Goal: Task Accomplishment & Management: Manage account settings

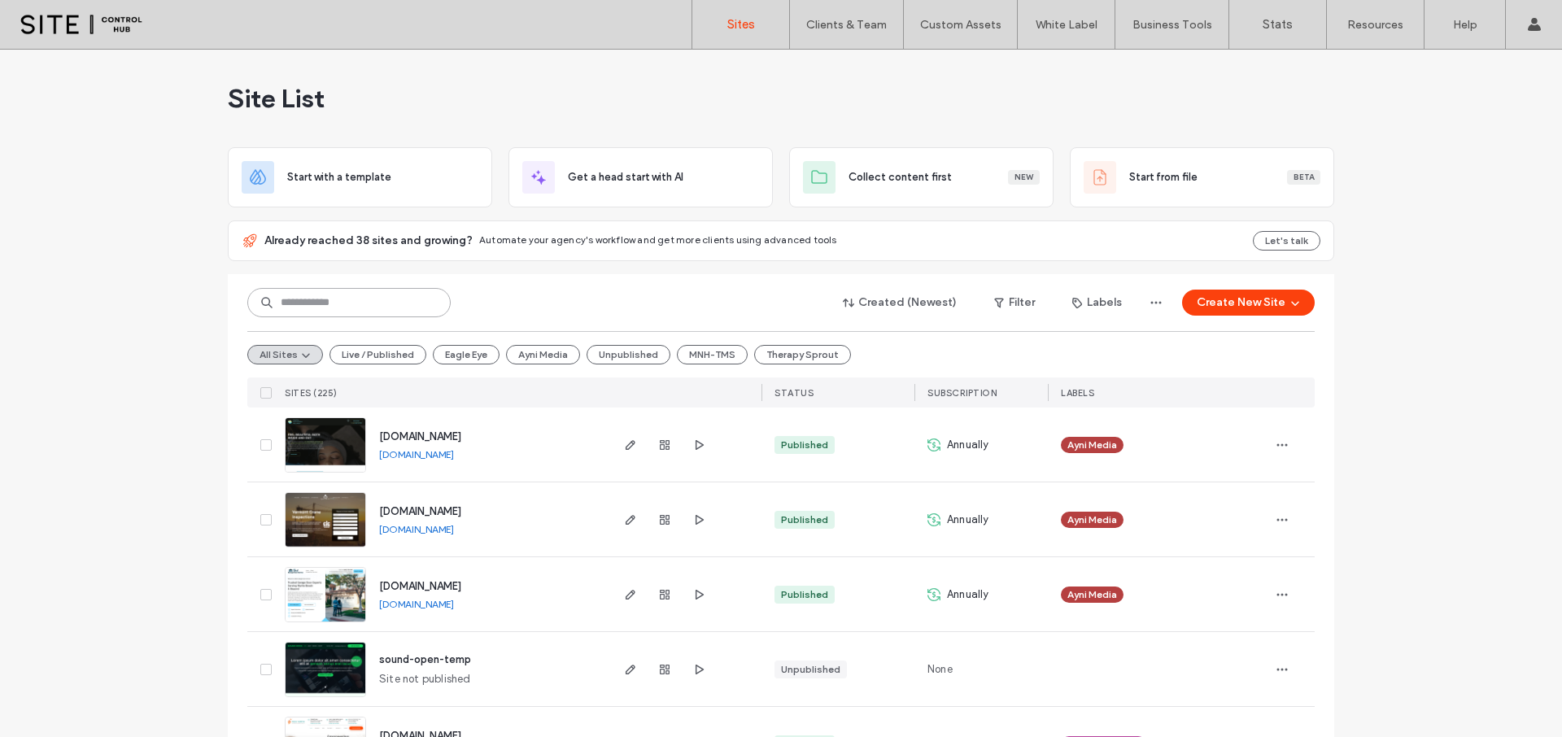
click at [378, 312] on input at bounding box center [348, 302] width 203 height 29
type input "****"
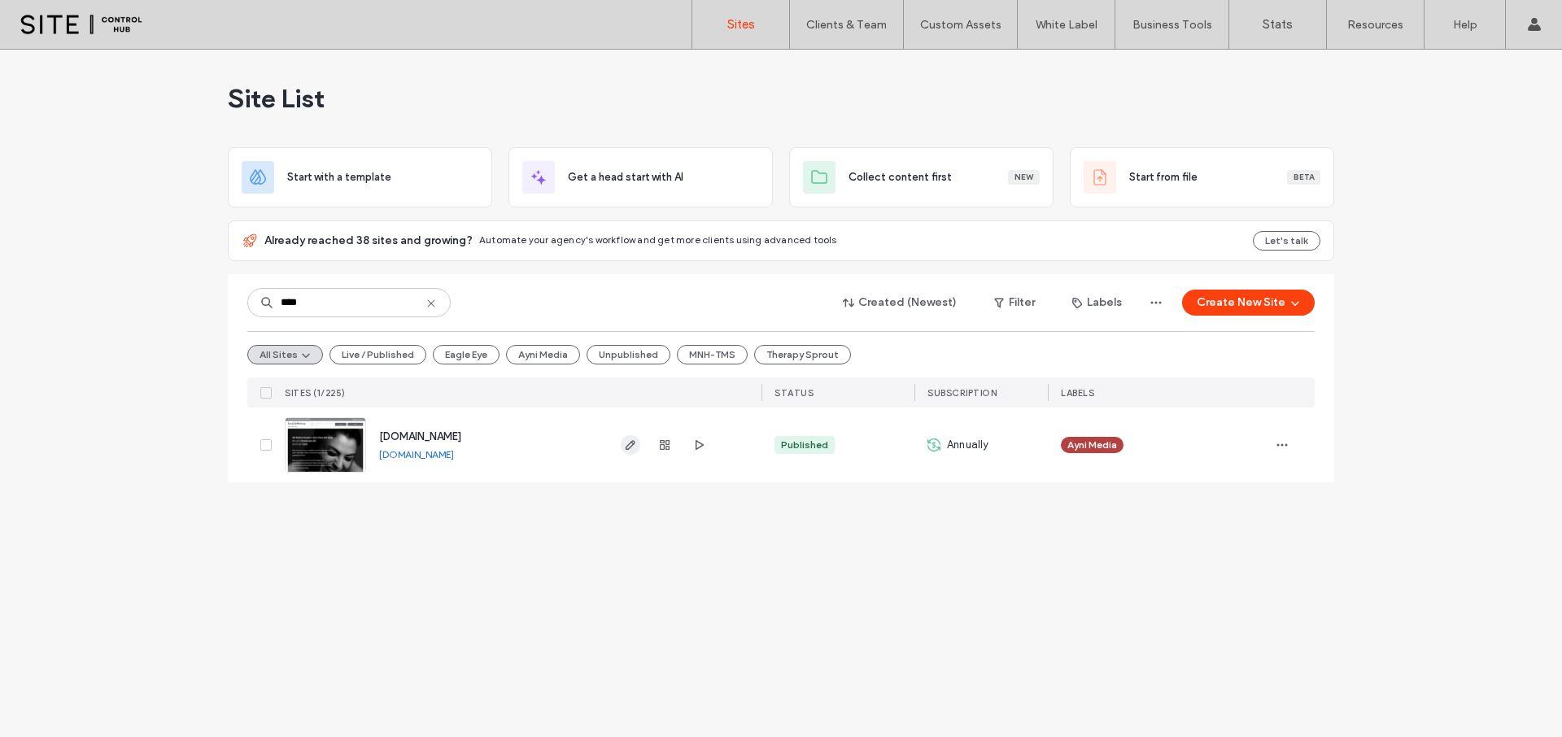
click at [625, 444] on icon "button" at bounding box center [630, 444] width 13 height 13
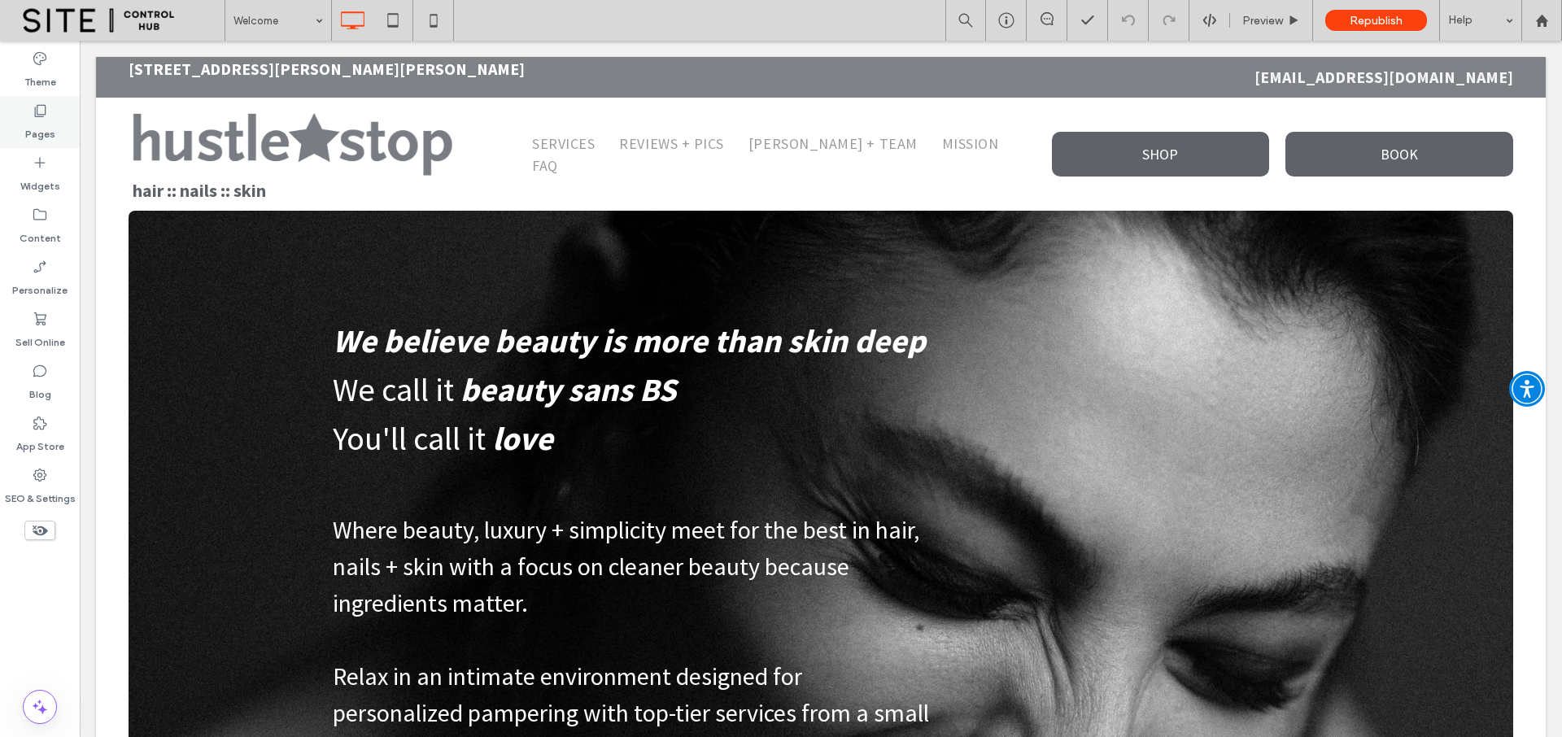
click at [41, 129] on label "Pages" at bounding box center [40, 130] width 30 height 23
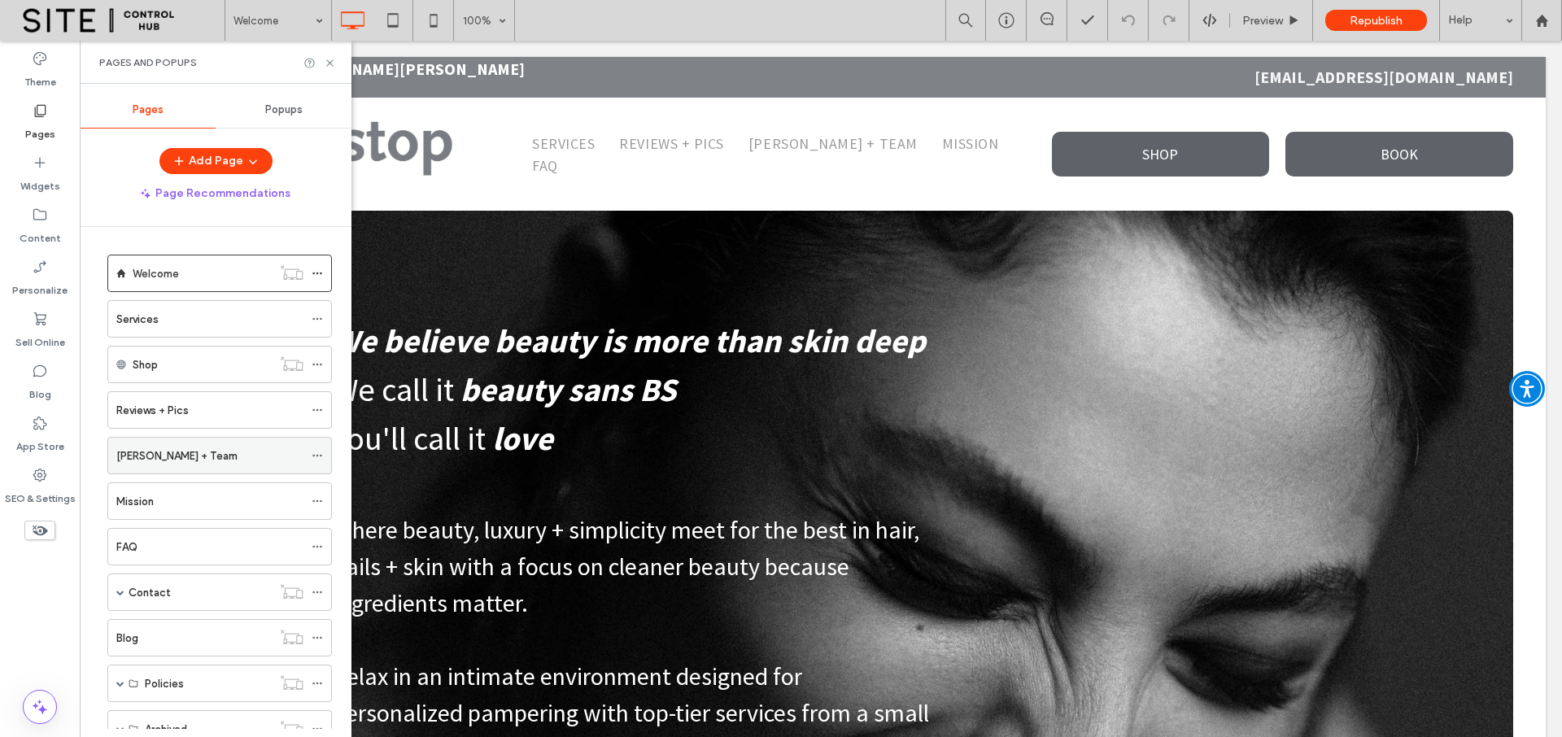
click at [178, 452] on label "[PERSON_NAME] + Team" at bounding box center [176, 456] width 121 height 28
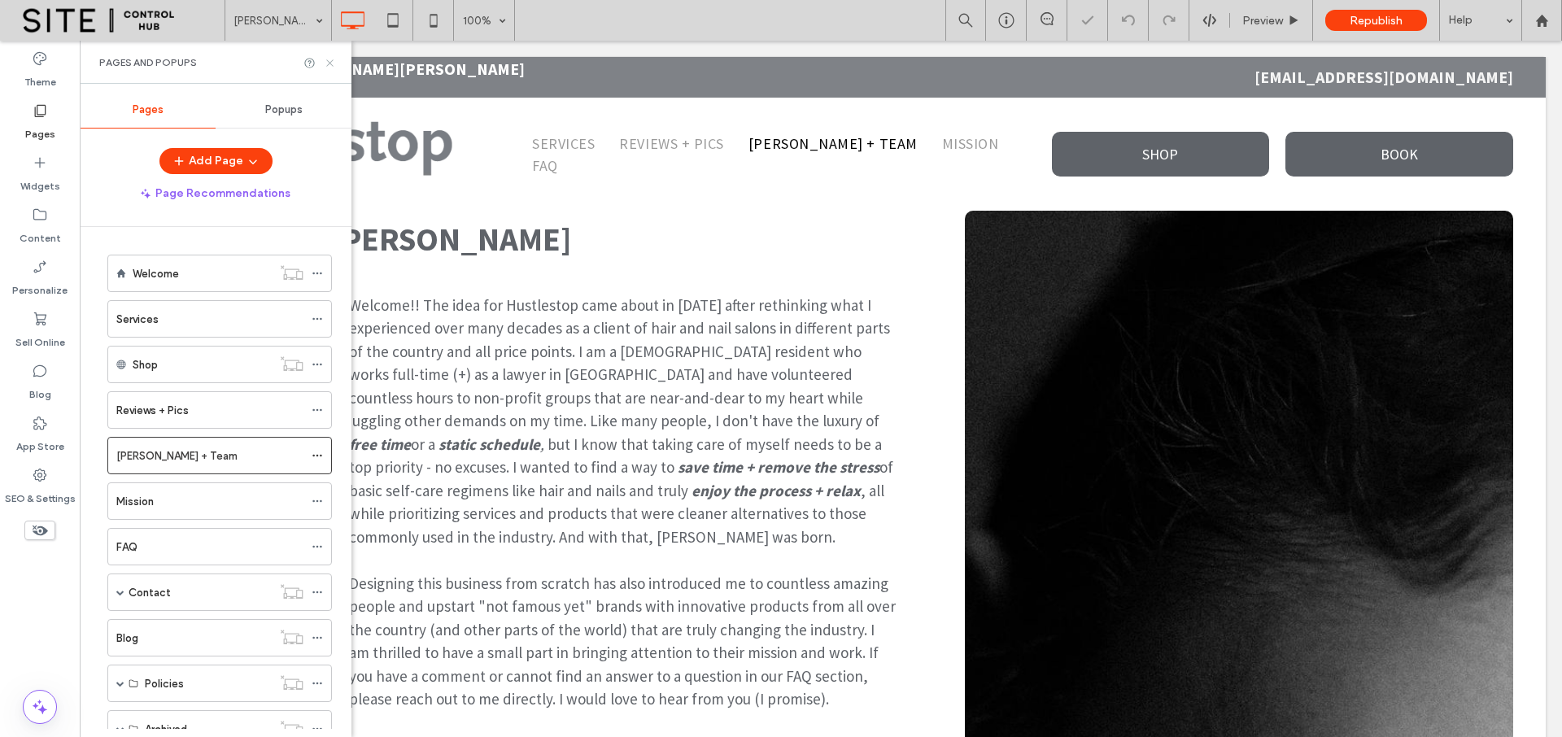
click at [329, 61] on icon at bounding box center [330, 63] width 12 height 12
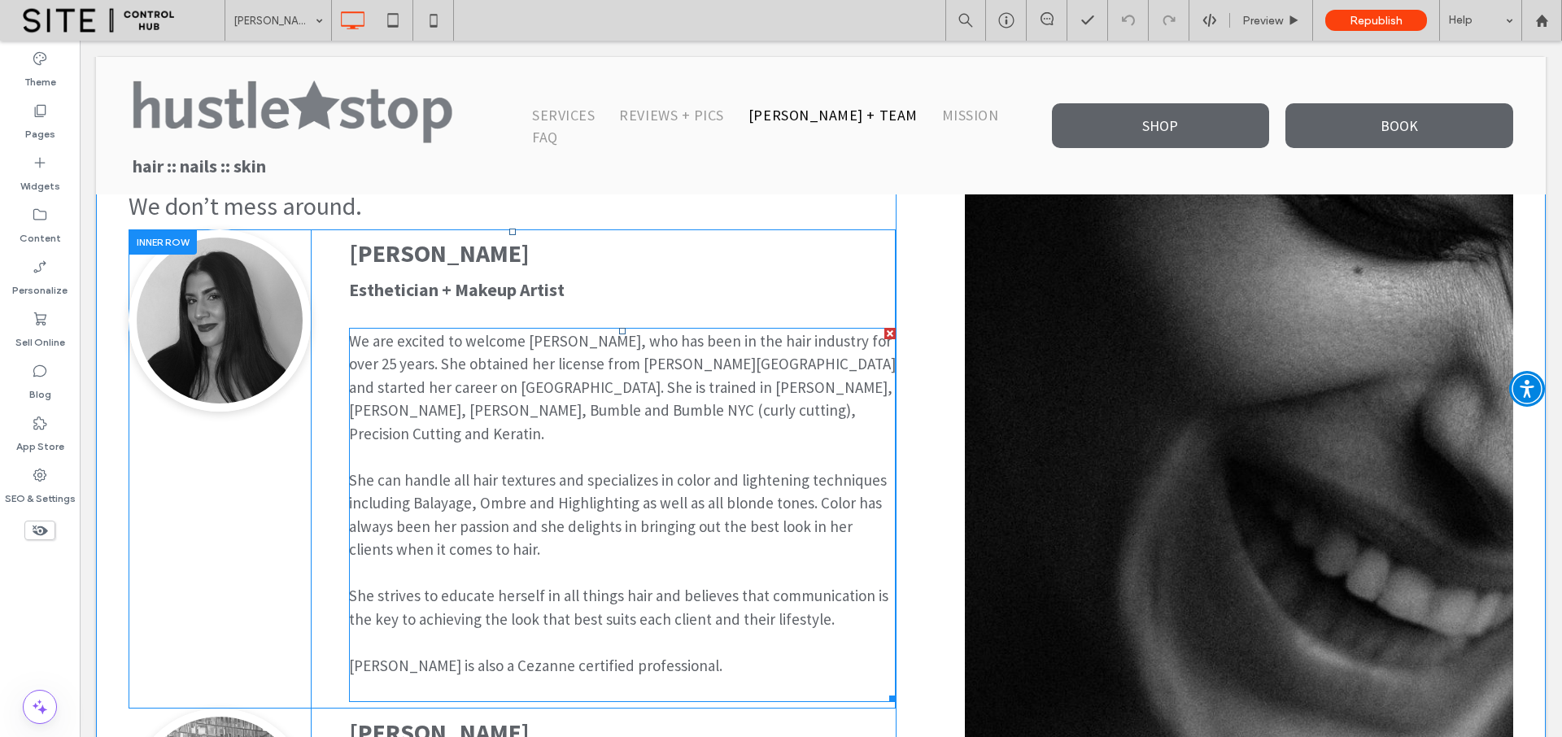
scroll to position [538, 0]
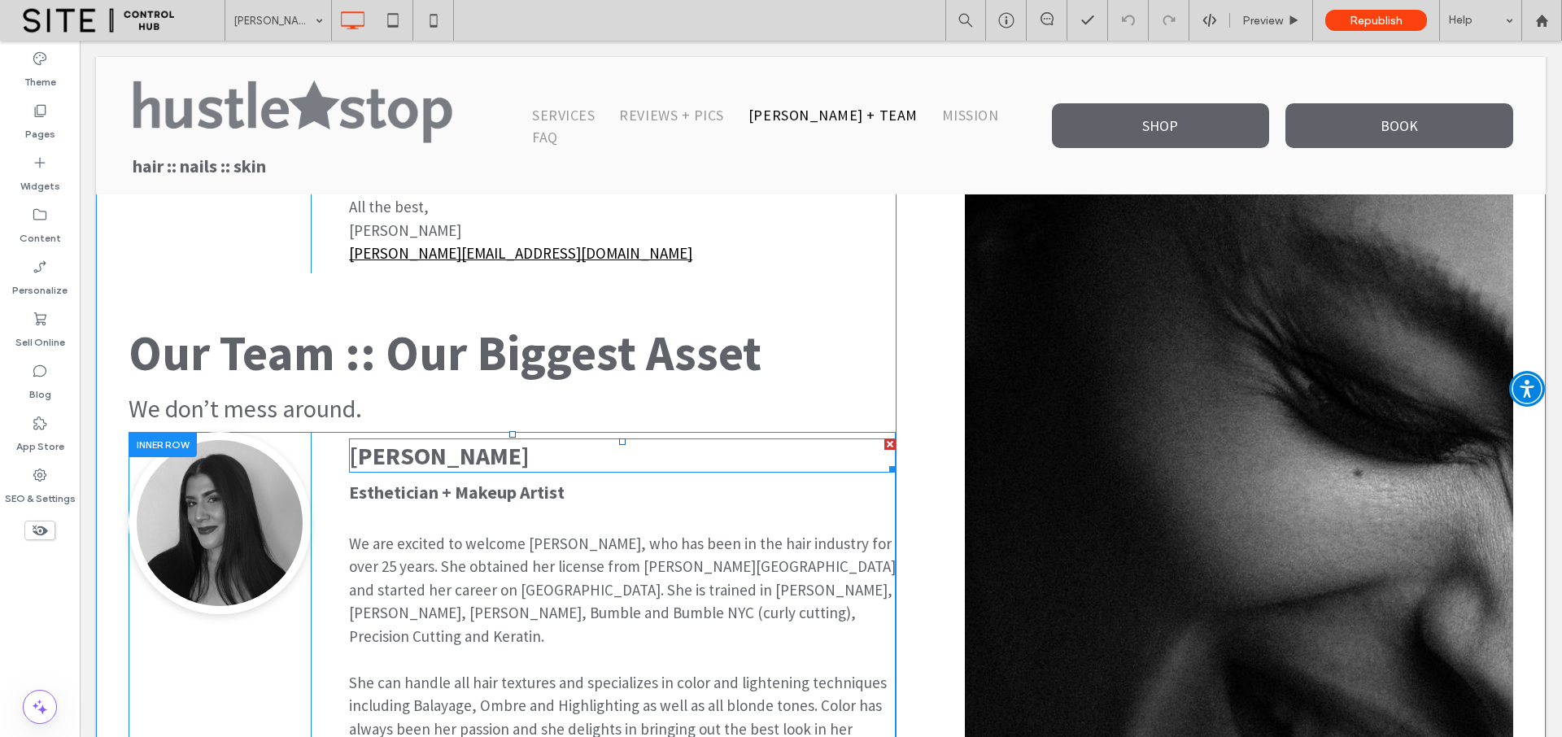
click at [387, 463] on span "[PERSON_NAME]" at bounding box center [439, 455] width 181 height 31
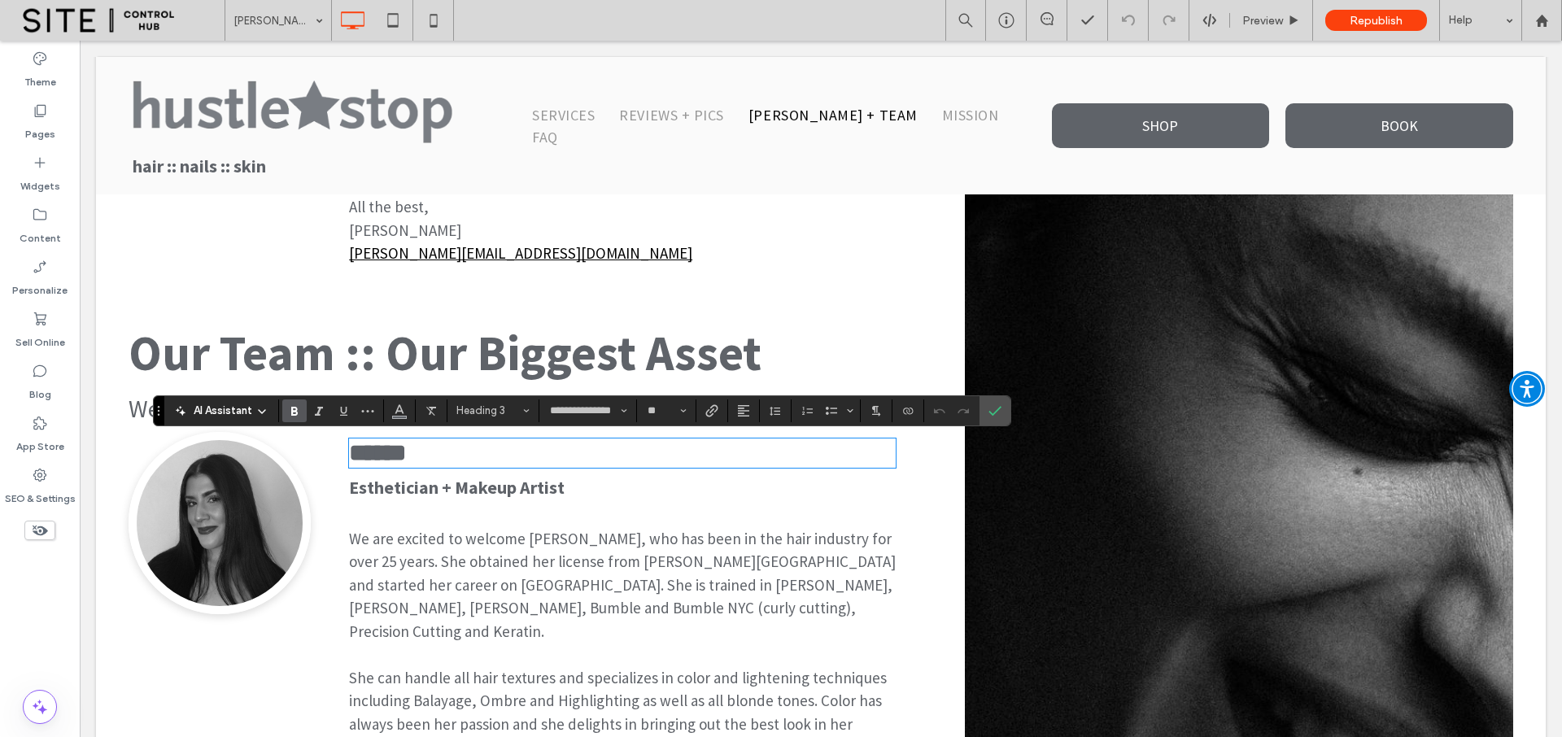
click at [381, 459] on span "******" at bounding box center [377, 453] width 57 height 24
drag, startPoint x: 363, startPoint y: 458, endPoint x: 425, endPoint y: 456, distance: 61.8
click at [425, 456] on h3 "******" at bounding box center [622, 453] width 547 height 26
click at [444, 556] on p "We are excited to welcome [PERSON_NAME], who has been in the hair industry for …" at bounding box center [622, 585] width 547 height 116
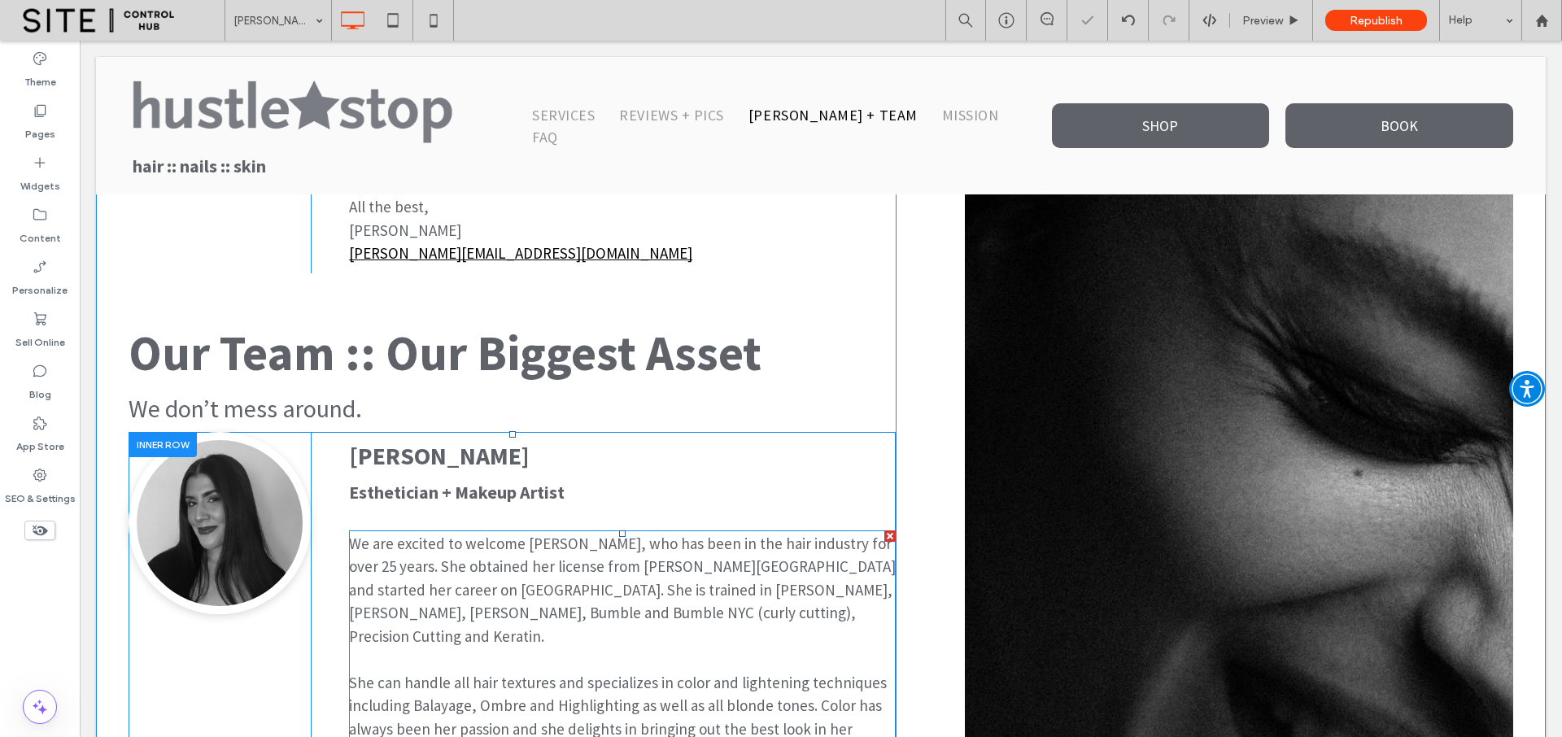
click at [445, 558] on span "We are excited to welcome [PERSON_NAME], who has been in the hair industry for …" at bounding box center [622, 590] width 547 height 112
type input "**********"
type input "**"
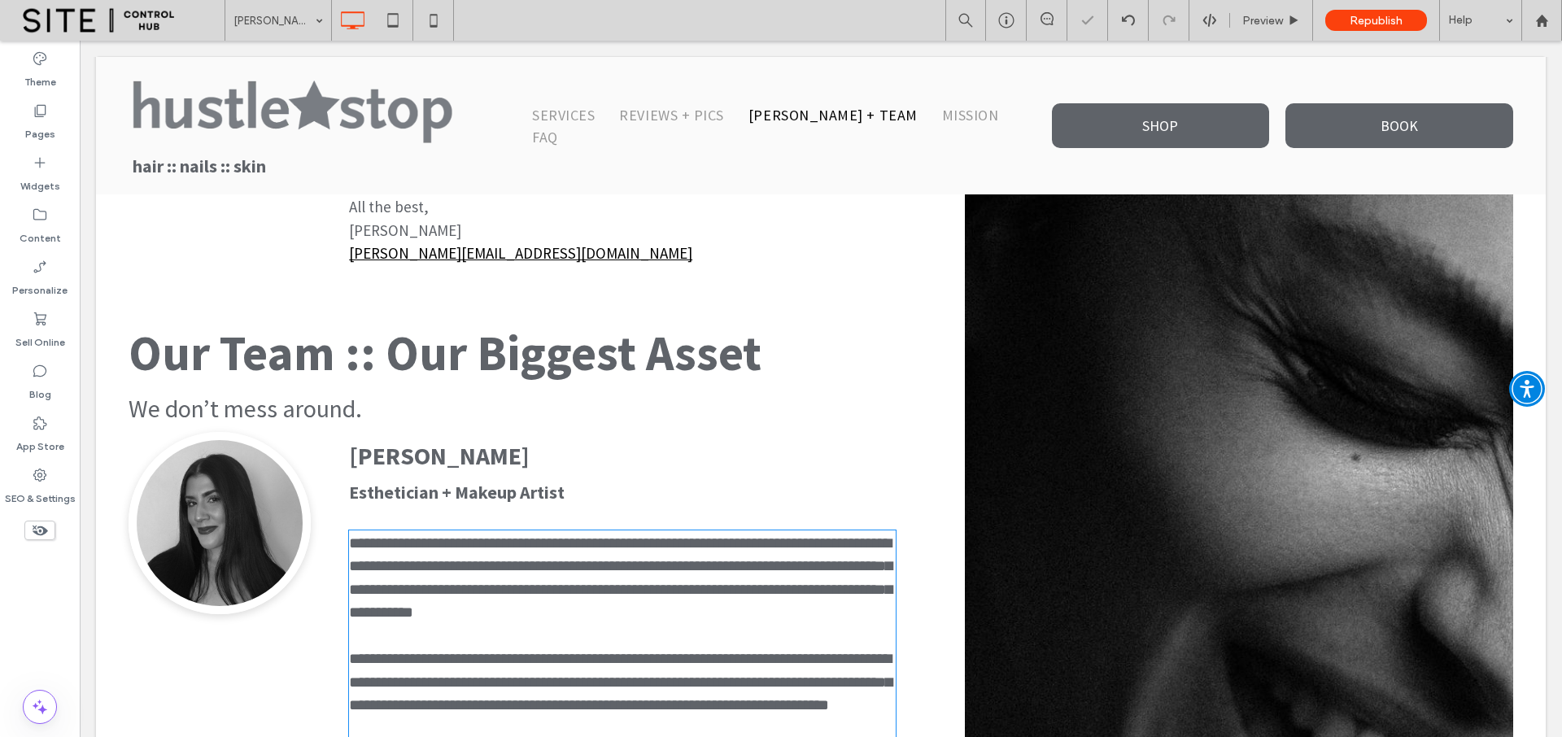
scroll to position [855, 0]
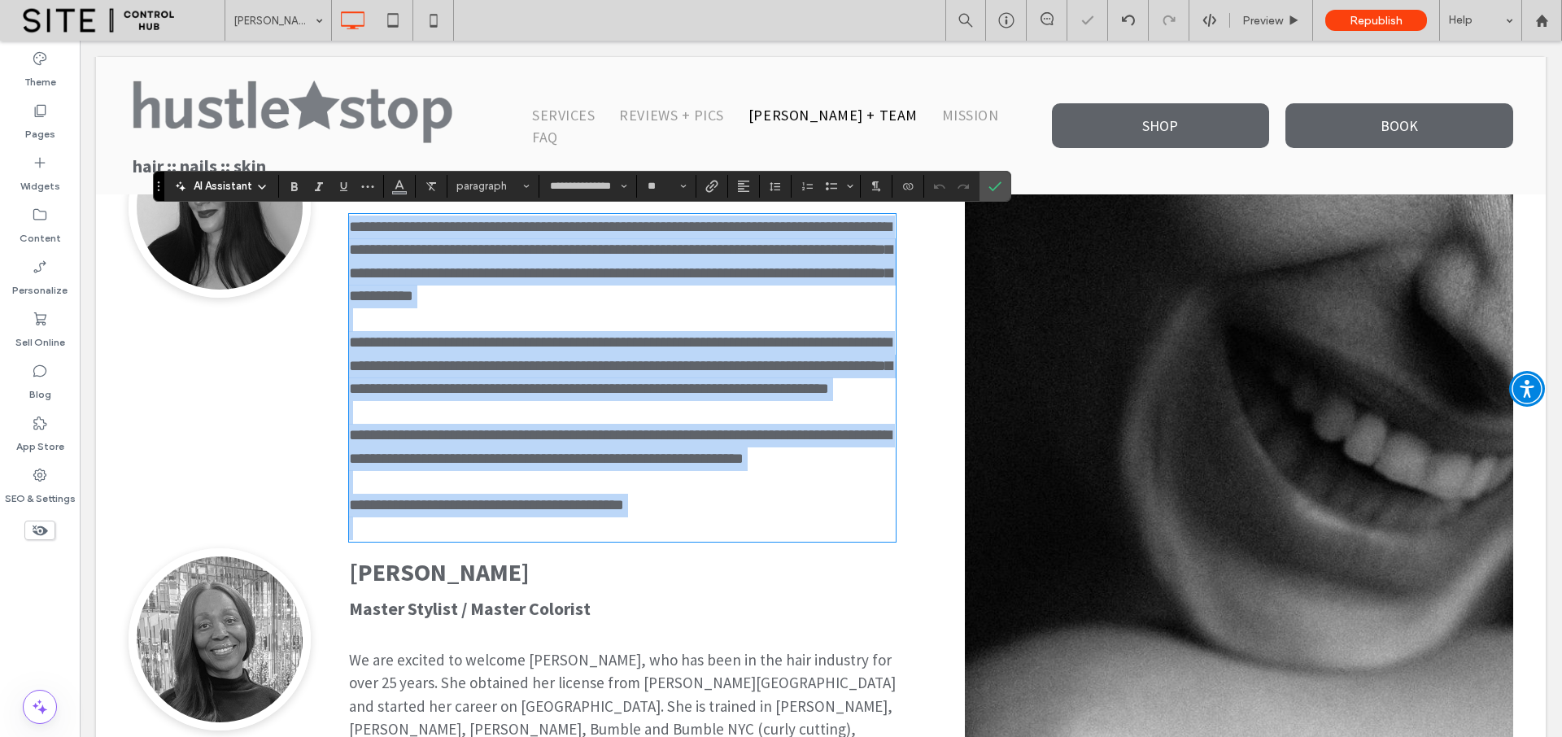
click at [418, 462] on span "**********" at bounding box center [620, 446] width 542 height 39
drag, startPoint x: 357, startPoint y: 229, endPoint x: 645, endPoint y: 528, distance: 415.3
click at [645, 528] on div "**********" at bounding box center [622, 378] width 547 height 325
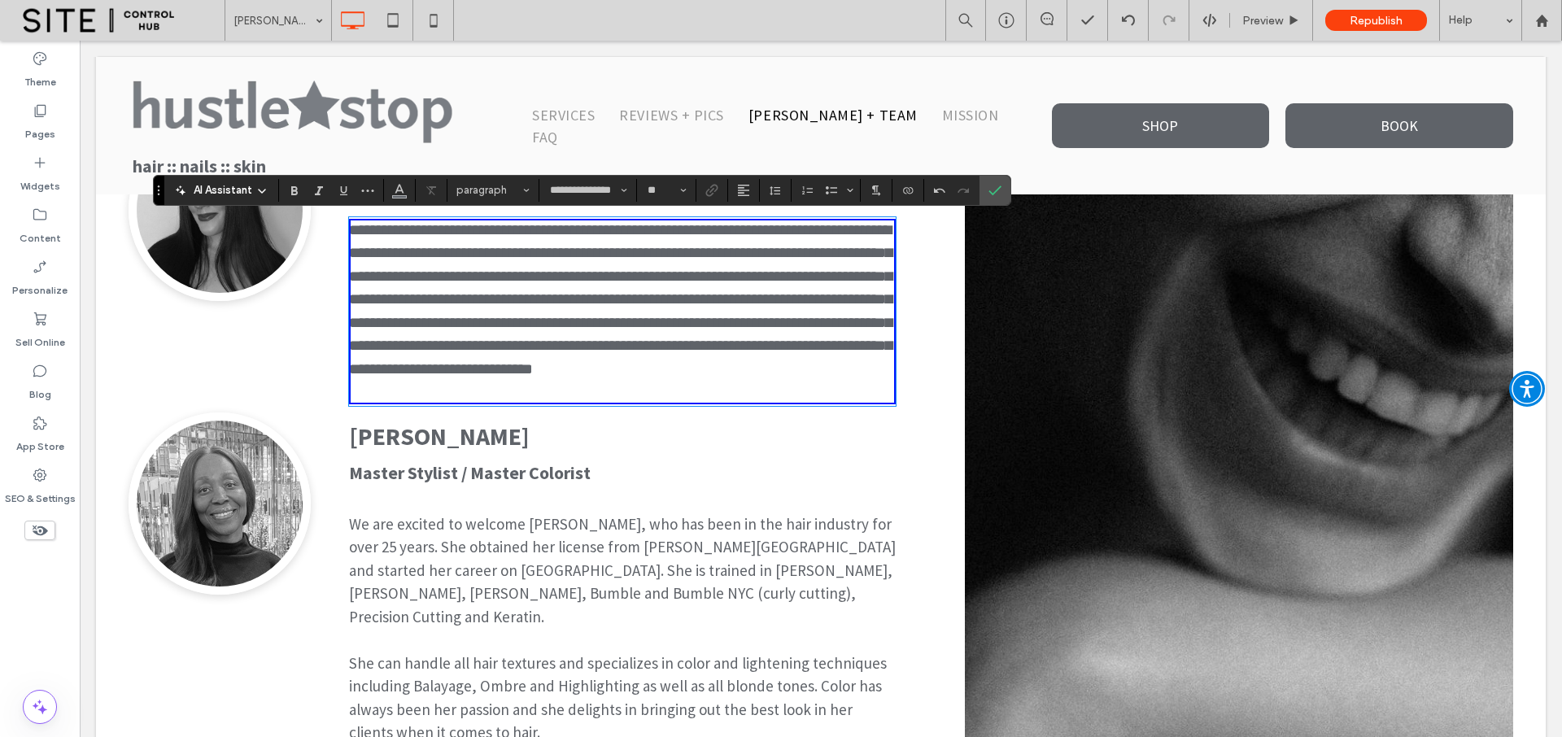
scroll to position [848, 0]
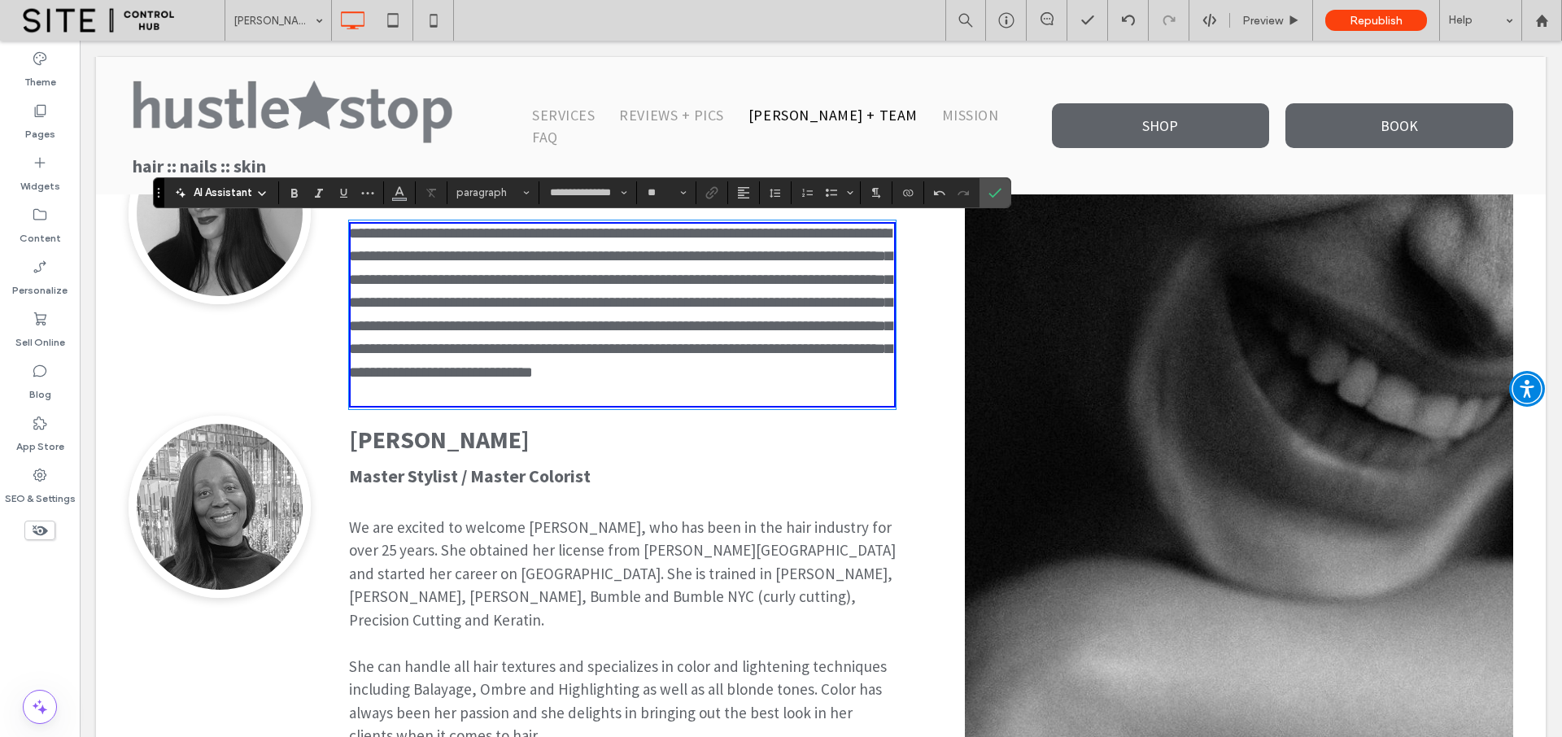
click at [410, 327] on span "**********" at bounding box center [620, 302] width 543 height 155
click at [407, 325] on span "**********" at bounding box center [620, 302] width 543 height 155
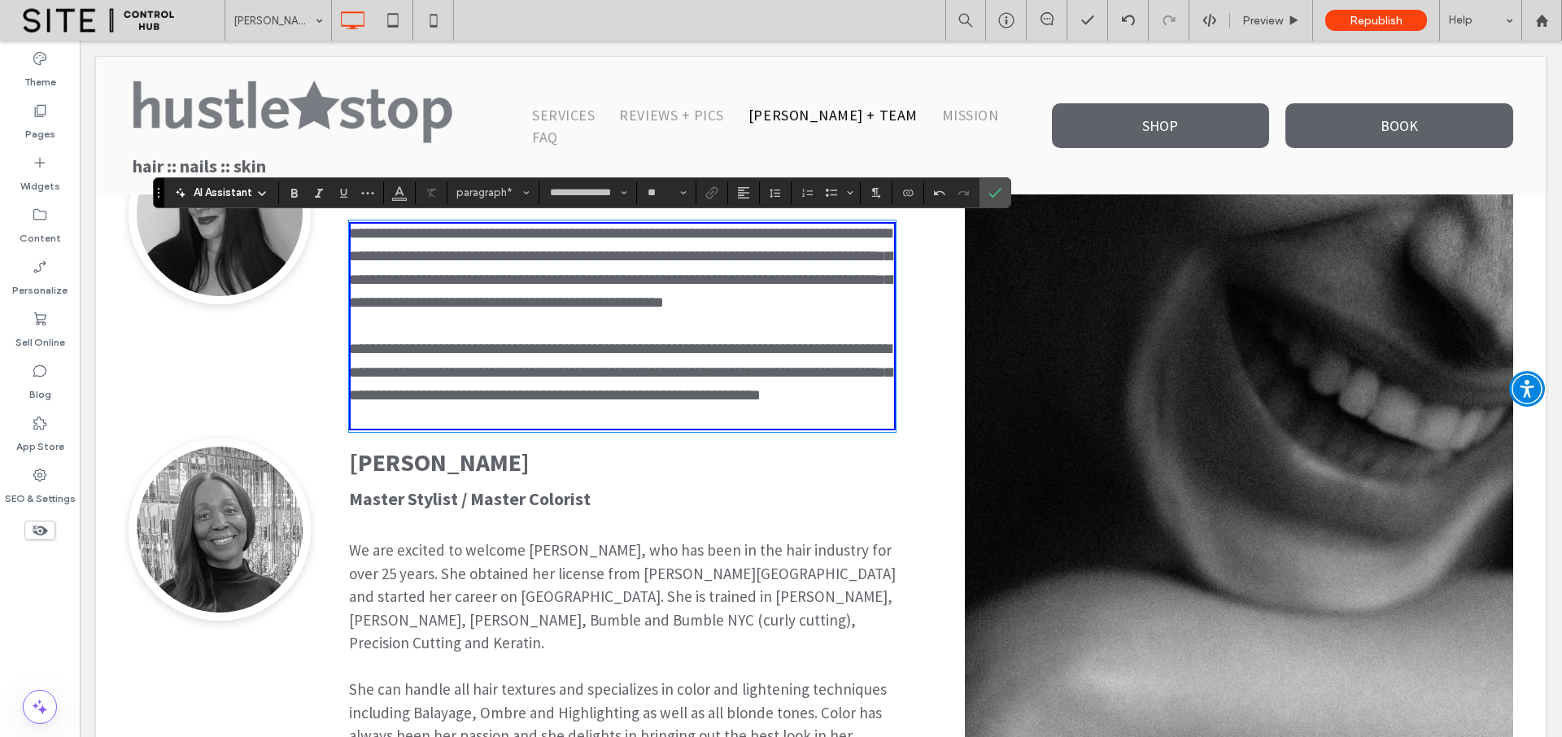
click at [492, 407] on p "**********" at bounding box center [622, 373] width 547 height 70
click at [998, 194] on icon "Confirm" at bounding box center [994, 192] width 13 height 13
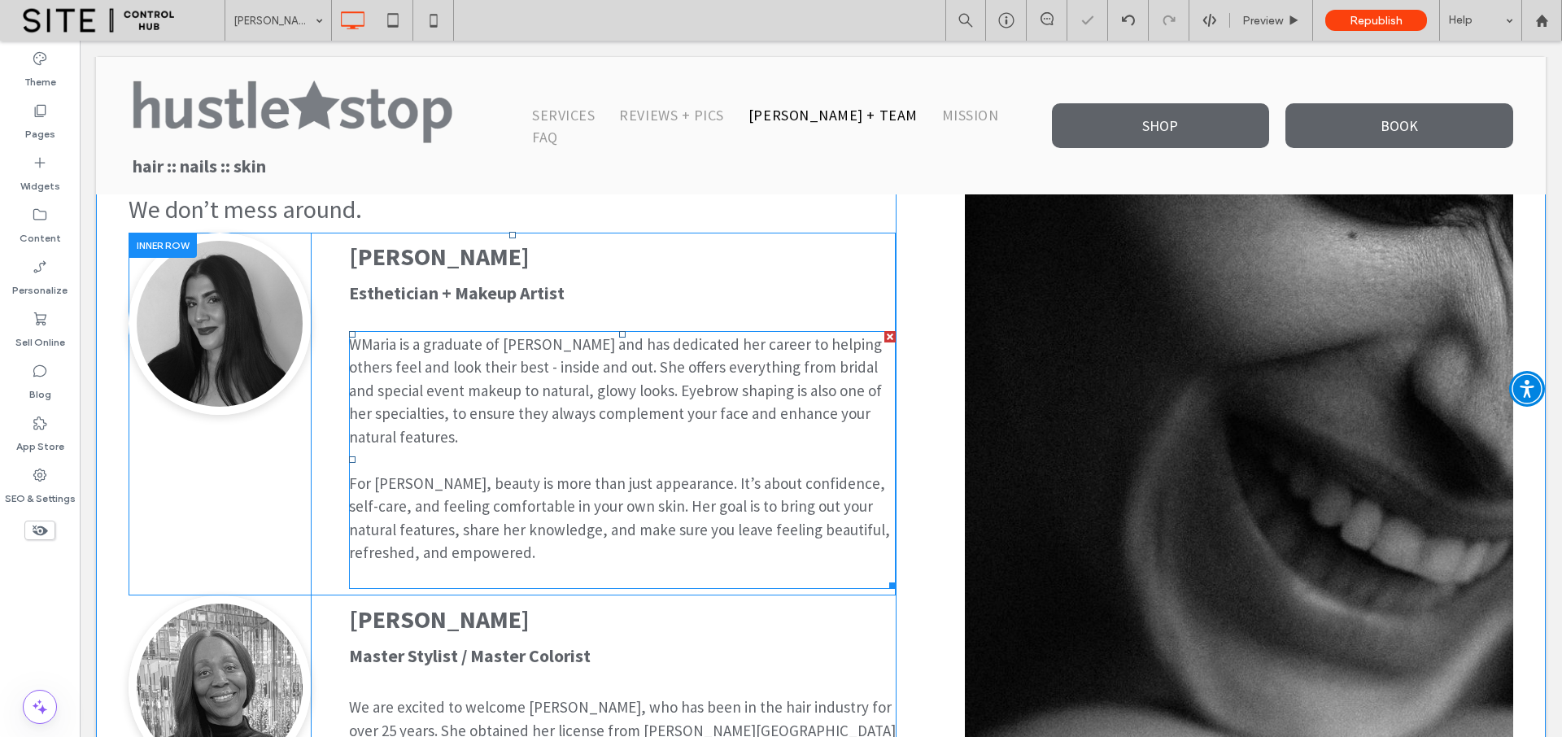
scroll to position [735, 0]
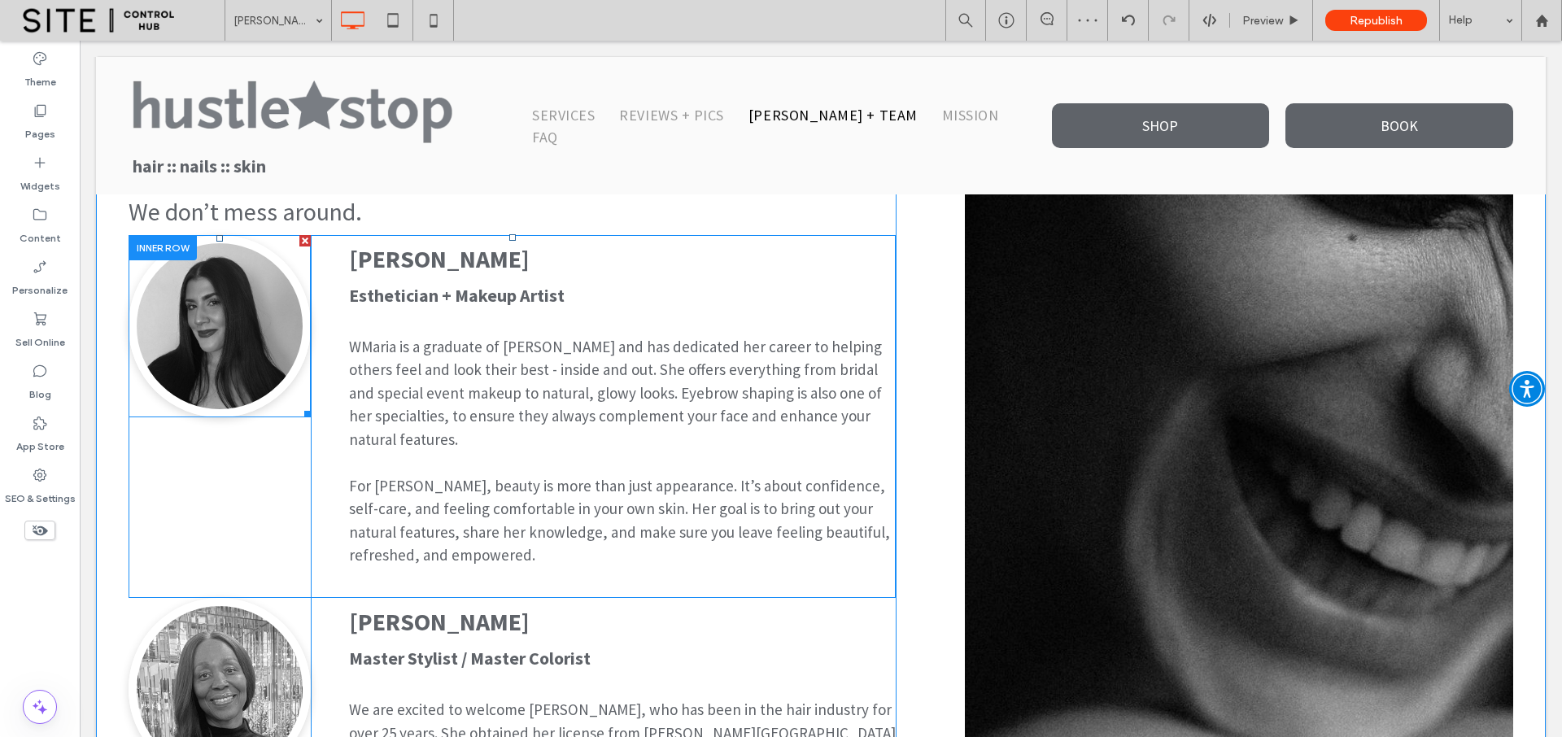
click at [248, 346] on img at bounding box center [220, 326] width 182 height 182
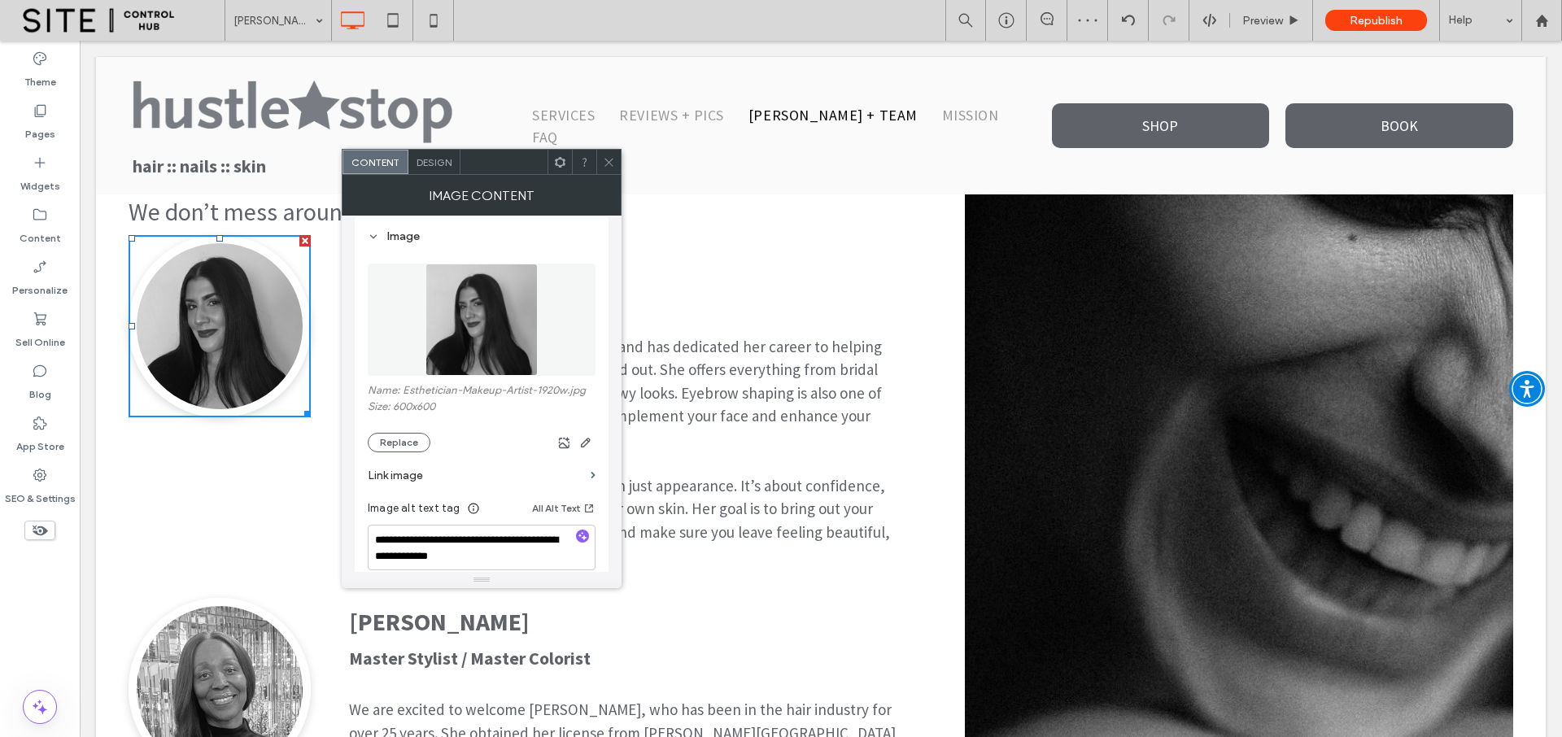
scroll to position [86, 0]
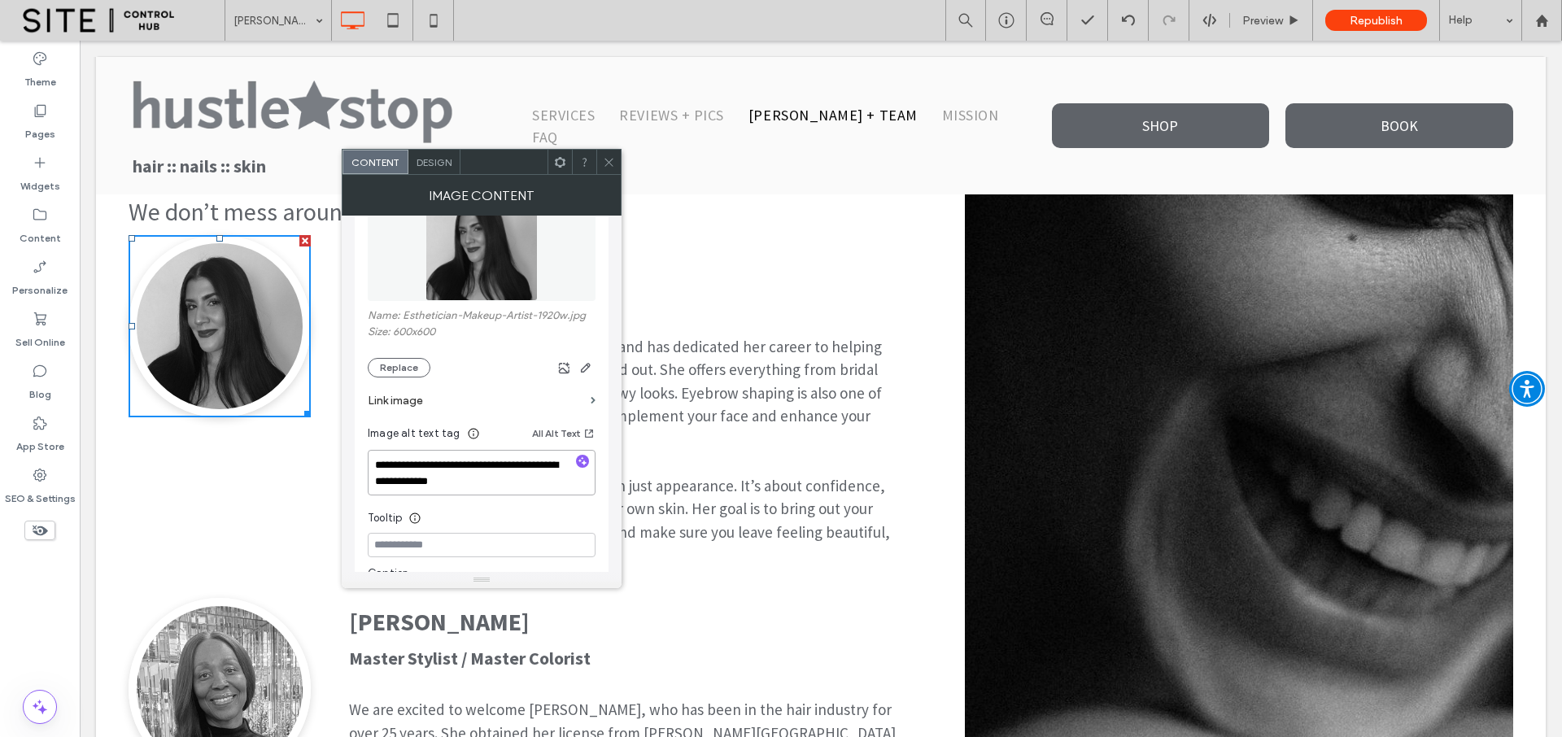
click at [497, 480] on textarea "**********" at bounding box center [482, 473] width 228 height 46
click at [497, 471] on textarea "**********" at bounding box center [482, 481] width 228 height 62
type textarea "**********"
click at [613, 164] on icon at bounding box center [609, 162] width 12 height 12
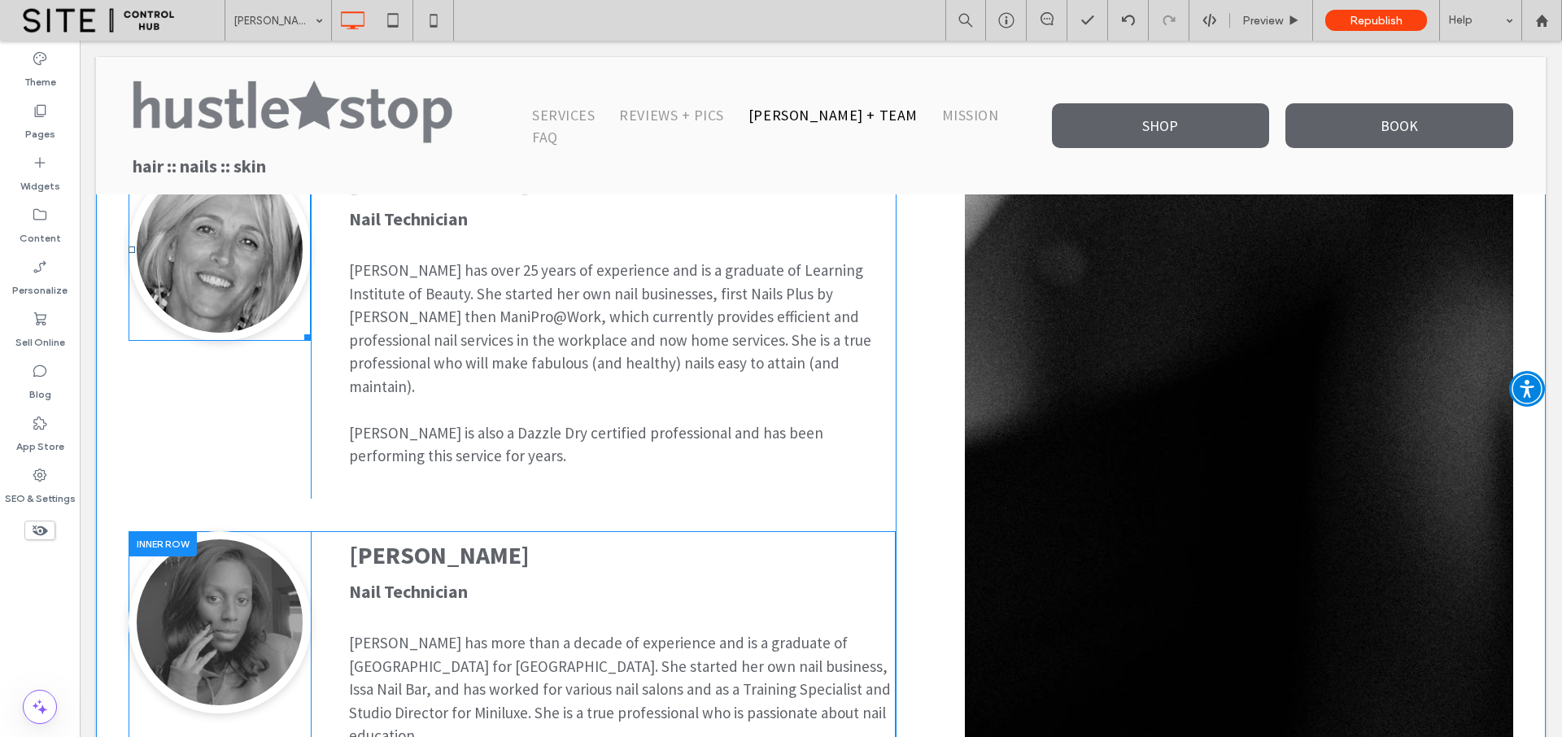
scroll to position [1654, 0]
click at [147, 530] on div at bounding box center [163, 542] width 68 height 25
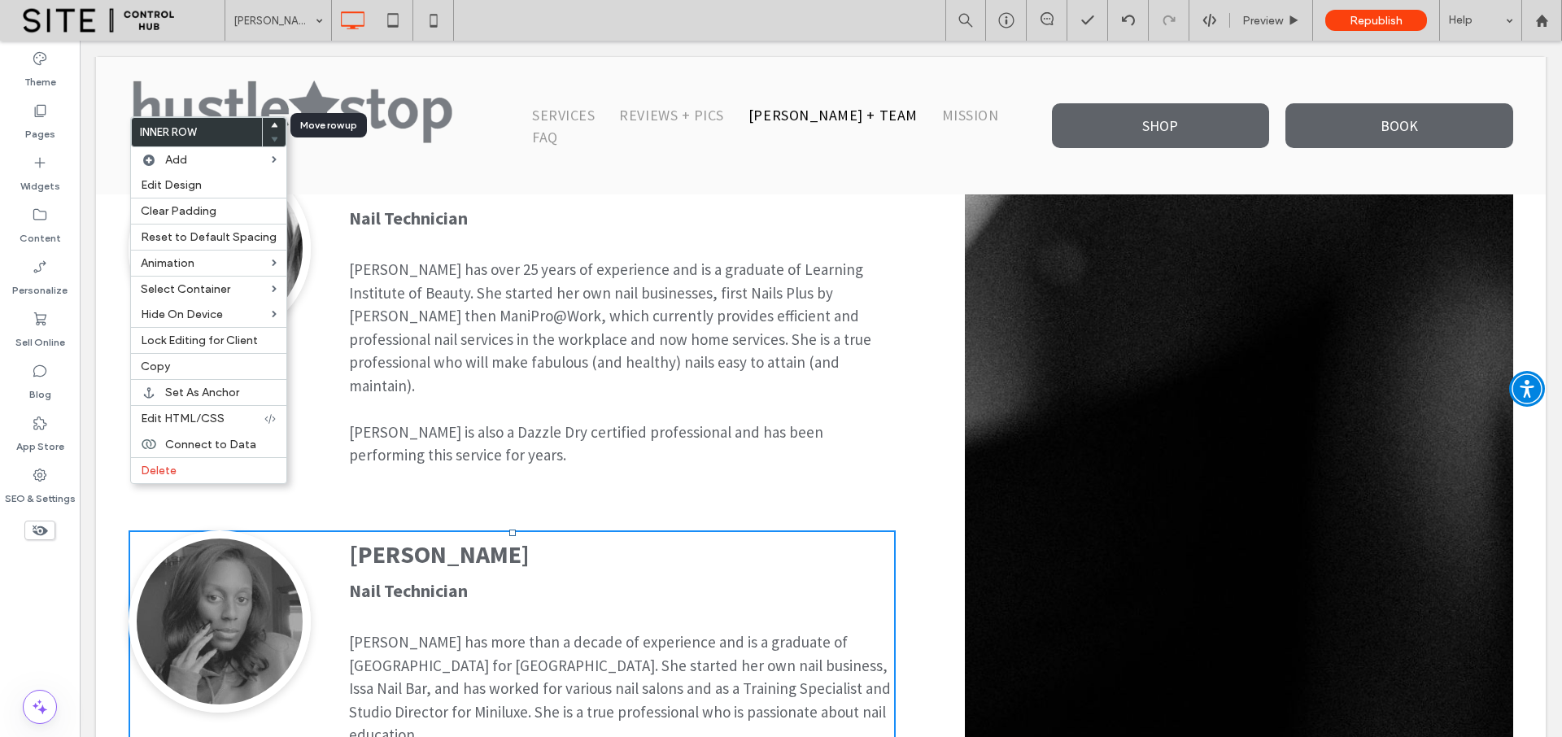
click at [271, 125] on use at bounding box center [274, 124] width 7 height 5
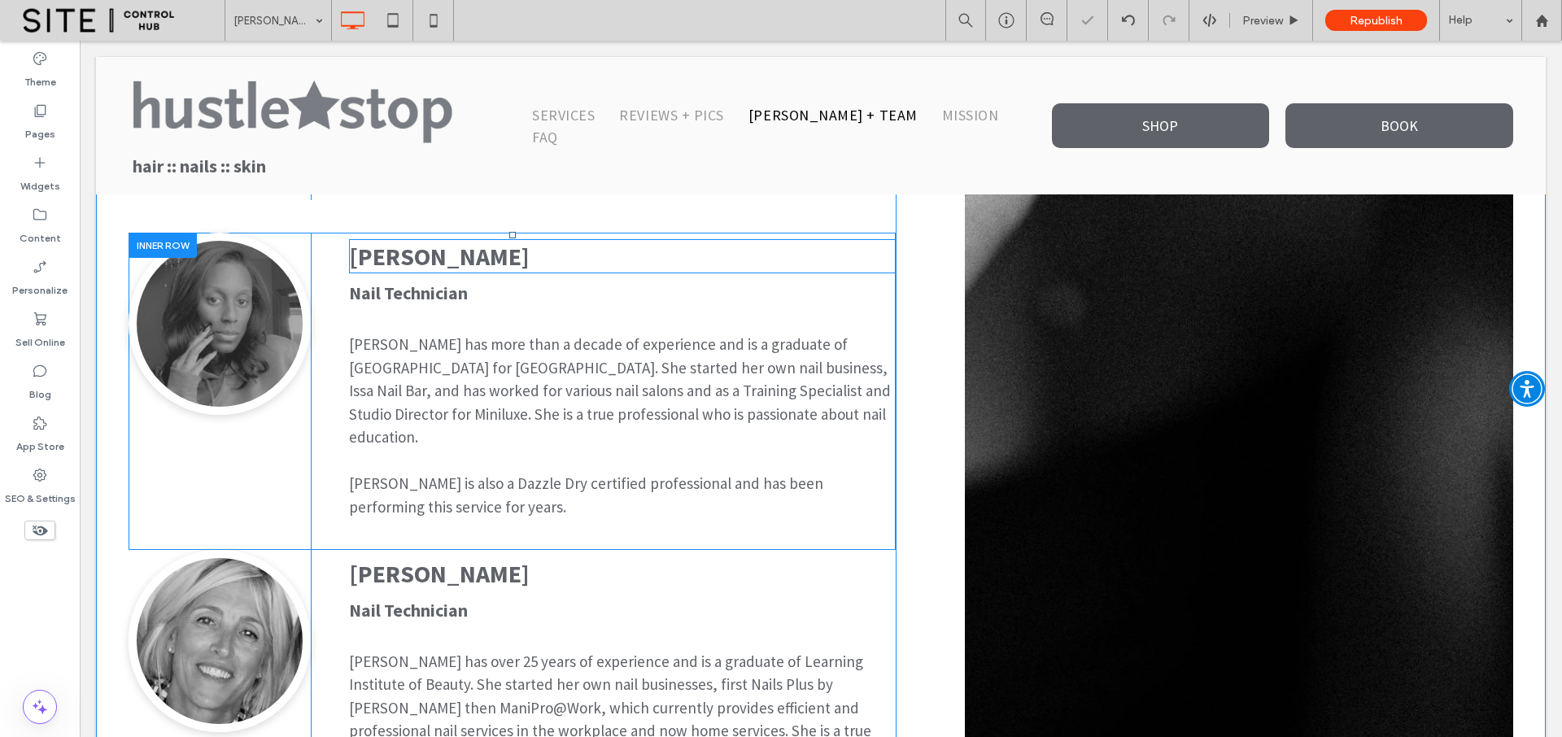
scroll to position [1248, 0]
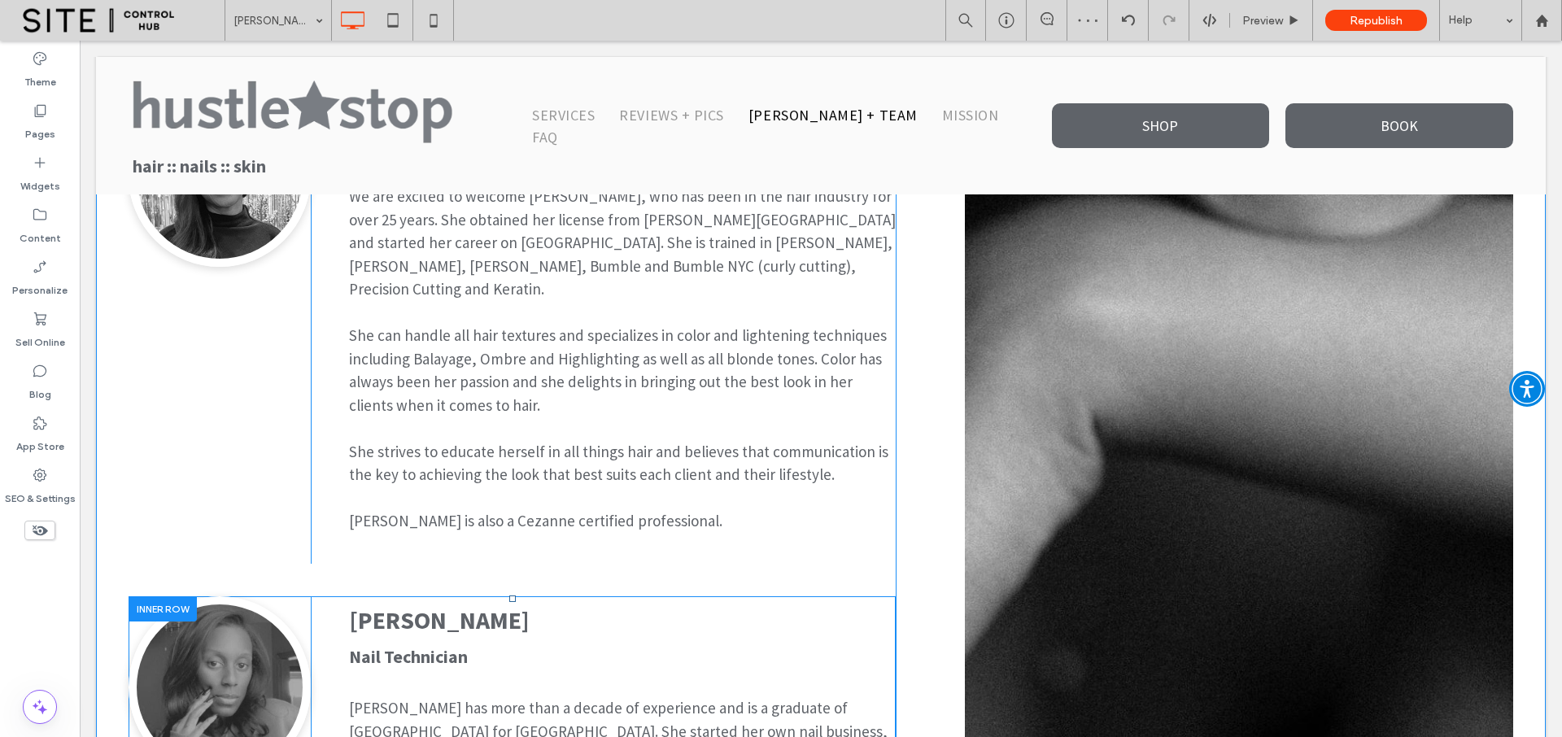
click at [157, 596] on div at bounding box center [163, 608] width 68 height 25
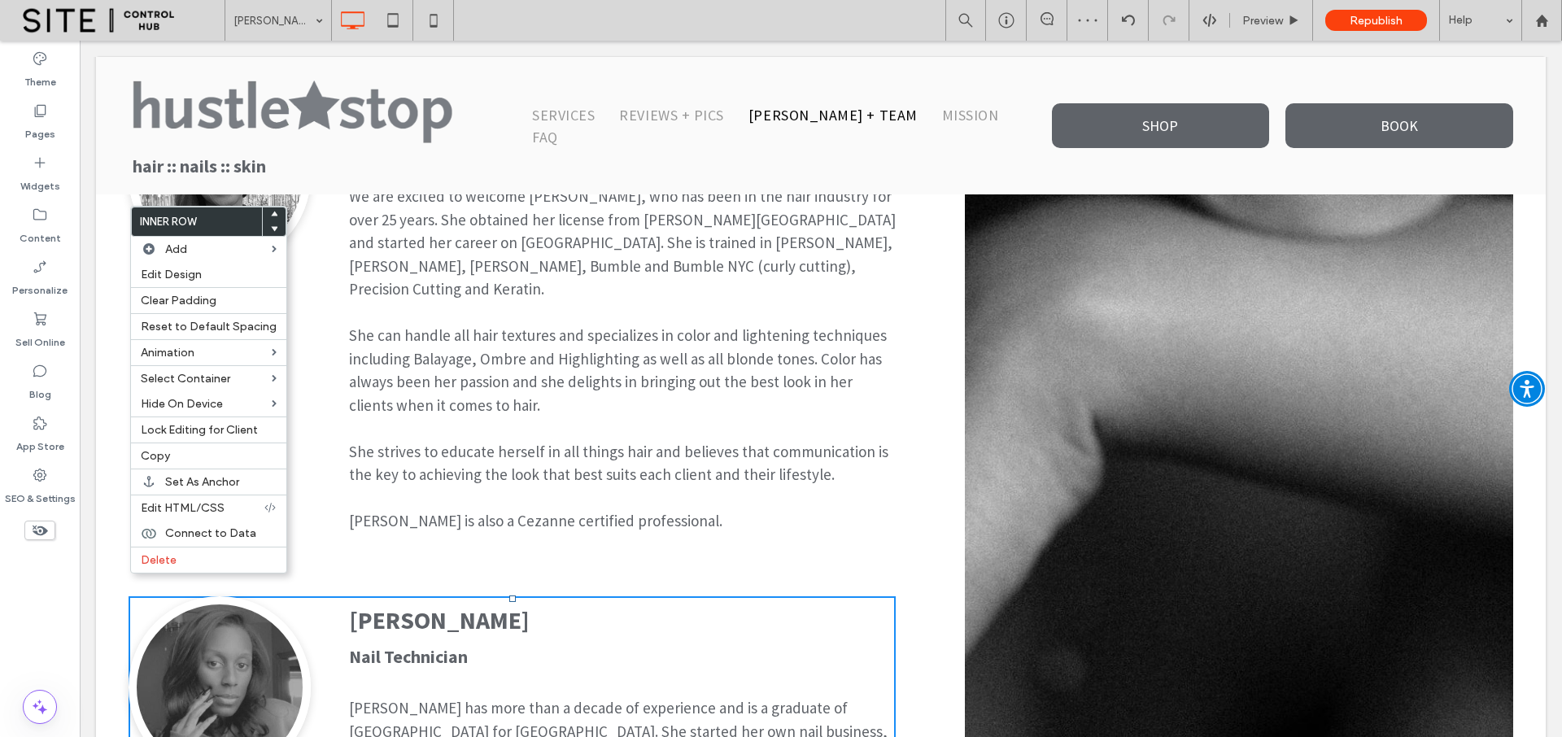
click at [275, 213] on div at bounding box center [274, 214] width 23 height 15
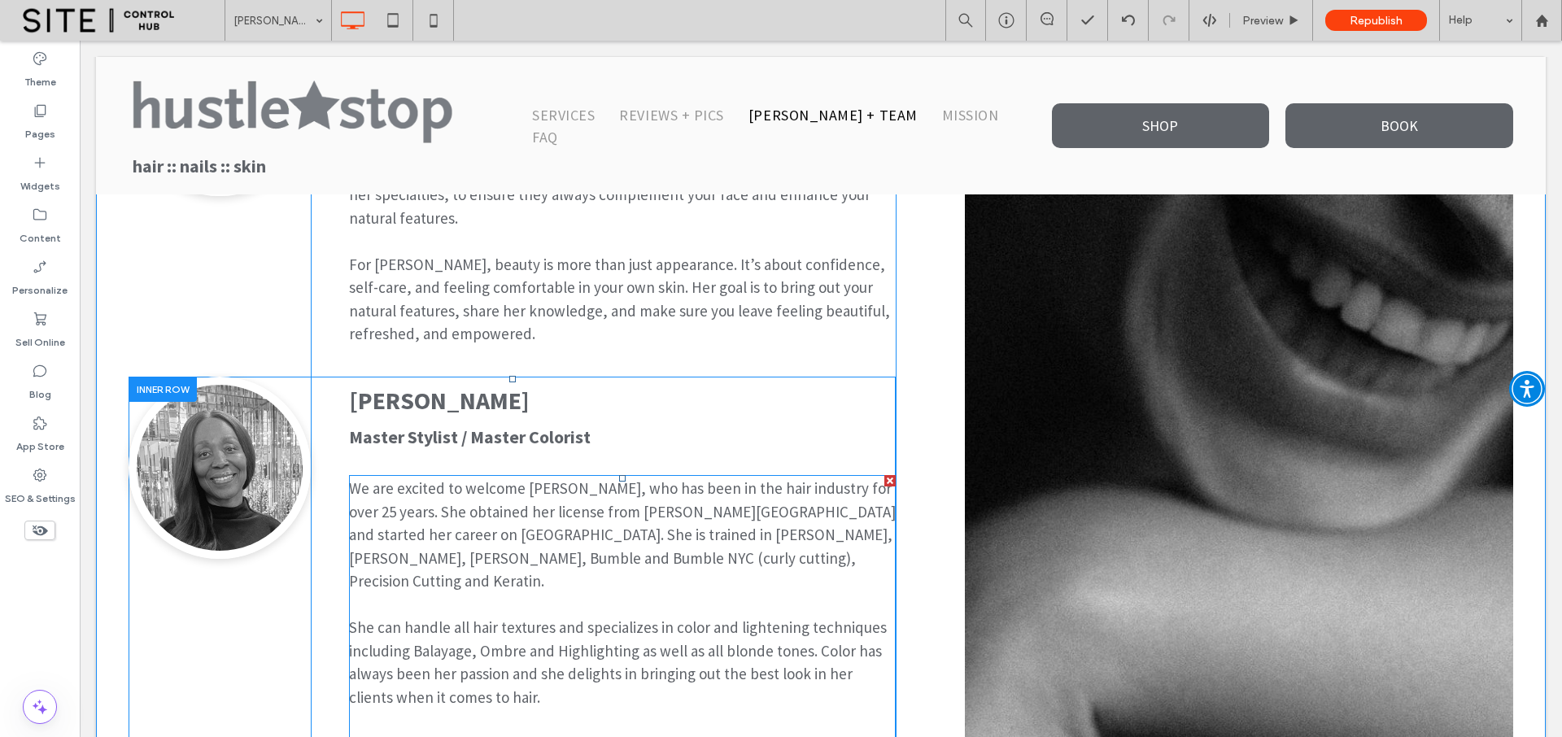
click at [472, 478] on span "We are excited to welcome [PERSON_NAME], who has been in the hair industry for …" at bounding box center [622, 534] width 547 height 112
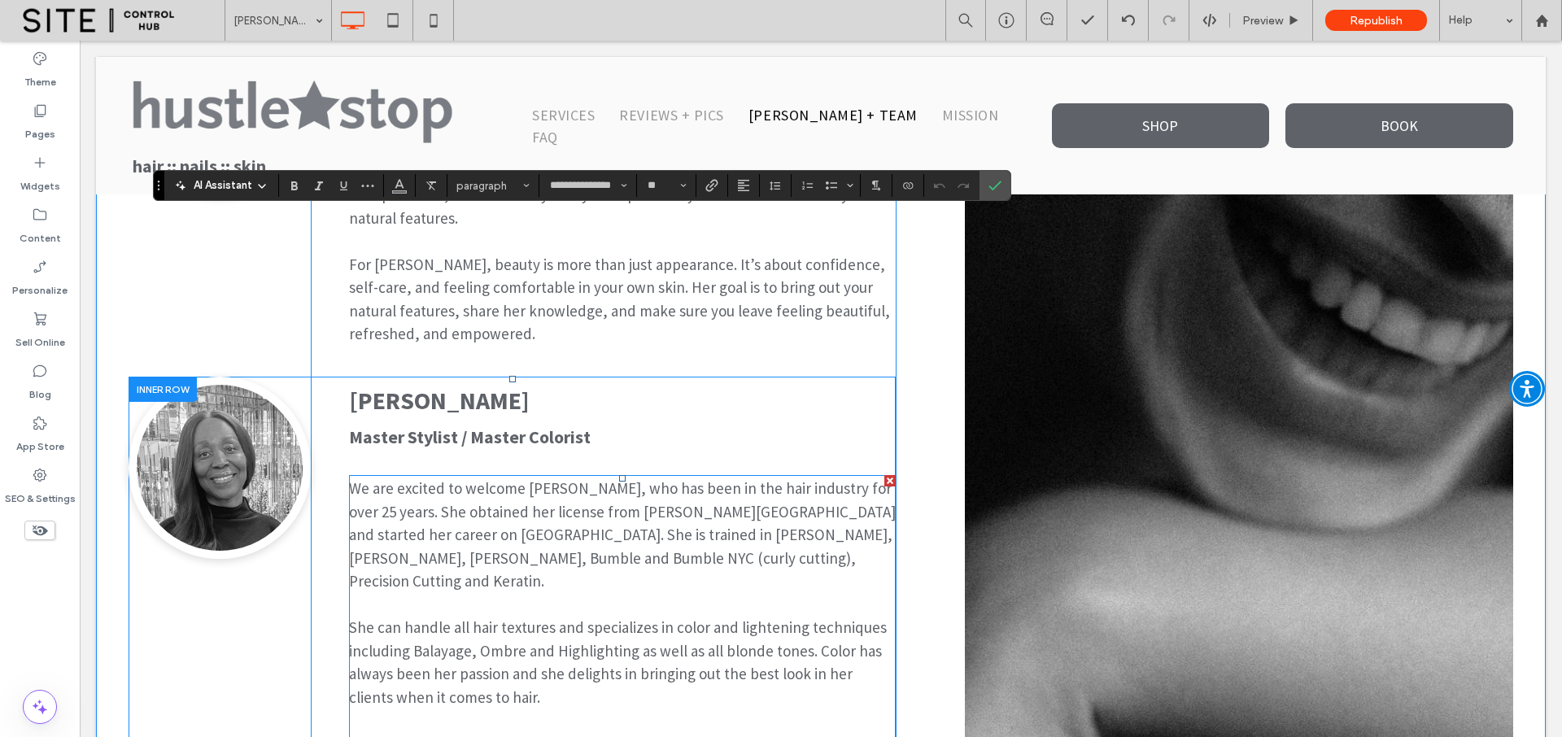
scroll to position [1218, 0]
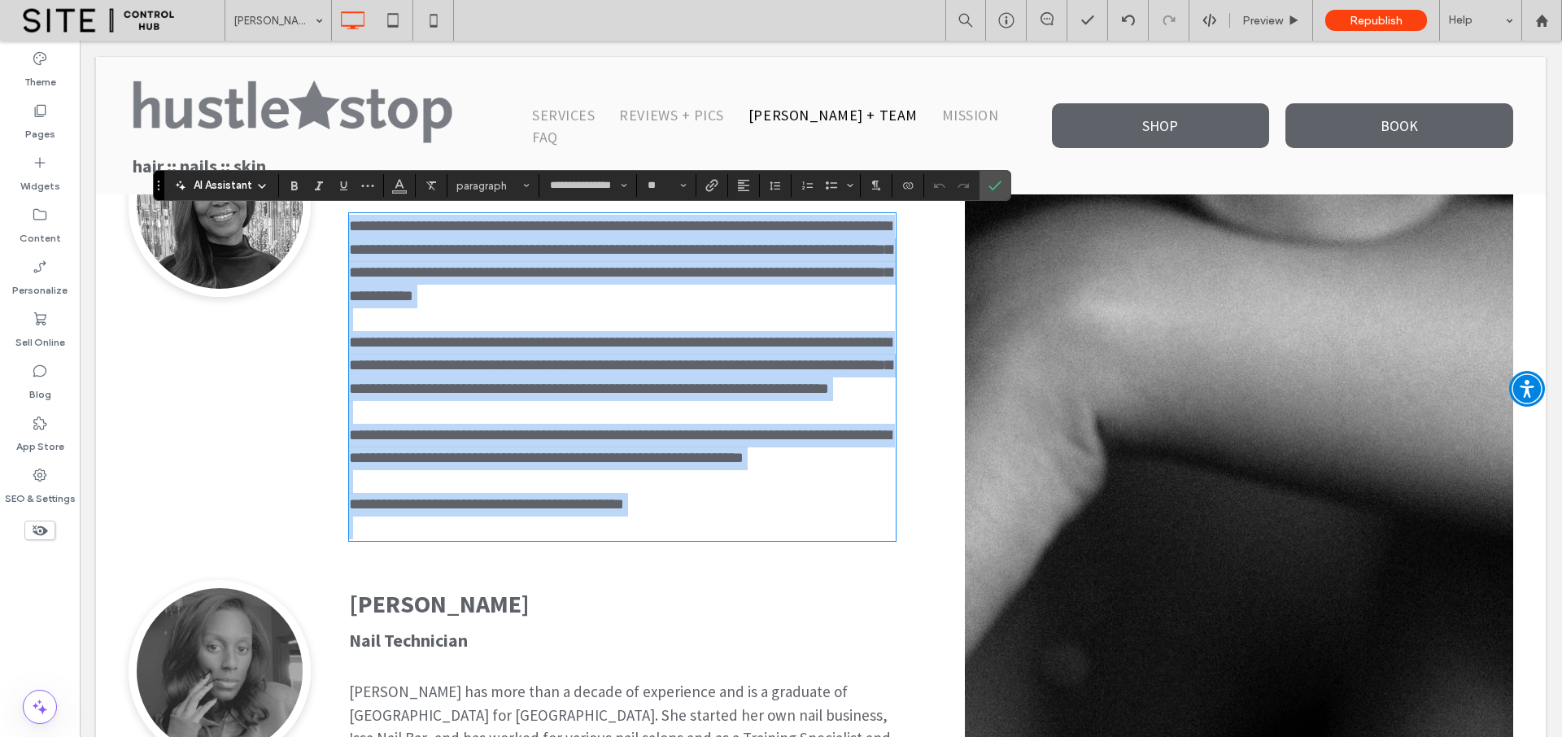
click at [434, 424] on p at bounding box center [622, 412] width 547 height 24
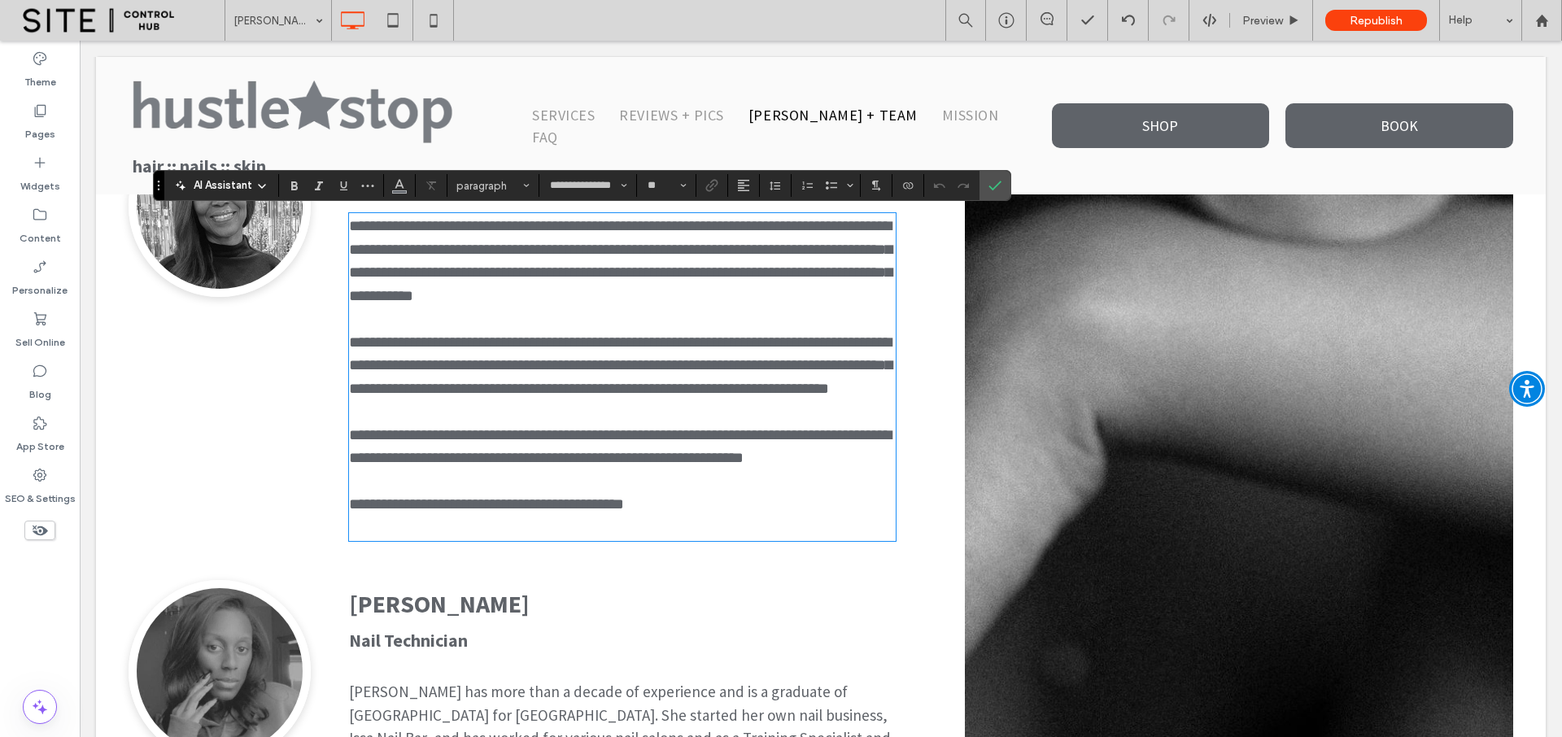
click at [143, 599] on div "Message from [PERSON_NAME] Click To Paste Welcome!! The idea for Hustlestop cam…" at bounding box center [512, 114] width 767 height 2245
click at [998, 183] on use "Confirm" at bounding box center [995, 186] width 13 height 10
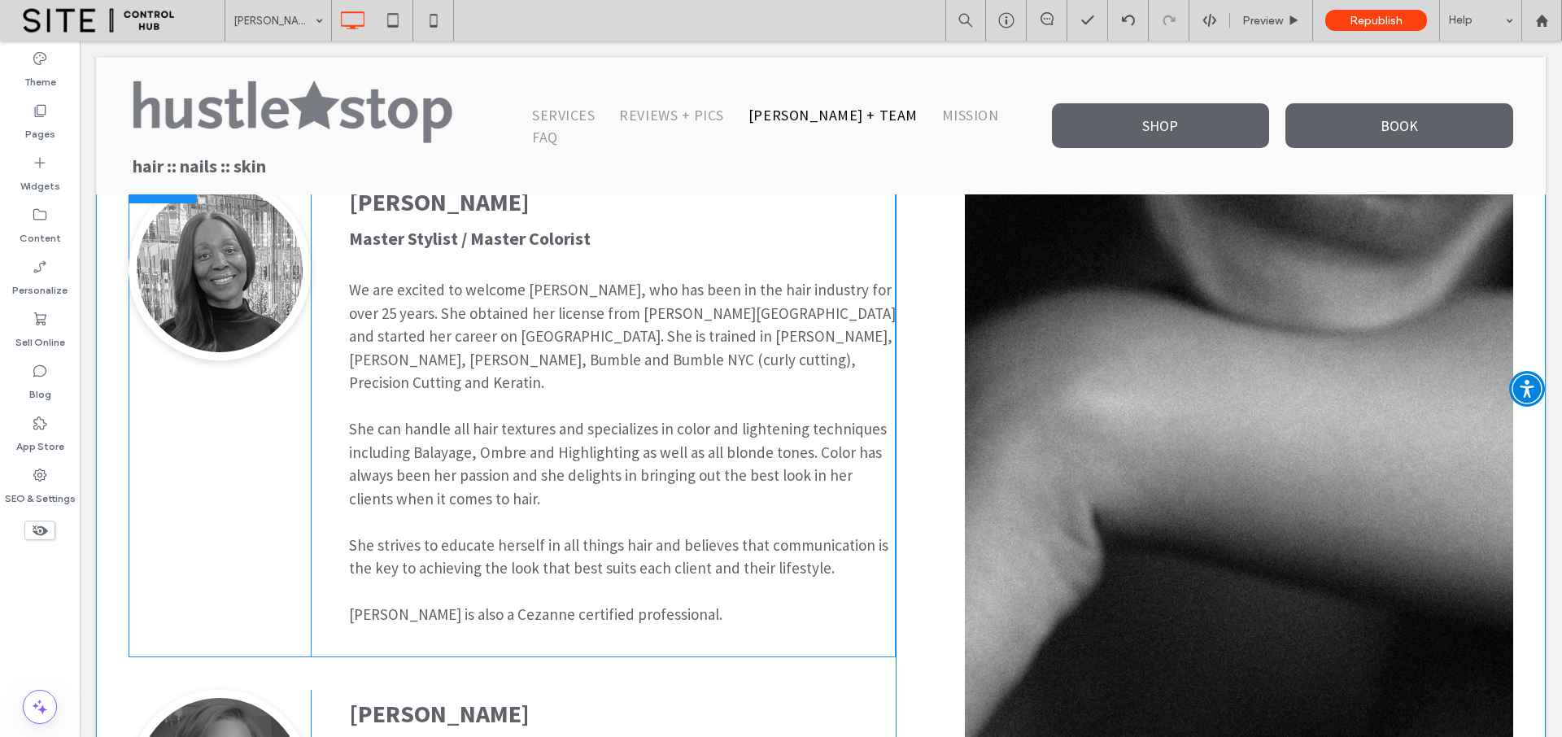
scroll to position [1079, 0]
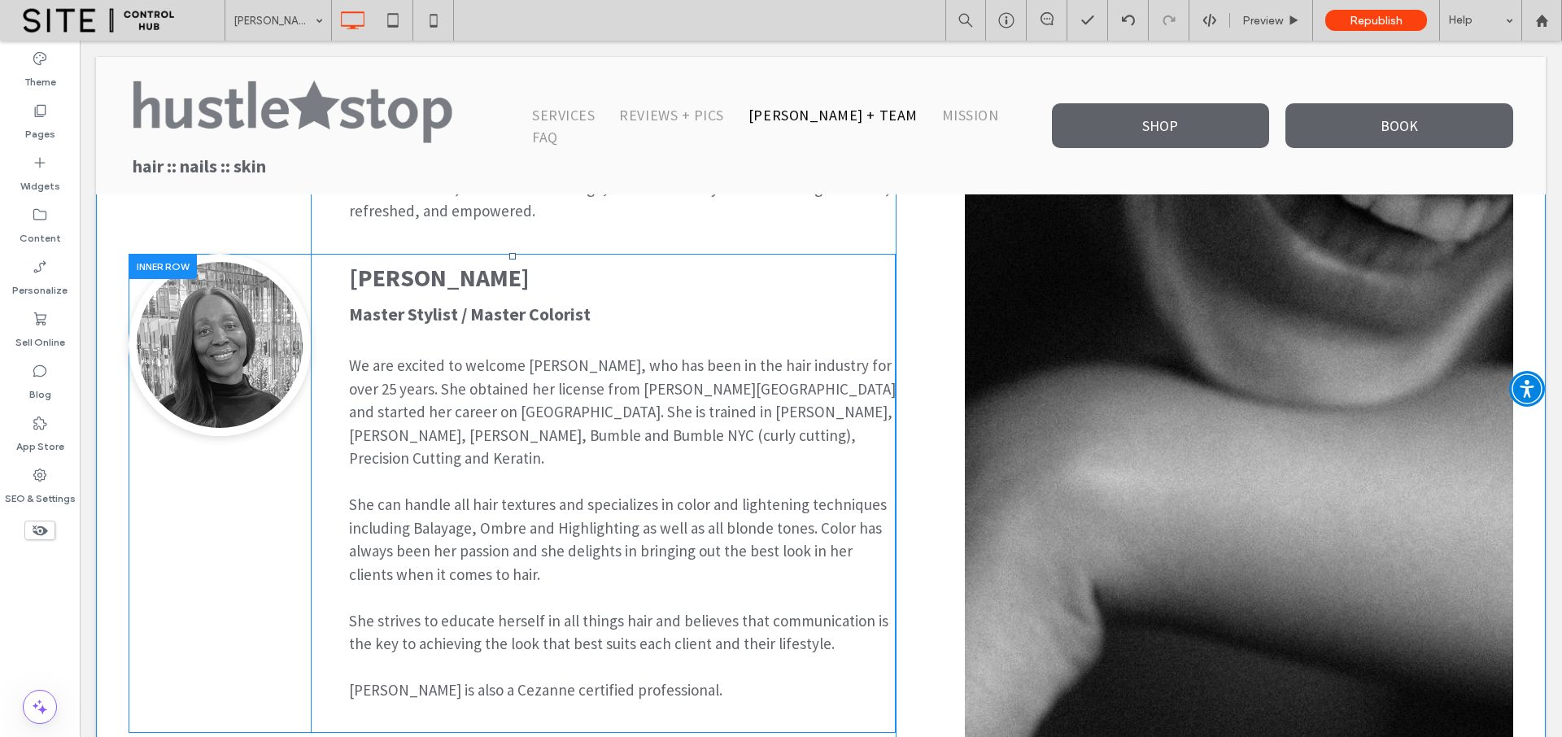
click at [147, 264] on div at bounding box center [163, 266] width 68 height 25
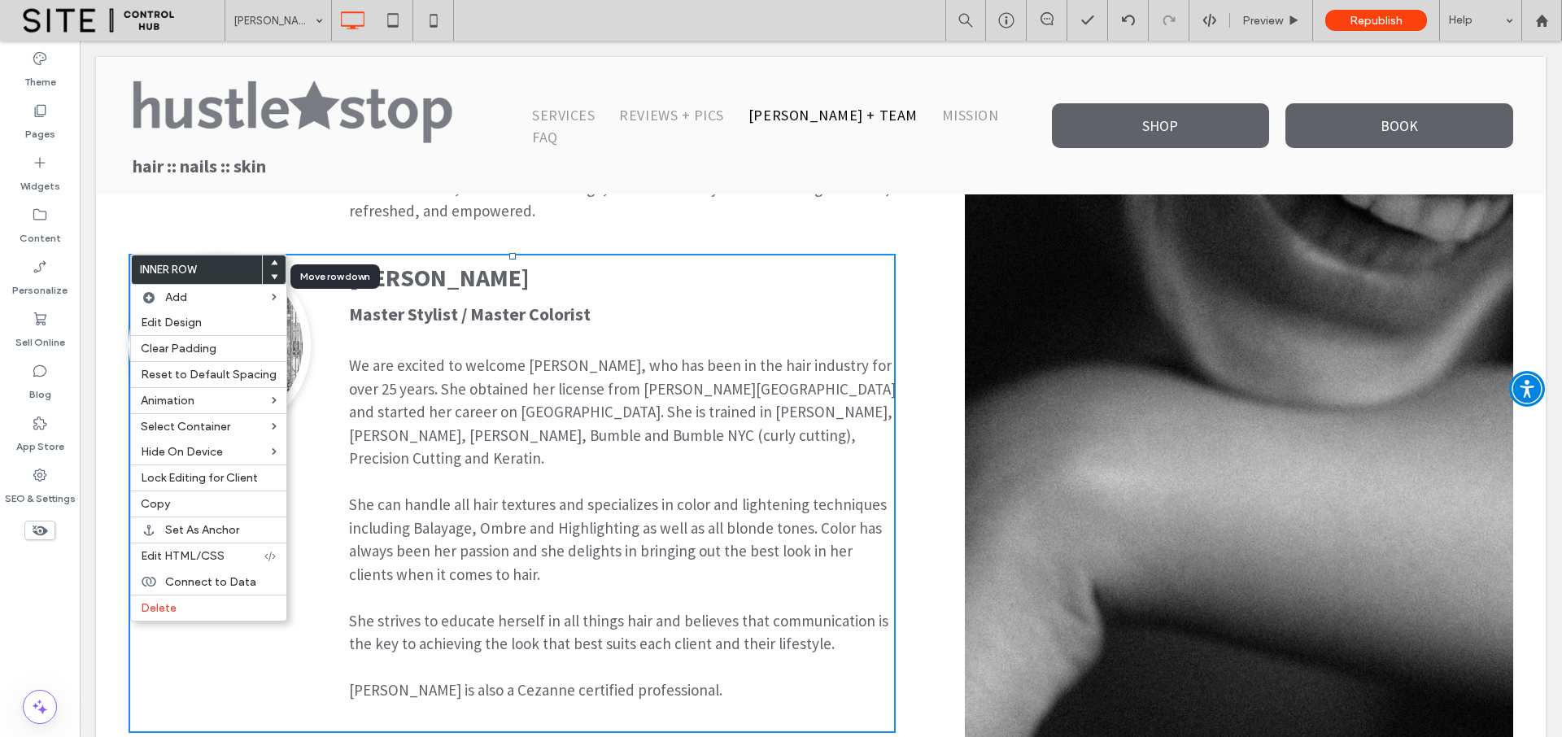
click at [271, 275] on use at bounding box center [274, 277] width 7 height 5
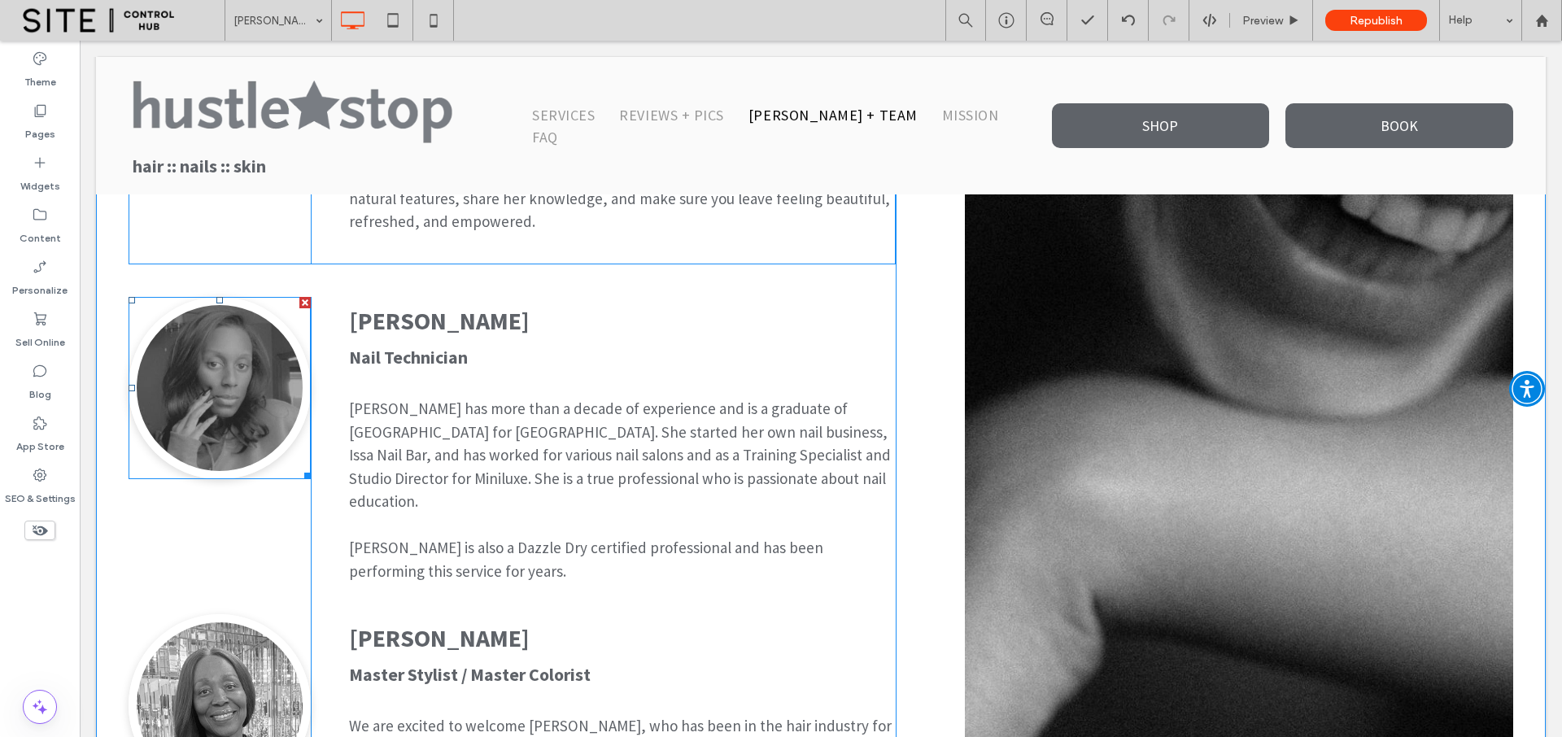
scroll to position [891, 0]
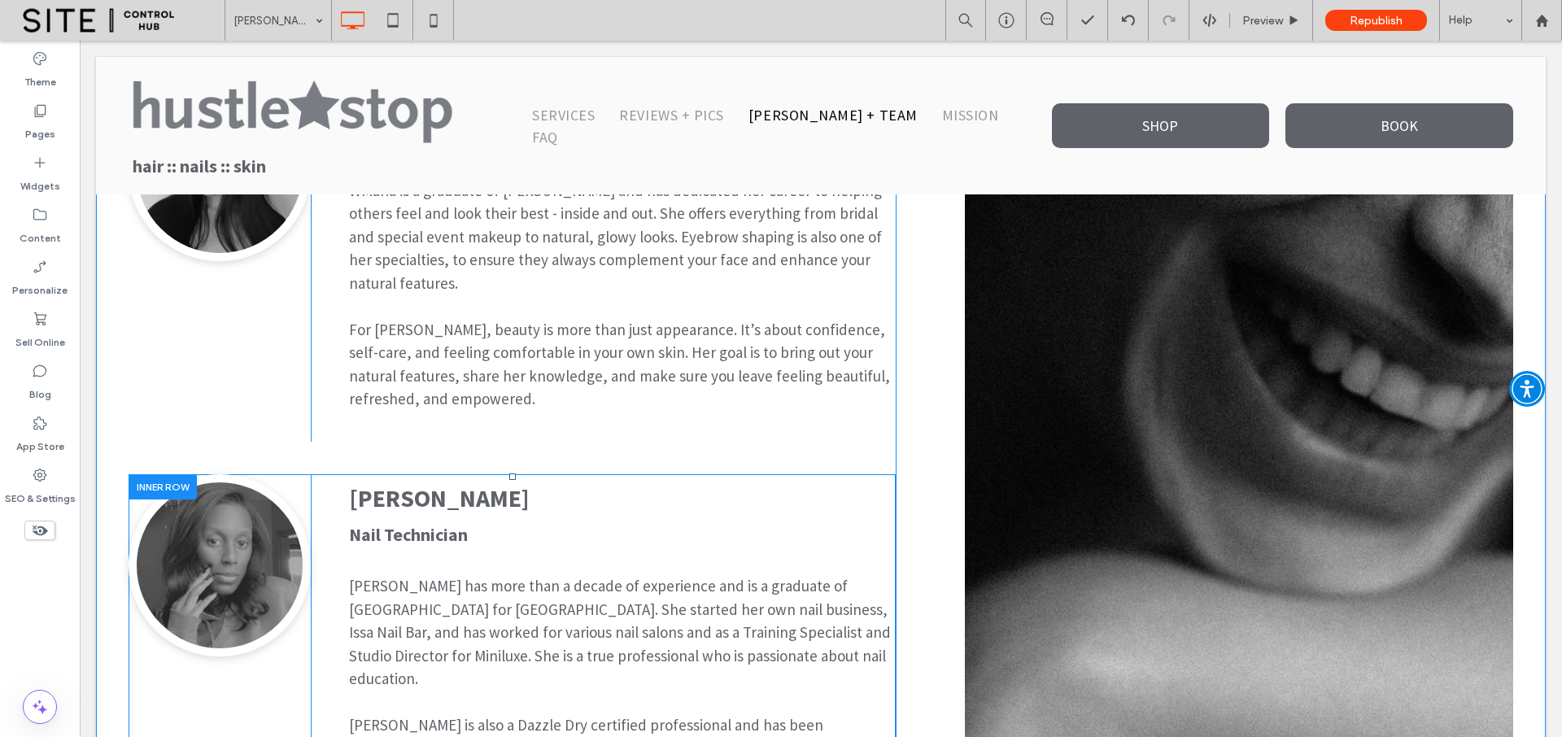
click at [146, 479] on div at bounding box center [163, 486] width 68 height 25
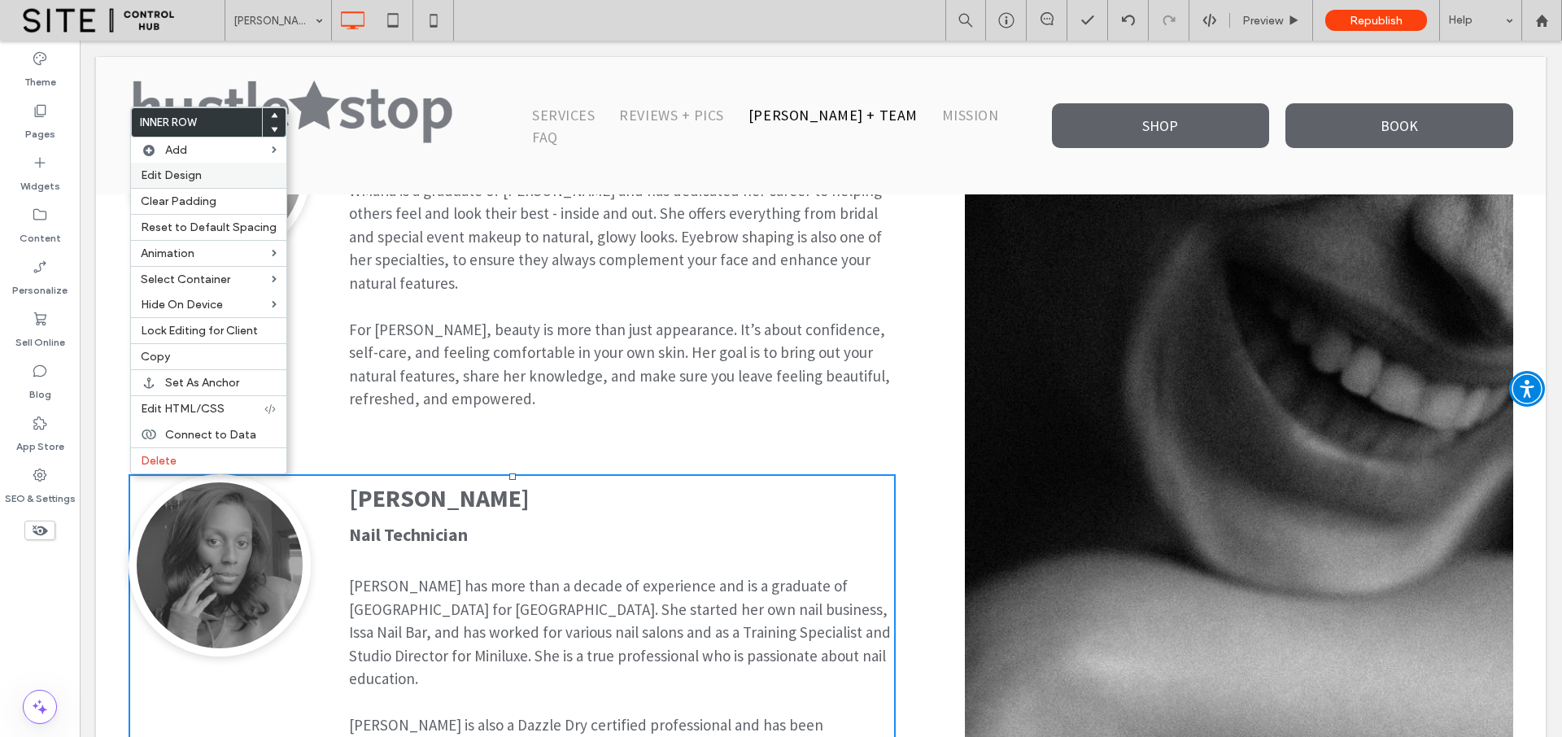
click at [224, 183] on div "Edit Design" at bounding box center [208, 175] width 155 height 25
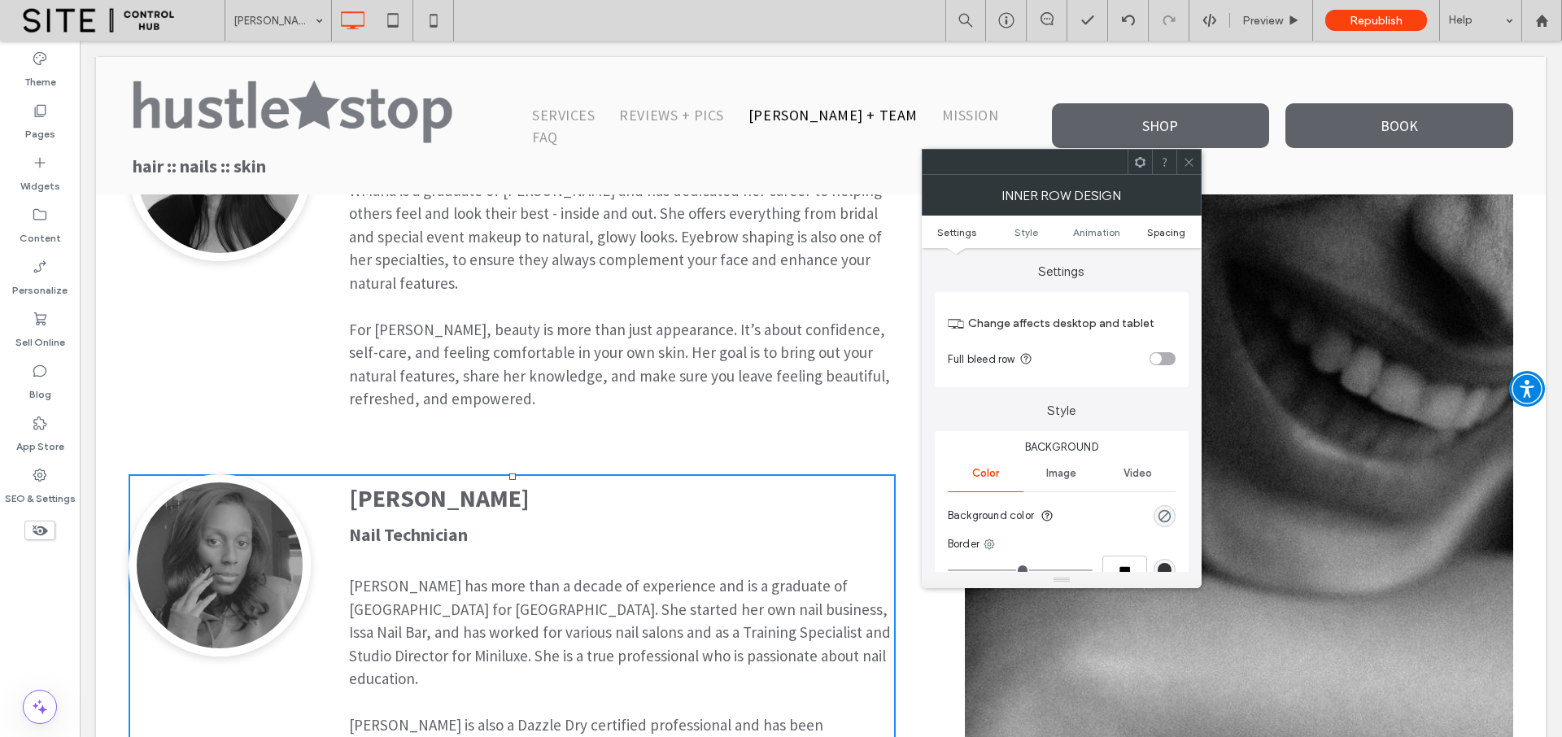
click at [1153, 232] on span "Spacing" at bounding box center [1166, 232] width 38 height 12
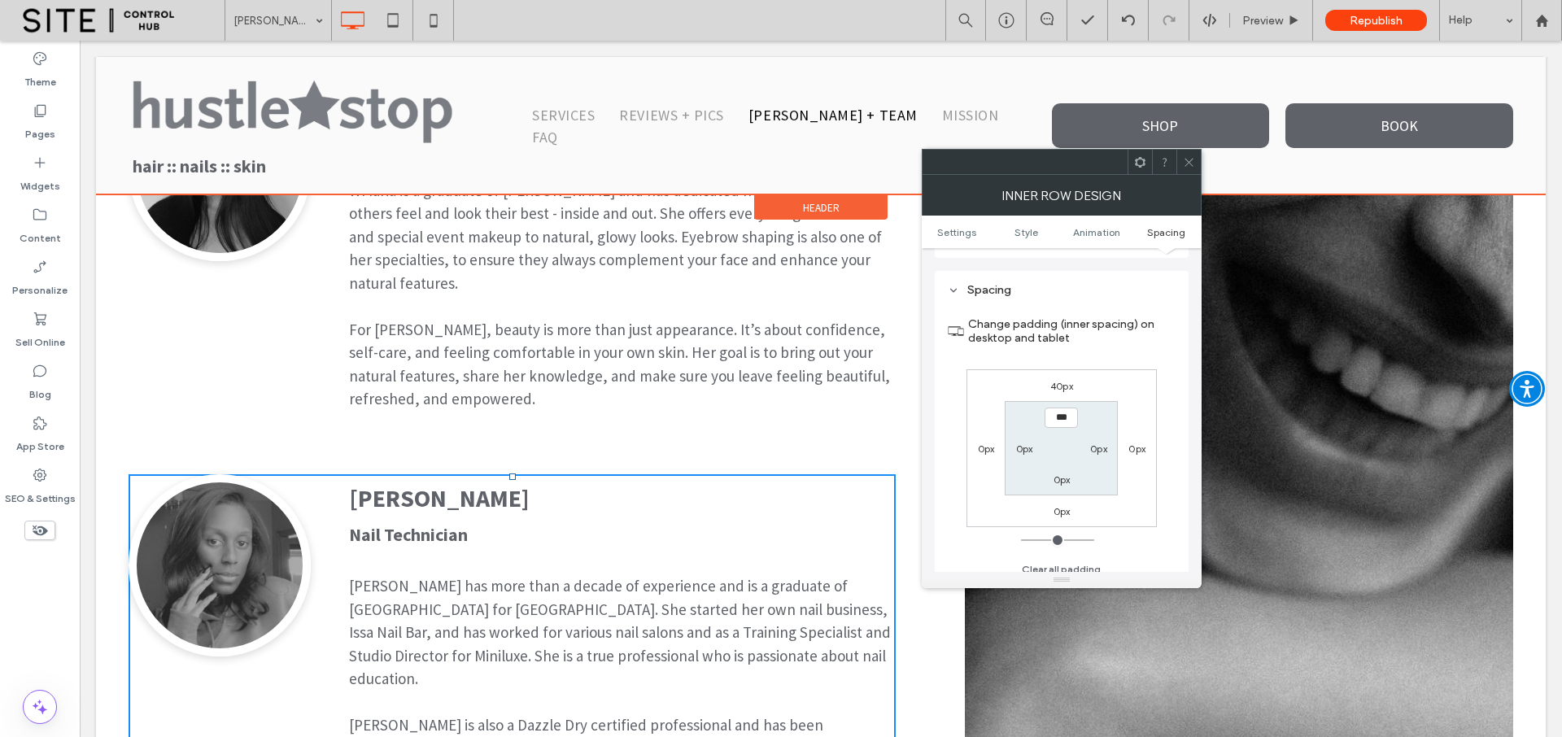
scroll to position [521, 0]
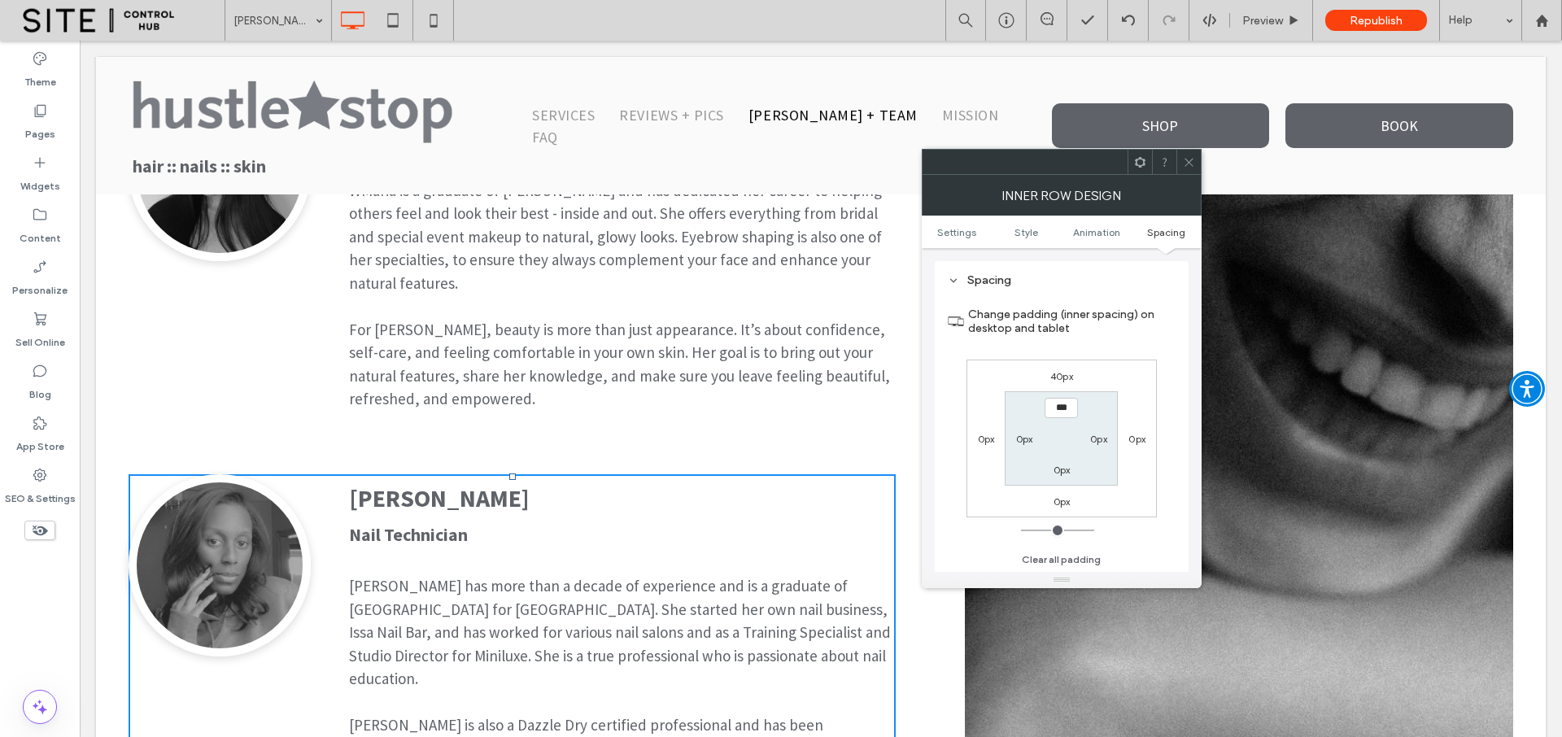
click at [1062, 377] on label "40px" at bounding box center [1061, 376] width 23 height 12
type input "**"
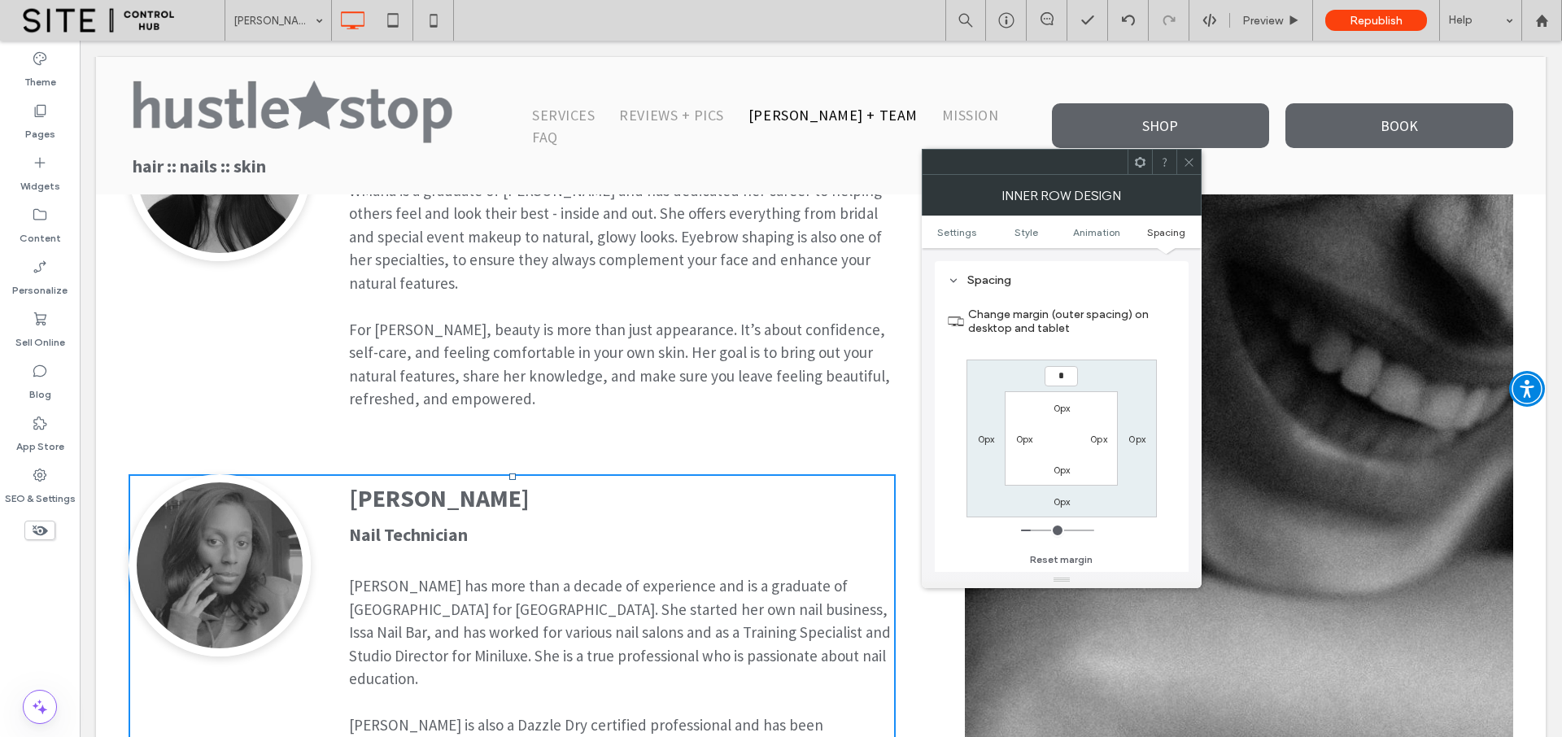
type input "*"
type input "***"
click at [1060, 410] on label "0px" at bounding box center [1061, 408] width 17 height 12
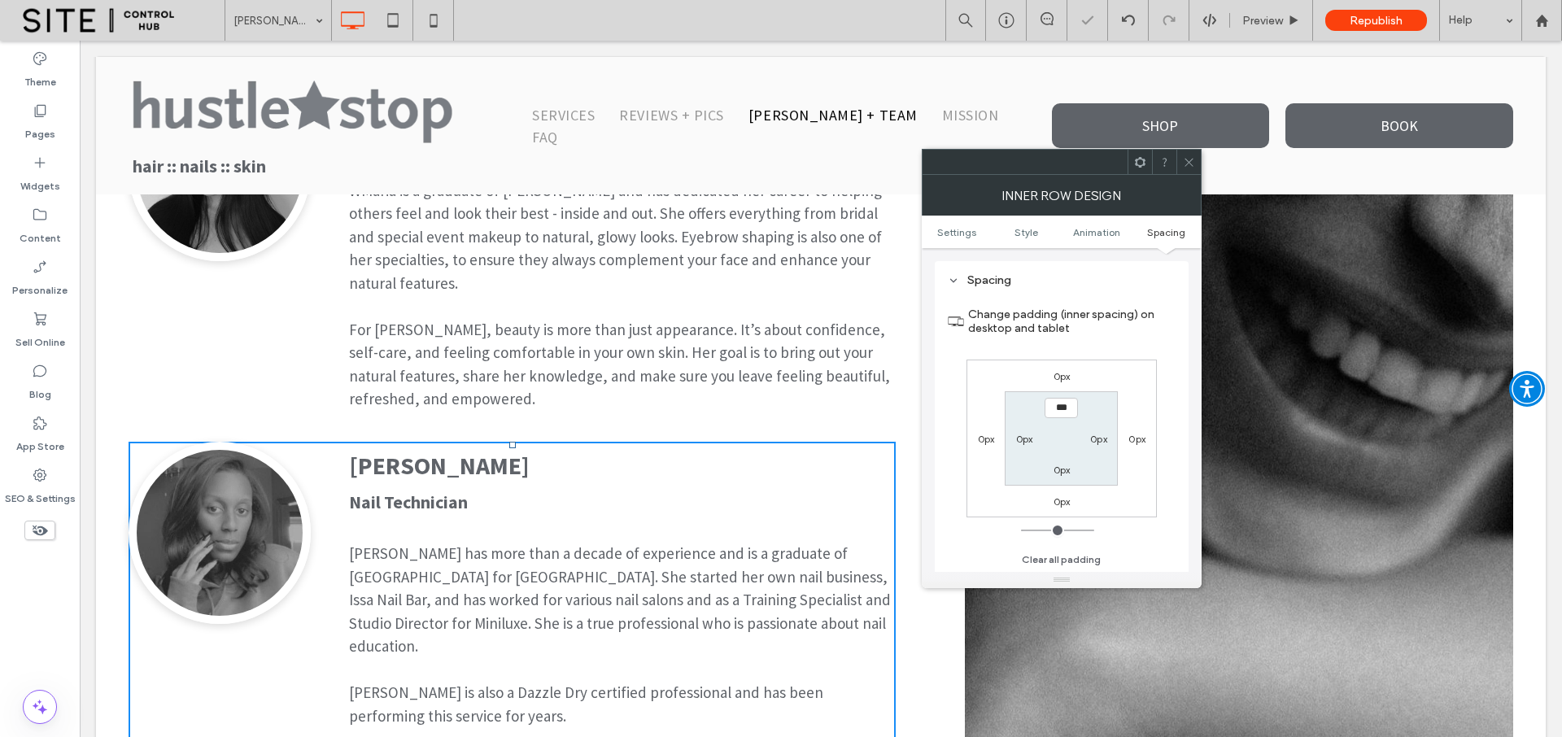
click at [1184, 159] on icon at bounding box center [1189, 162] width 12 height 12
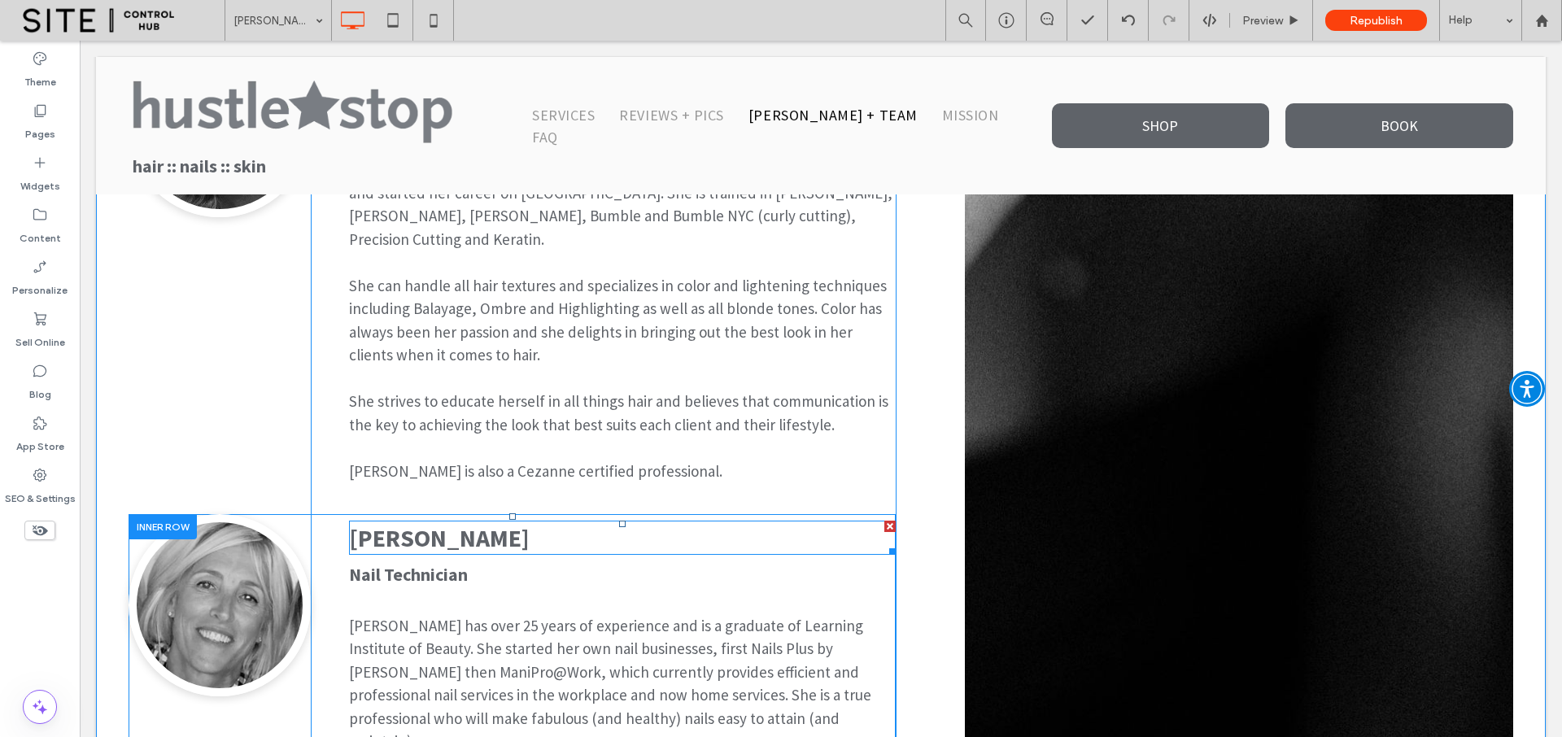
scroll to position [1695, 0]
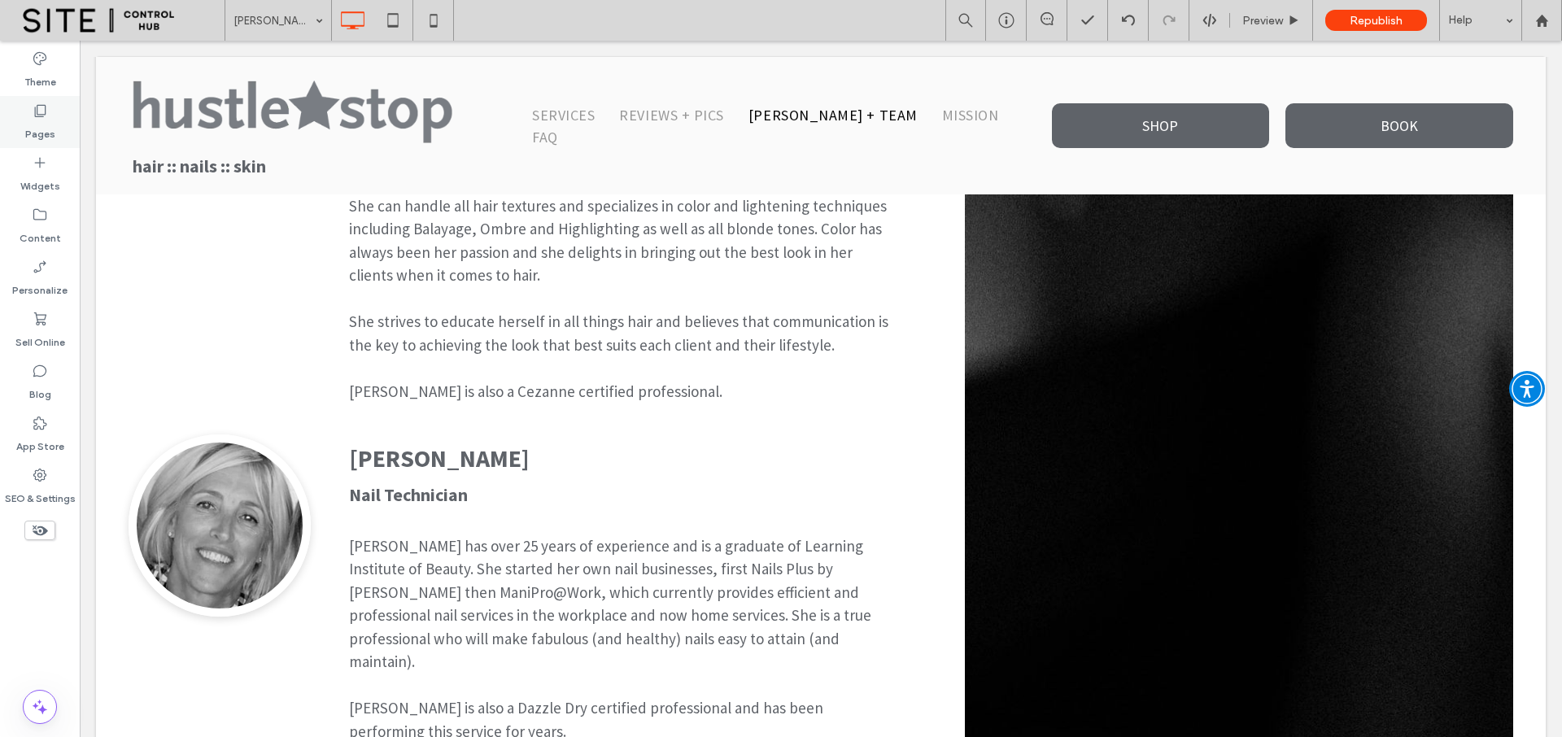
click at [41, 131] on label "Pages" at bounding box center [40, 130] width 30 height 23
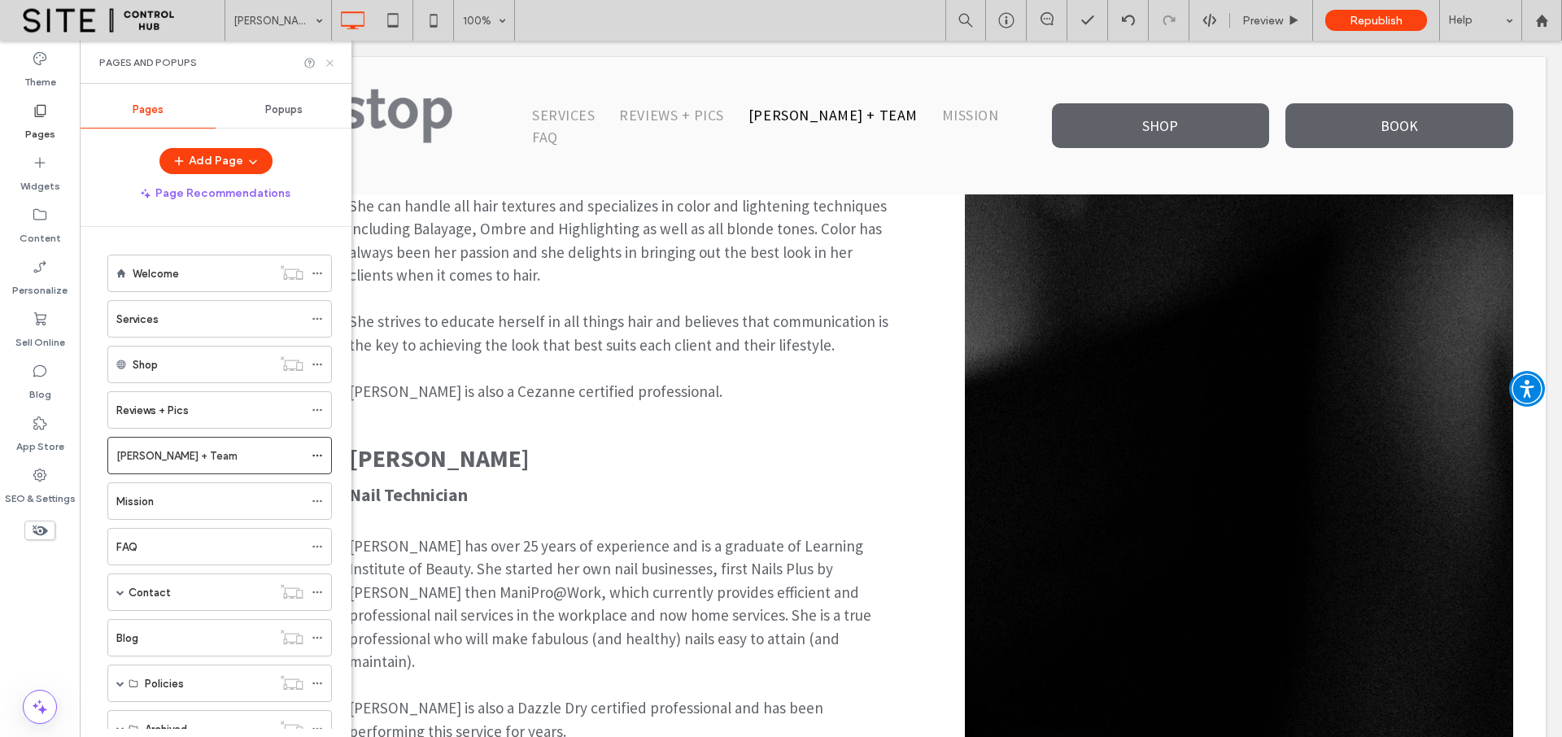
click at [329, 63] on use at bounding box center [329, 62] width 7 height 7
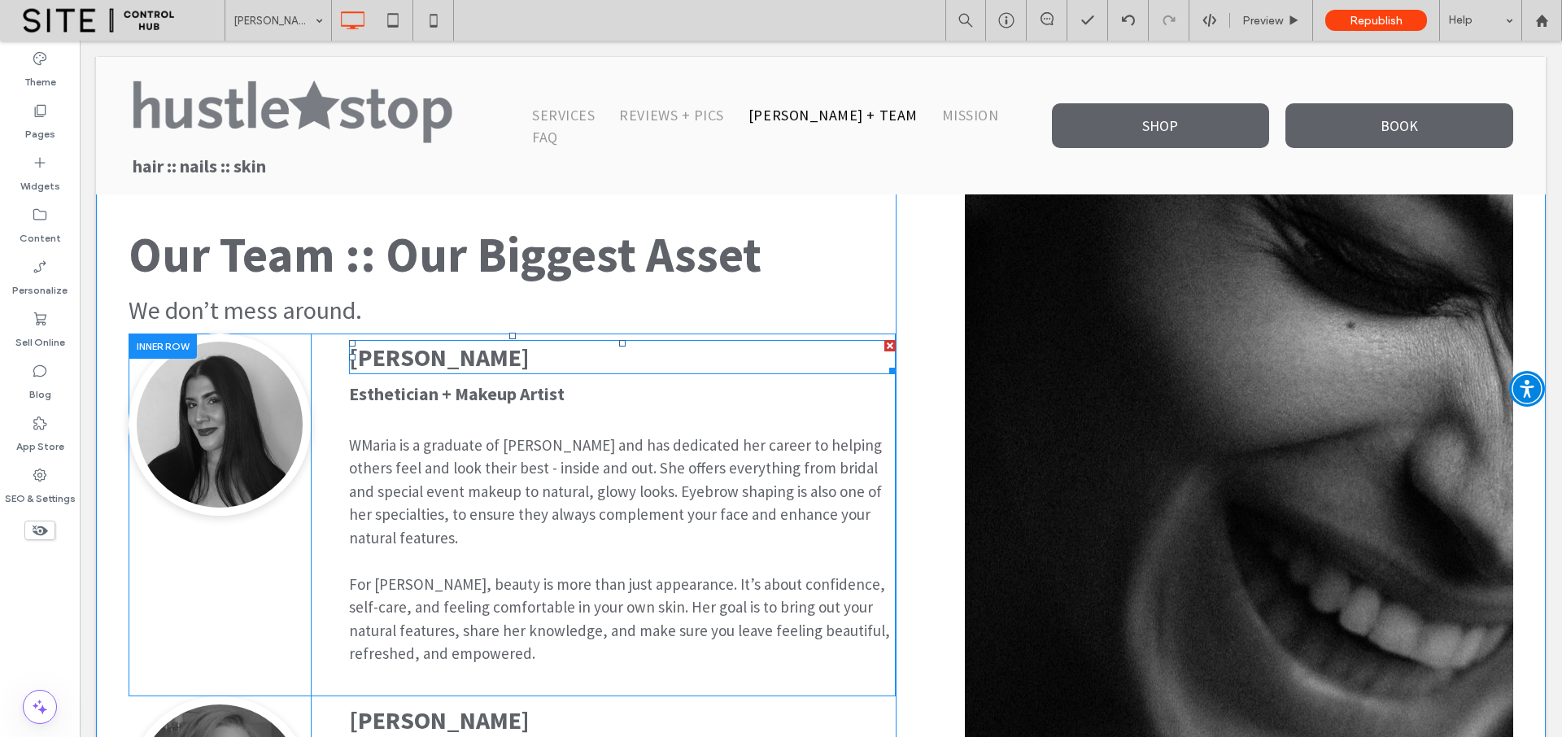
scroll to position [668, 0]
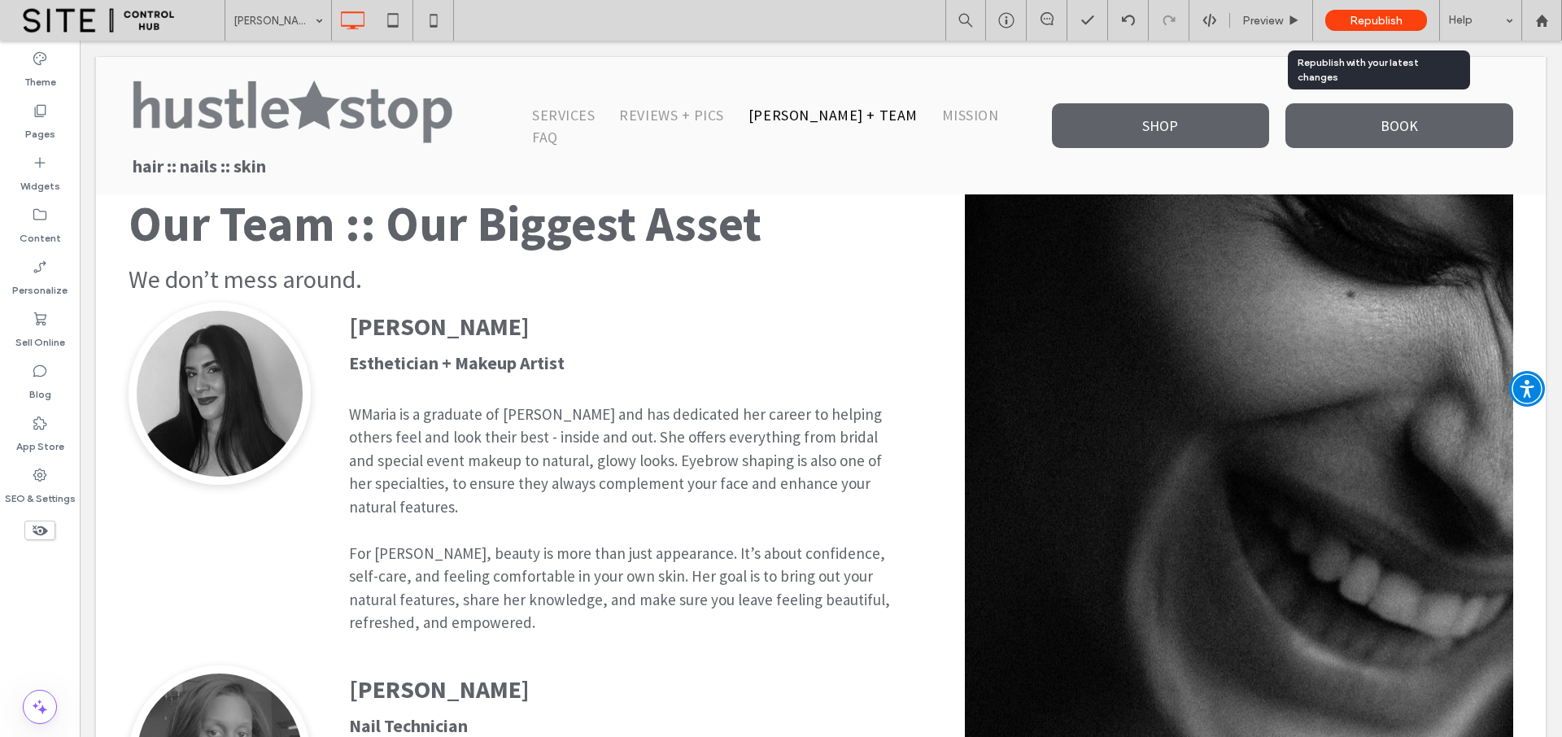
click at [1372, 20] on span "Republish" at bounding box center [1375, 21] width 53 height 14
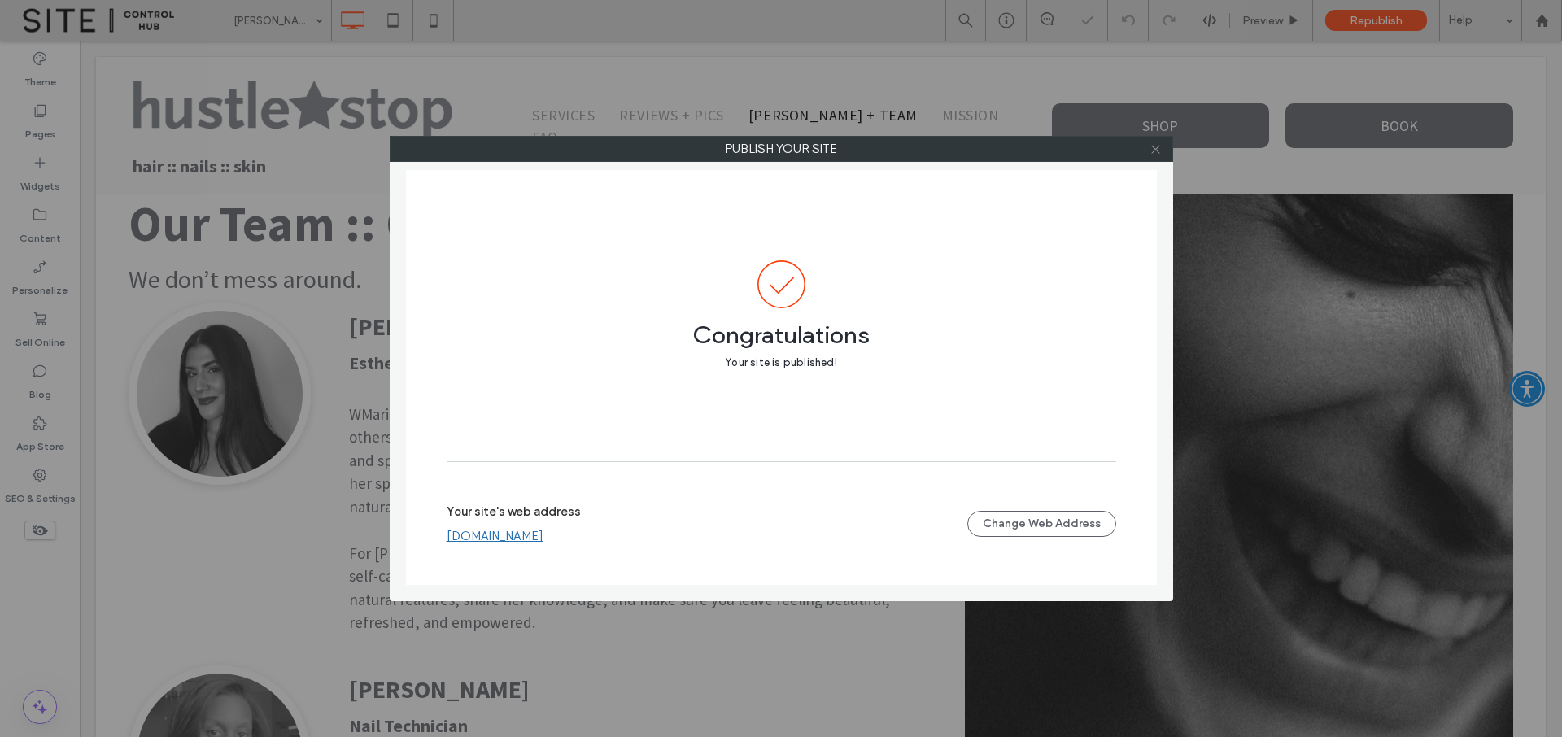
click at [1156, 148] on use at bounding box center [1155, 149] width 8 height 8
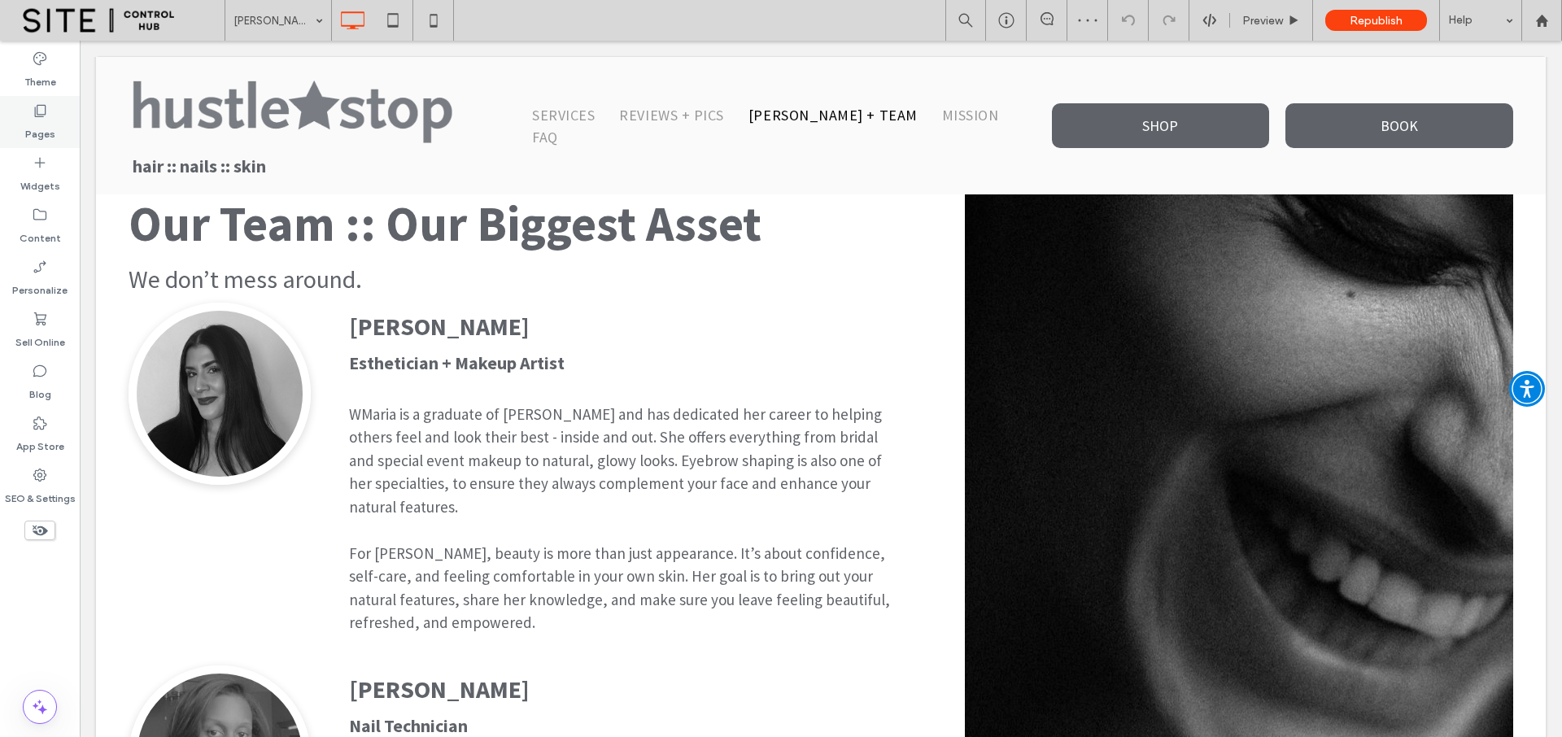
click at [45, 119] on label "Pages" at bounding box center [40, 130] width 30 height 23
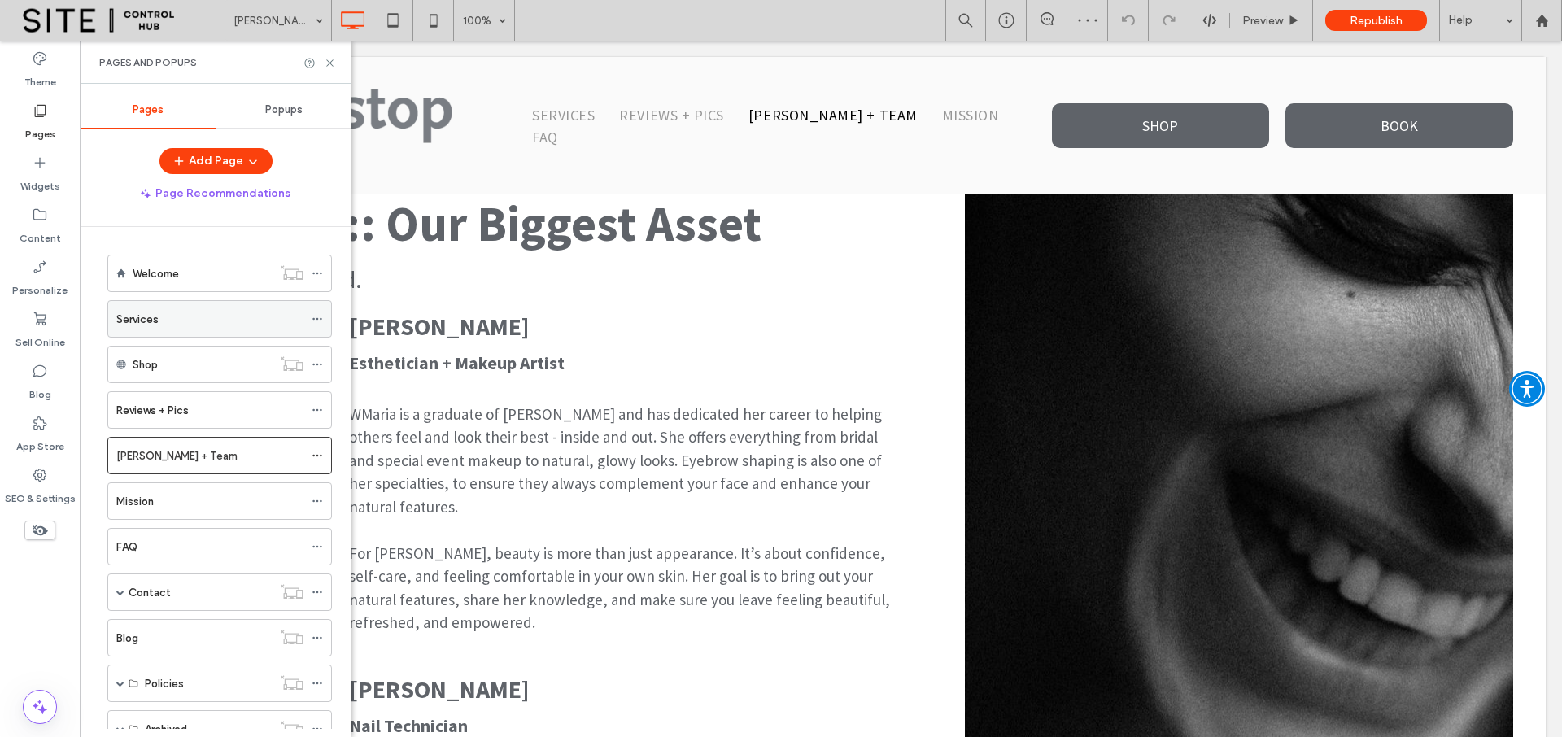
click at [143, 327] on div "Services" at bounding box center [209, 319] width 187 height 36
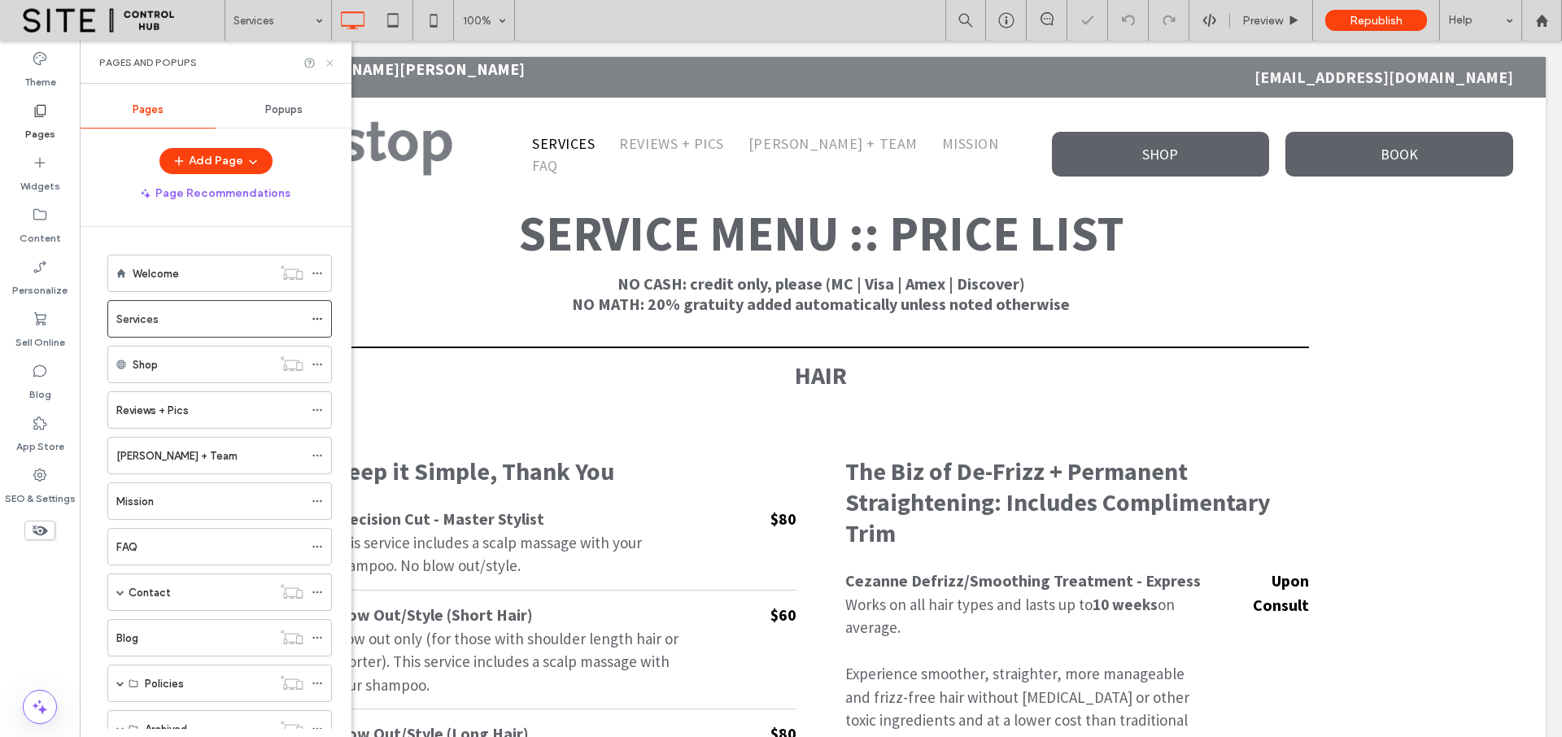
click at [329, 66] on icon at bounding box center [330, 63] width 12 height 12
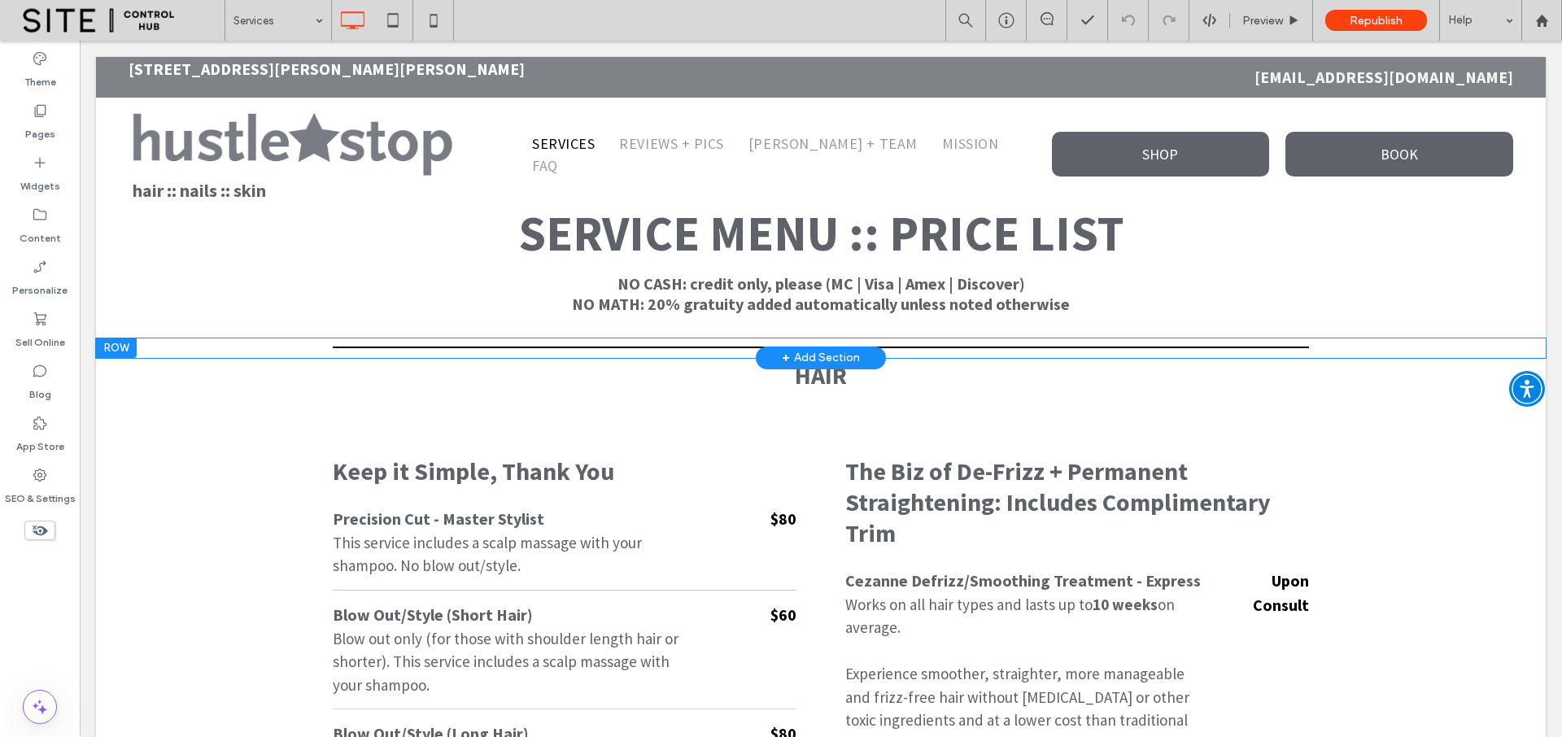
click at [124, 346] on div at bounding box center [116, 348] width 41 height 20
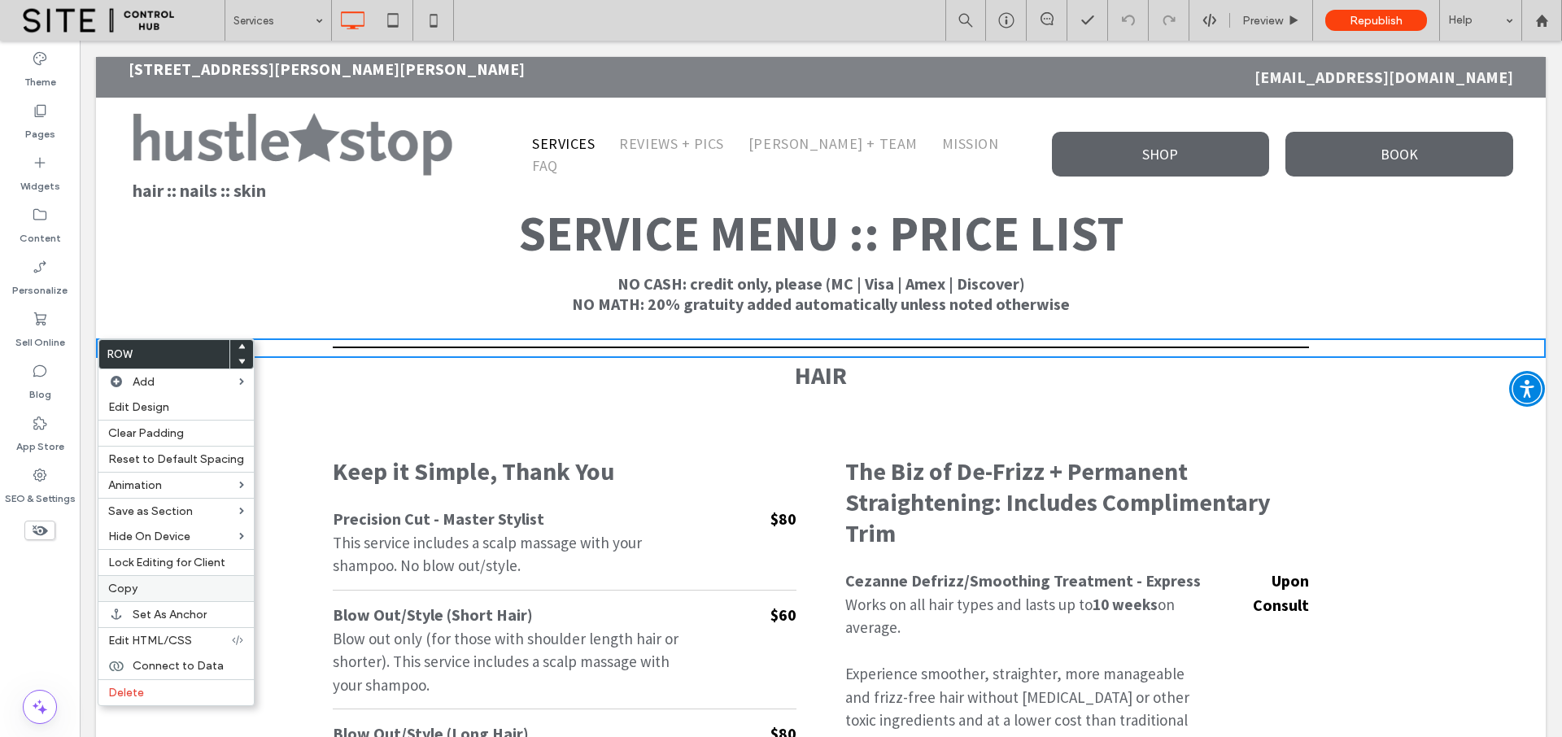
click at [122, 587] on span "Copy" at bounding box center [122, 589] width 29 height 14
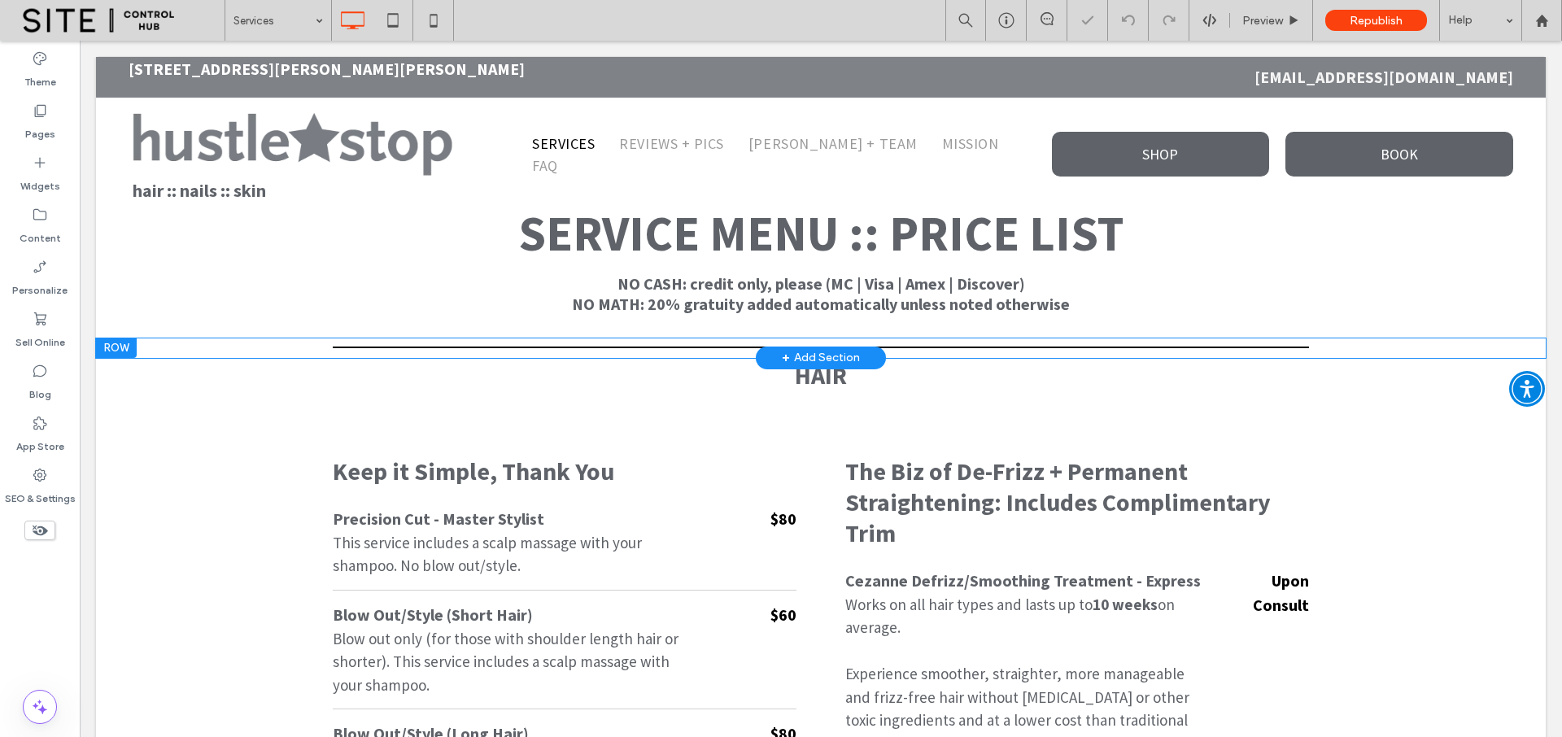
click at [117, 348] on div at bounding box center [116, 348] width 41 height 20
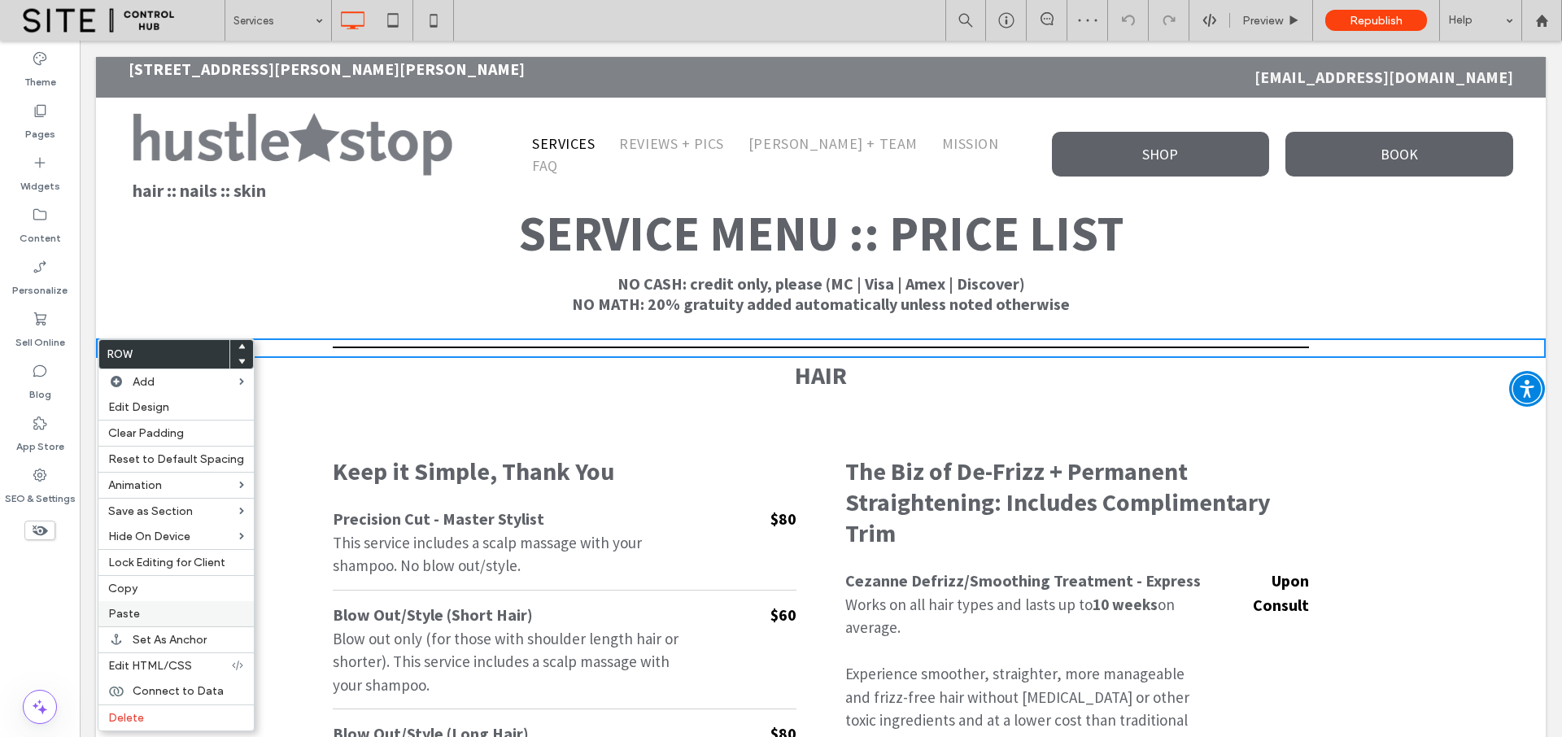
click at [133, 608] on span "Paste" at bounding box center [124, 614] width 32 height 14
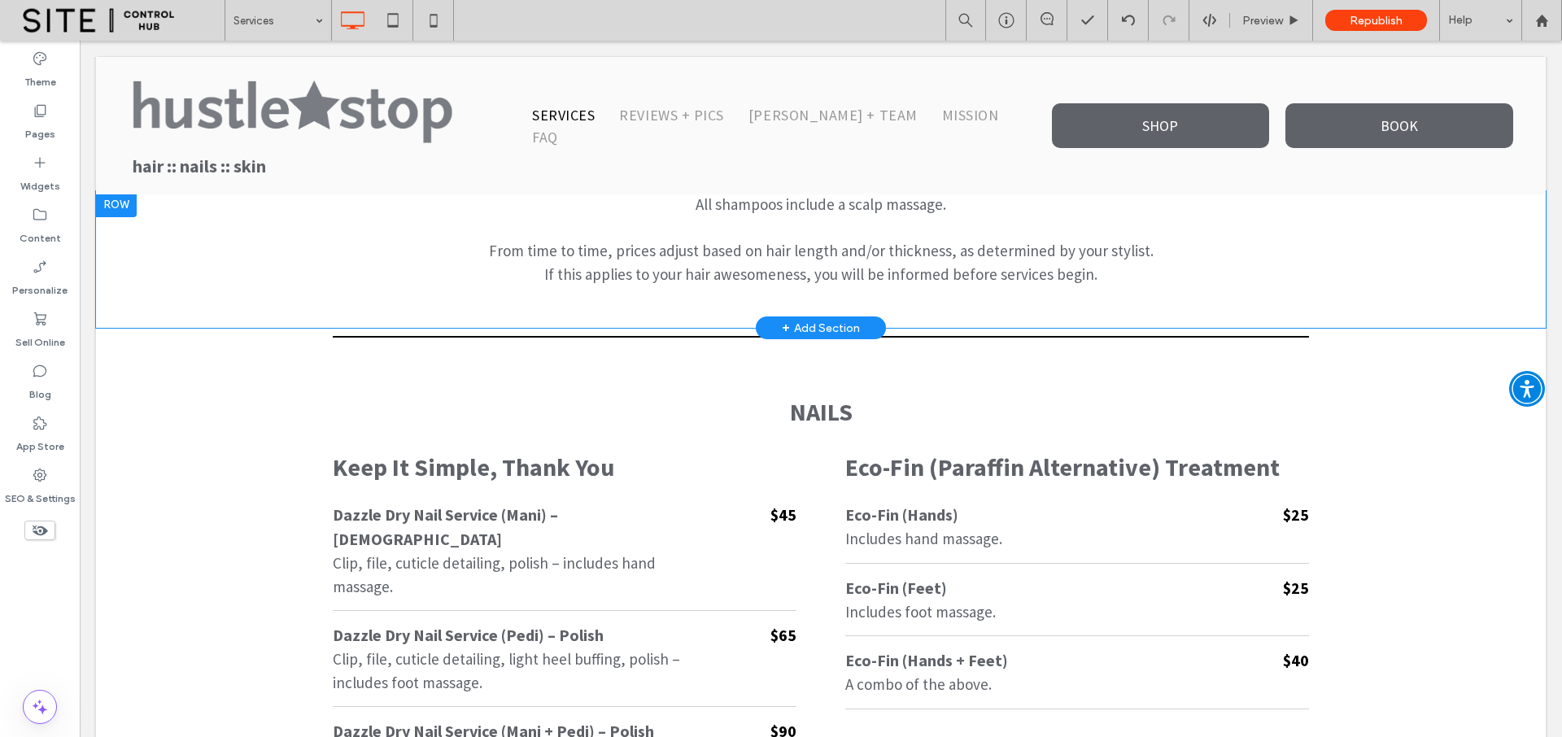
scroll to position [1703, 0]
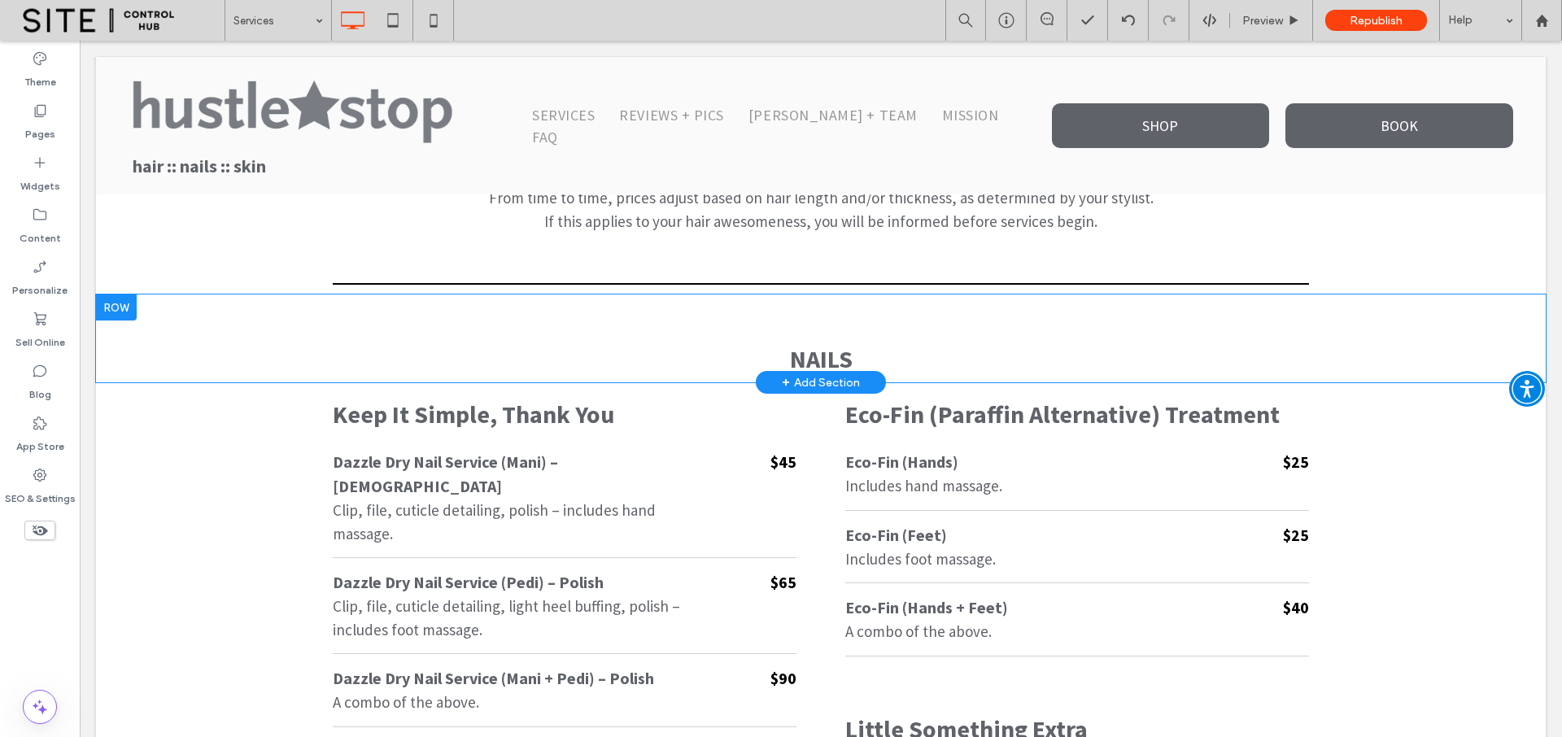
click at [116, 311] on div at bounding box center [116, 307] width 41 height 26
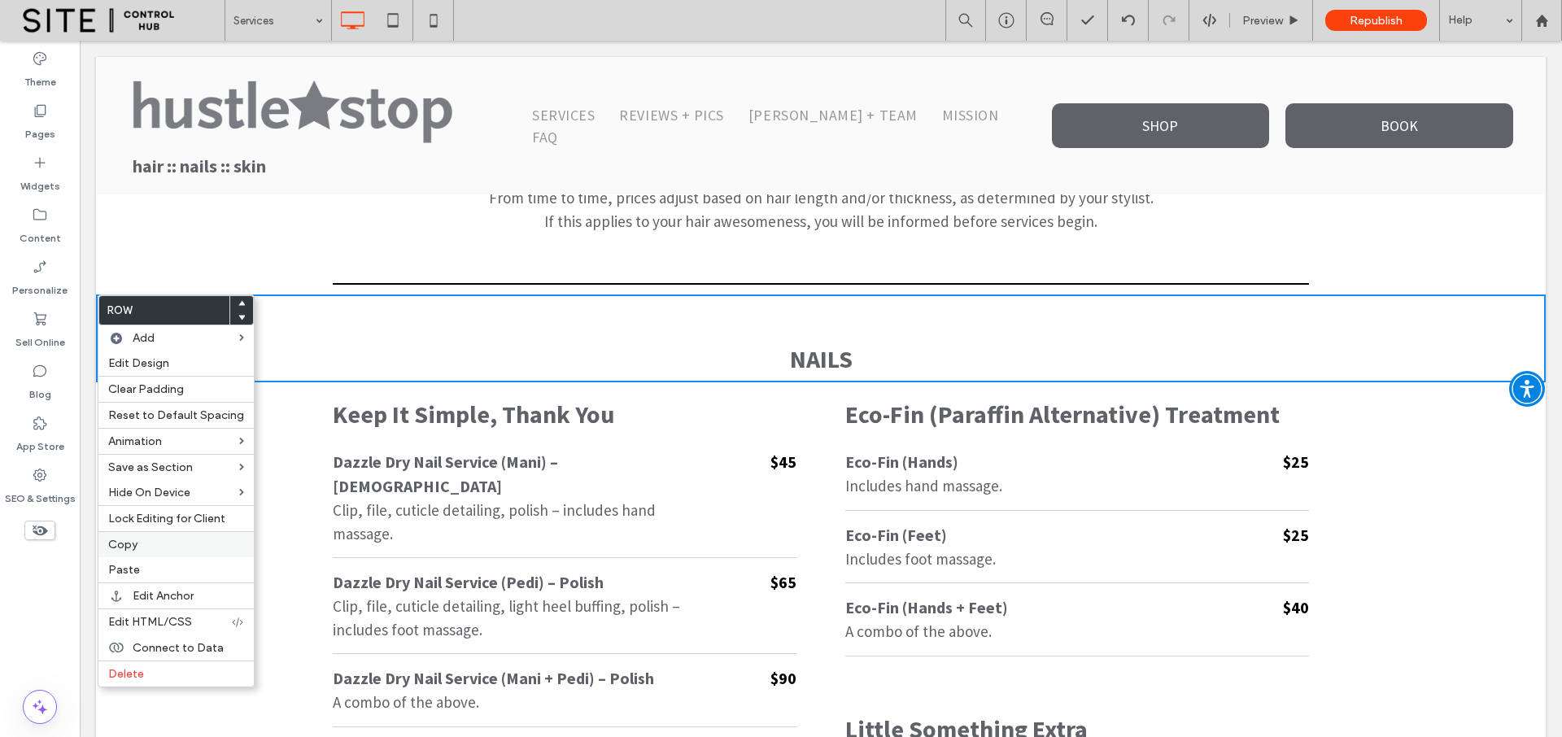
click at [124, 549] on span "Copy" at bounding box center [122, 545] width 29 height 14
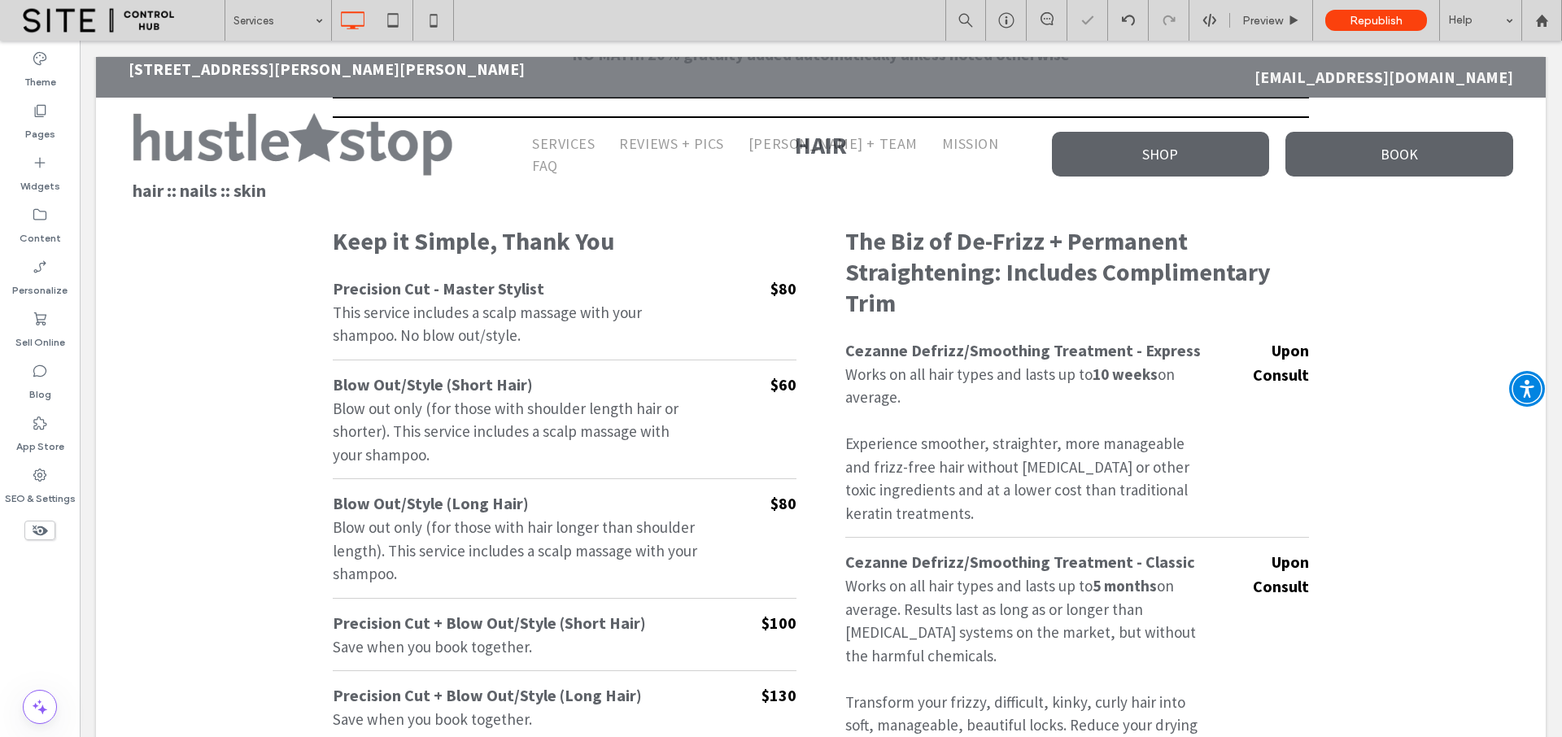
scroll to position [113, 0]
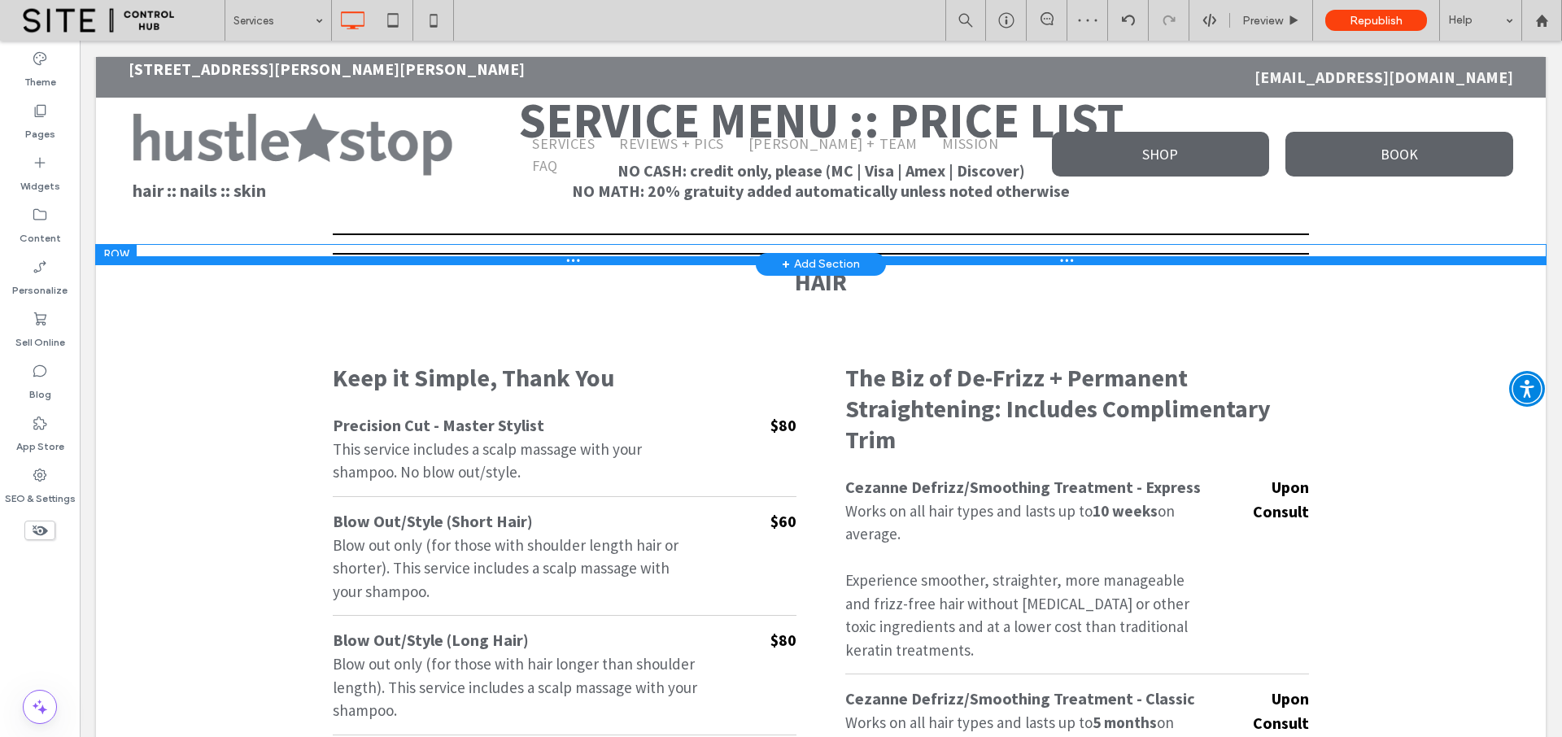
click at [120, 257] on div at bounding box center [820, 260] width 1449 height 8
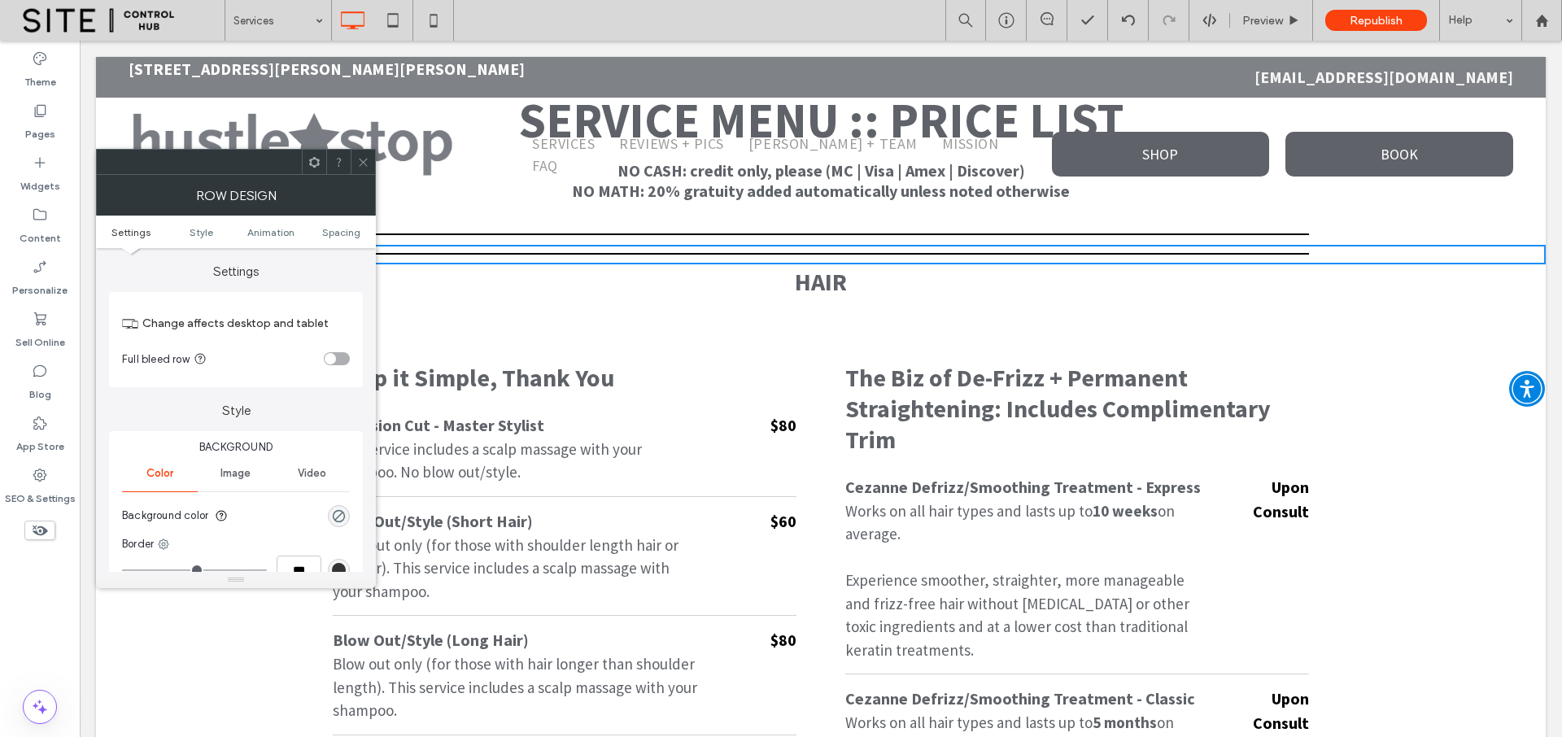
click at [361, 159] on use at bounding box center [363, 162] width 8 height 8
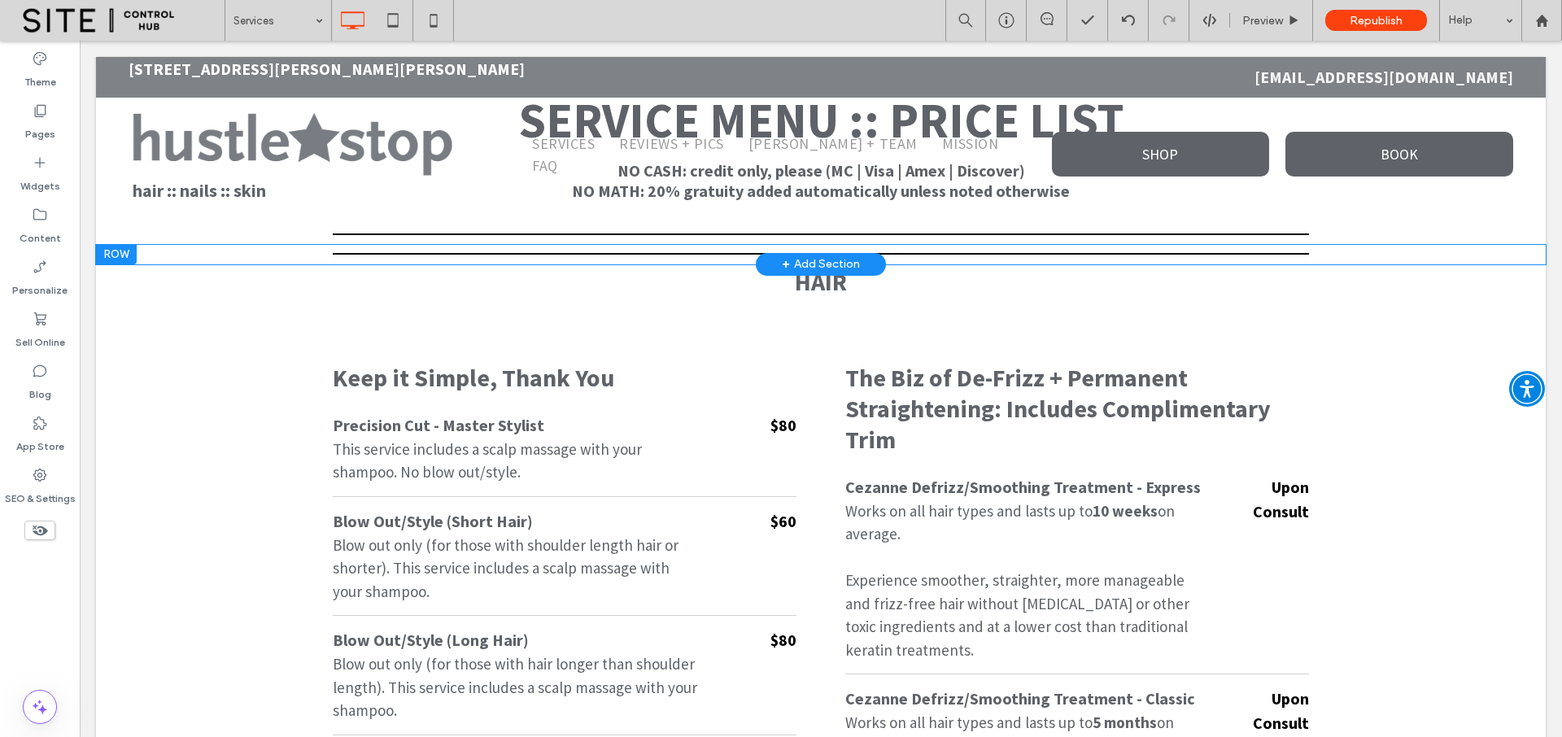
click at [120, 251] on div at bounding box center [116, 255] width 41 height 20
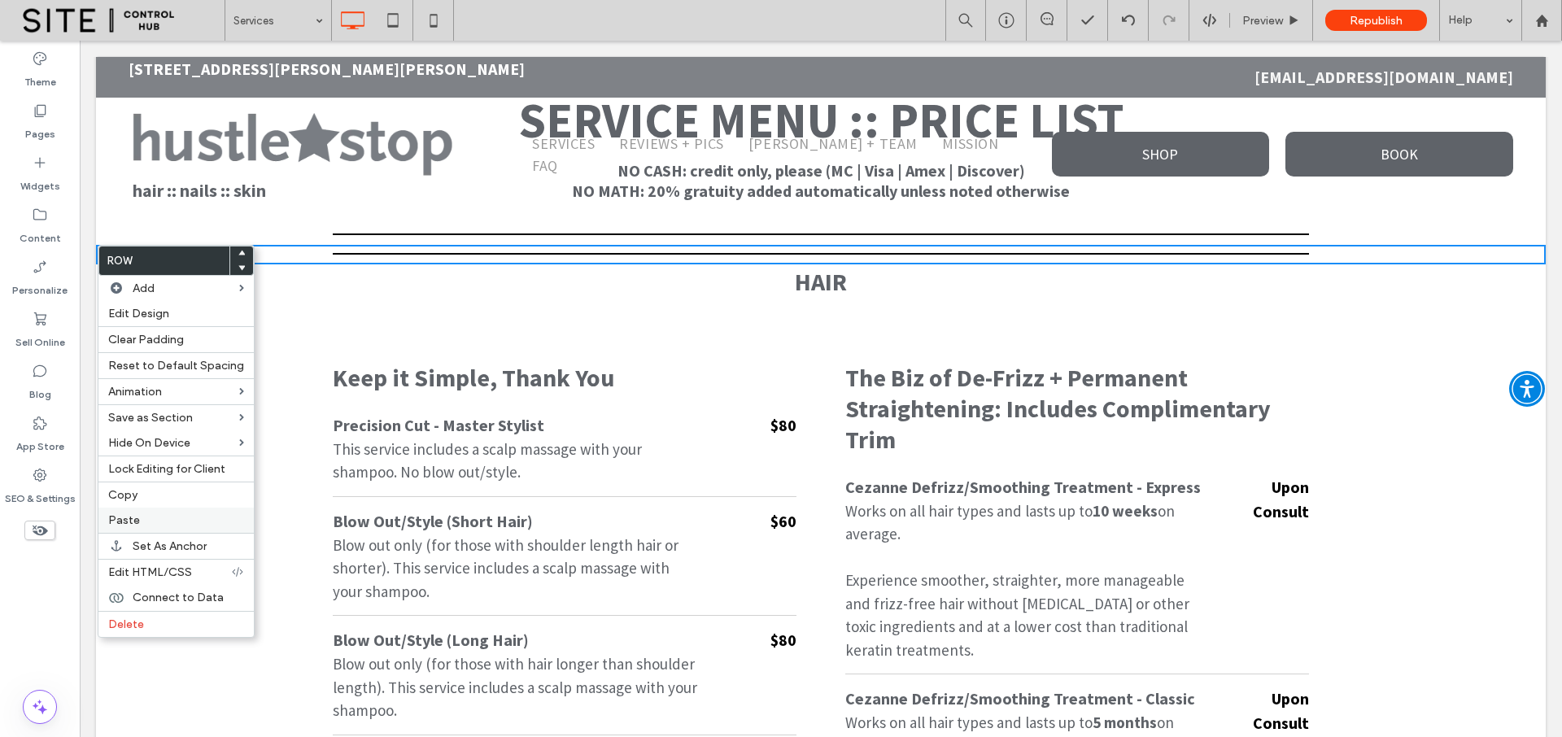
click at [144, 521] on label "Paste" at bounding box center [176, 520] width 136 height 14
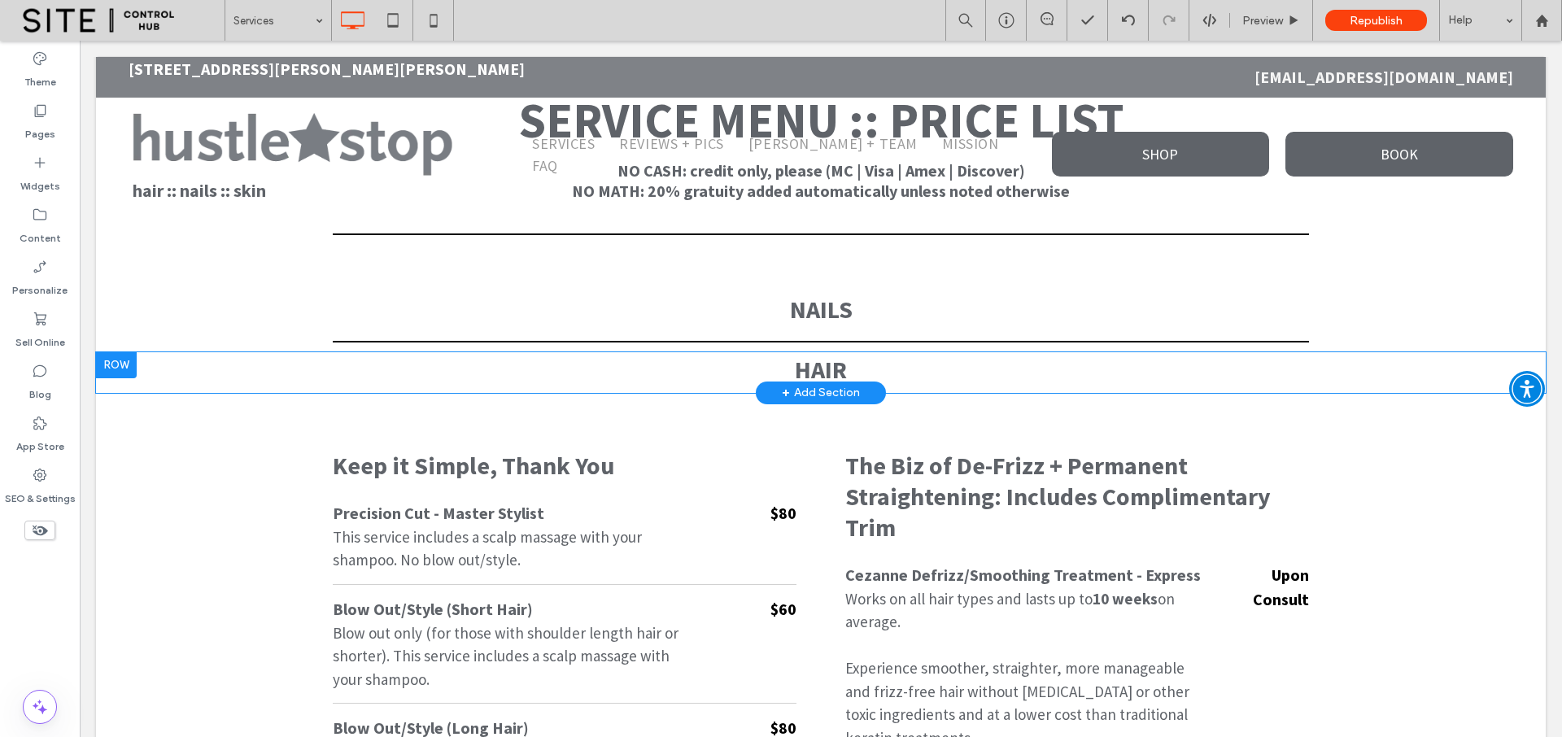
click at [251, 361] on div "HAIR Click To Paste Row + Add Section" at bounding box center [820, 372] width 1449 height 41
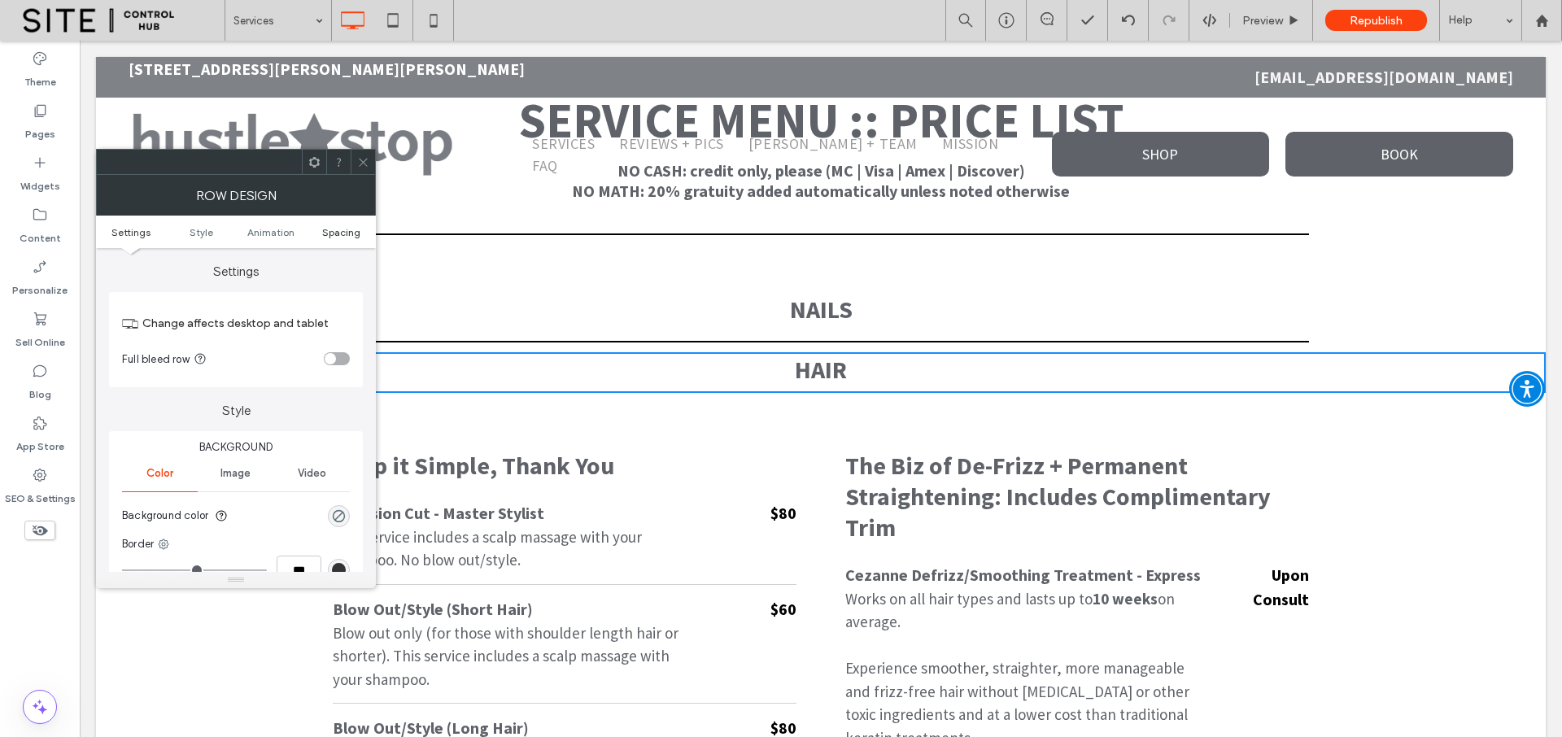
click at [338, 229] on span "Spacing" at bounding box center [341, 232] width 38 height 12
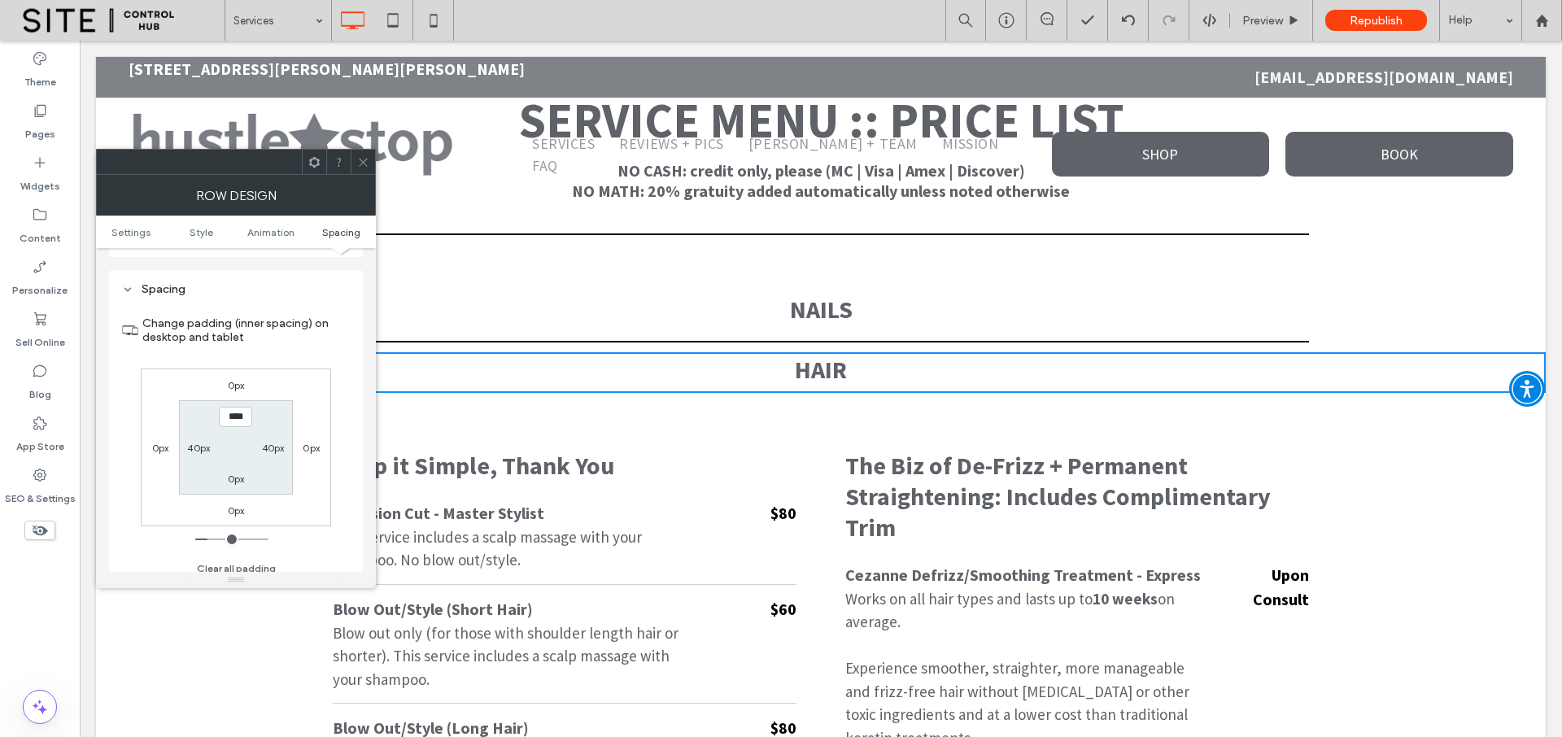
scroll to position [460, 0]
click at [365, 165] on icon at bounding box center [363, 162] width 12 height 12
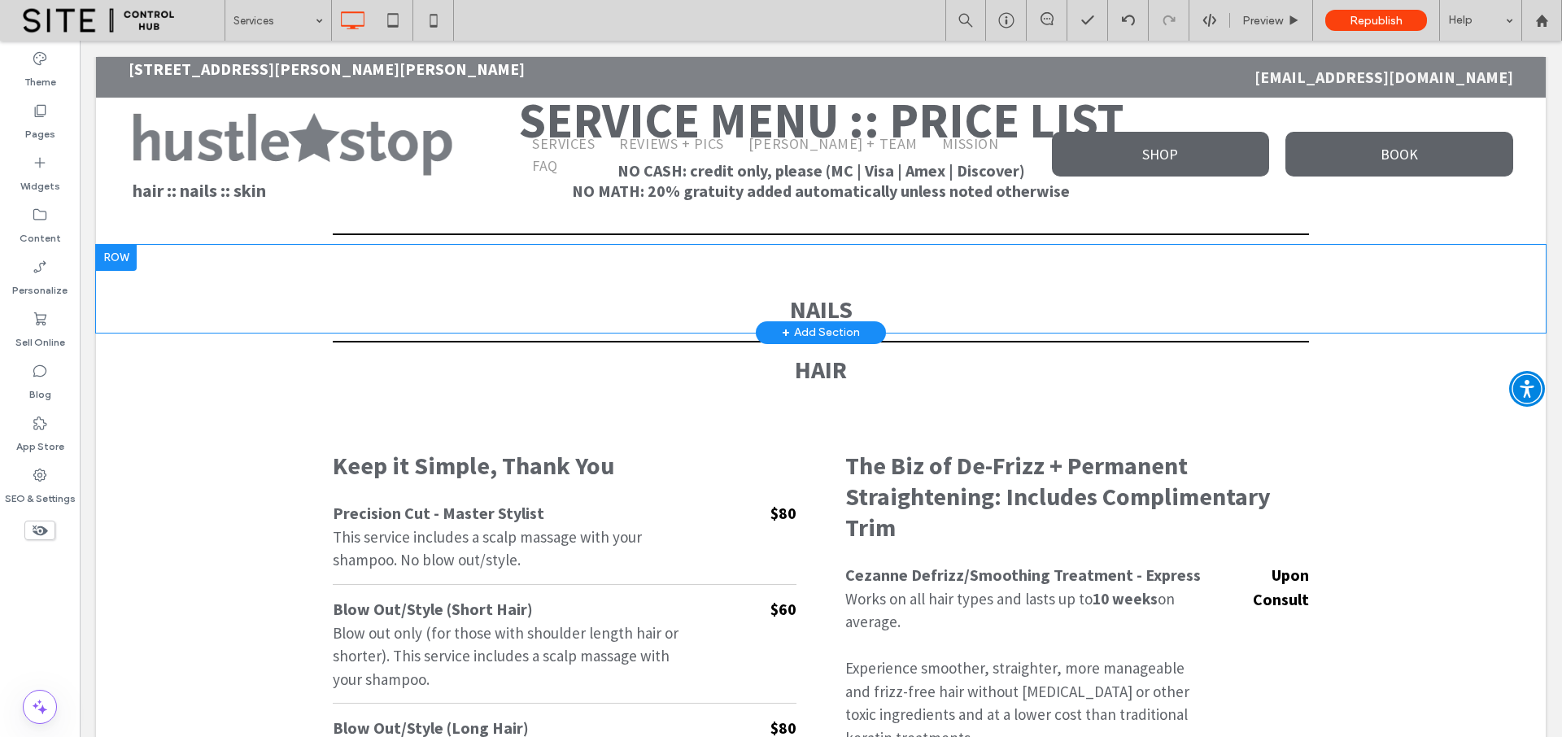
click at [205, 269] on div "NAILS Click To Paste Click To Paste Row + Add Section" at bounding box center [820, 289] width 1449 height 88
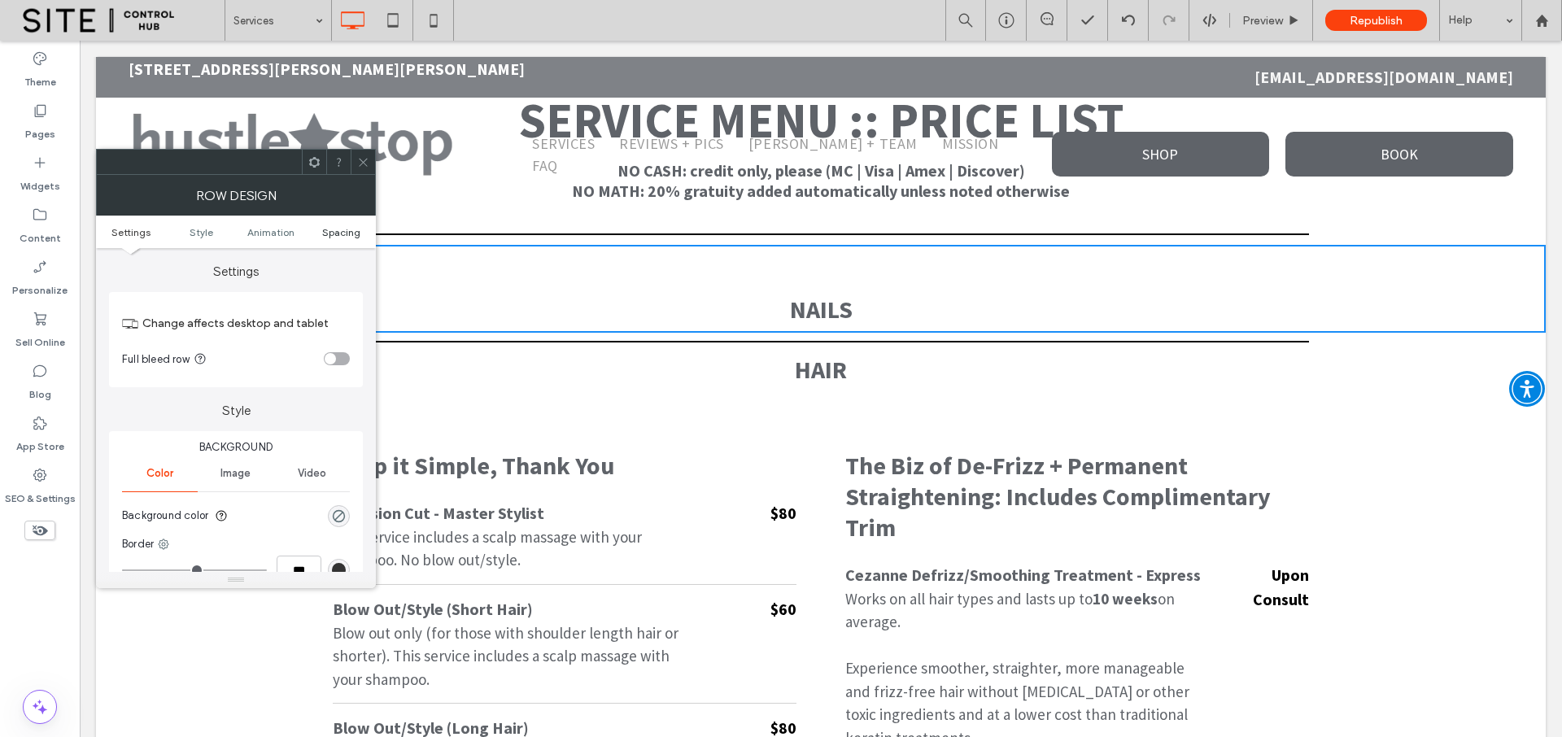
click at [333, 233] on span "Spacing" at bounding box center [341, 232] width 38 height 12
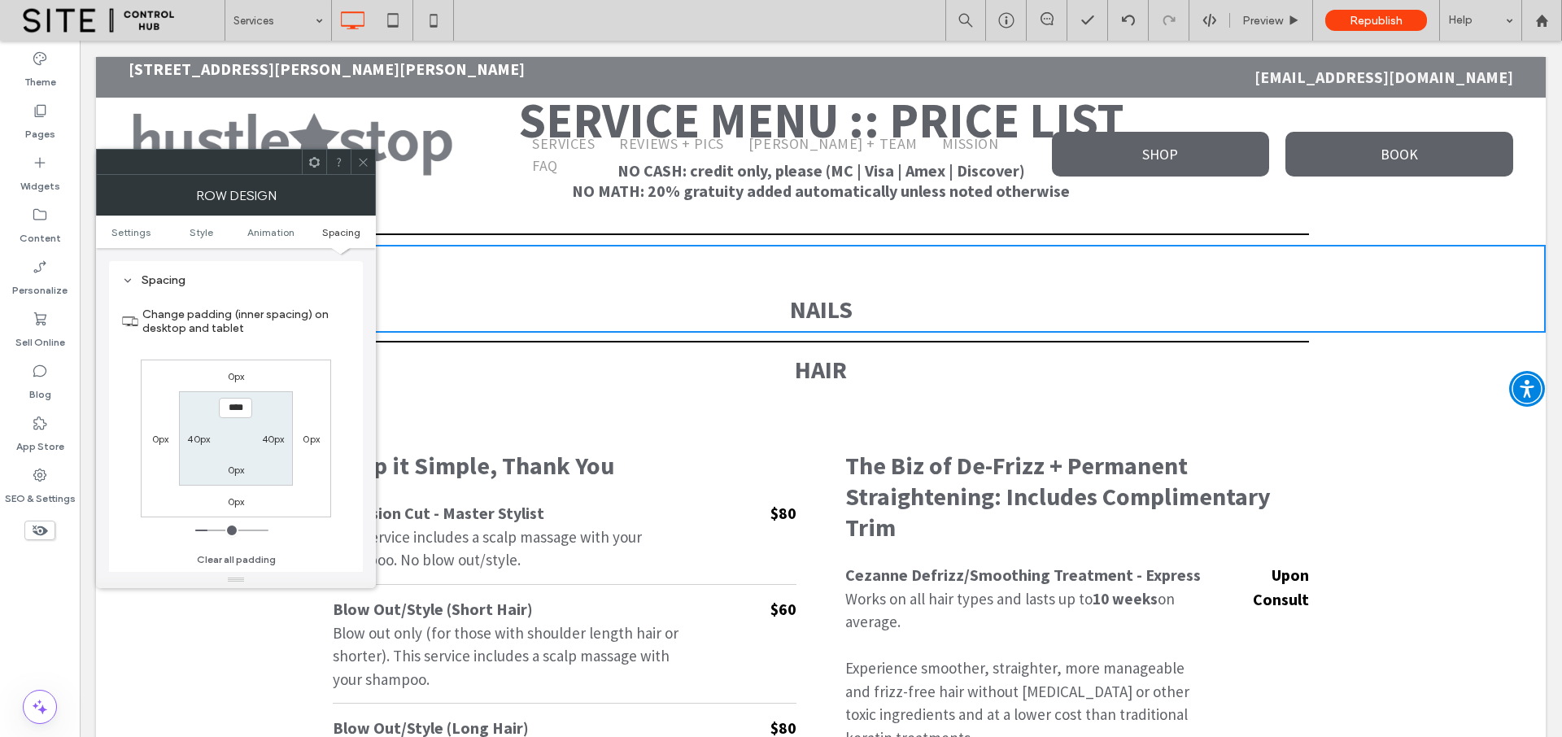
click at [368, 159] on icon at bounding box center [363, 162] width 12 height 12
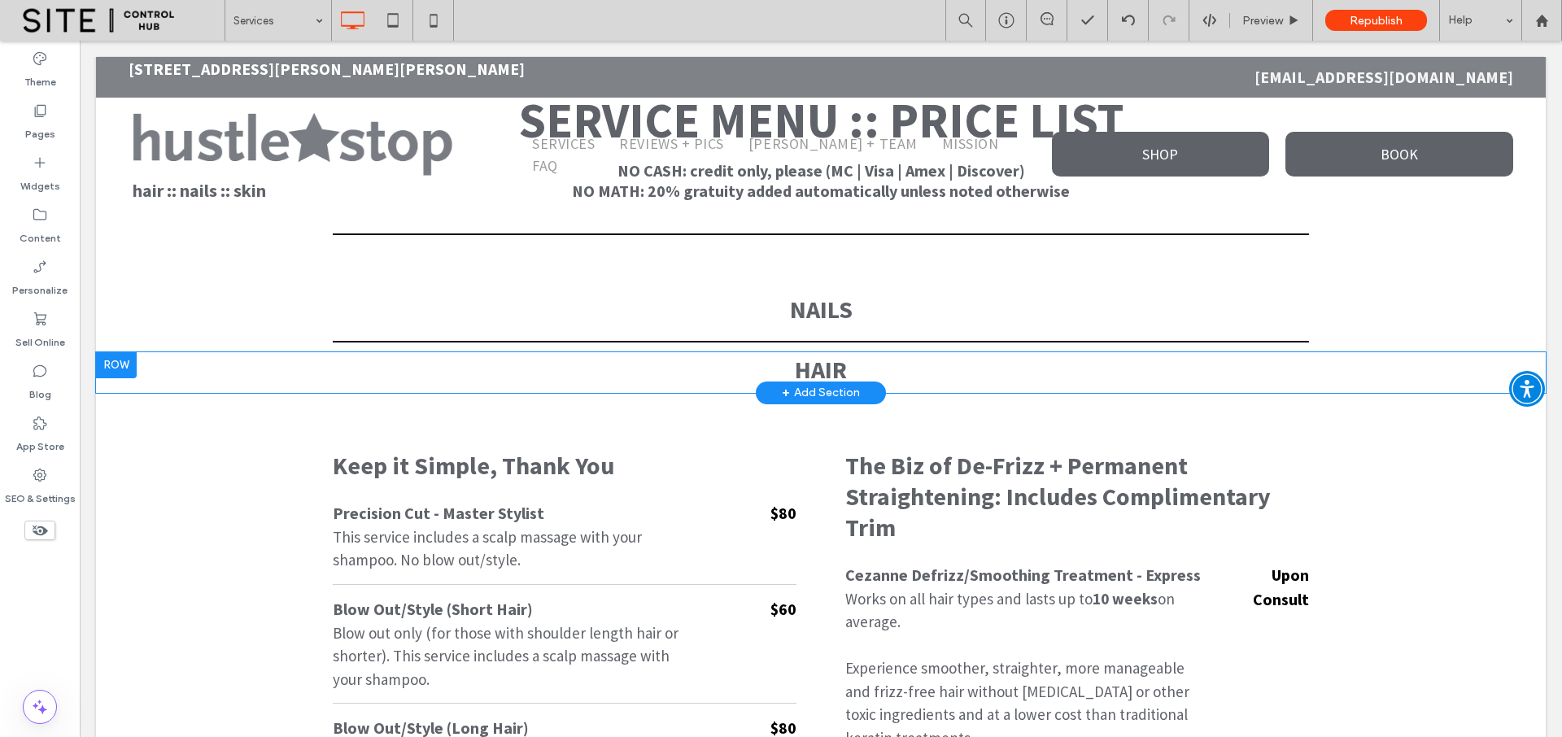
click at [294, 370] on div "HAIR Click To Paste Row + Add Section" at bounding box center [820, 372] width 1449 height 41
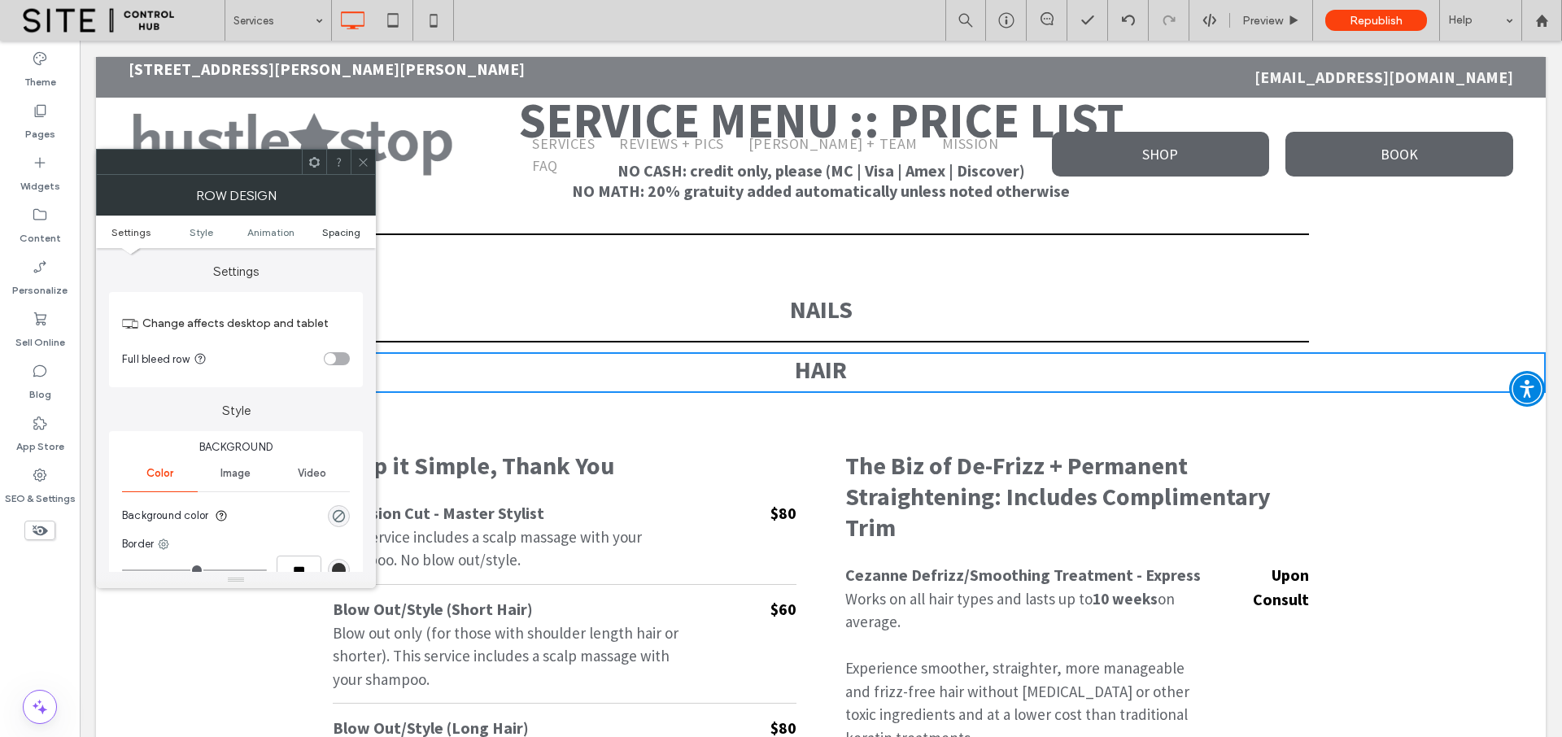
click at [346, 232] on span "Spacing" at bounding box center [341, 232] width 38 height 12
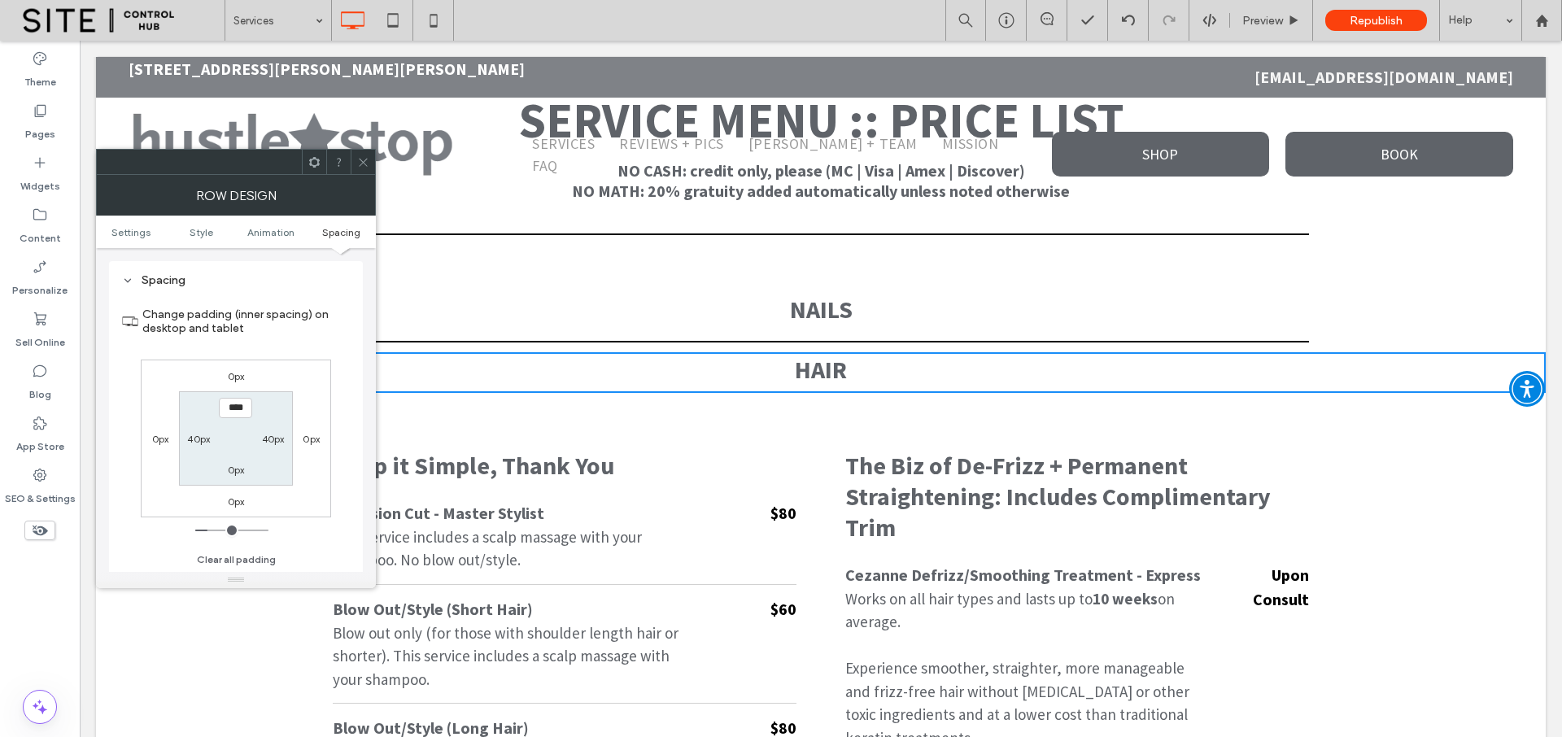
click at [360, 171] on span at bounding box center [363, 162] width 12 height 24
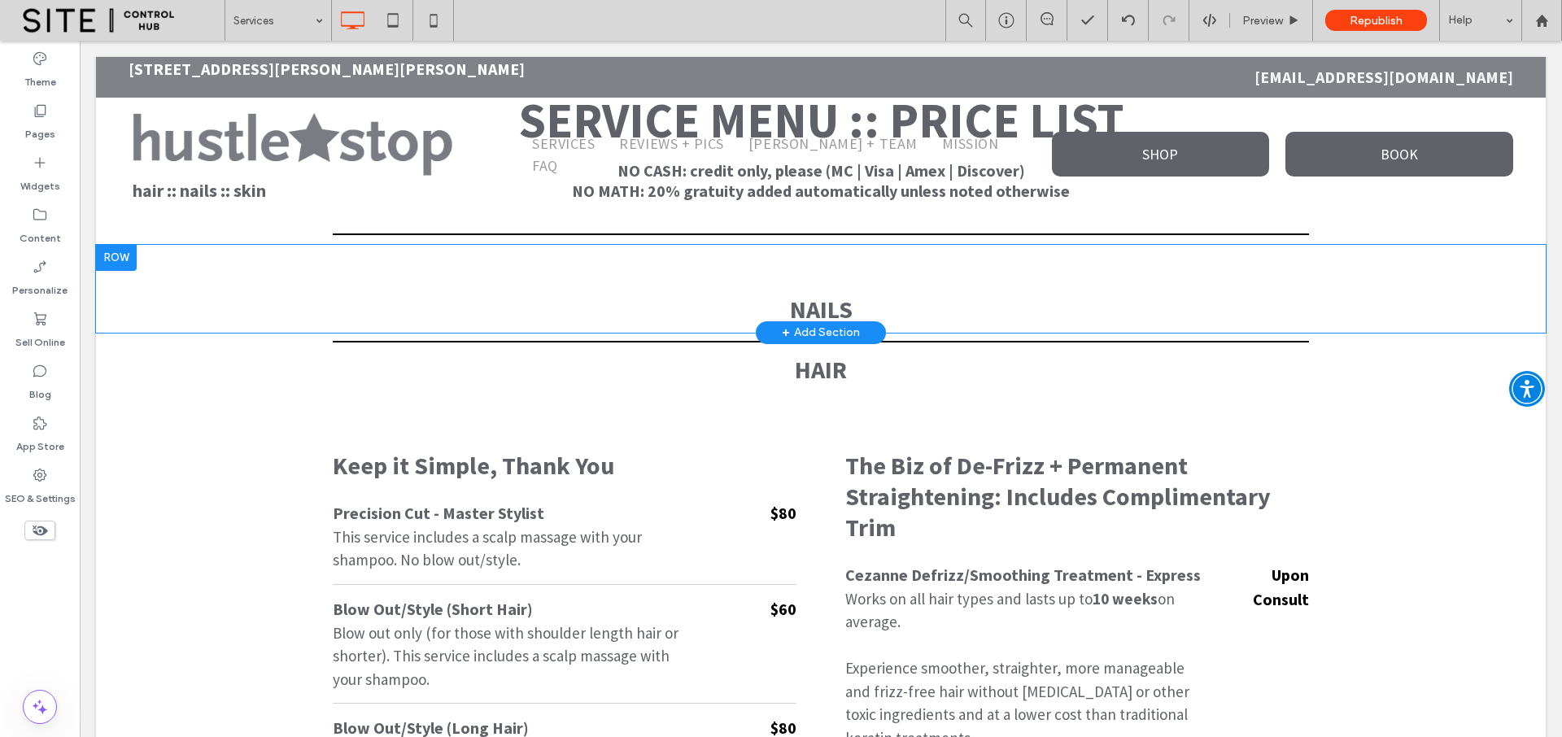
click at [245, 278] on div "NAILS Click To Paste Click To Paste Row + Add Section" at bounding box center [820, 289] width 1449 height 88
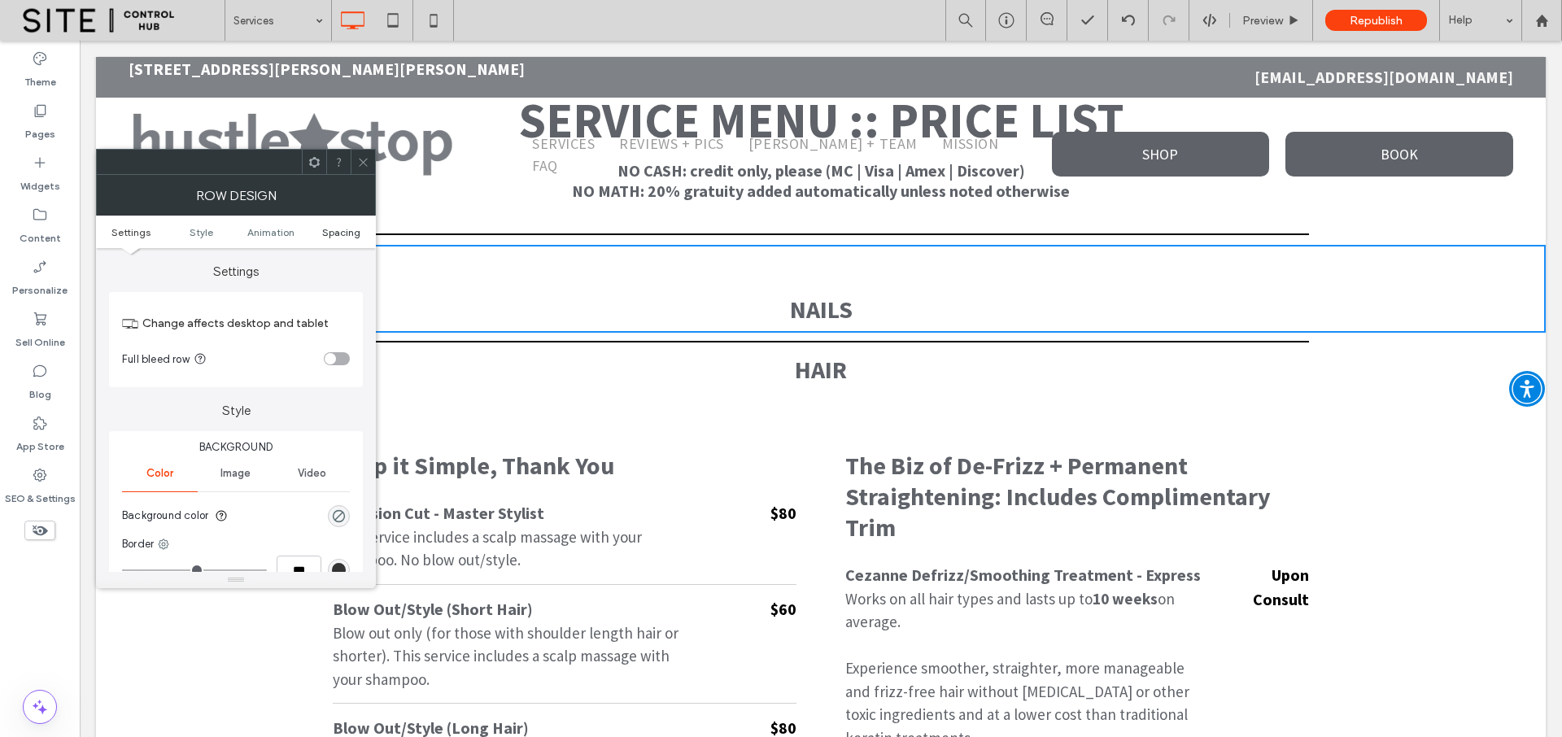
click at [348, 230] on span "Spacing" at bounding box center [341, 232] width 38 height 12
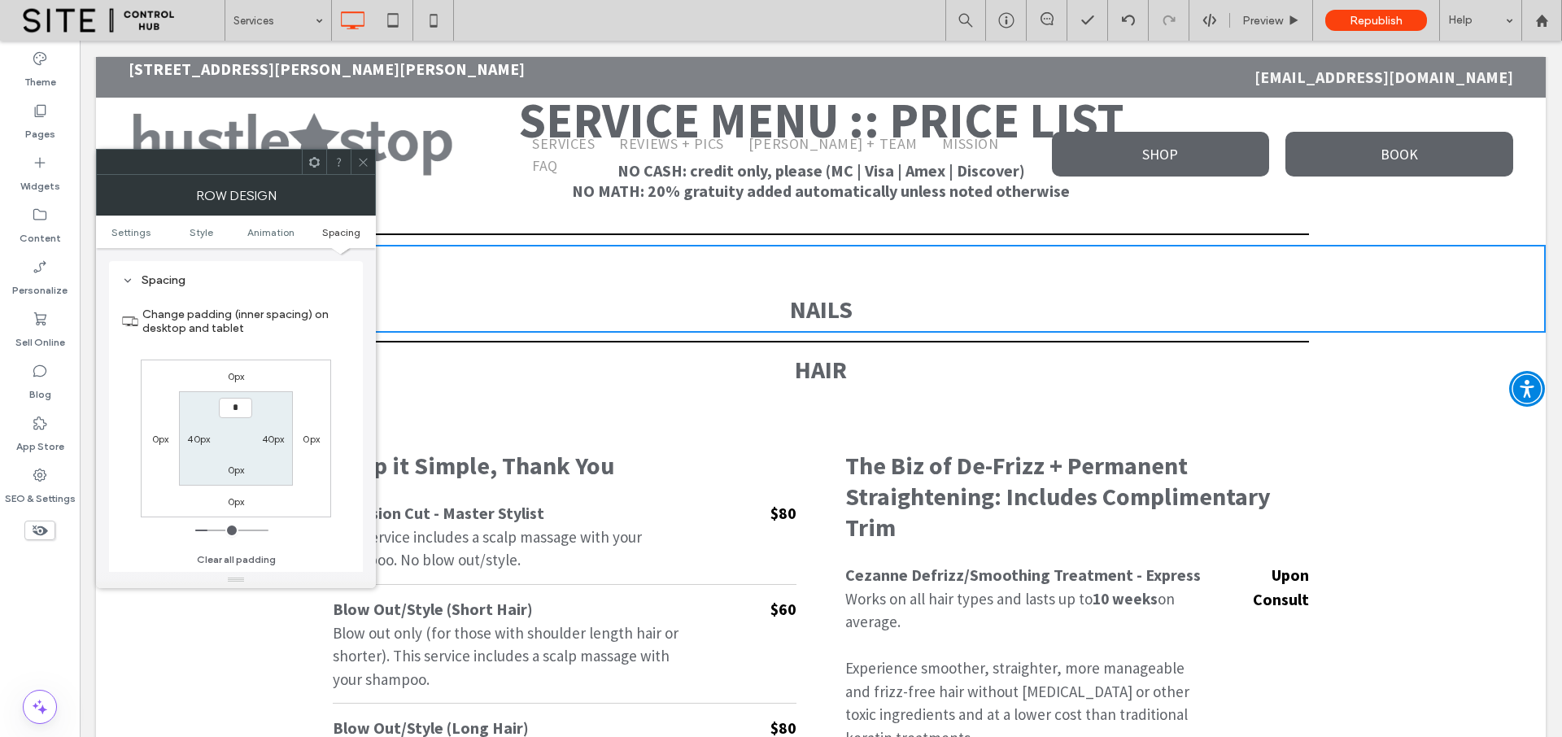
type input "***"
type input "*"
click at [233, 377] on label "0px" at bounding box center [236, 376] width 17 height 12
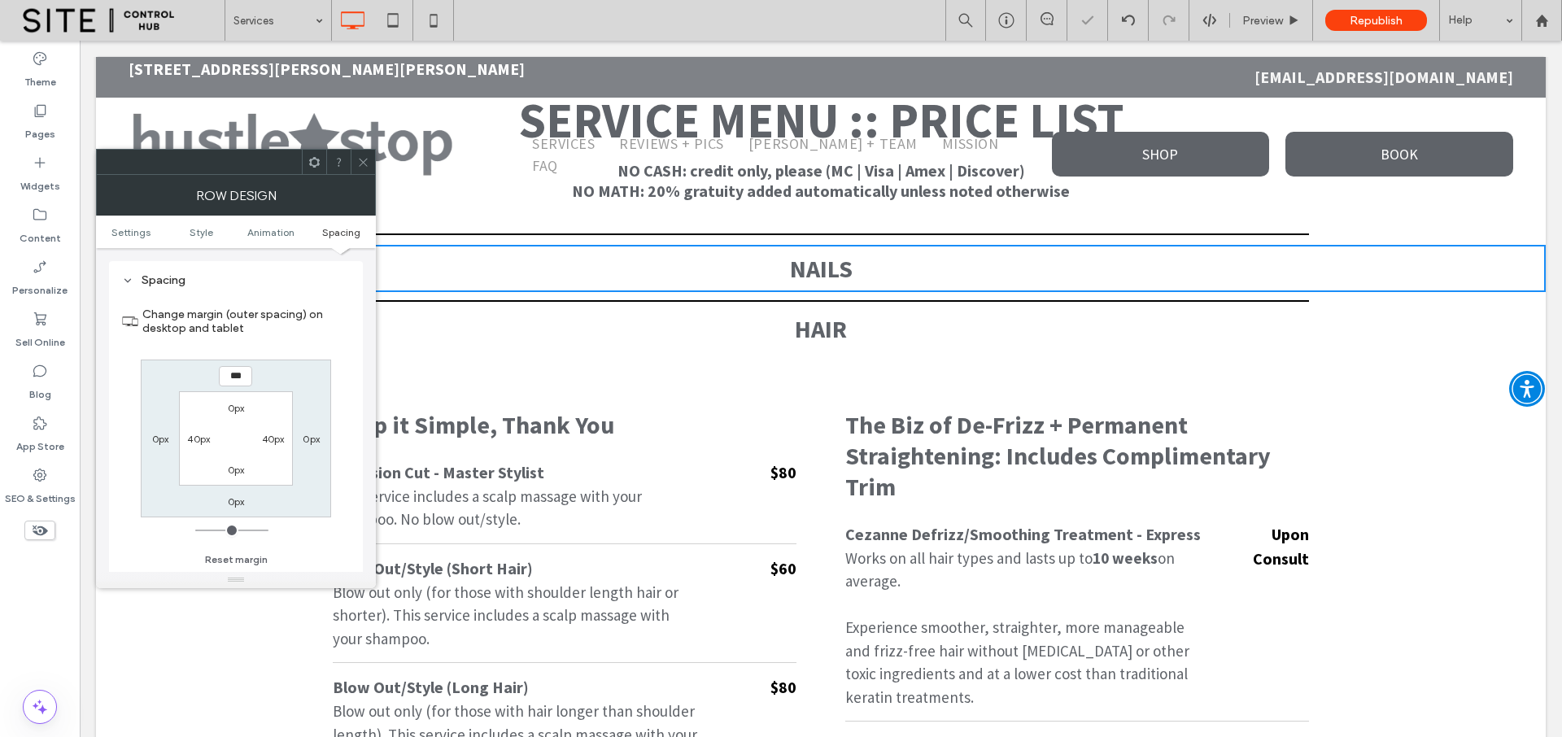
click at [366, 162] on icon at bounding box center [363, 162] width 12 height 12
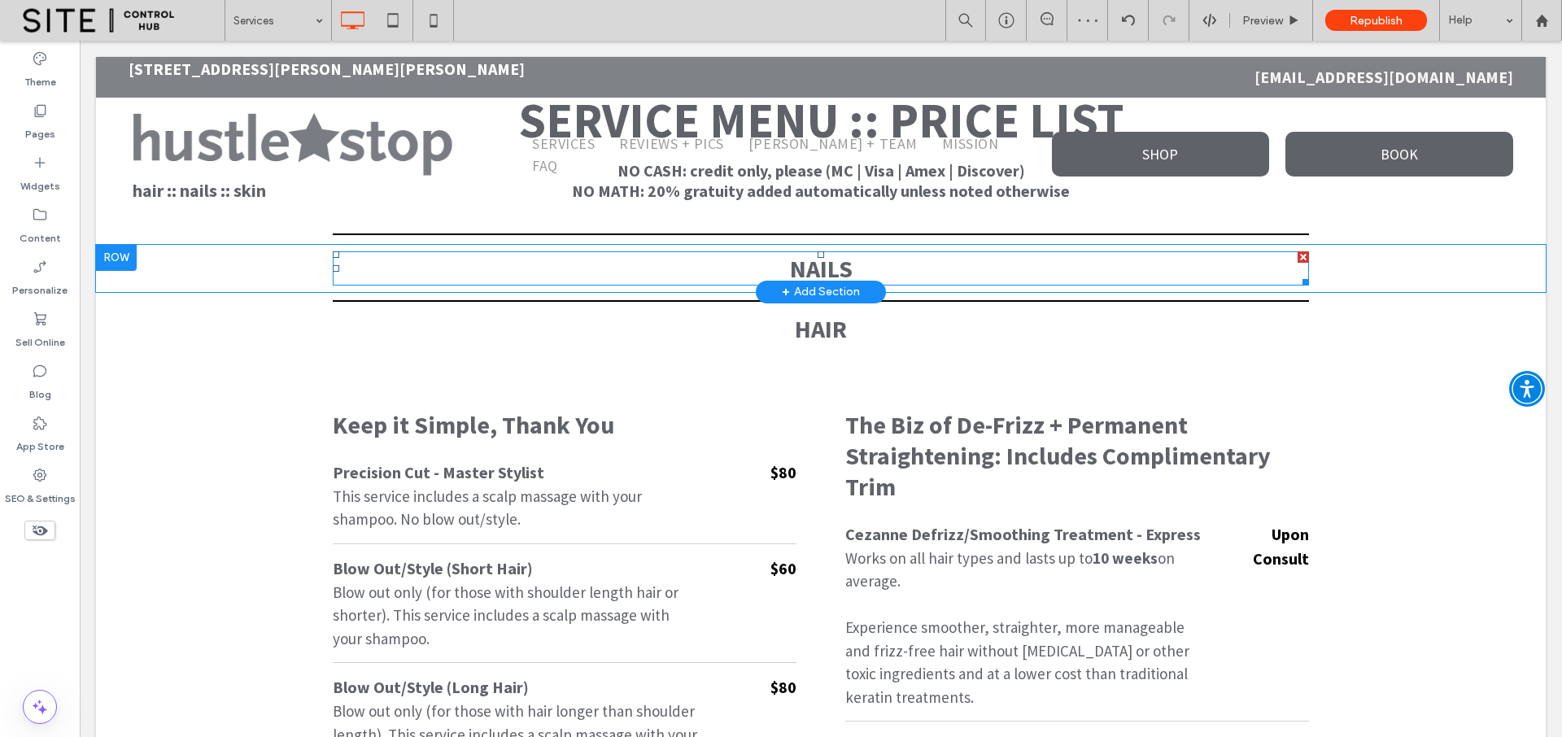
click at [800, 269] on span "NAILS" at bounding box center [821, 268] width 63 height 31
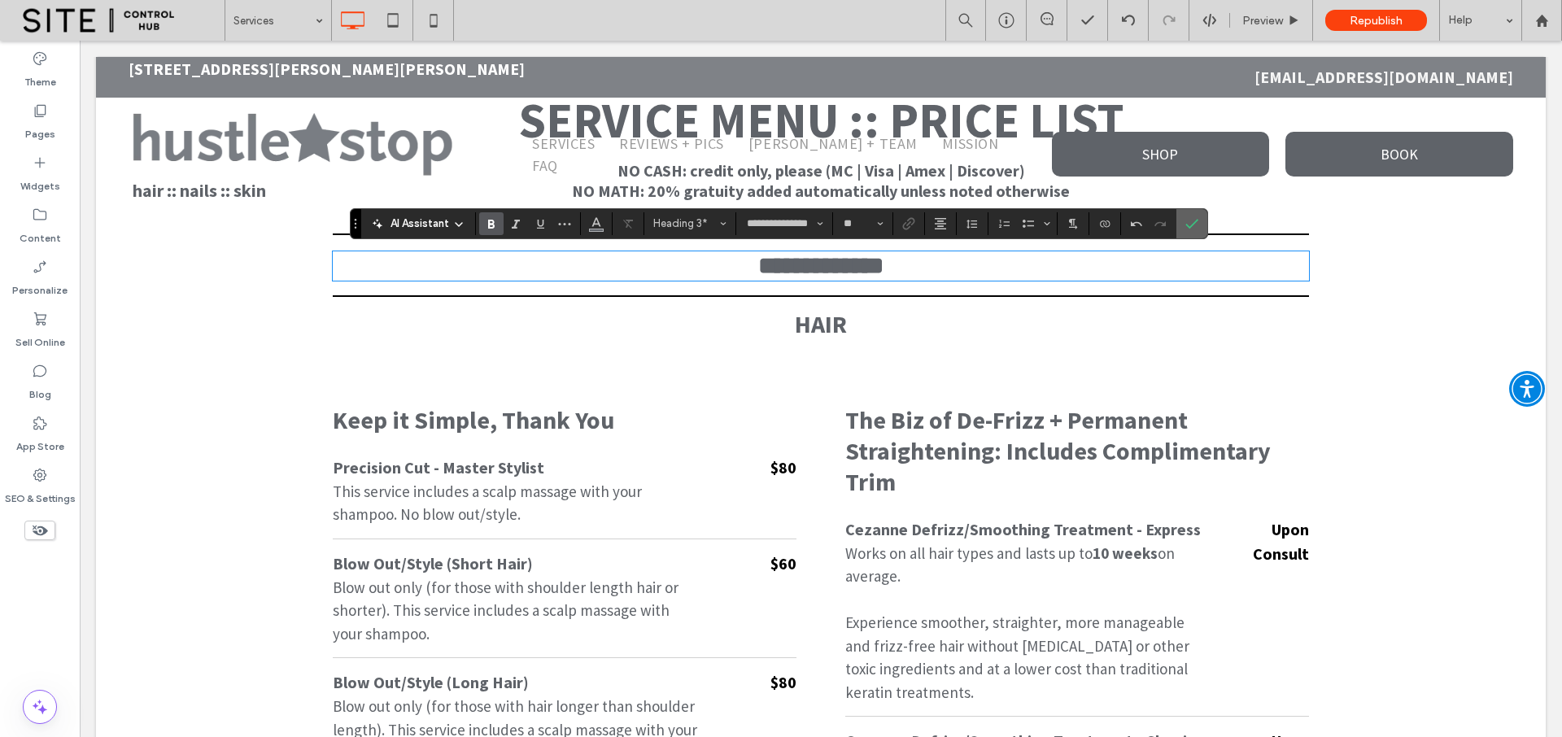
click at [1194, 224] on icon "Confirm" at bounding box center [1191, 223] width 13 height 13
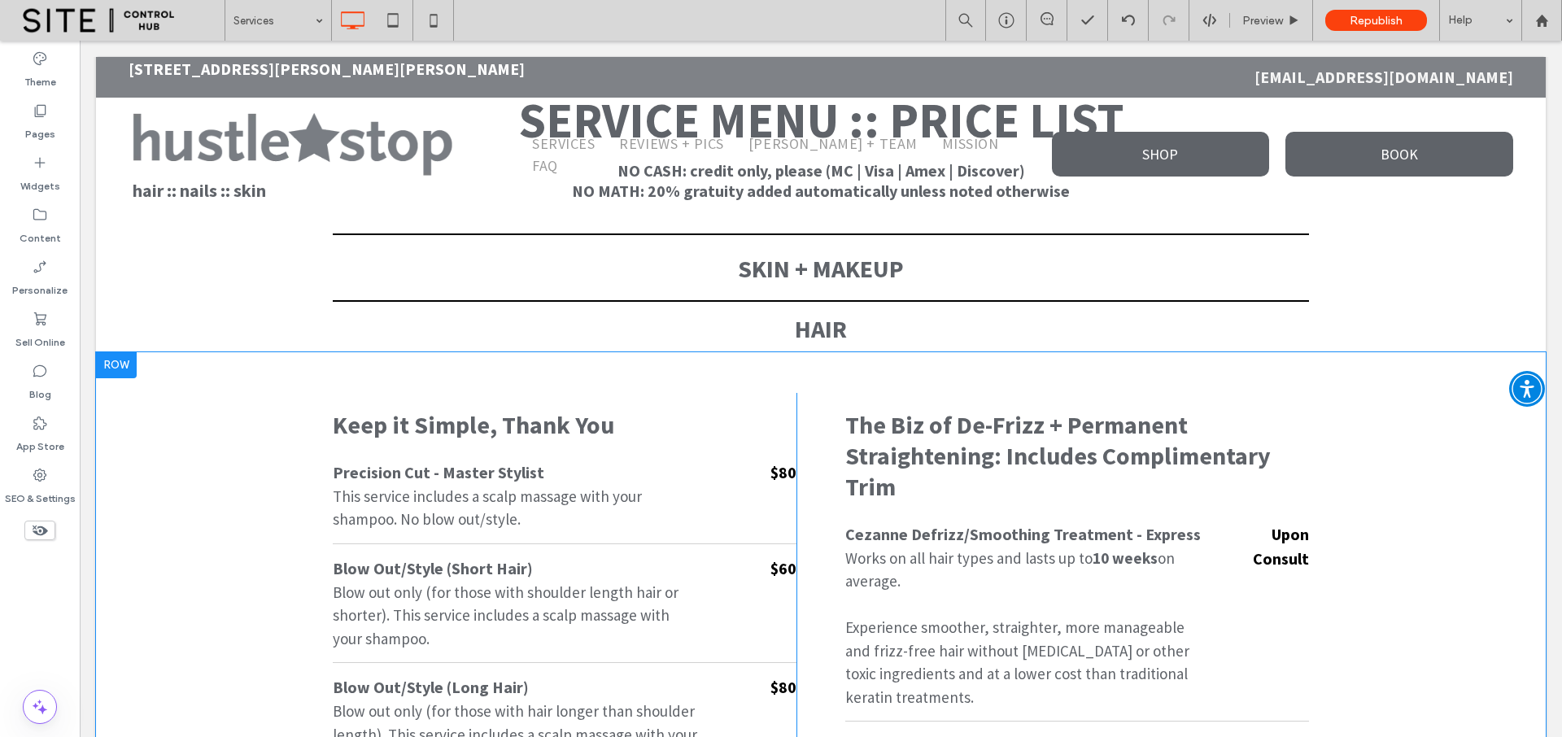
click at [123, 367] on div at bounding box center [116, 365] width 41 height 26
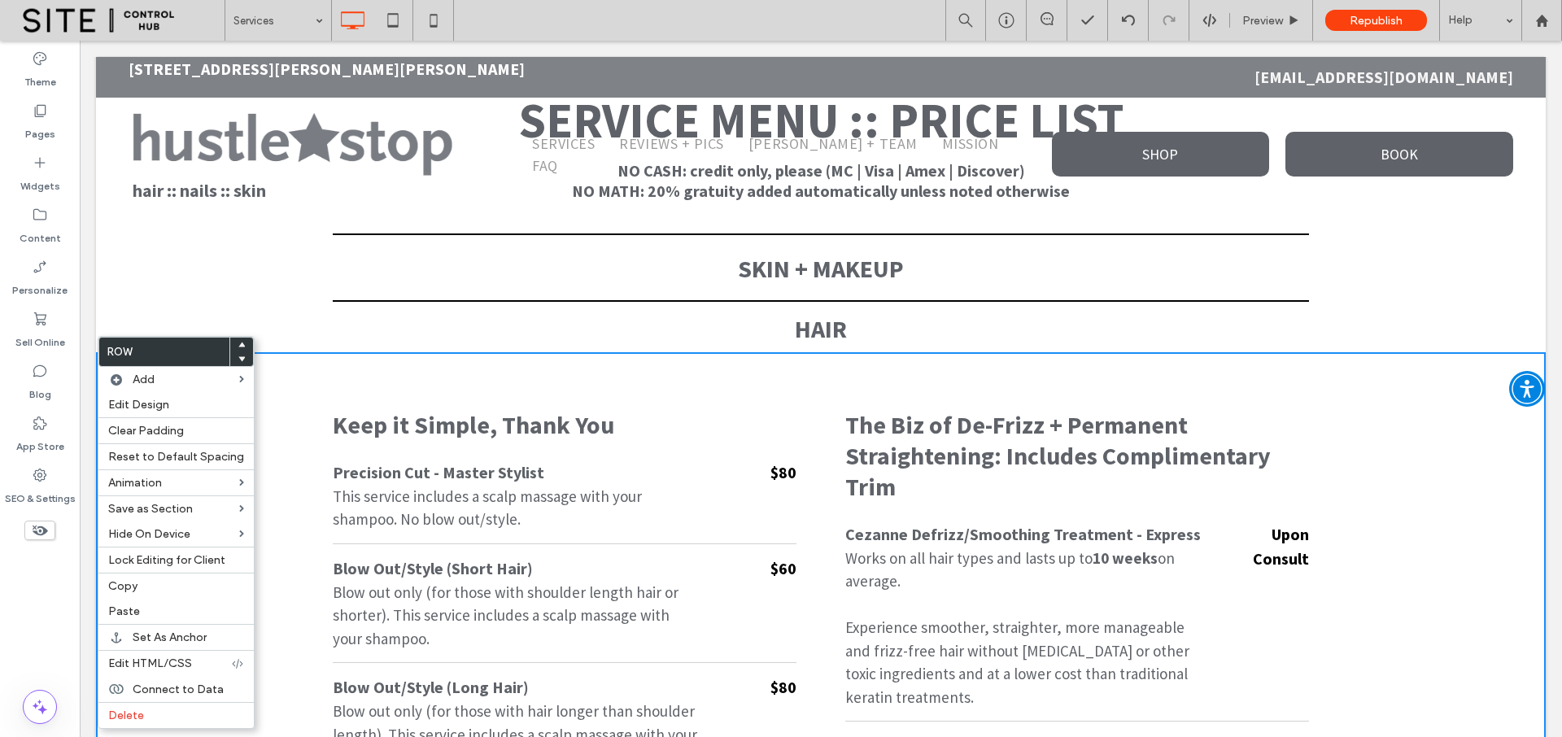
click at [281, 343] on div "HAIR Click To Paste Row + Add Section" at bounding box center [820, 332] width 1449 height 41
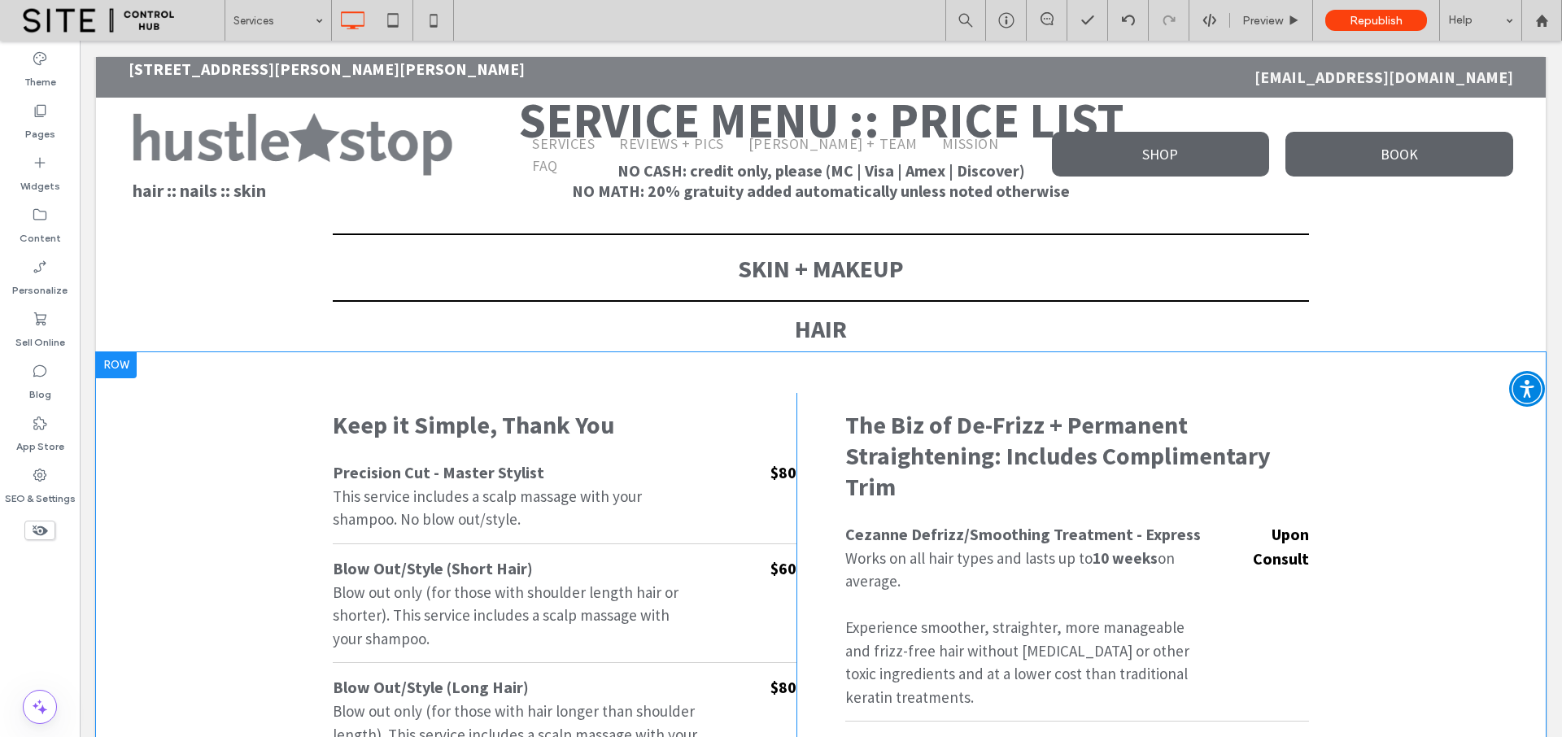
click at [120, 364] on div at bounding box center [116, 365] width 41 height 26
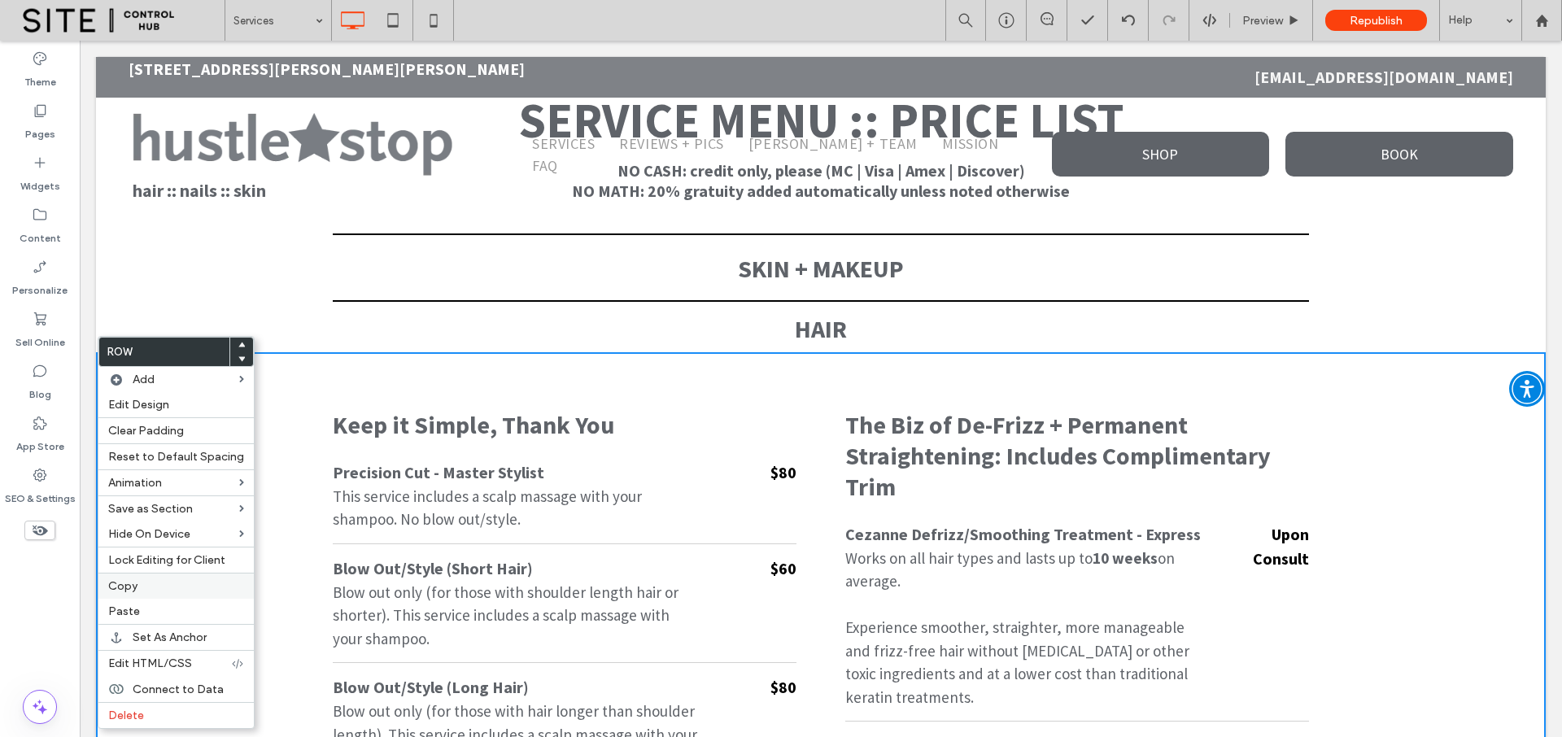
click at [137, 582] on label "Copy" at bounding box center [176, 586] width 136 height 14
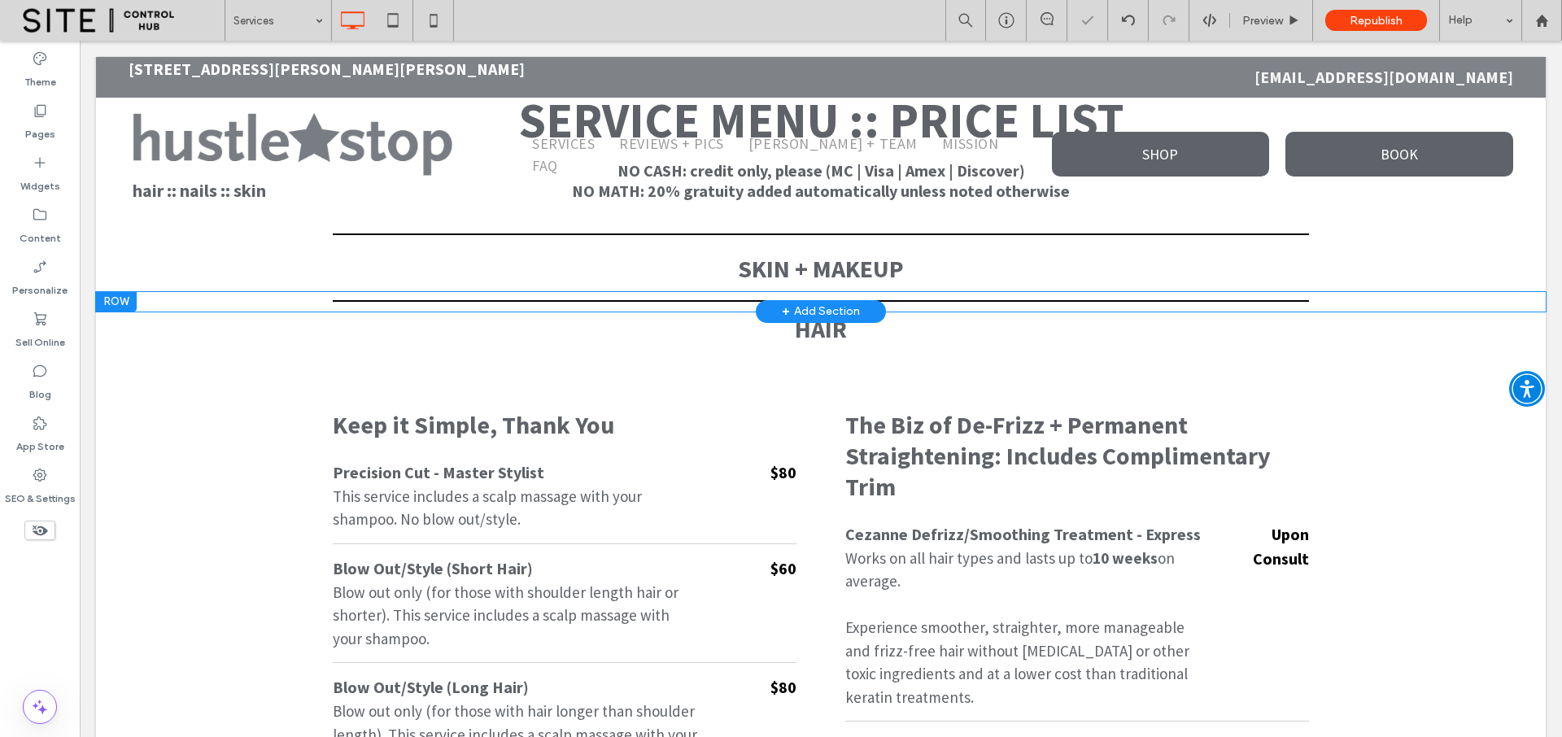
click at [120, 300] on div at bounding box center [116, 302] width 41 height 20
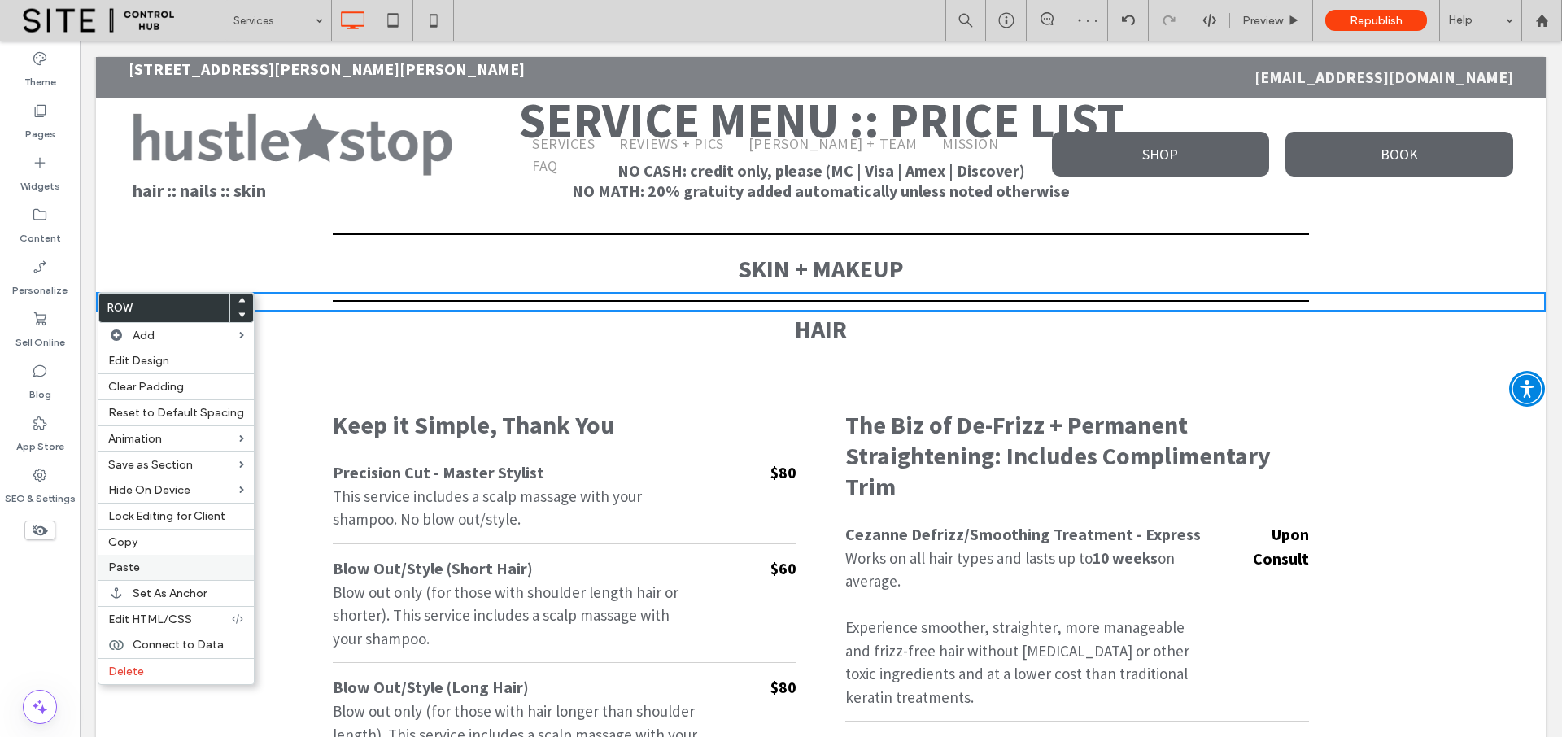
click at [150, 562] on label "Paste" at bounding box center [176, 567] width 136 height 14
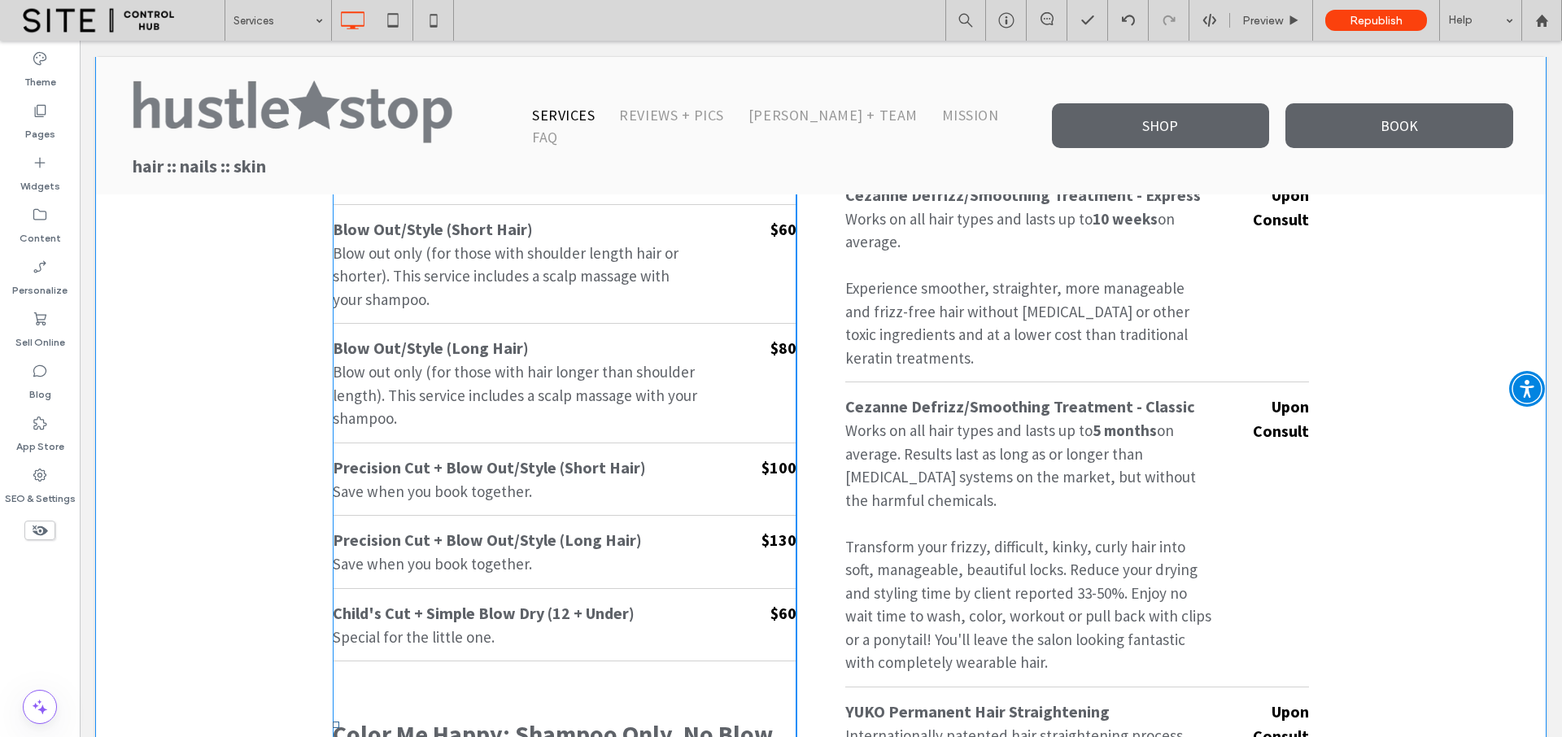
scroll to position [195, 0]
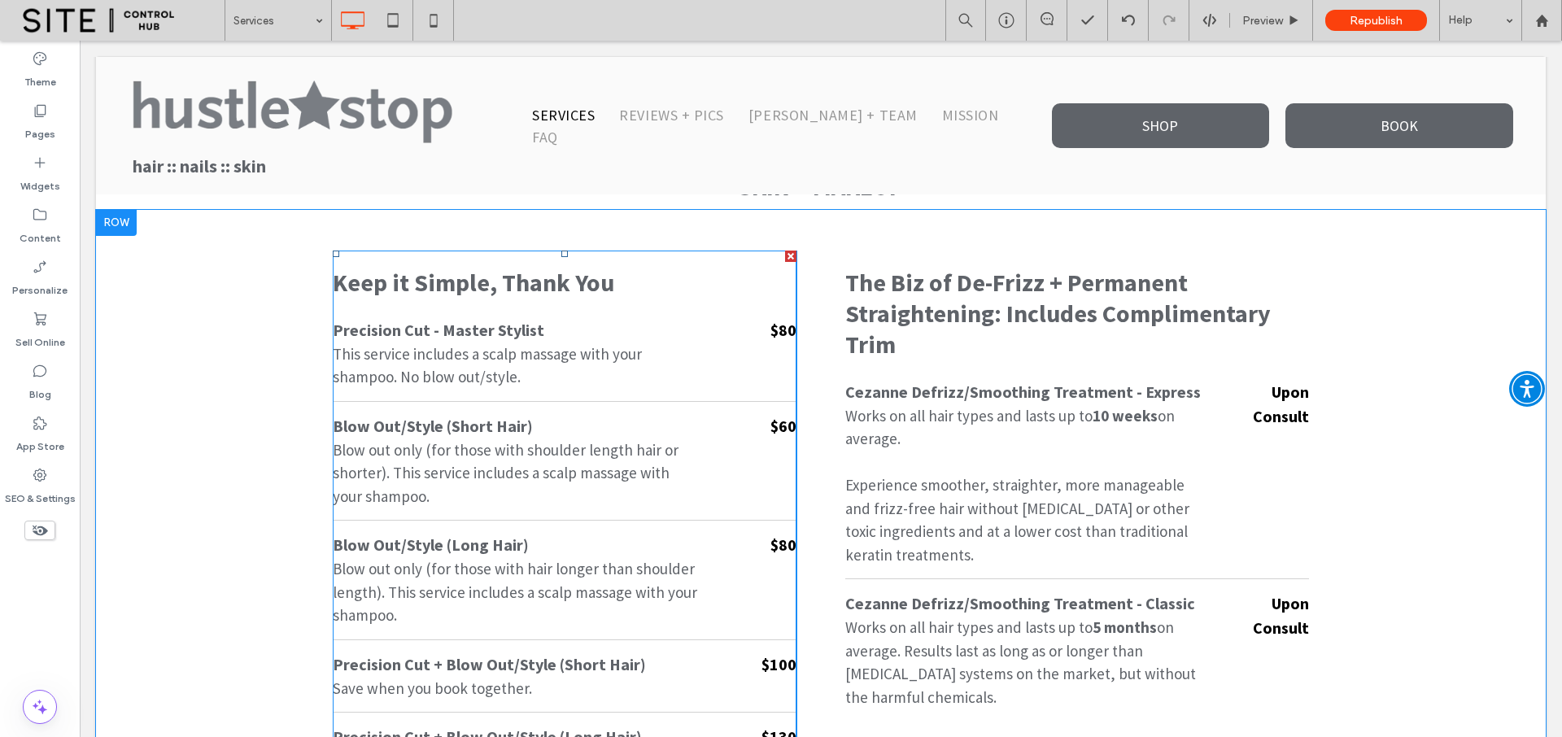
click at [586, 490] on p "Blow out only (for those with shoulder length hair or shorter). This service in…" at bounding box center [516, 473] width 366 height 70
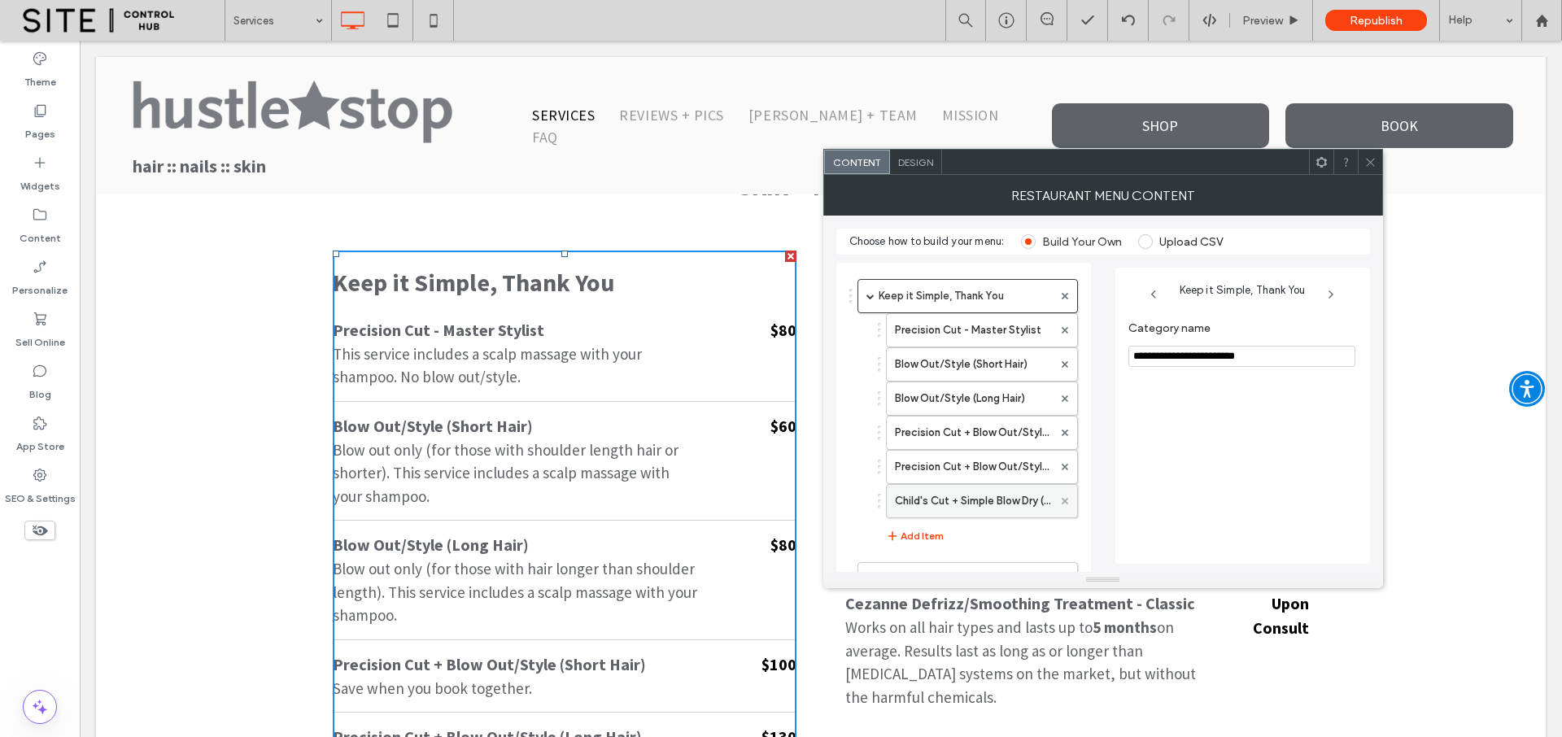
click at [1065, 500] on use at bounding box center [1064, 501] width 7 height 7
click at [1066, 468] on icon at bounding box center [1064, 467] width 7 height 7
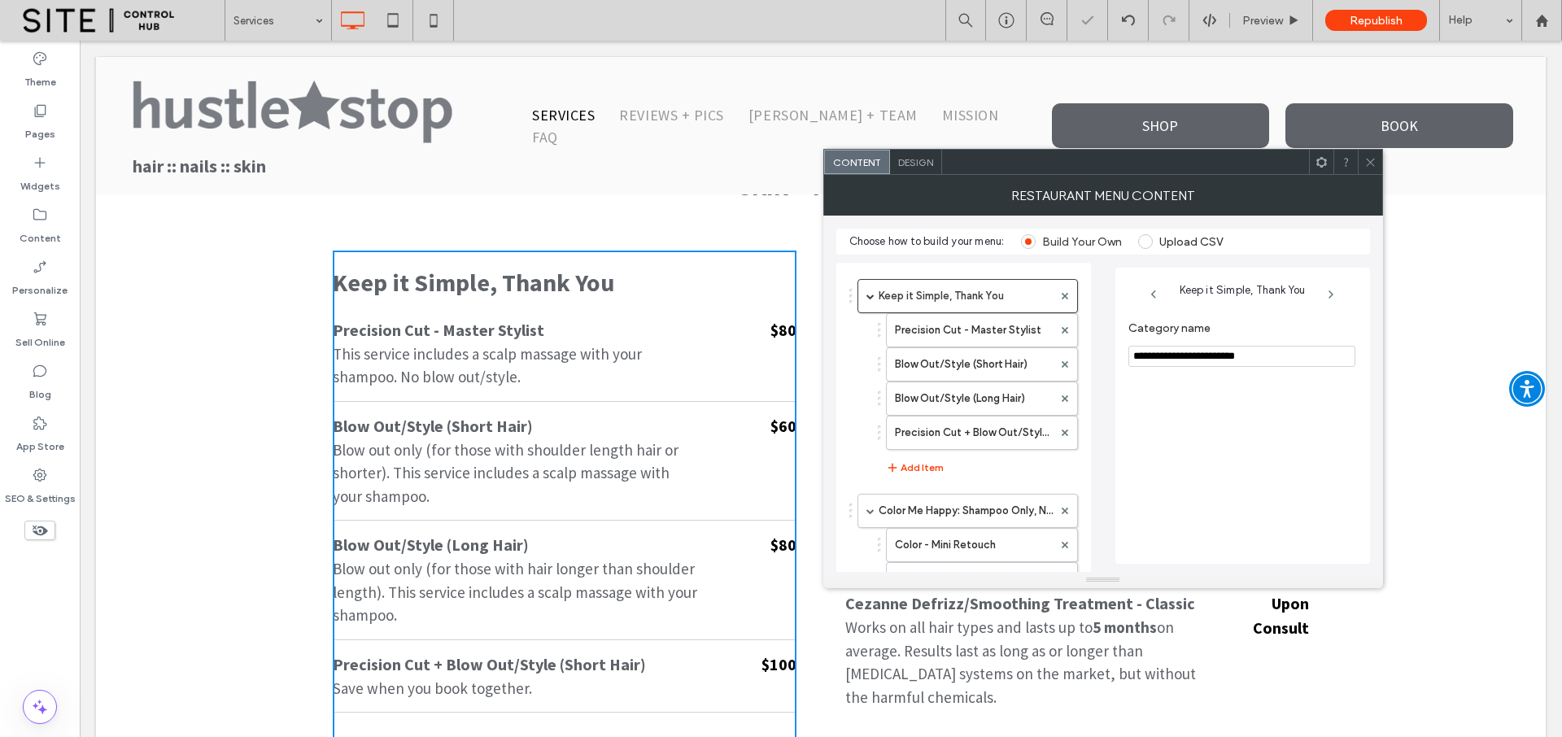
click at [1066, 436] on span at bounding box center [1064, 433] width 7 height 24
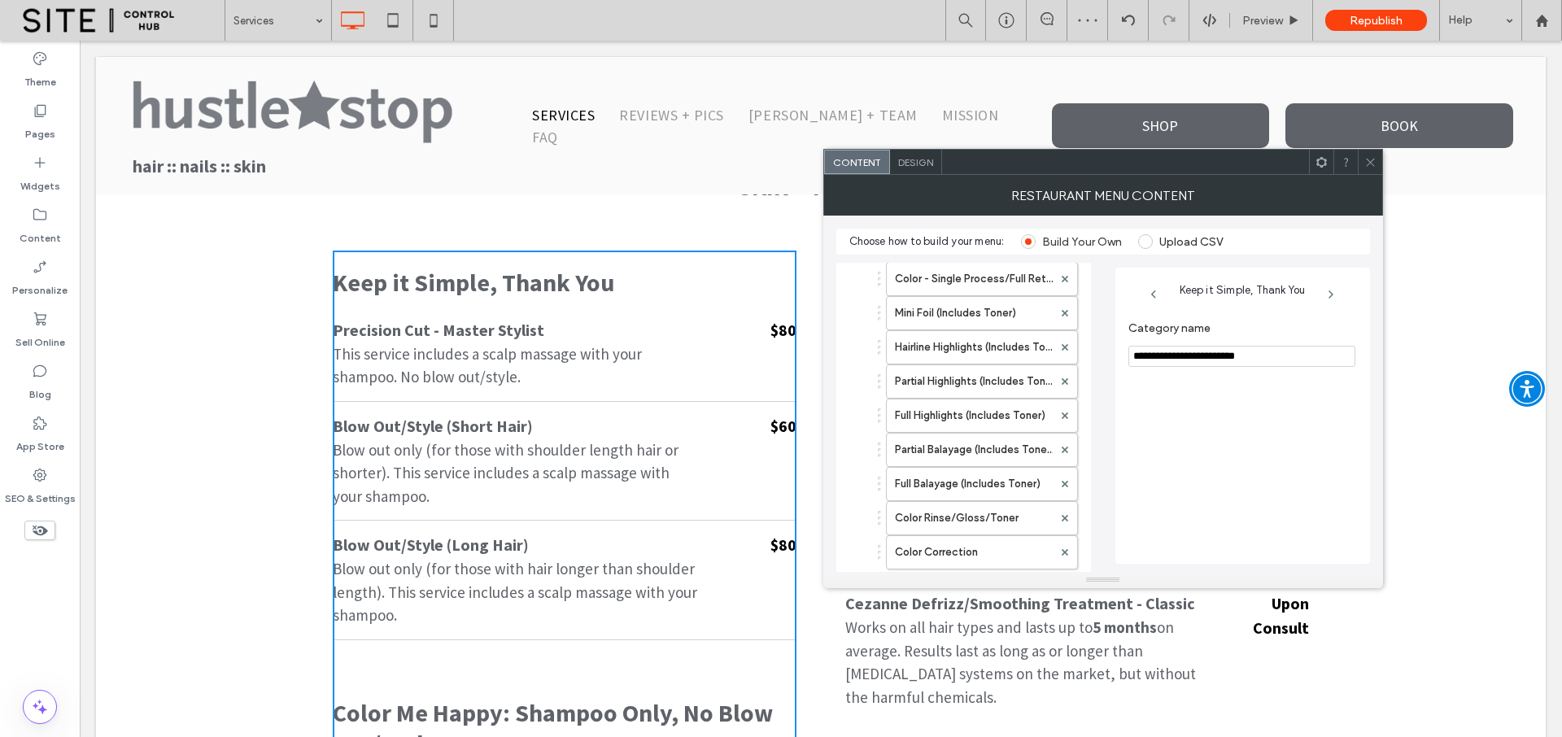
scroll to position [449, 0]
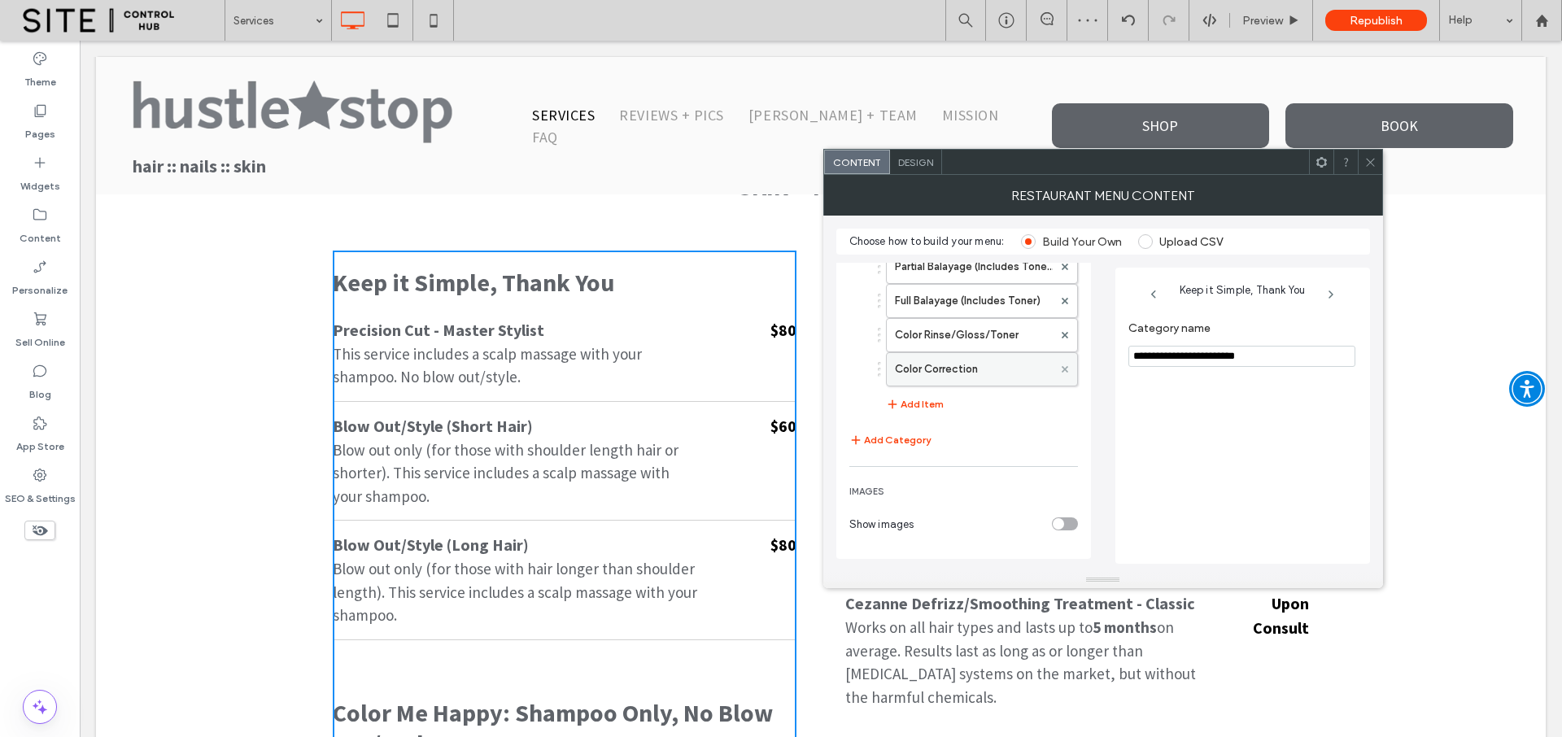
click at [1064, 367] on icon at bounding box center [1064, 369] width 7 height 7
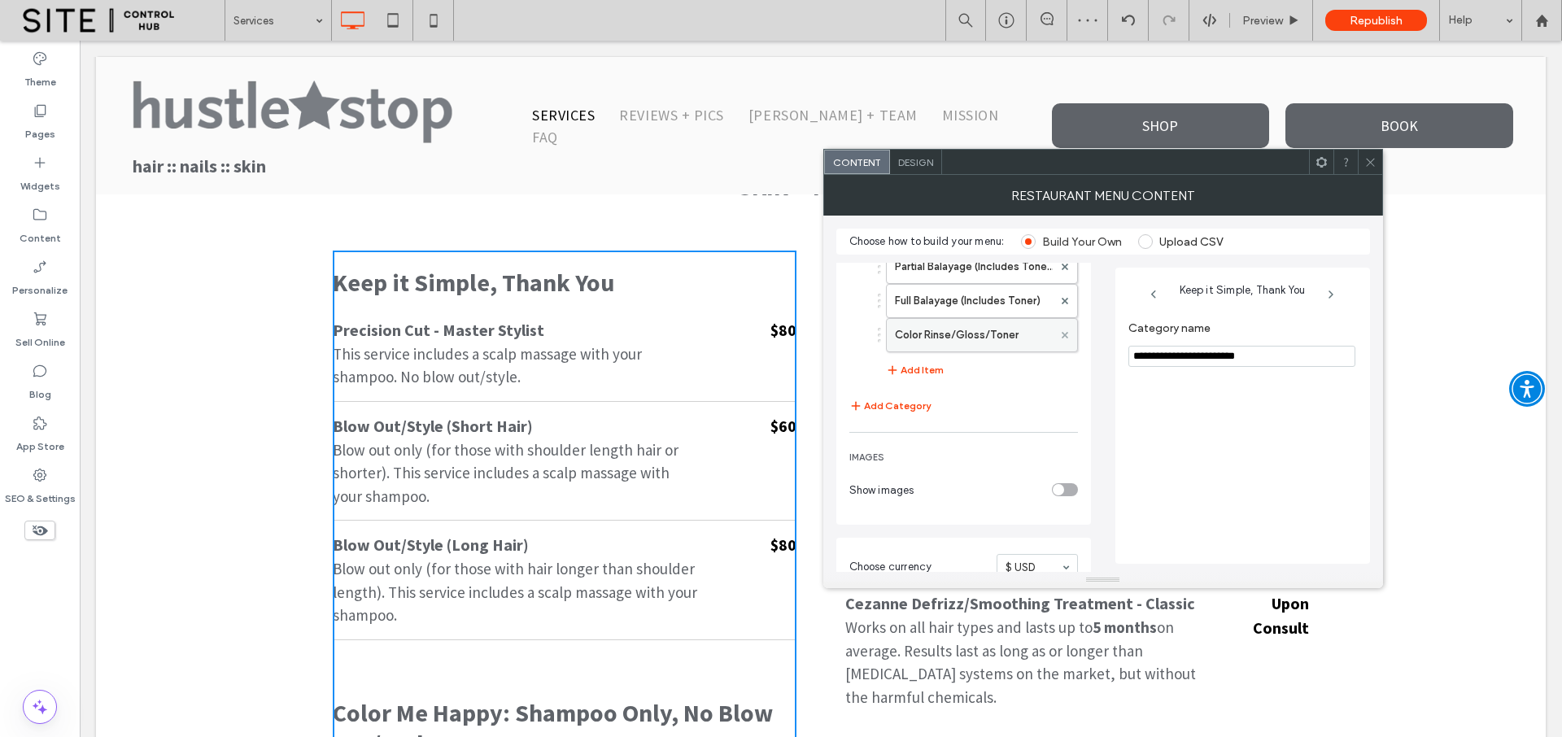
click at [1065, 338] on icon at bounding box center [1064, 335] width 7 height 7
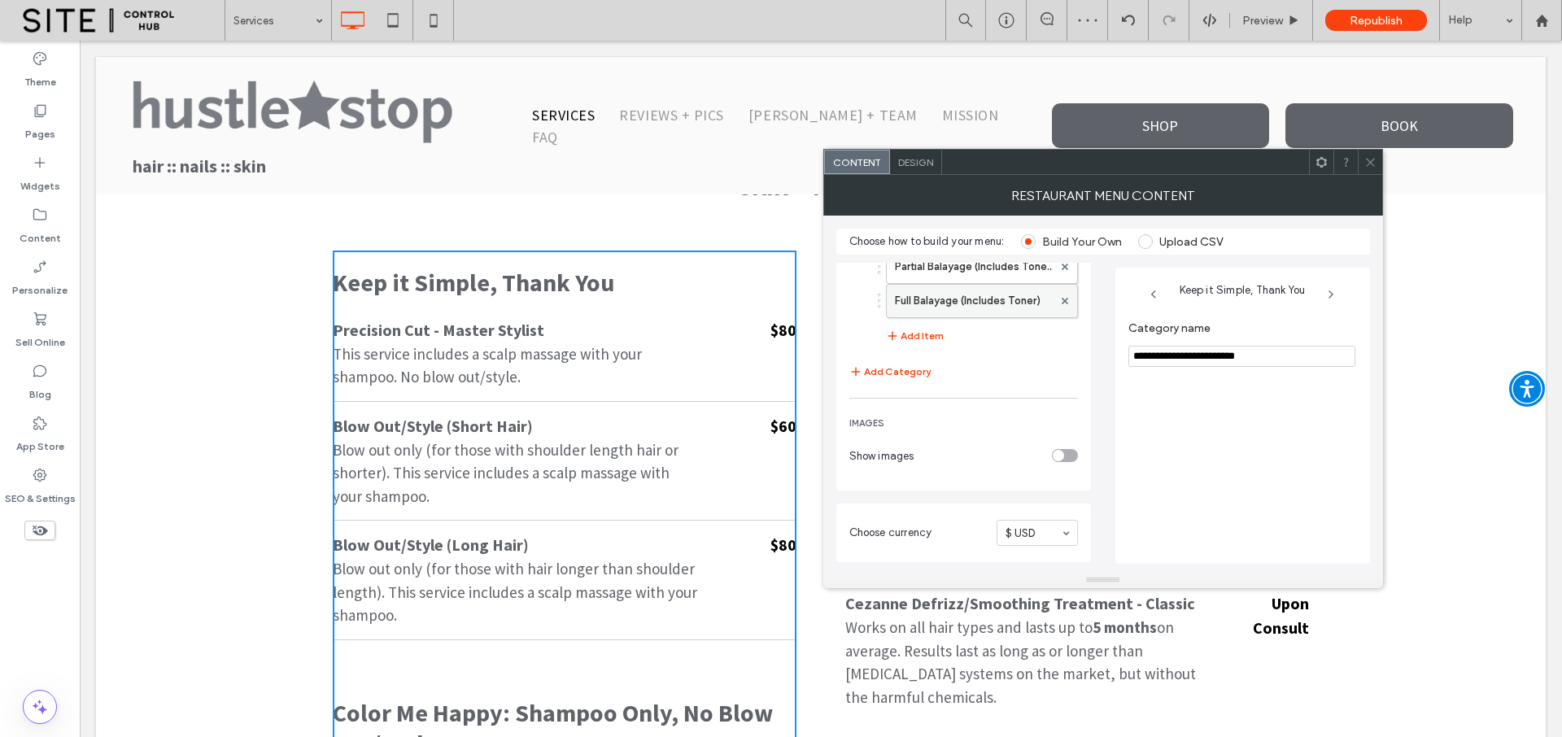
click at [1068, 298] on div at bounding box center [1064, 301] width 24 height 24
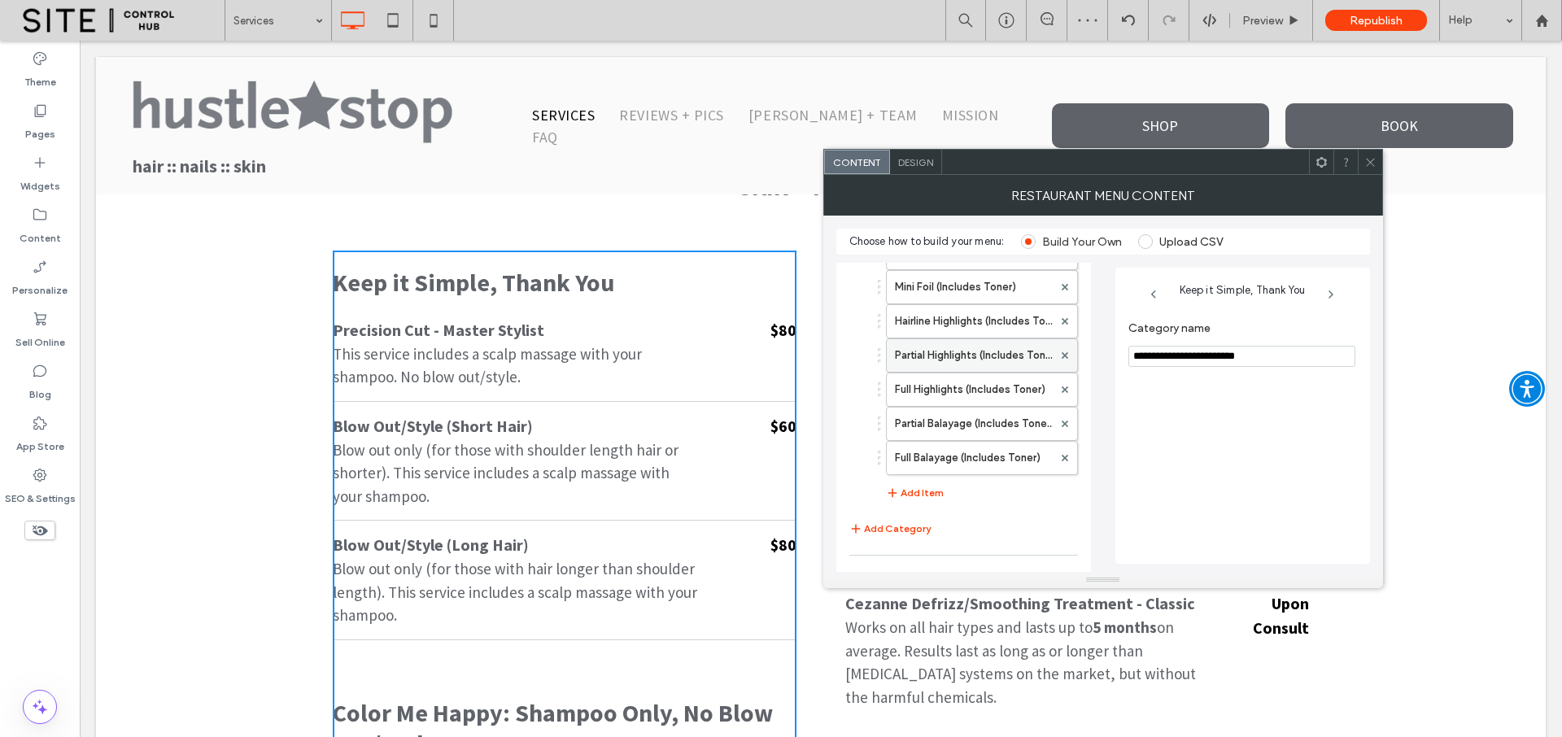
scroll to position [160, 0]
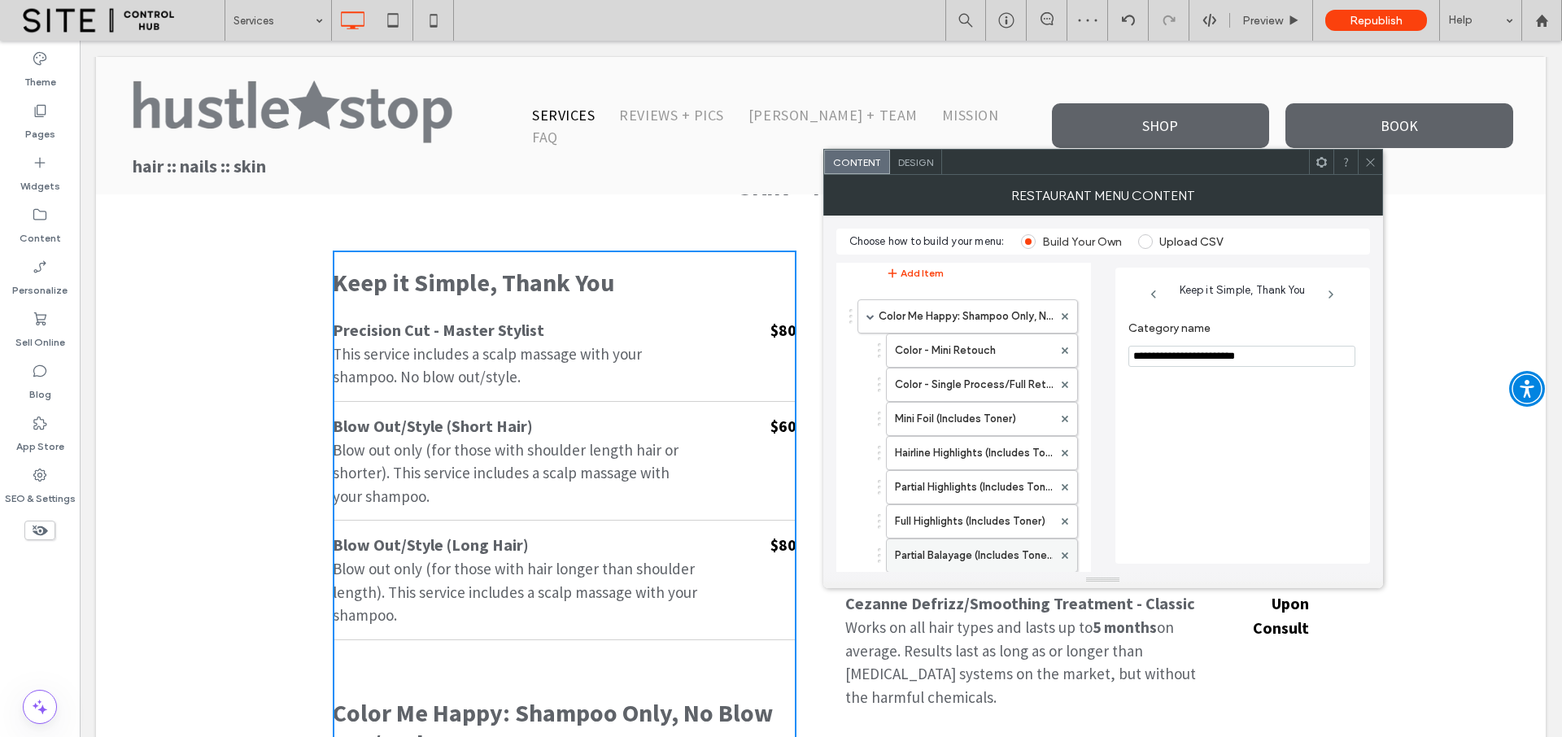
click at [1067, 556] on div at bounding box center [1064, 555] width 24 height 24
click at [1065, 521] on use at bounding box center [1064, 521] width 7 height 7
click at [1065, 493] on span at bounding box center [1064, 487] width 7 height 24
click at [1065, 489] on use at bounding box center [1064, 487] width 7 height 7
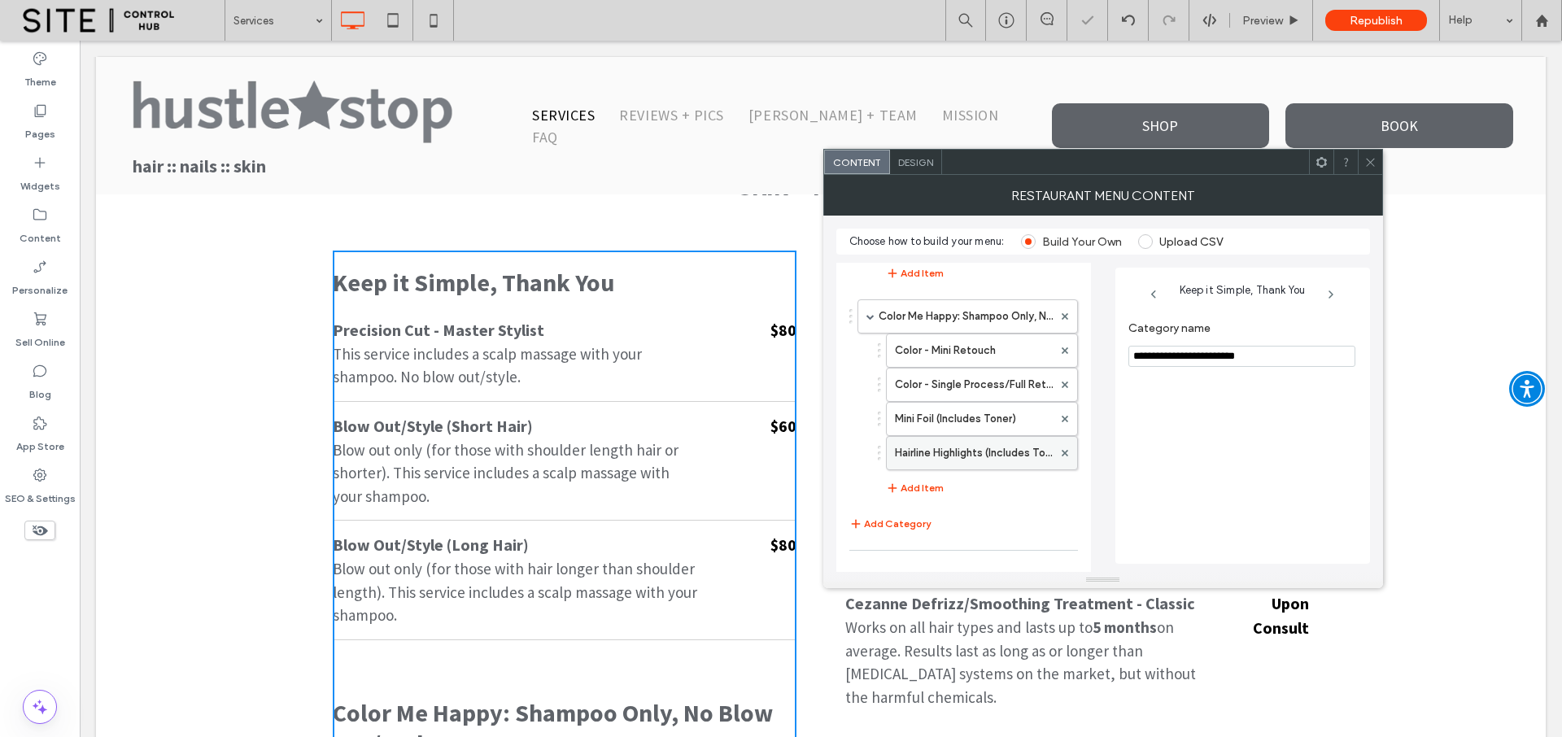
click at [1068, 451] on div at bounding box center [1064, 453] width 24 height 24
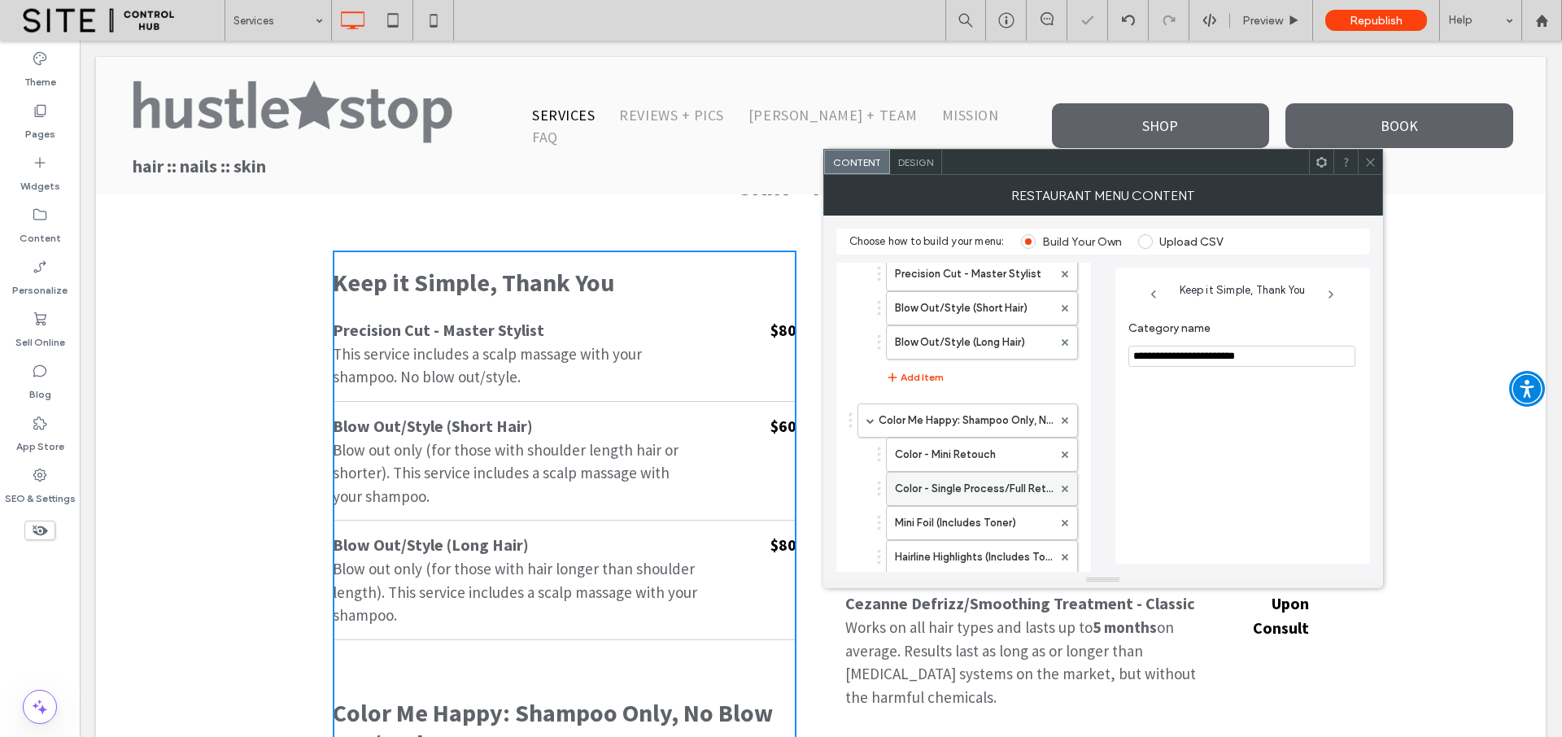
scroll to position [51, 0]
click at [1062, 560] on use at bounding box center [1064, 562] width 7 height 7
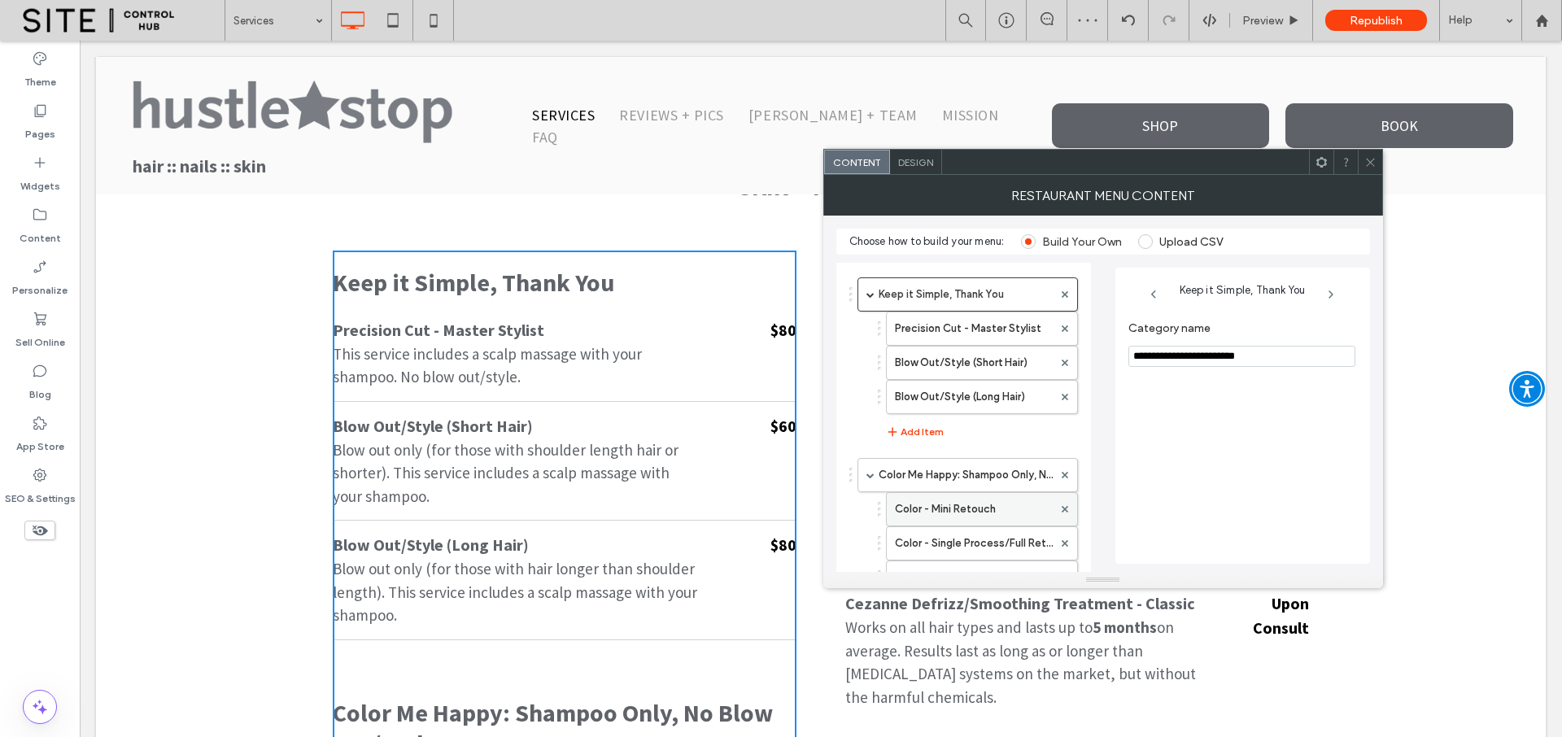
scroll to position [0, 0]
click at [1373, 164] on icon at bounding box center [1370, 162] width 12 height 12
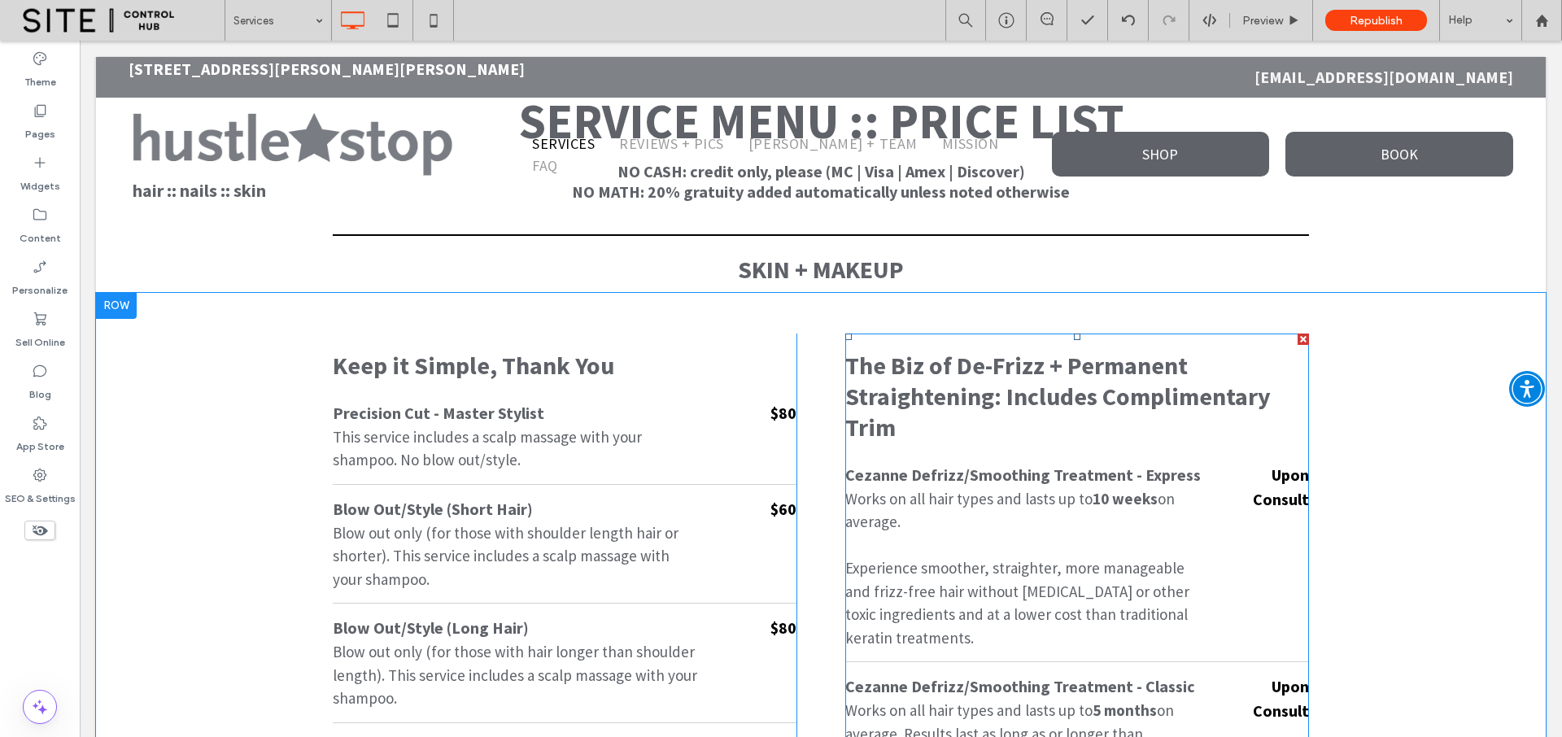
scroll to position [291, 0]
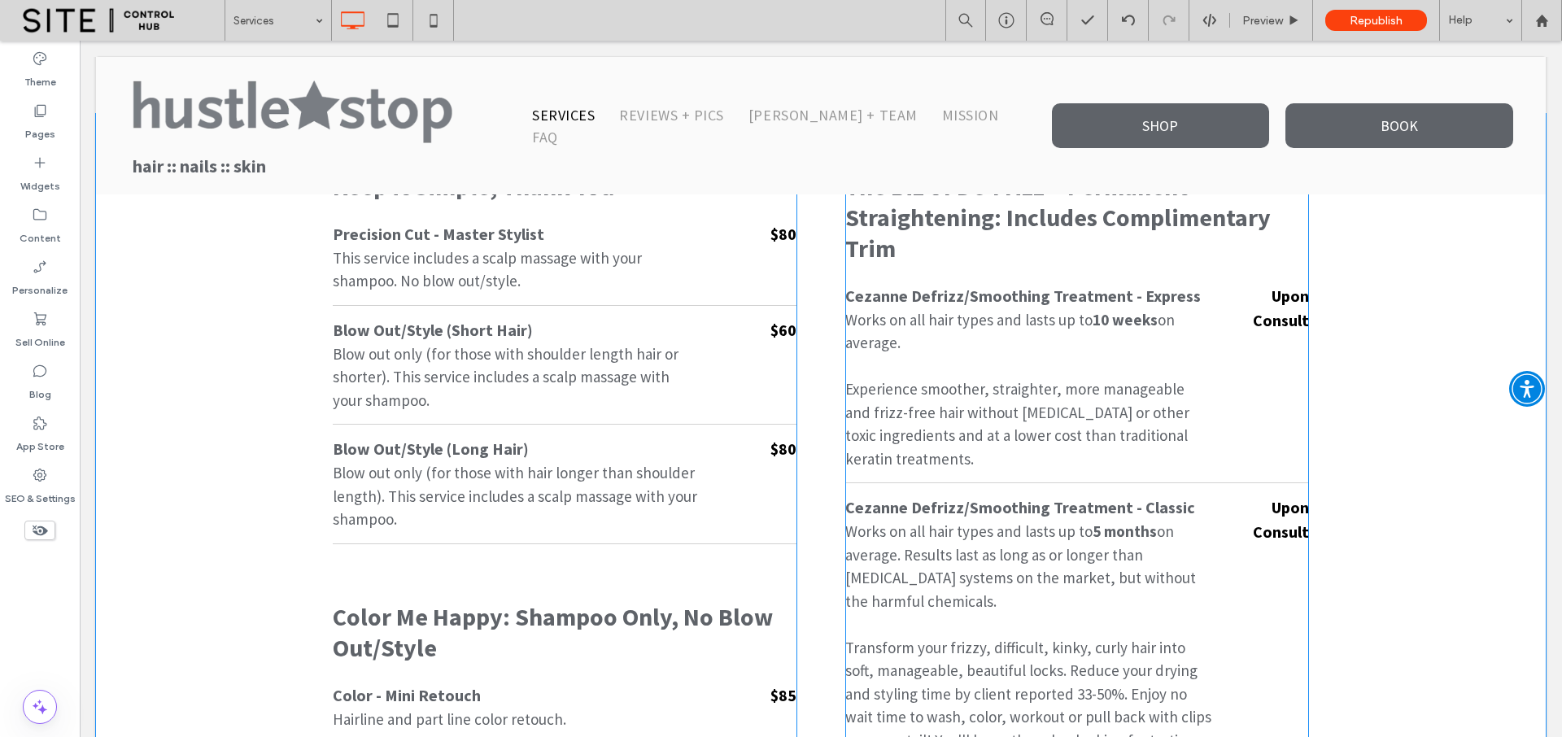
click at [978, 333] on p "Works on all hair types and lasts up to 10 weeks on average." at bounding box center [1028, 331] width 366 height 46
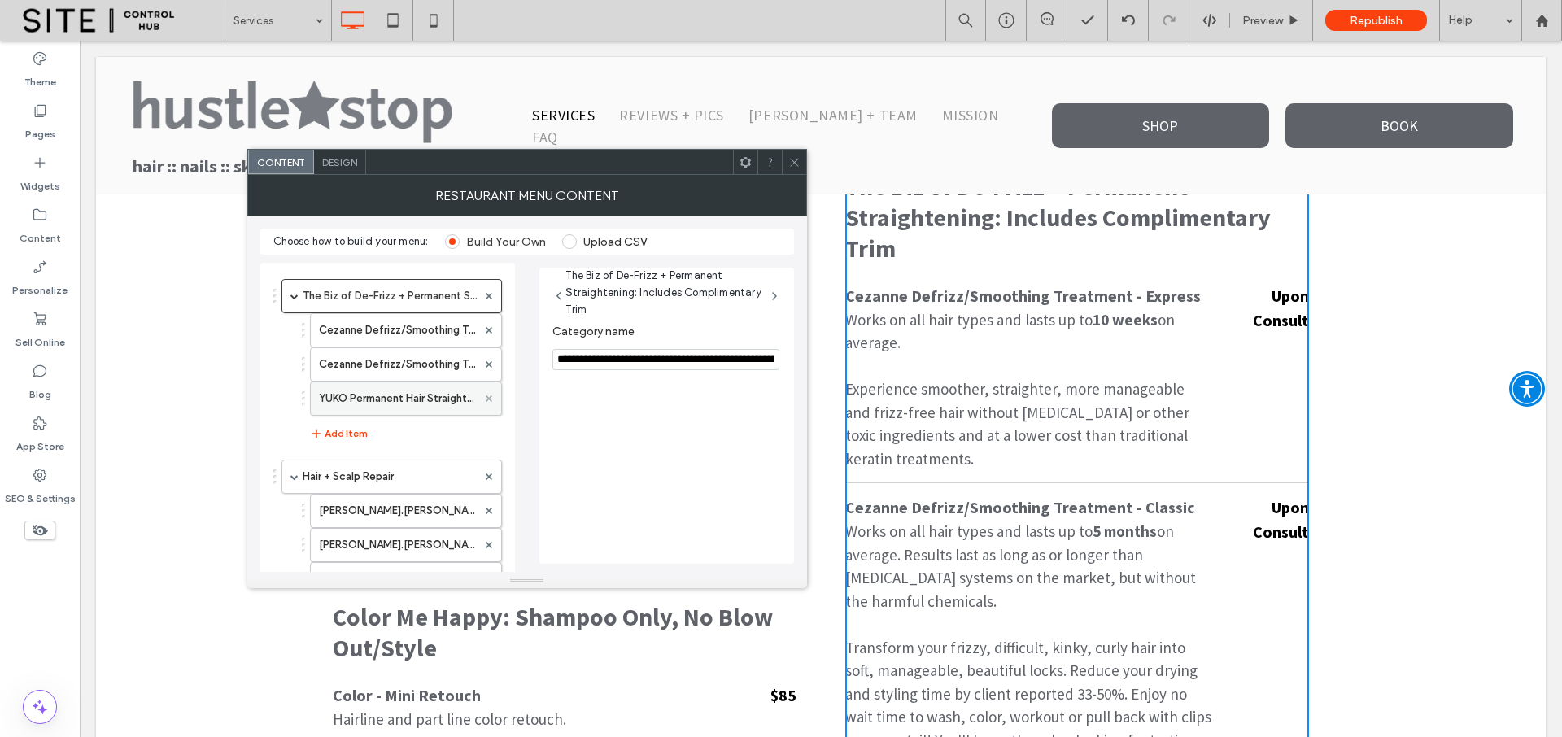
click at [490, 399] on use at bounding box center [488, 398] width 7 height 7
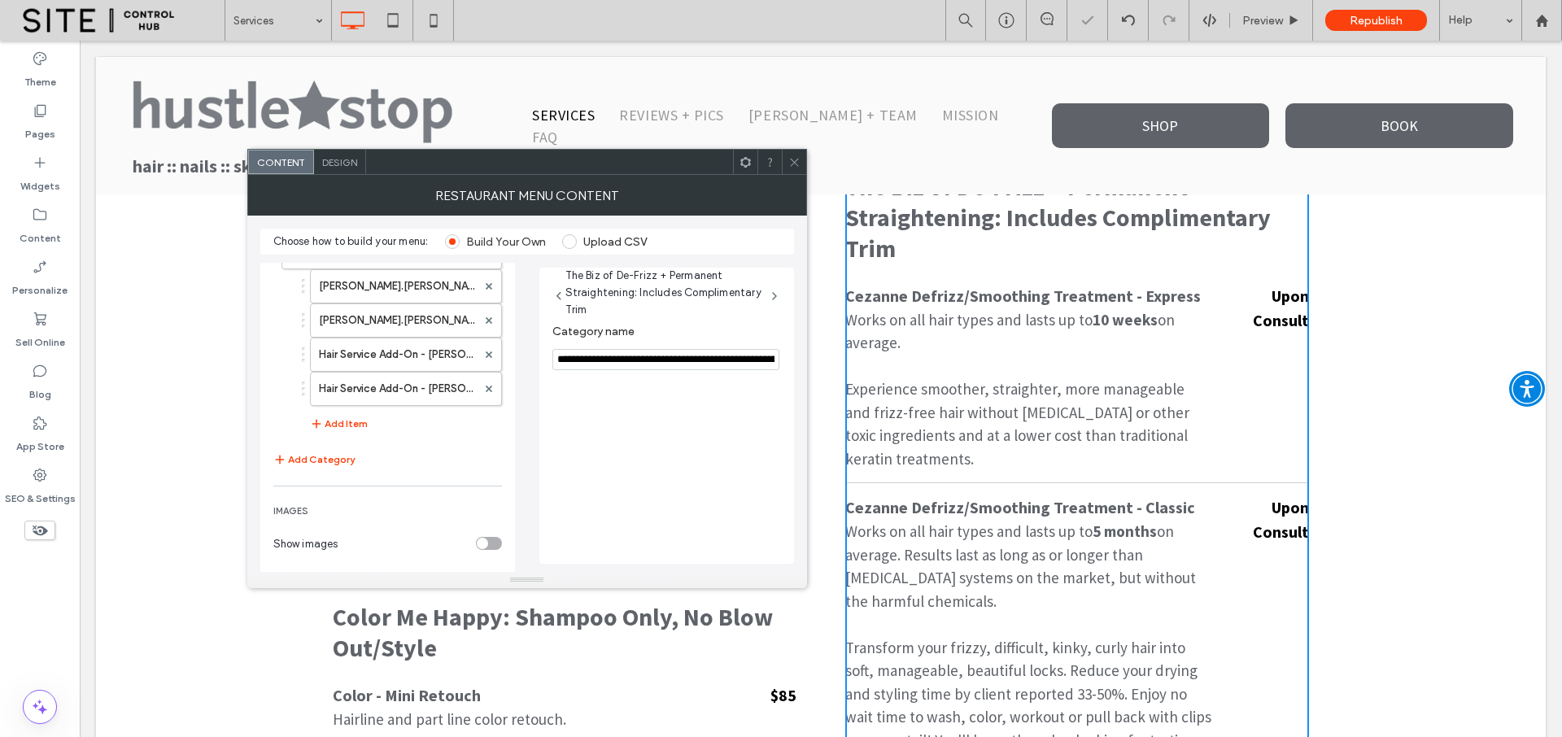
scroll to position [195, 0]
click at [490, 383] on use at bounding box center [488, 384] width 7 height 7
click at [490, 350] on icon at bounding box center [489, 349] width 7 height 7
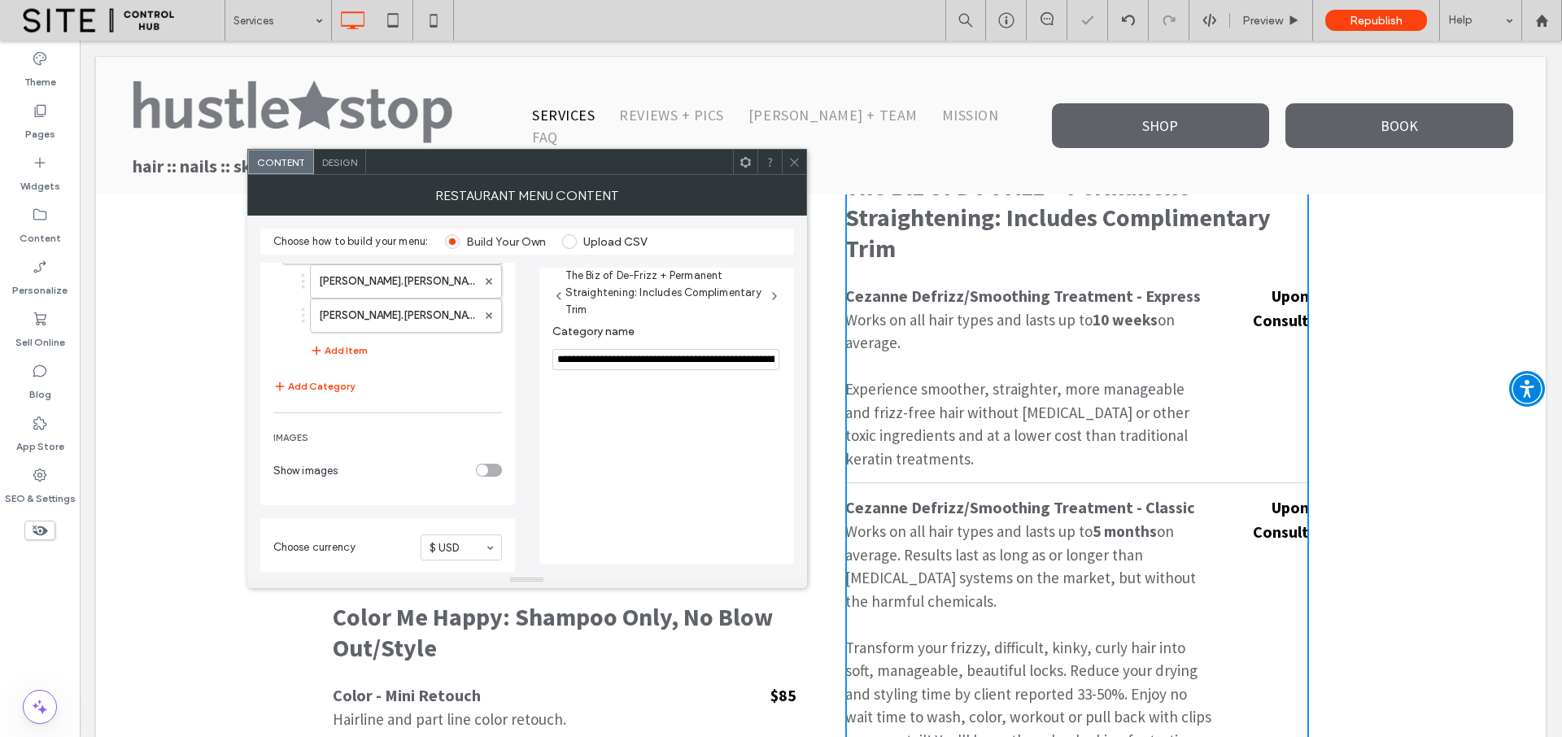
click at [795, 163] on use at bounding box center [794, 162] width 8 height 8
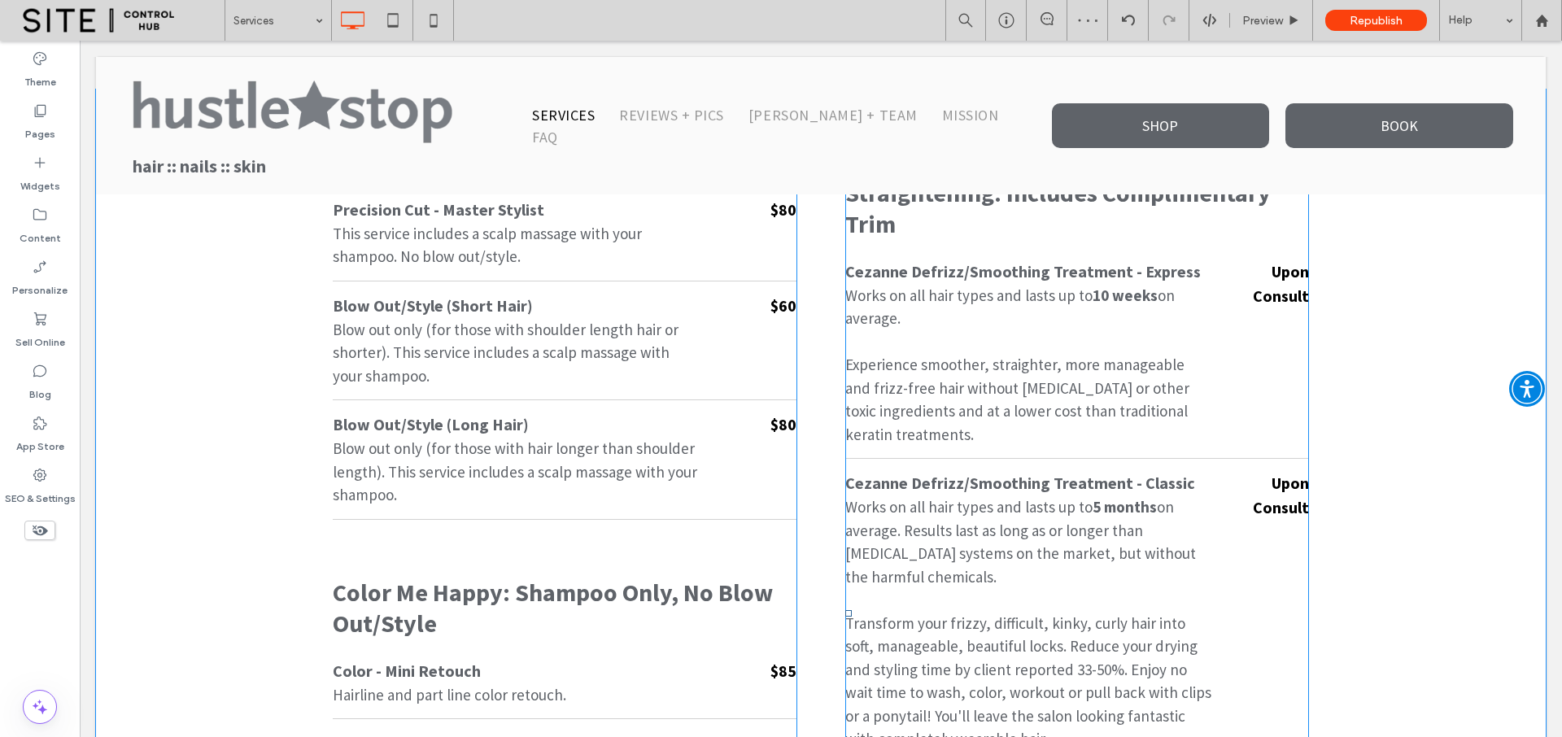
scroll to position [298, 0]
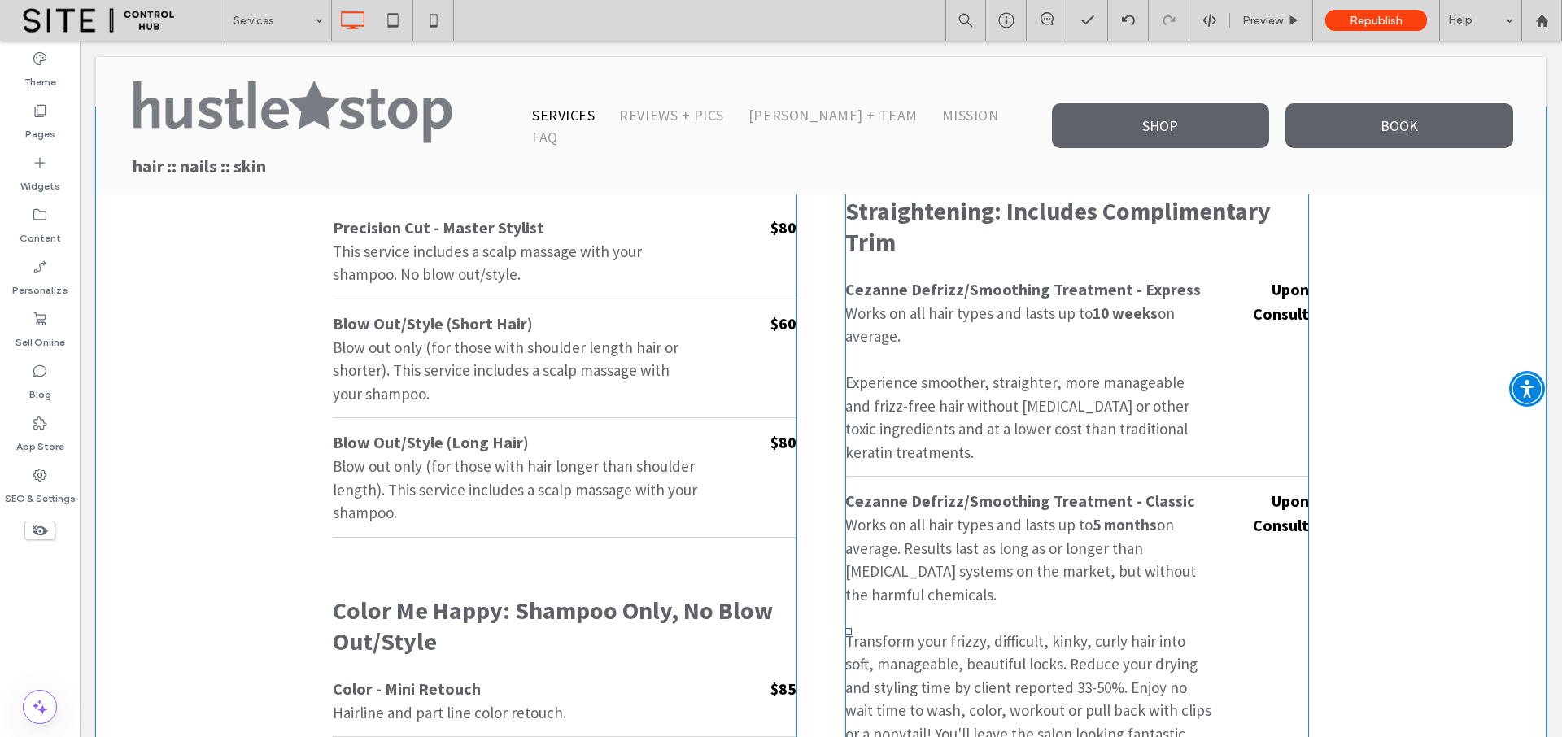
click at [963, 413] on p "Experience smoother, straighter, more manageable and frizz-free hair without [M…" at bounding box center [1028, 417] width 366 height 93
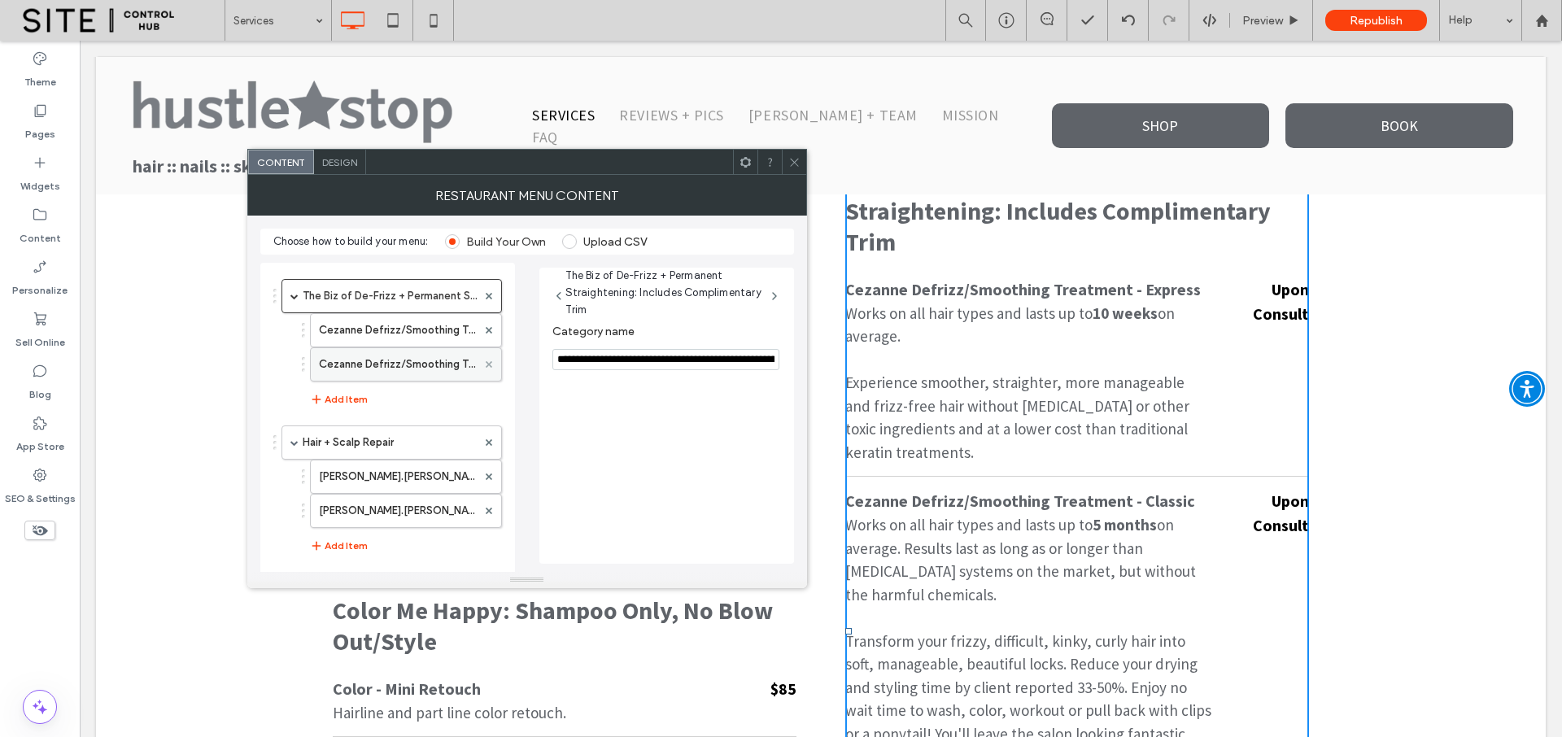
click at [488, 363] on use at bounding box center [488, 364] width 7 height 7
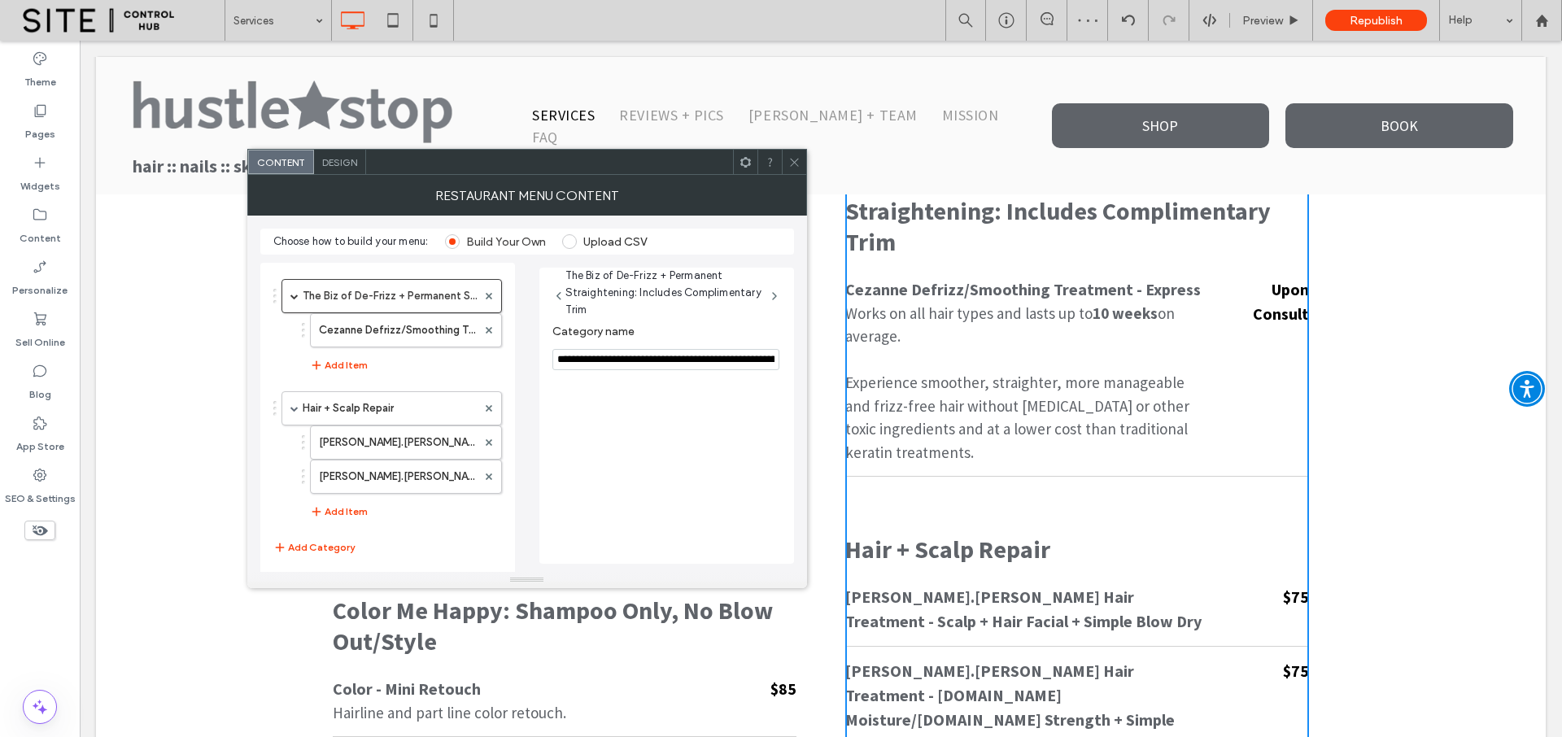
click at [794, 163] on use at bounding box center [794, 162] width 8 height 8
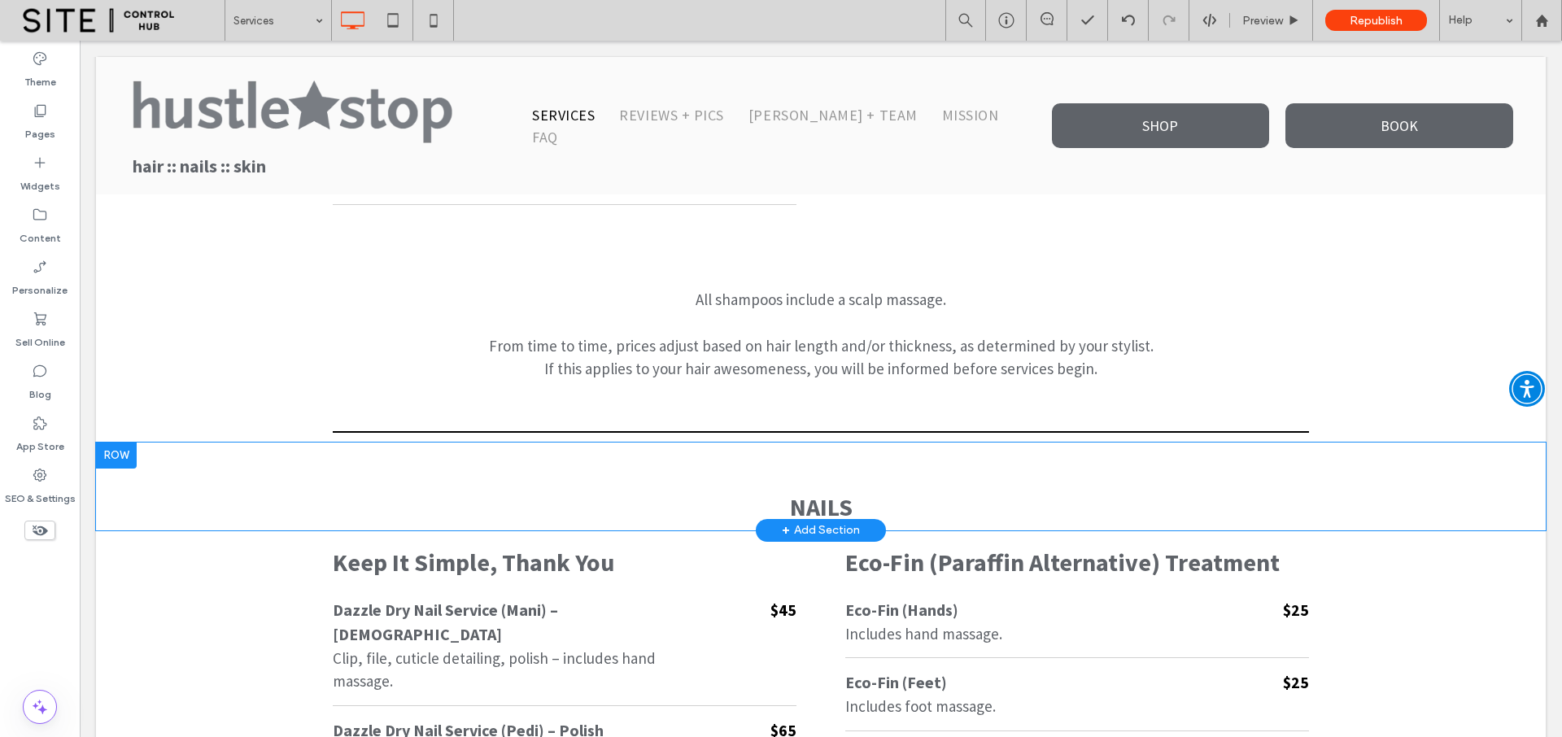
scroll to position [2416, 0]
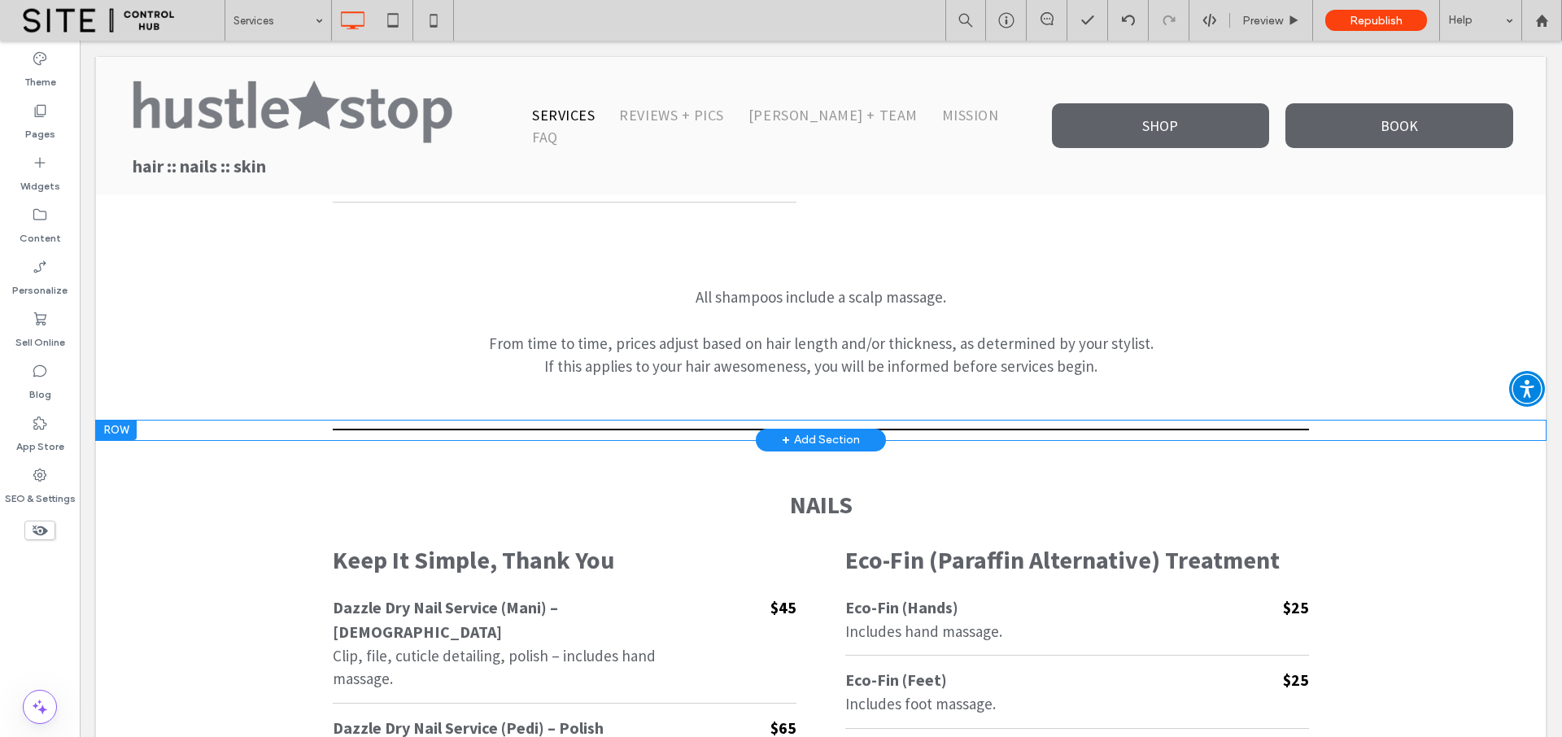
click at [120, 431] on div at bounding box center [116, 431] width 41 height 20
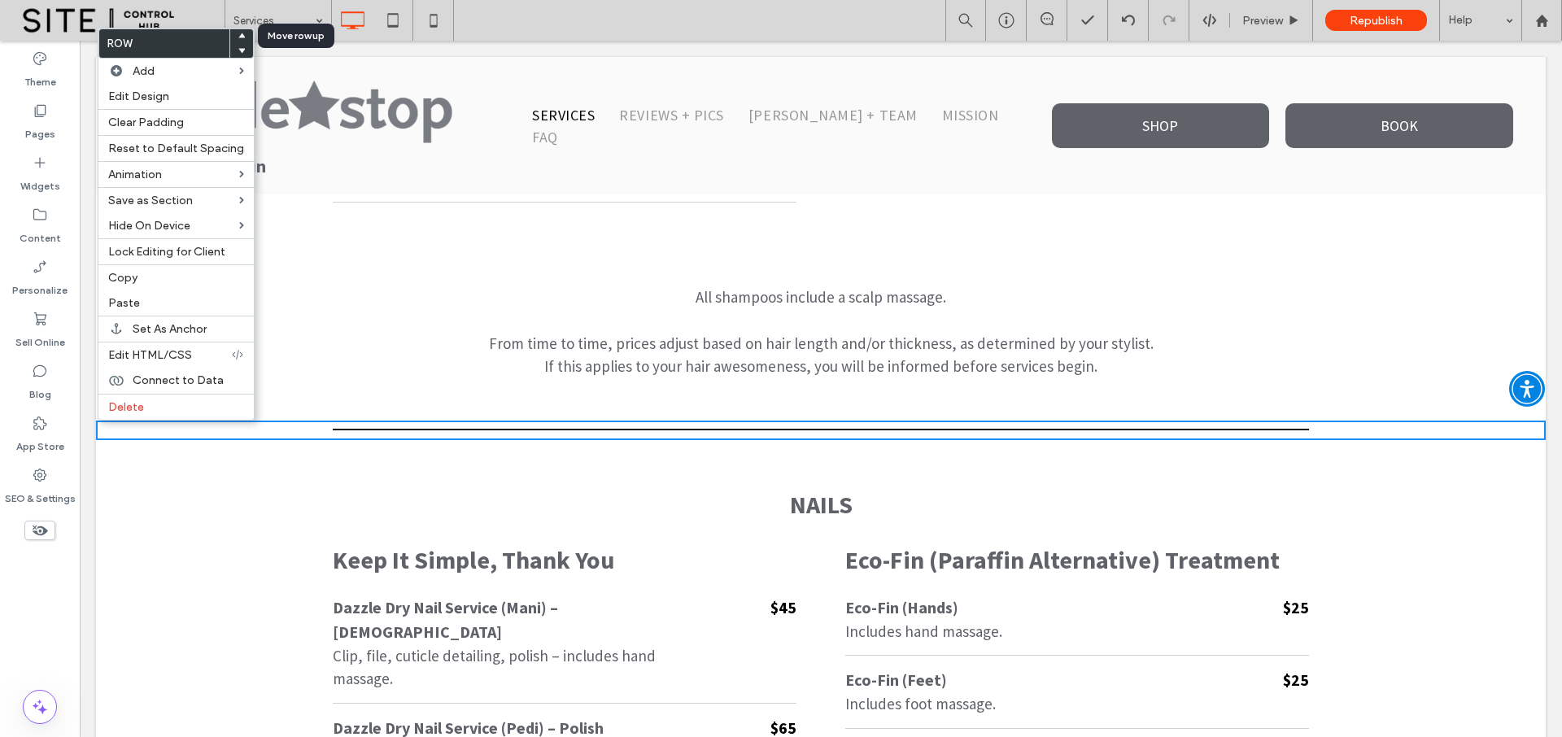
click at [238, 37] on use at bounding box center [241, 35] width 7 height 5
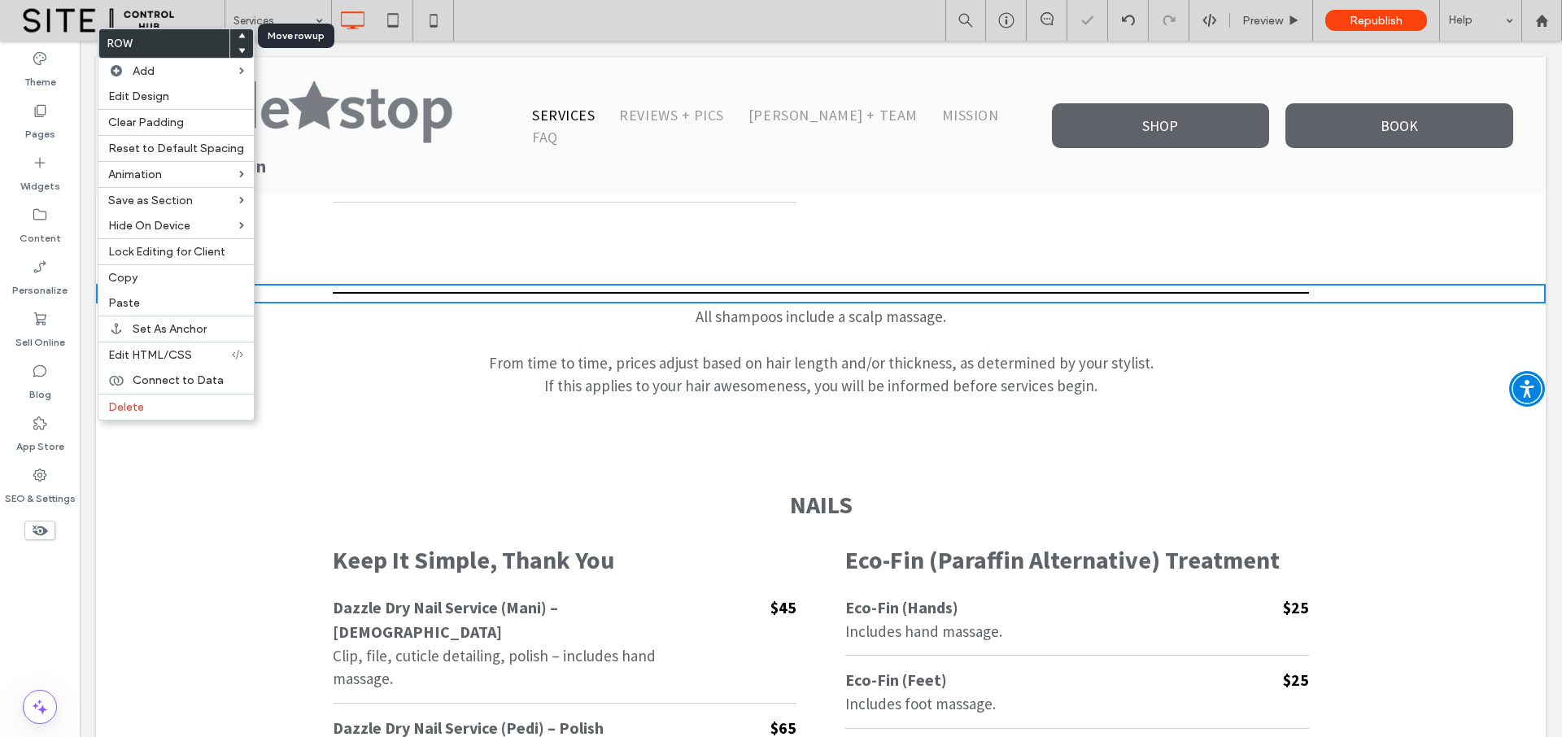
click at [238, 37] on use at bounding box center [241, 35] width 7 height 5
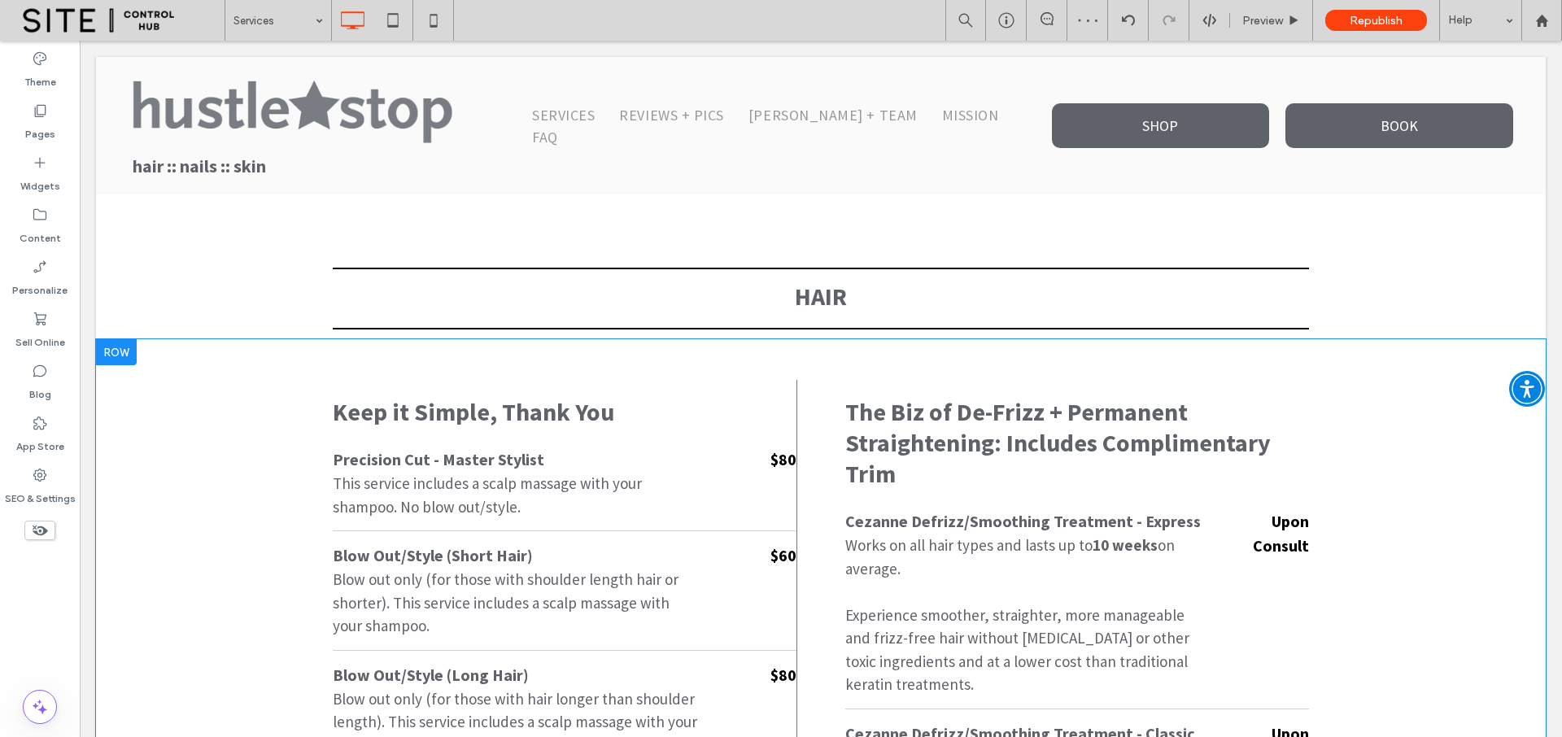
scroll to position [942, 0]
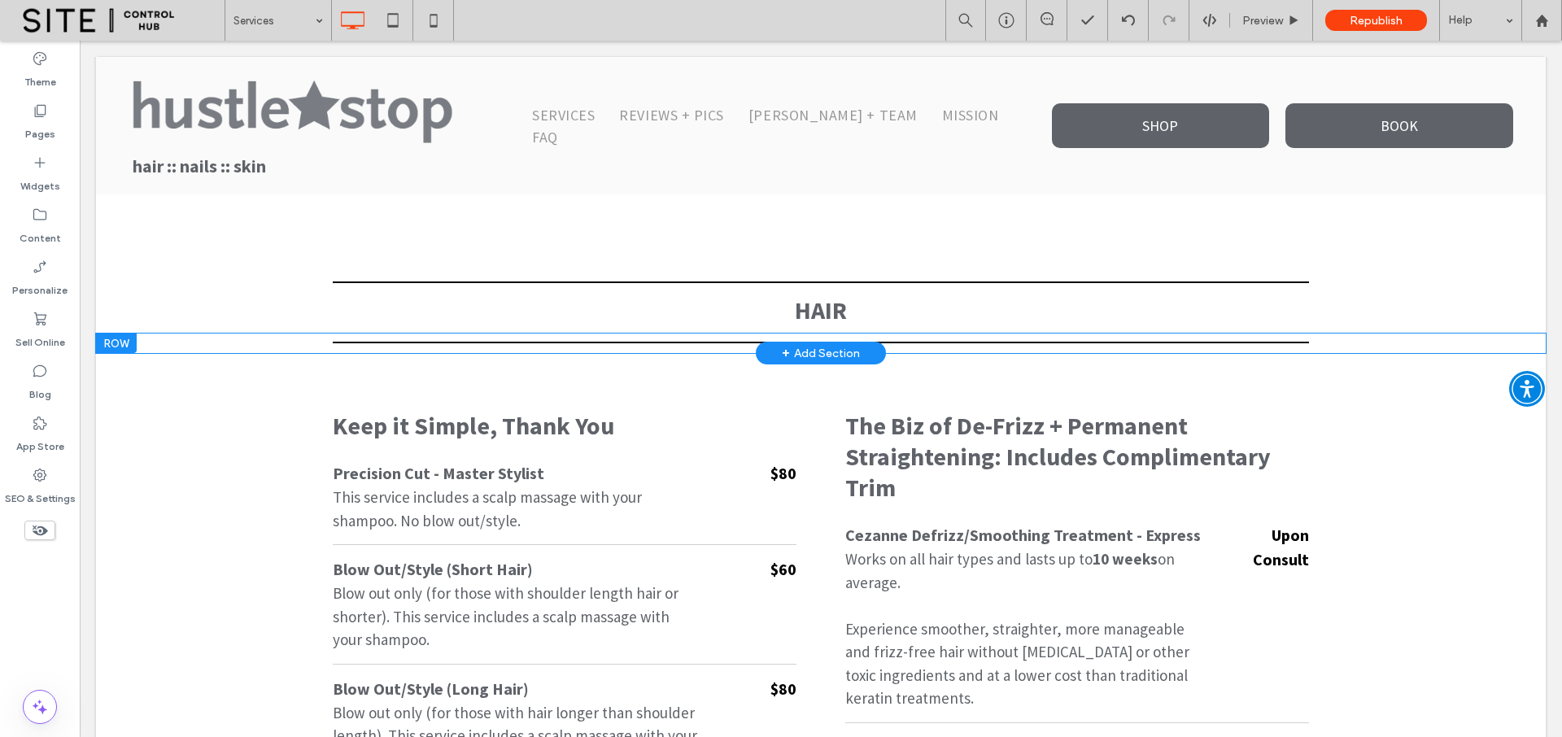
click at [119, 342] on div at bounding box center [116, 343] width 41 height 20
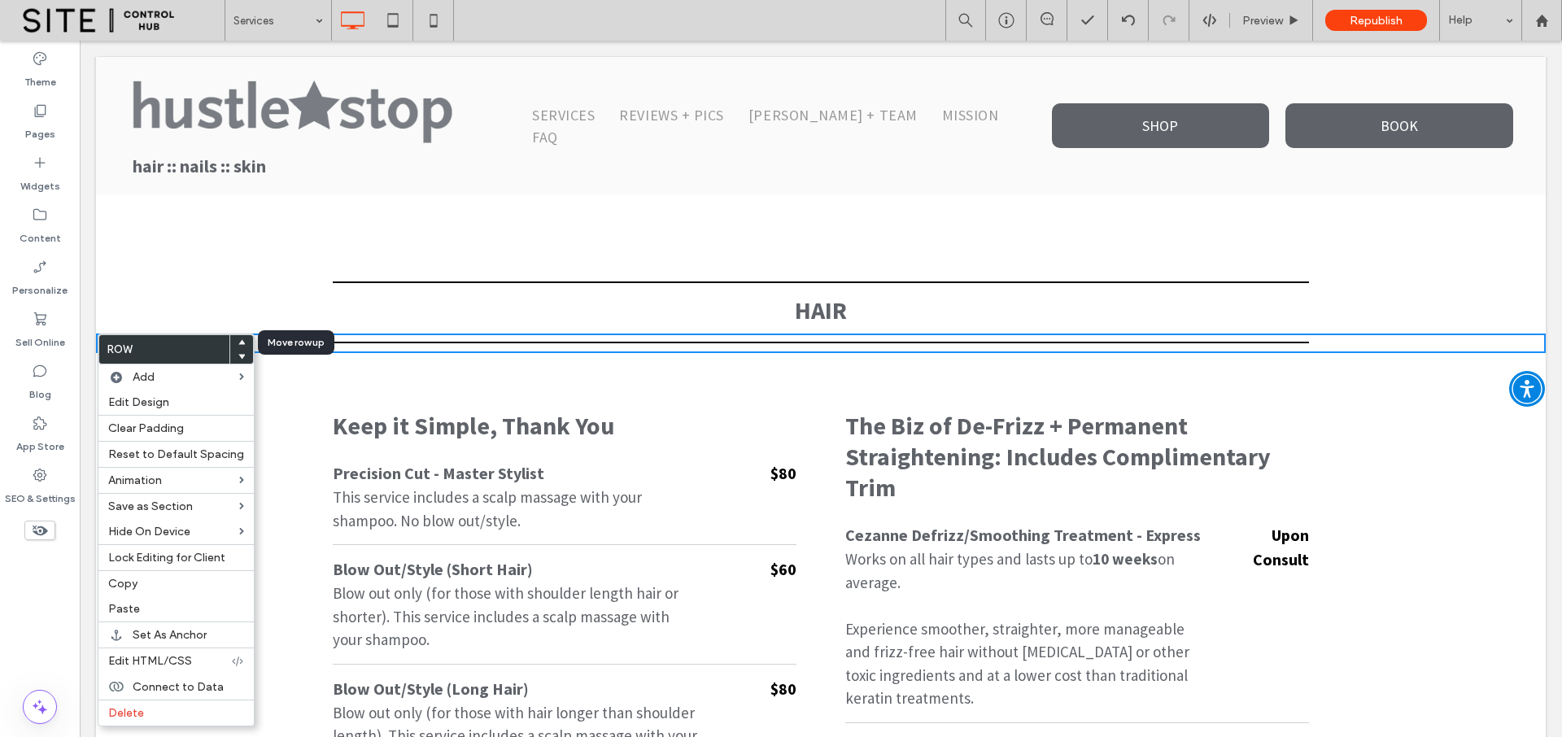
click at [238, 342] on use at bounding box center [241, 341] width 7 height 5
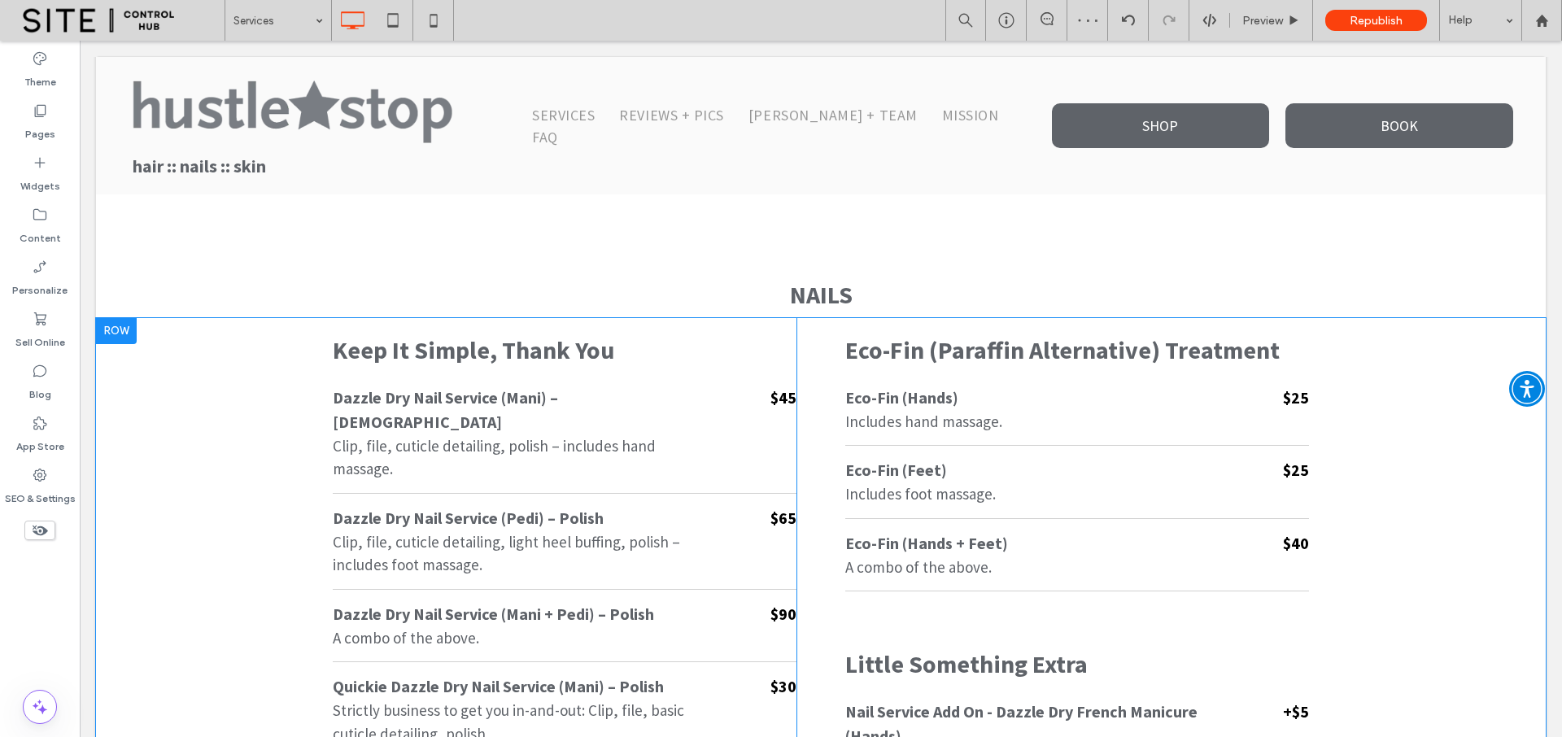
scroll to position [2630, 0]
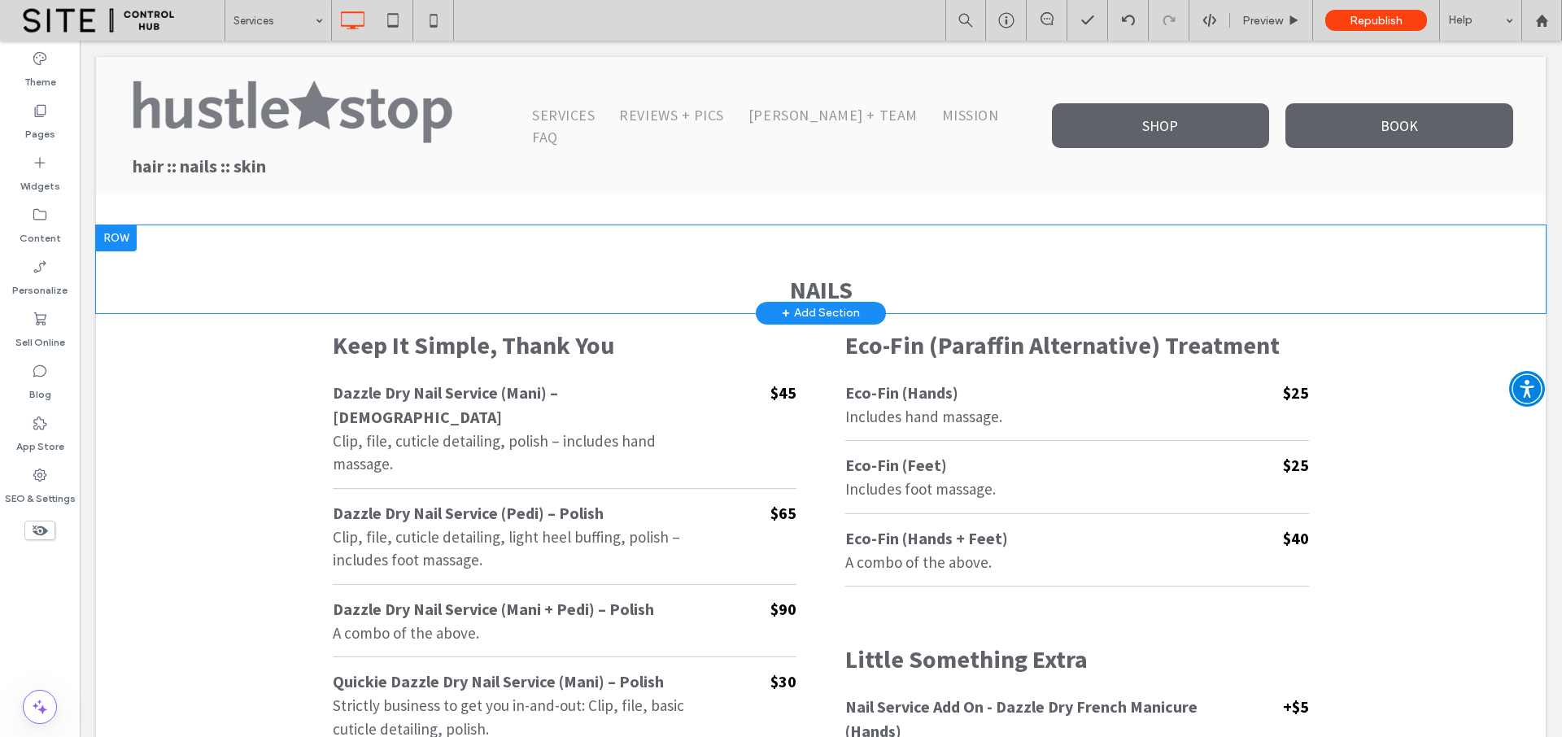
click at [118, 240] on div at bounding box center [116, 238] width 41 height 26
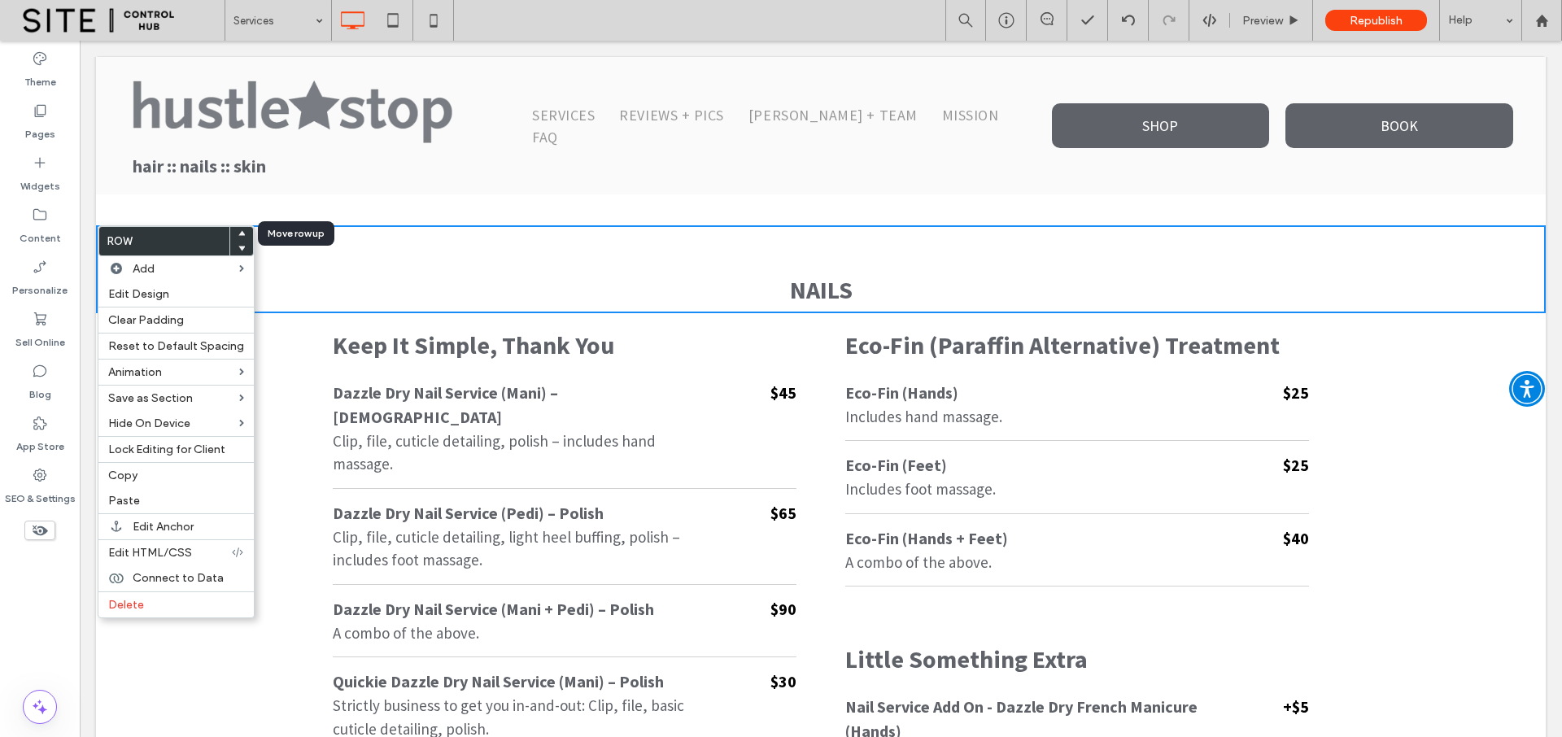
click at [238, 233] on use at bounding box center [241, 233] width 7 height 5
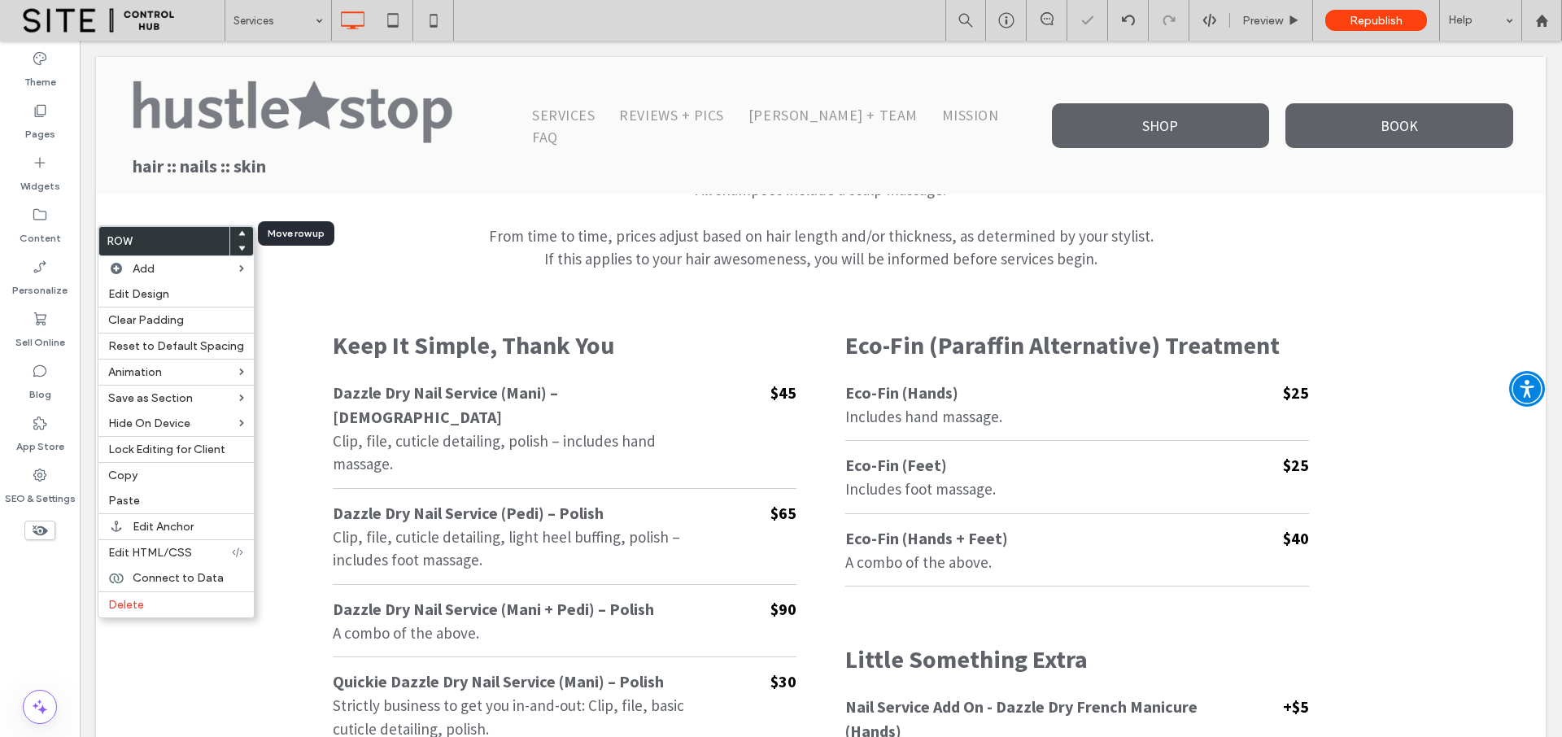
click at [238, 233] on use at bounding box center [241, 233] width 7 height 5
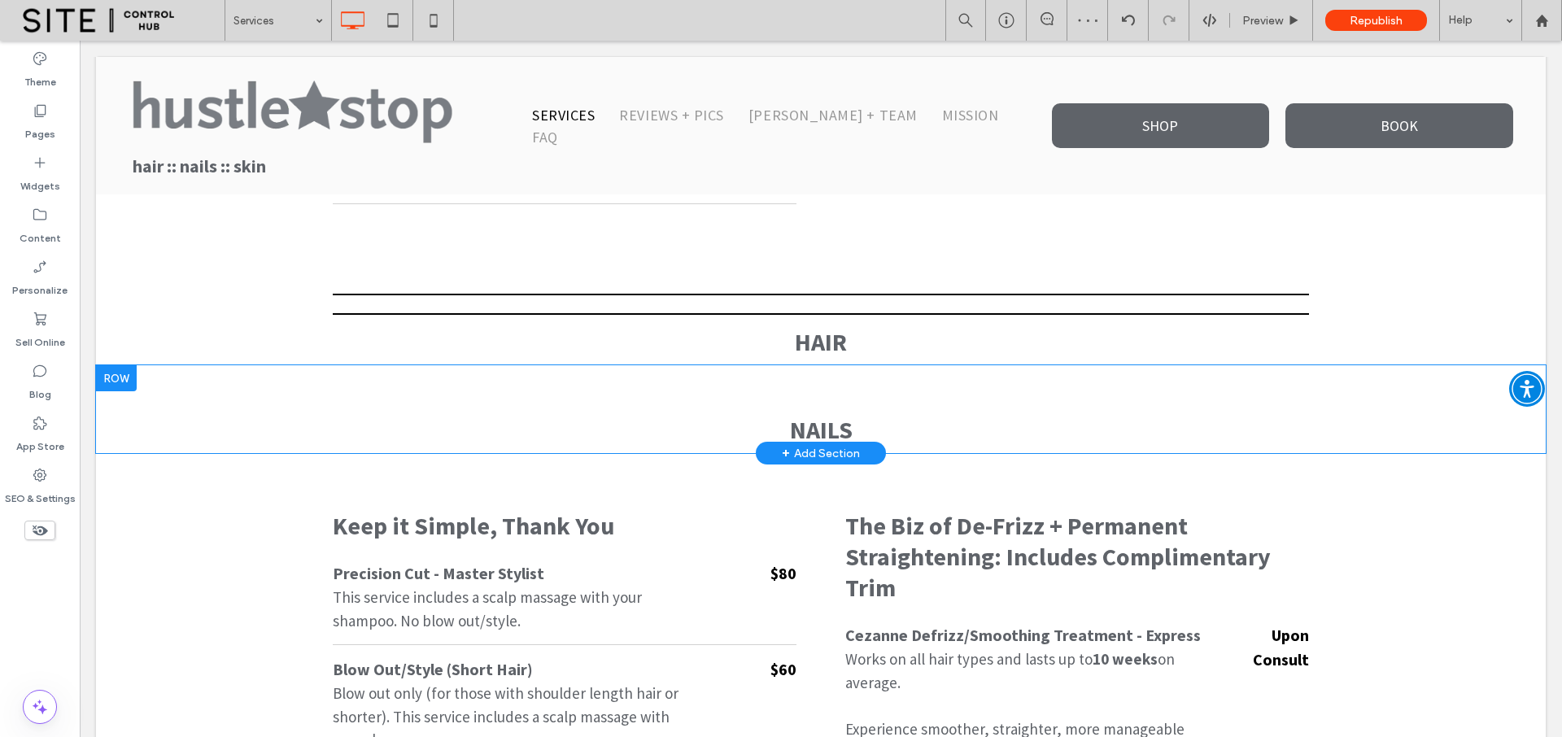
scroll to position [912, 0]
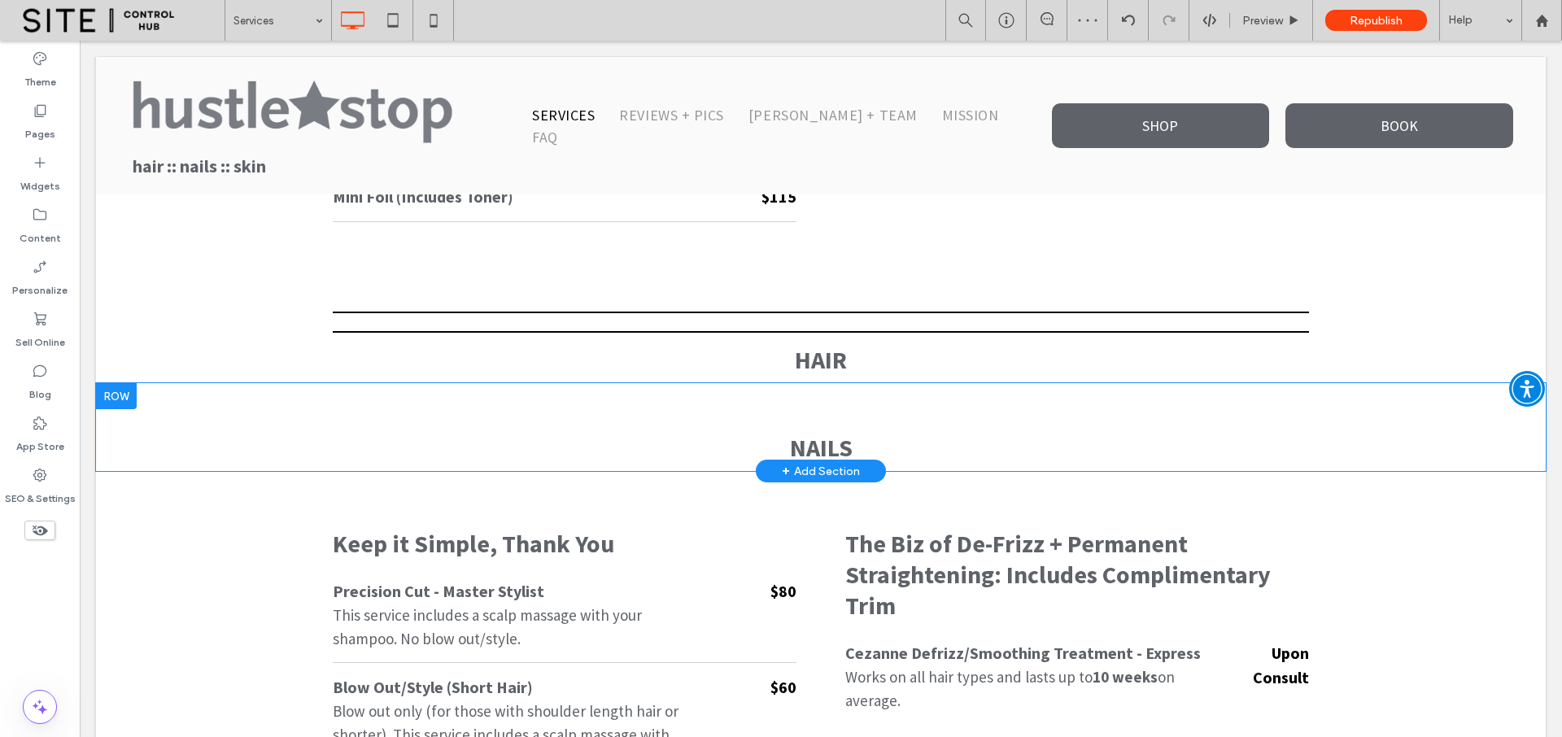
click at [114, 390] on div at bounding box center [116, 396] width 41 height 26
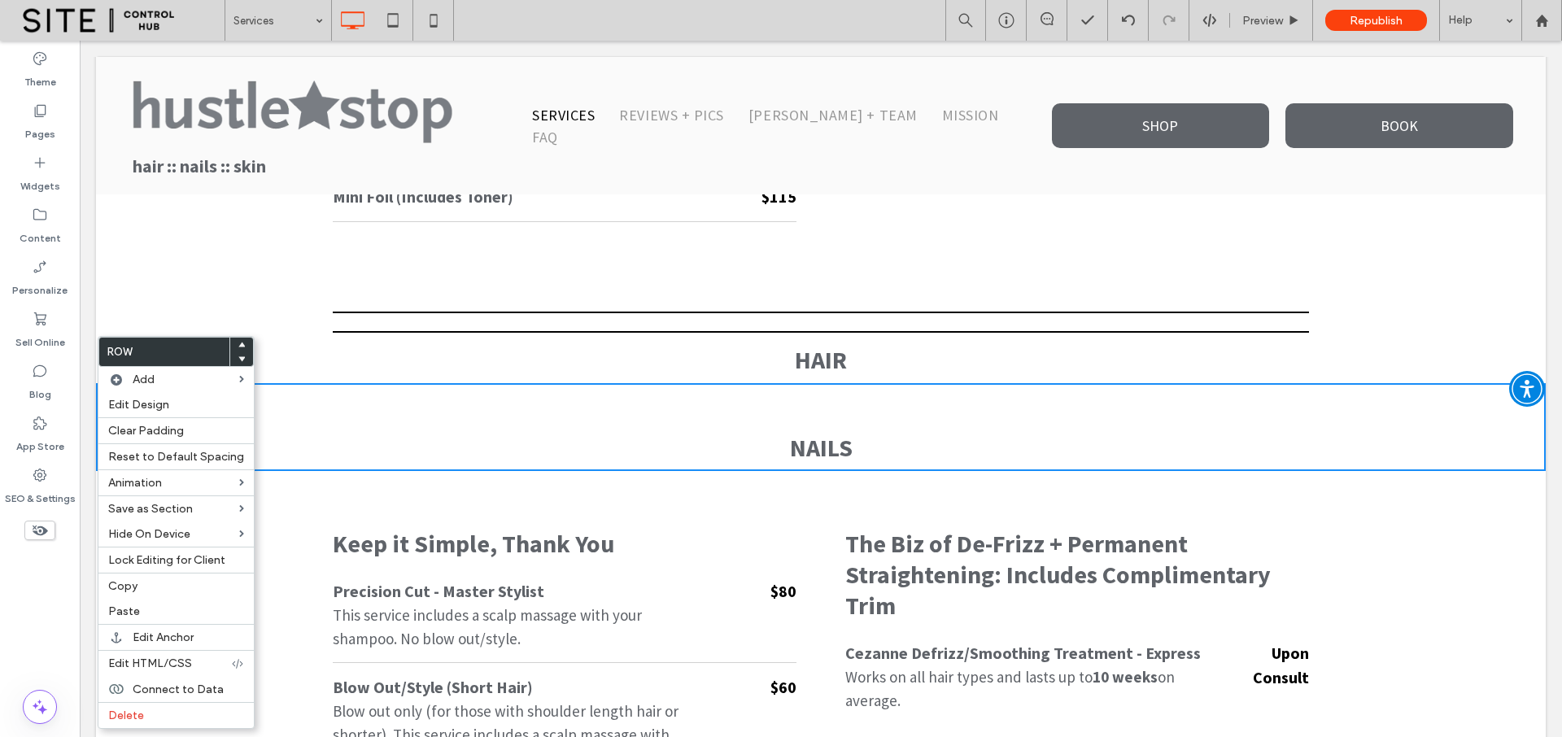
click at [238, 343] on use at bounding box center [241, 344] width 7 height 5
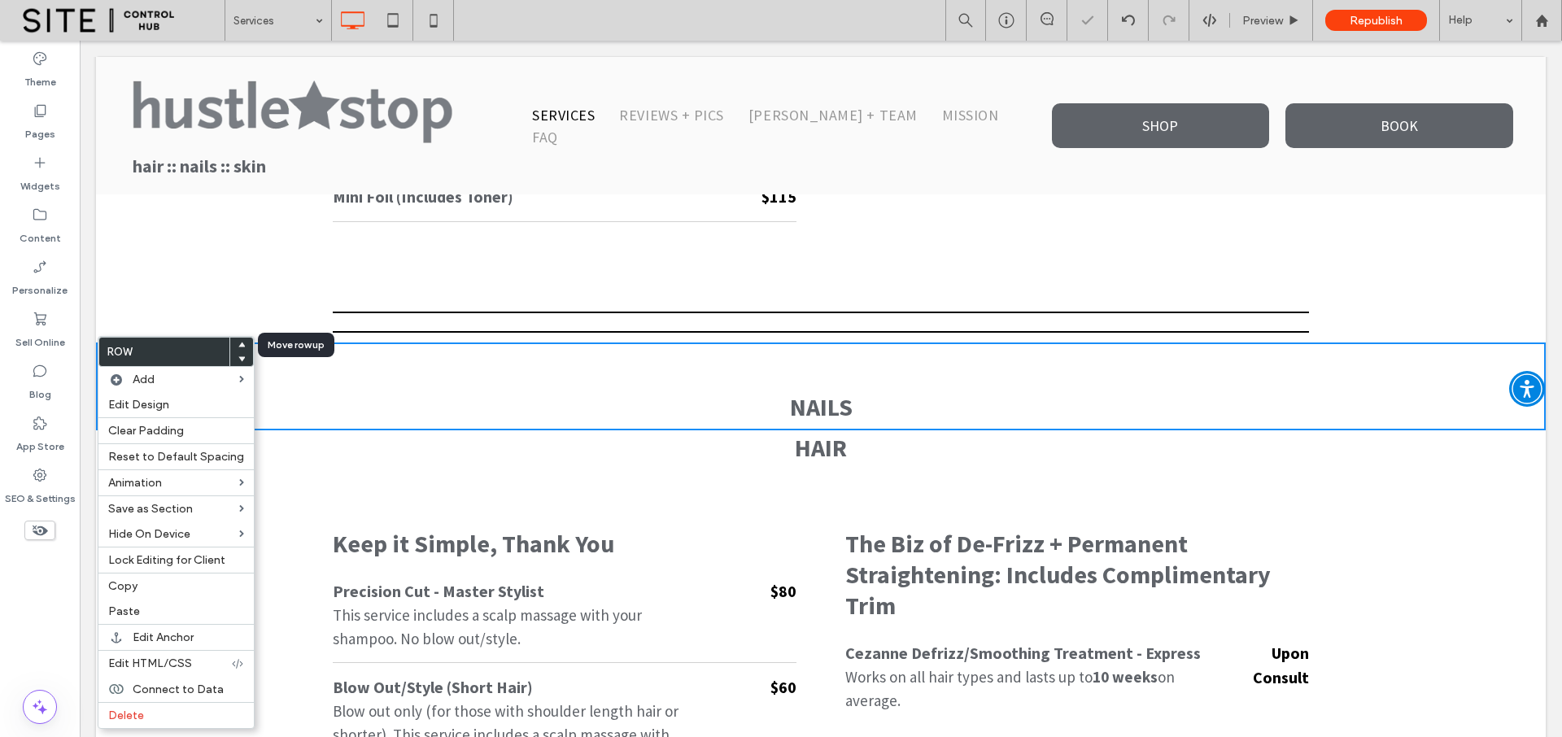
click at [238, 343] on use at bounding box center [241, 344] width 7 height 5
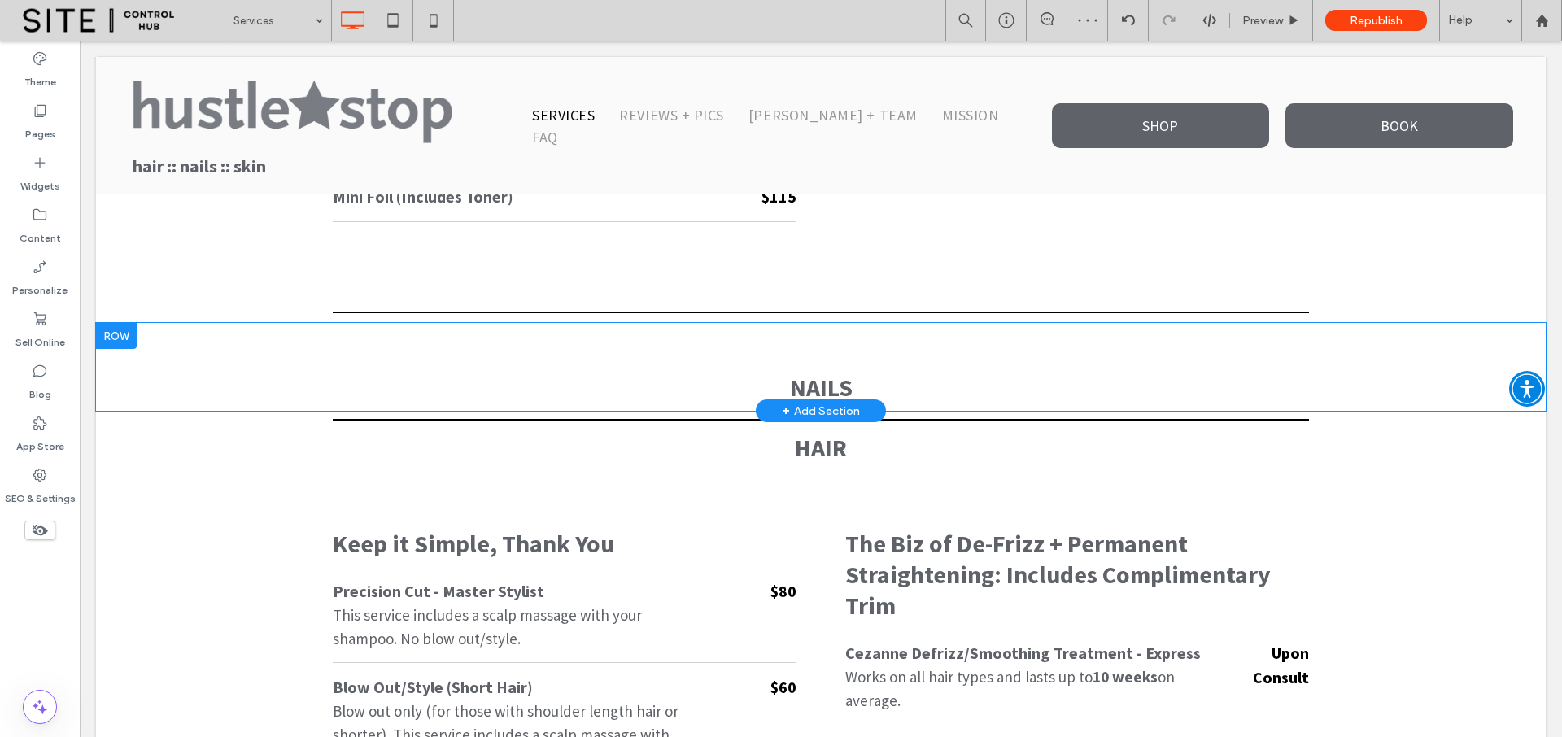
click at [203, 346] on div "NAILS Click To Paste Row + Add Section" at bounding box center [820, 367] width 1449 height 88
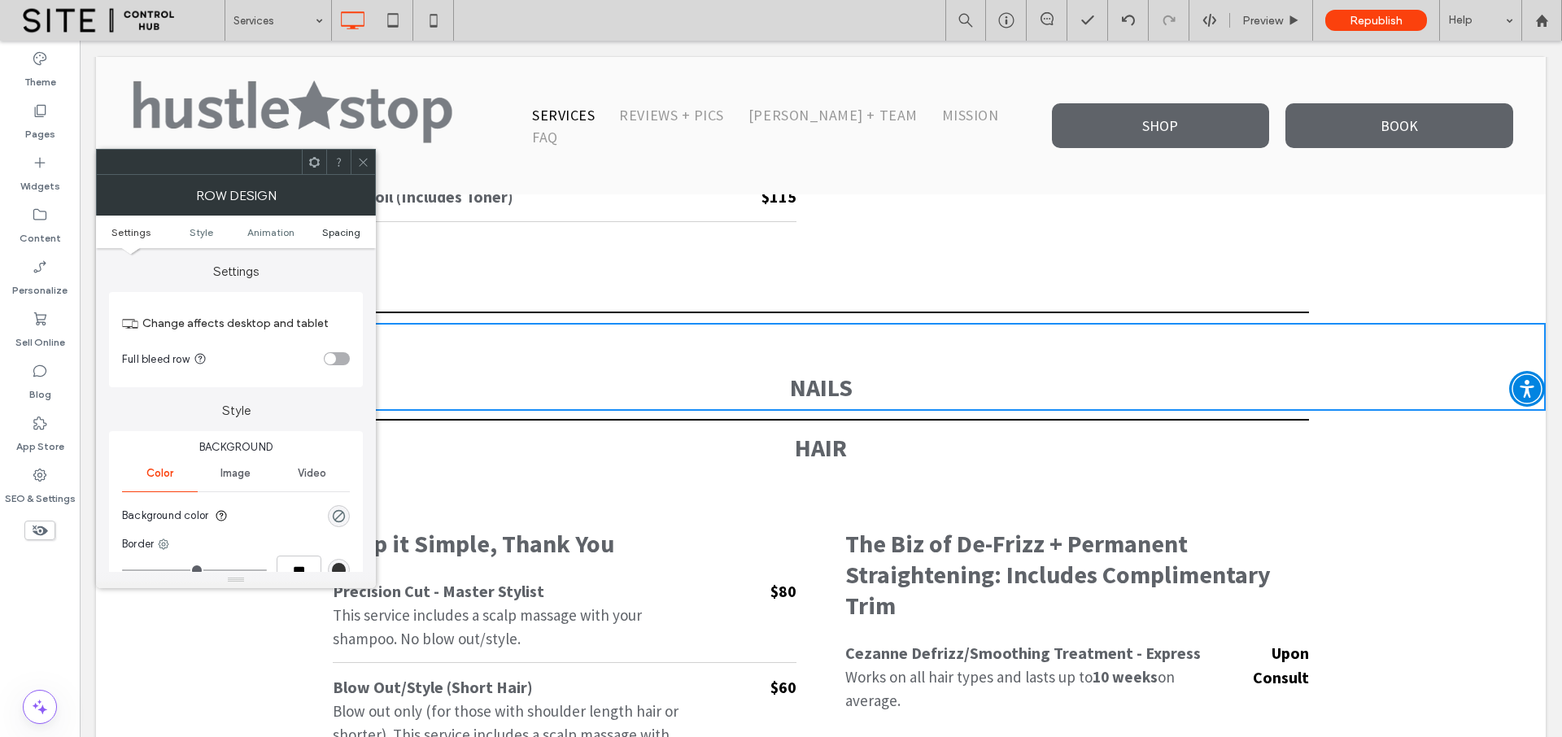
click at [343, 229] on span "Spacing" at bounding box center [341, 232] width 38 height 12
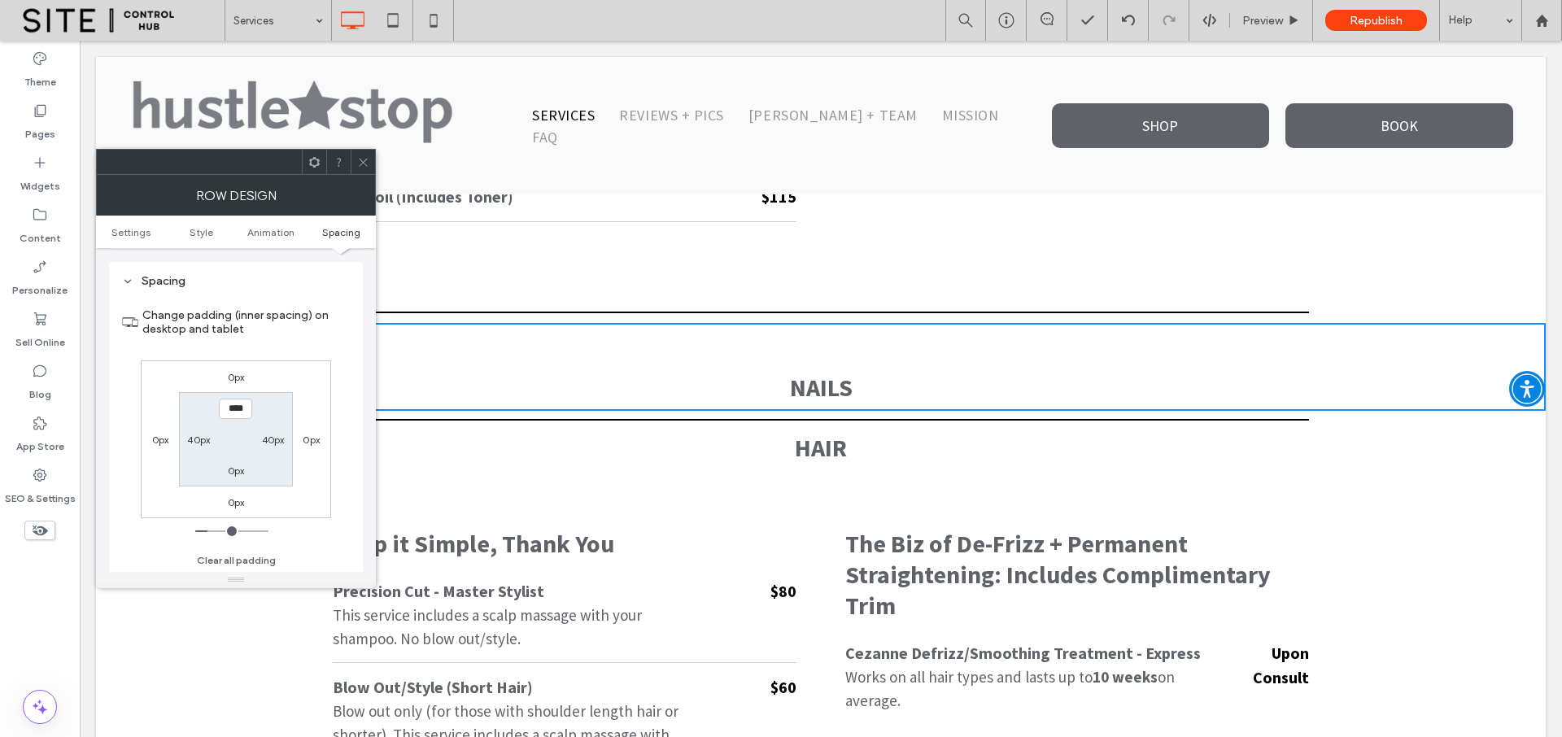
scroll to position [460, 0]
type input "***"
type input "*"
click at [239, 374] on label "0px" at bounding box center [236, 376] width 17 height 12
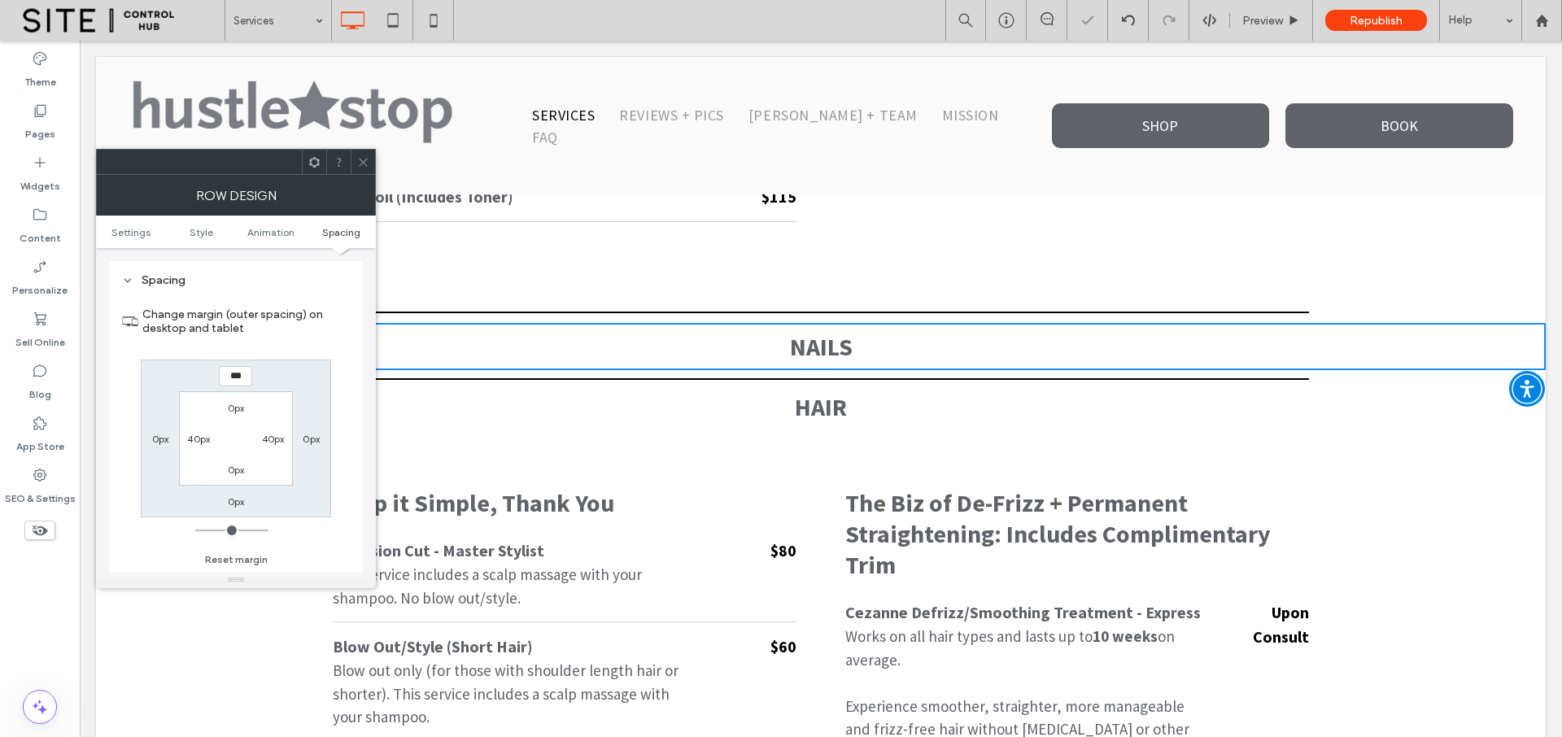
click at [364, 160] on use at bounding box center [363, 162] width 8 height 8
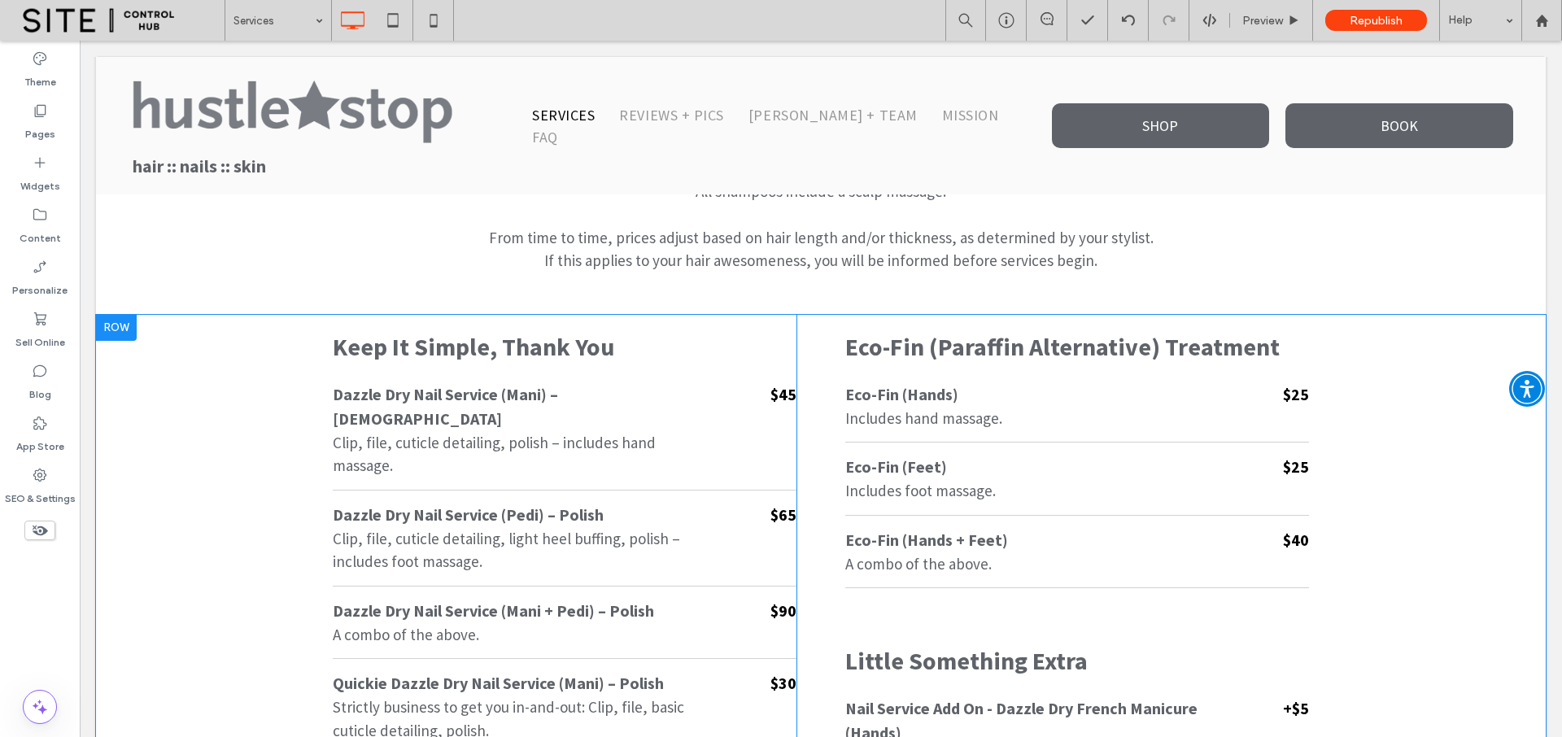
scroll to position [2593, 0]
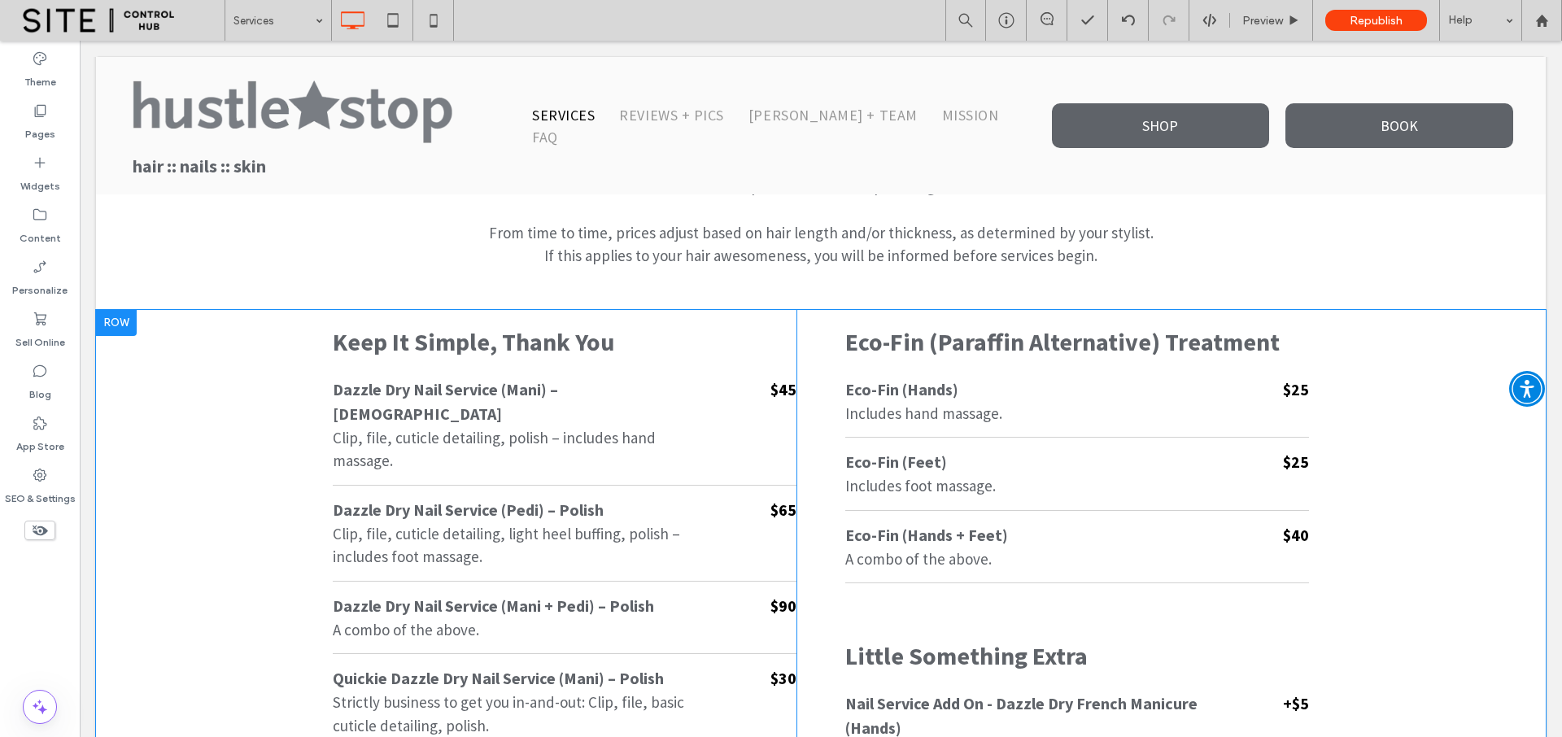
click at [115, 331] on div at bounding box center [116, 323] width 41 height 26
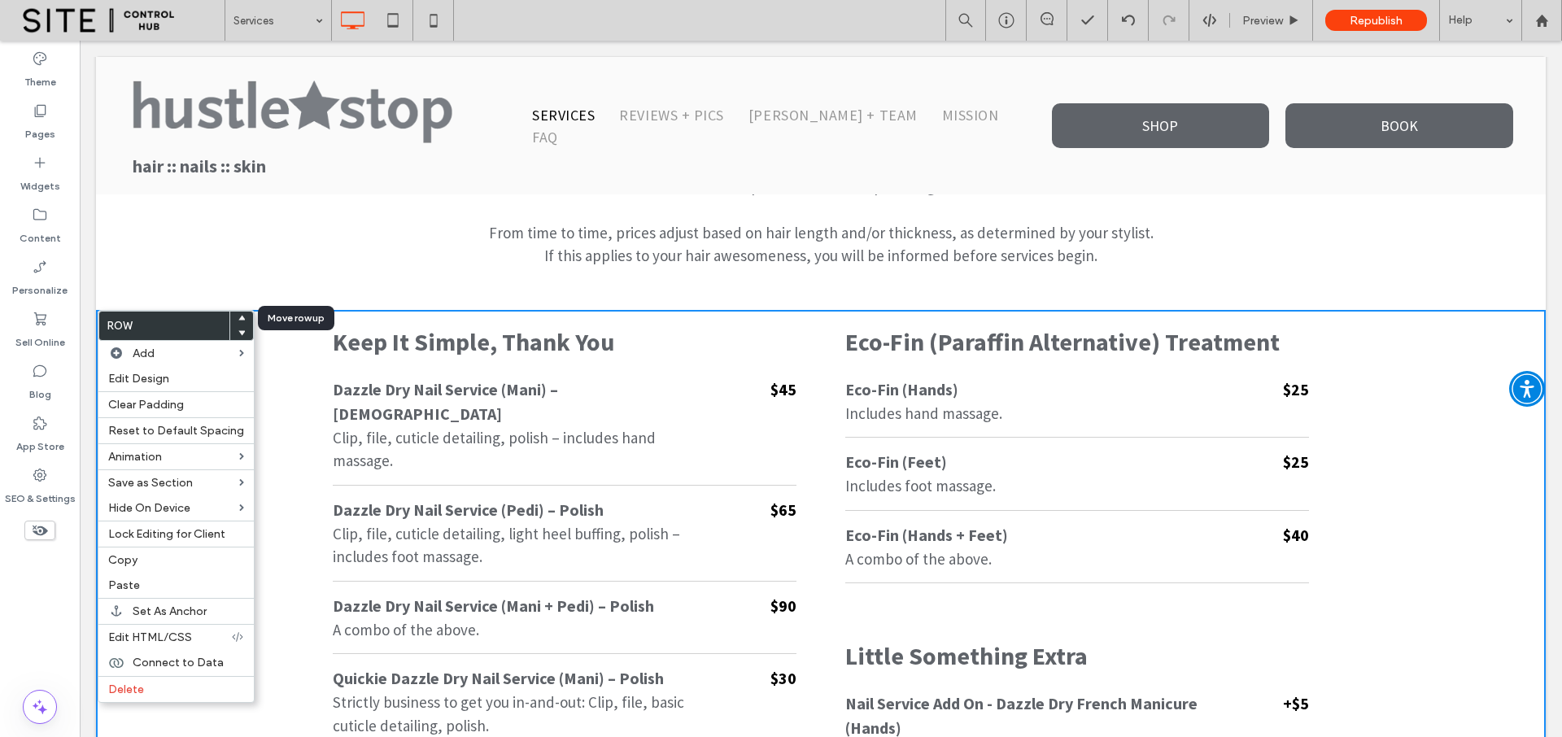
click at [238, 317] on use at bounding box center [241, 318] width 7 height 5
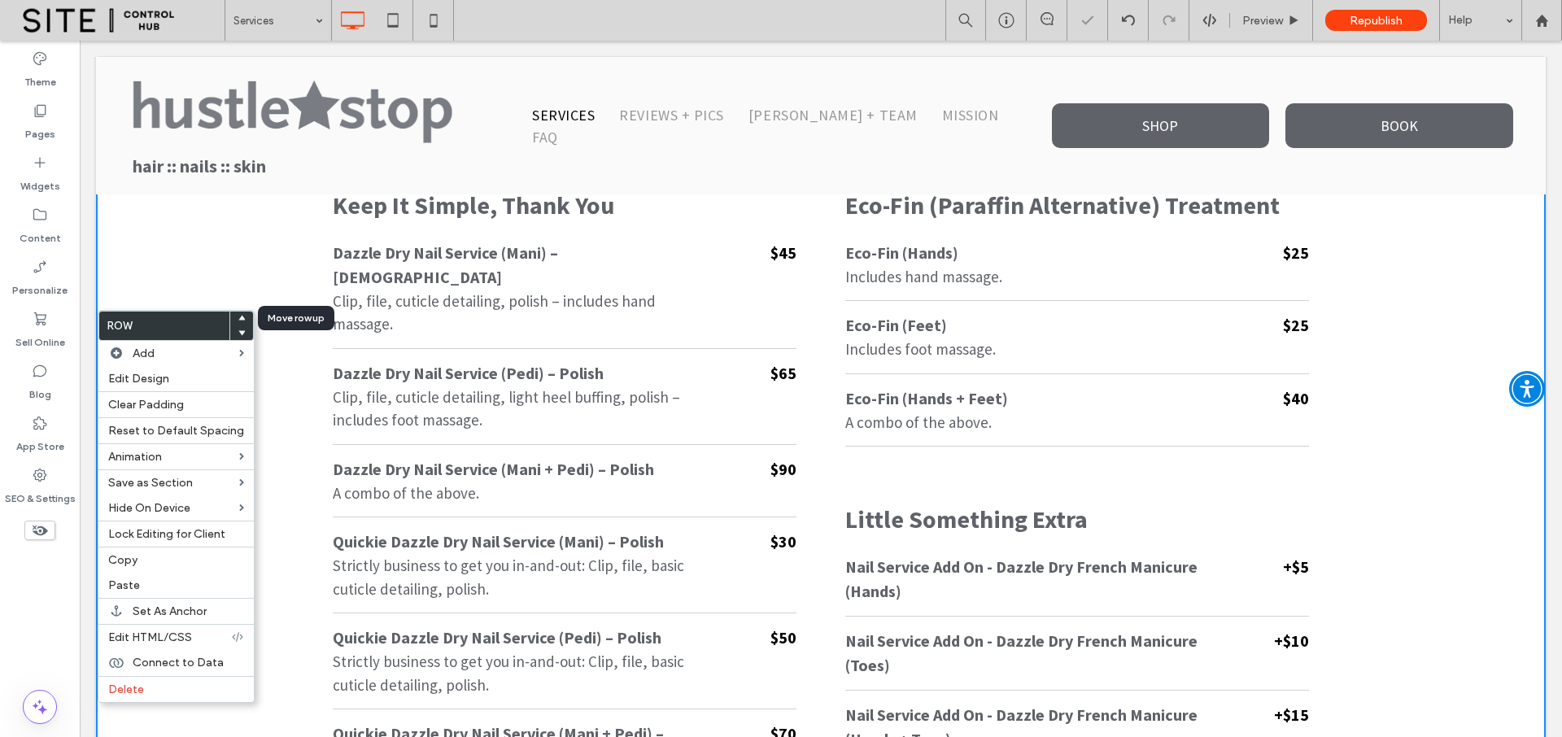
click at [238, 317] on use at bounding box center [241, 318] width 7 height 5
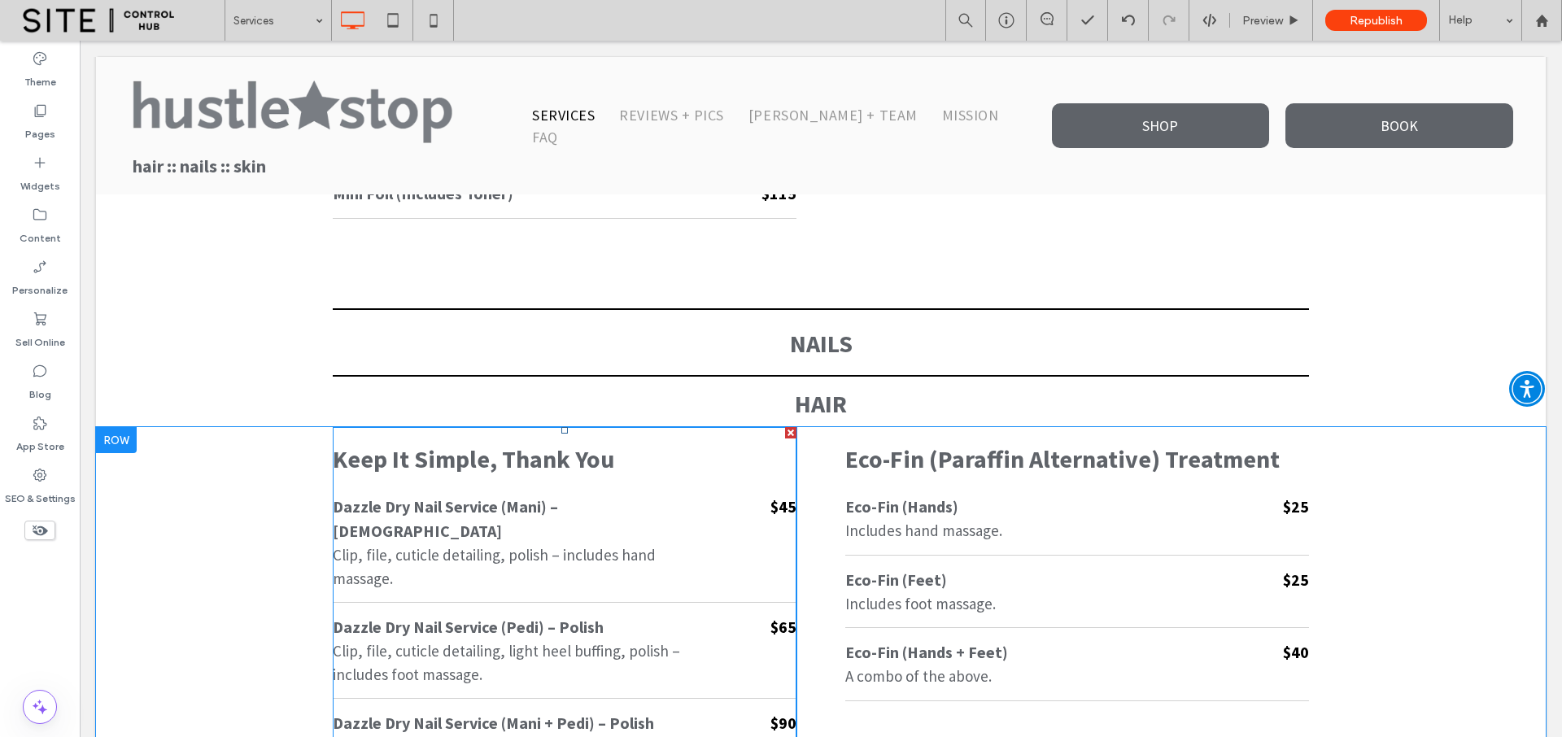
scroll to position [904, 0]
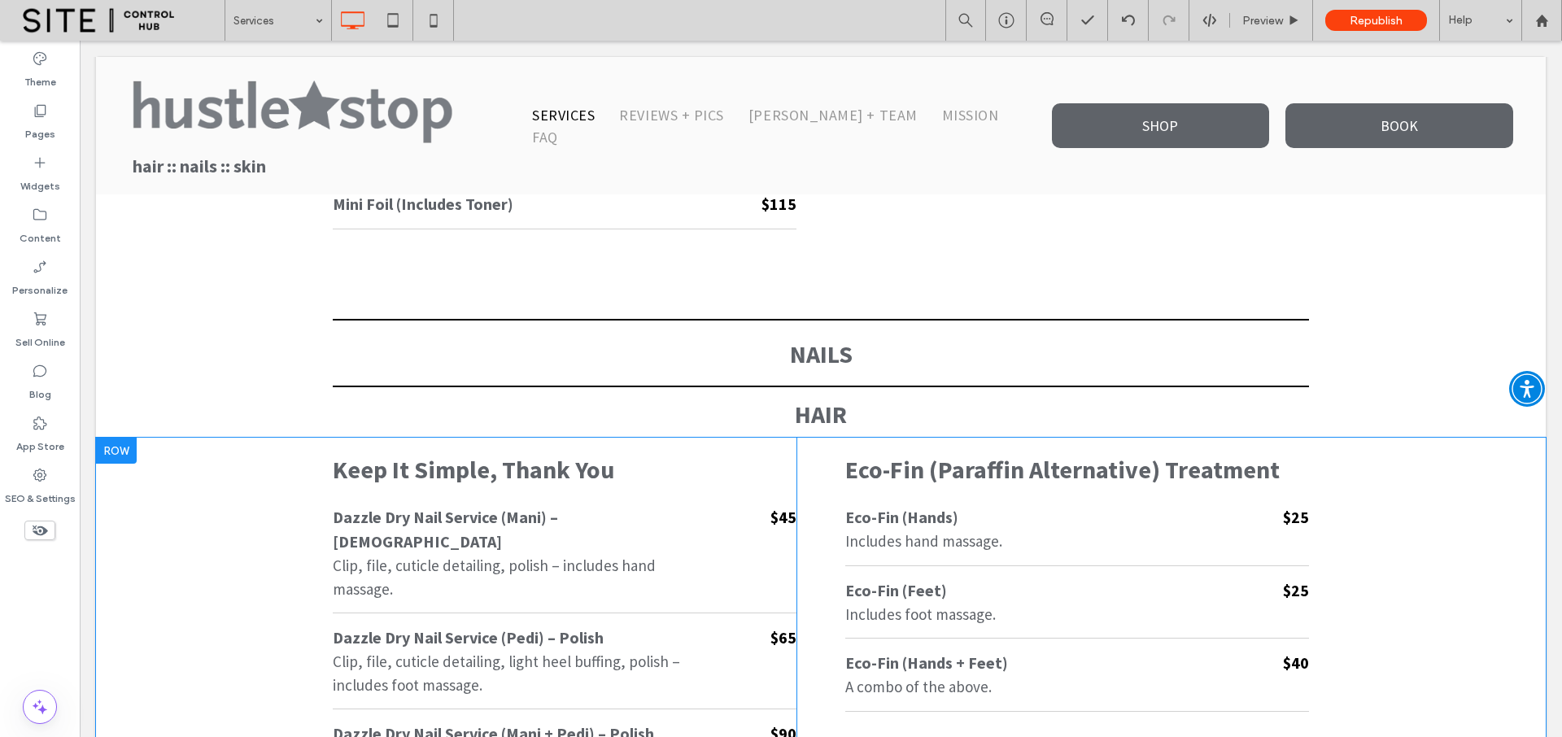
click at [119, 448] on div at bounding box center [116, 451] width 41 height 26
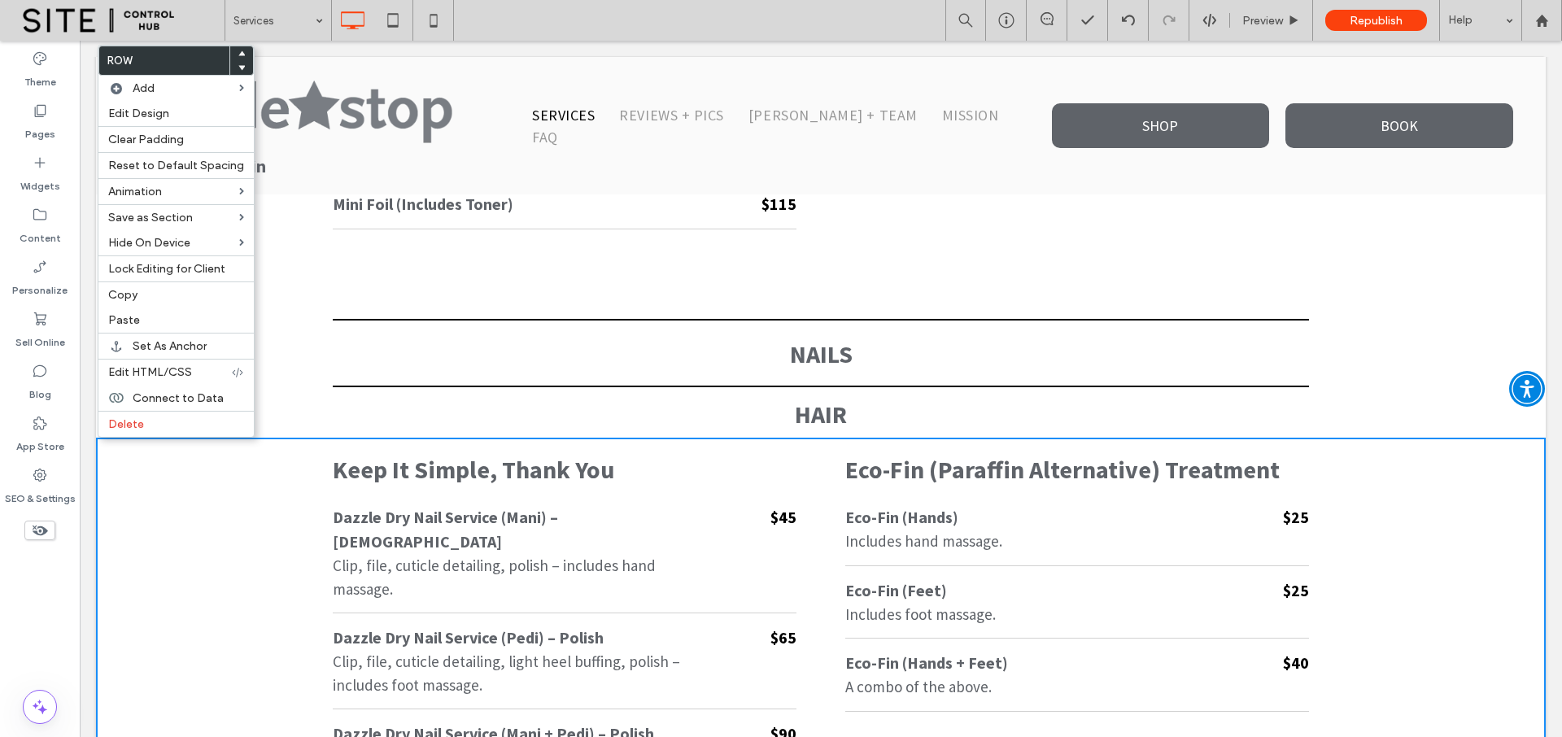
click at [238, 54] on use at bounding box center [241, 52] width 7 height 5
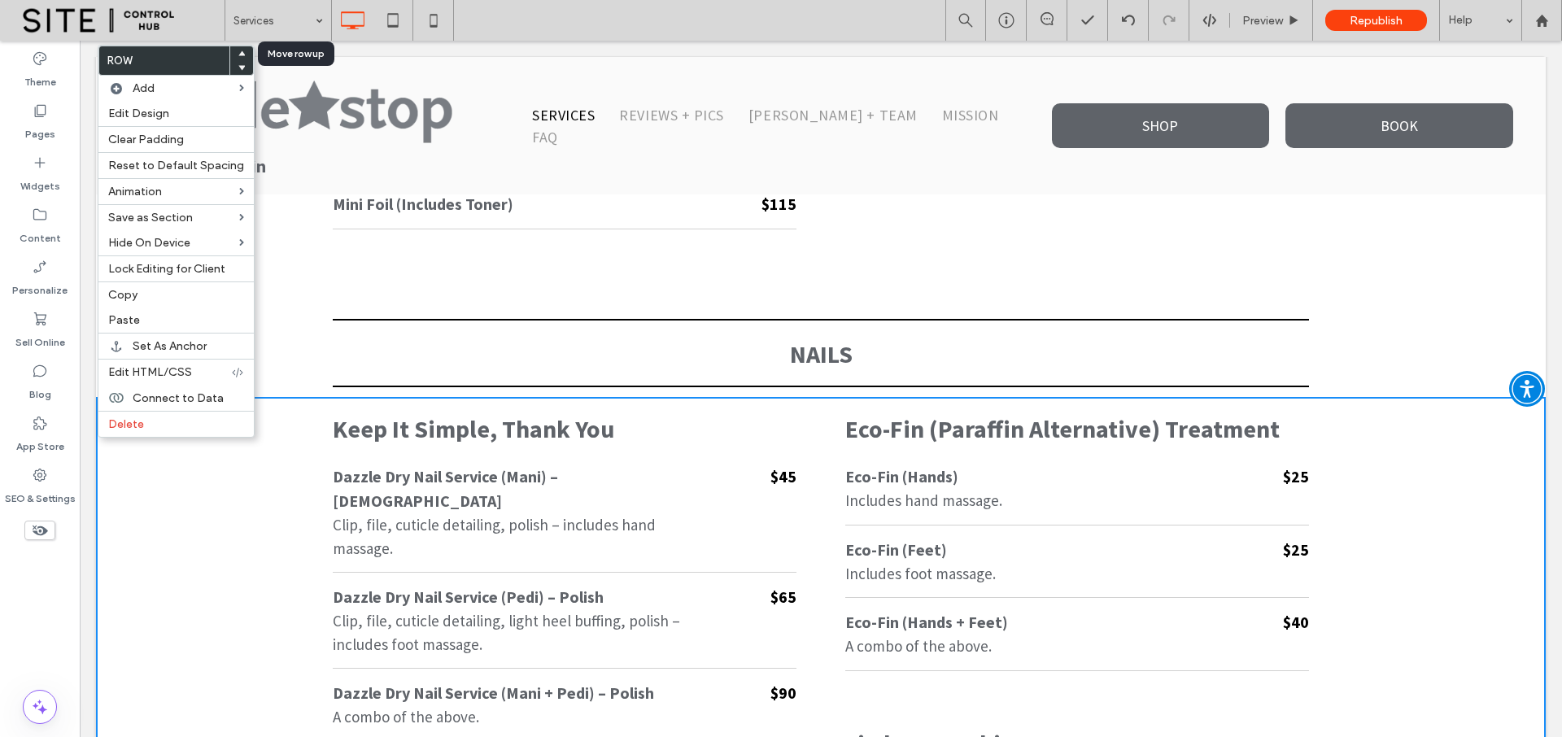
click at [242, 53] on div at bounding box center [241, 53] width 23 height 15
click at [239, 53] on div at bounding box center [241, 53] width 23 height 15
click at [408, 413] on h3 "Keep It Simple, Thank You" at bounding box center [565, 428] width 464 height 31
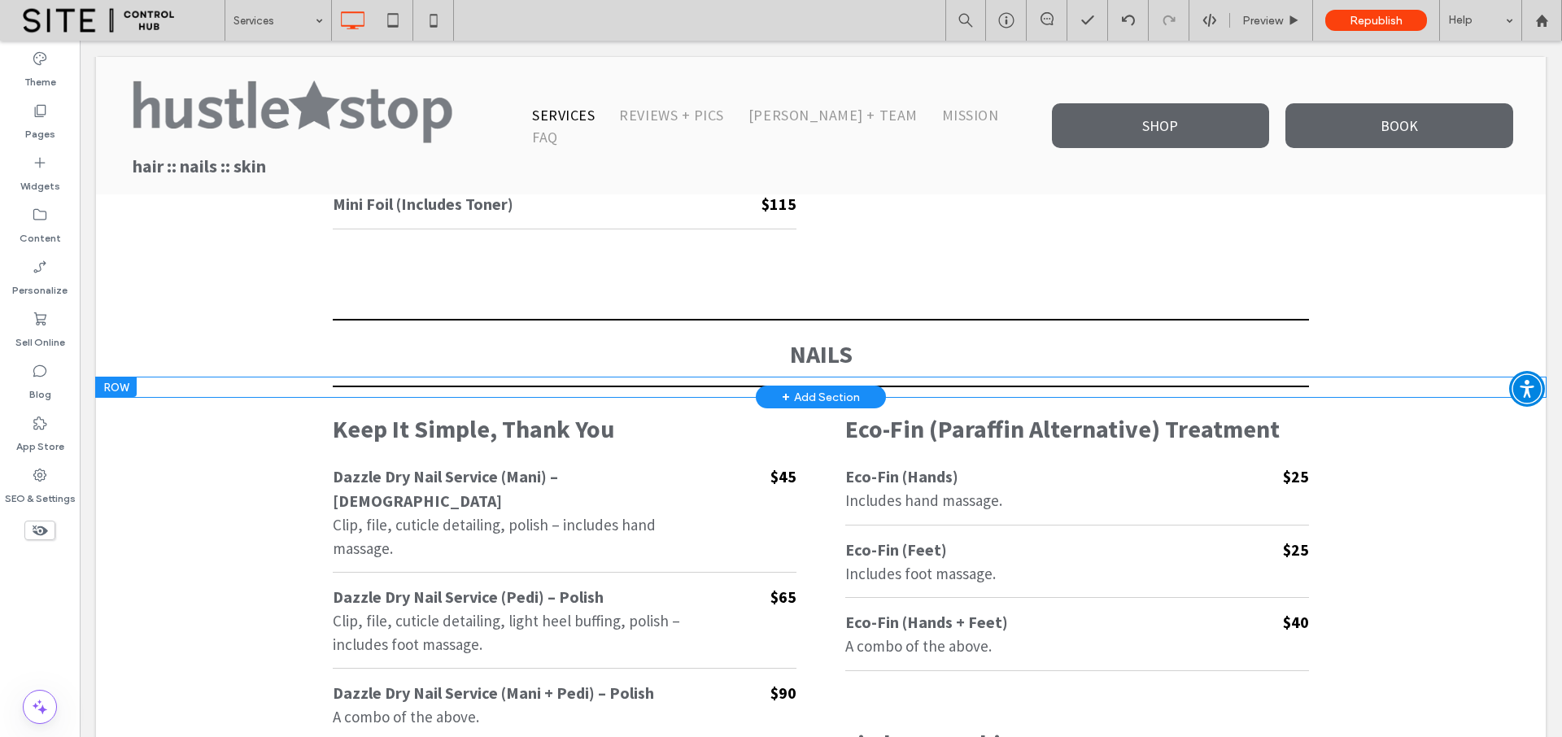
click at [121, 385] on div at bounding box center [116, 387] width 41 height 20
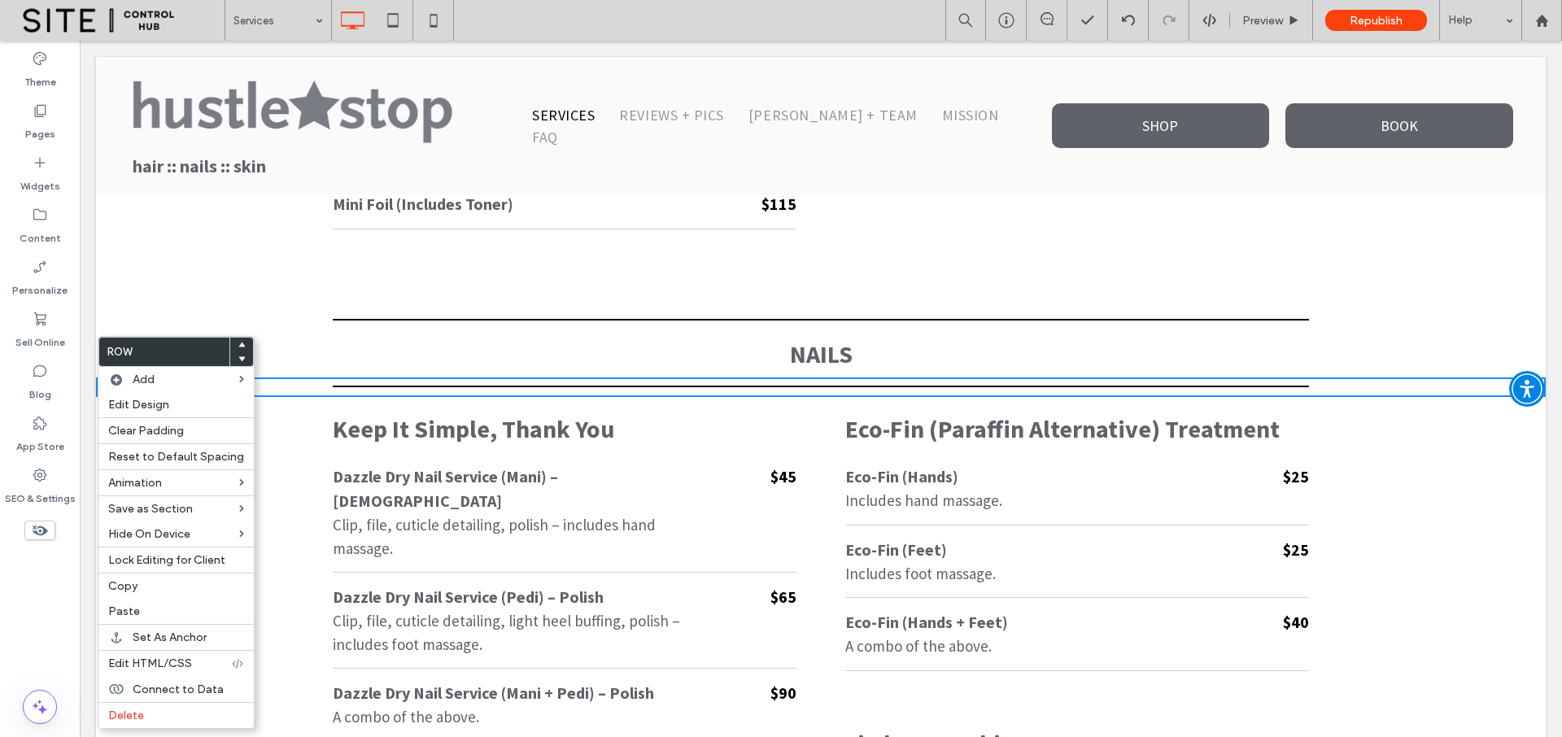
click at [239, 359] on icon at bounding box center [241, 358] width 7 height 7
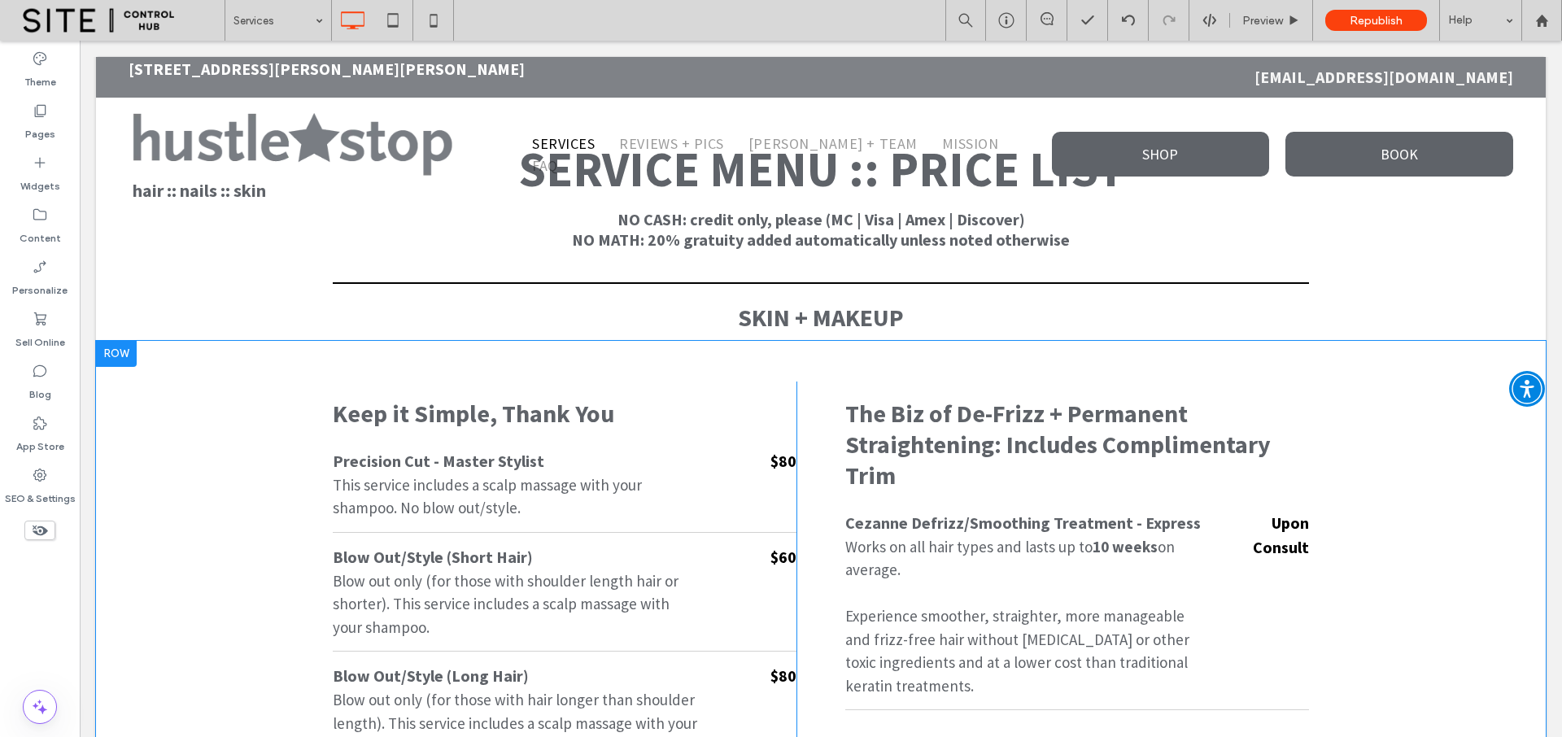
scroll to position [49, 0]
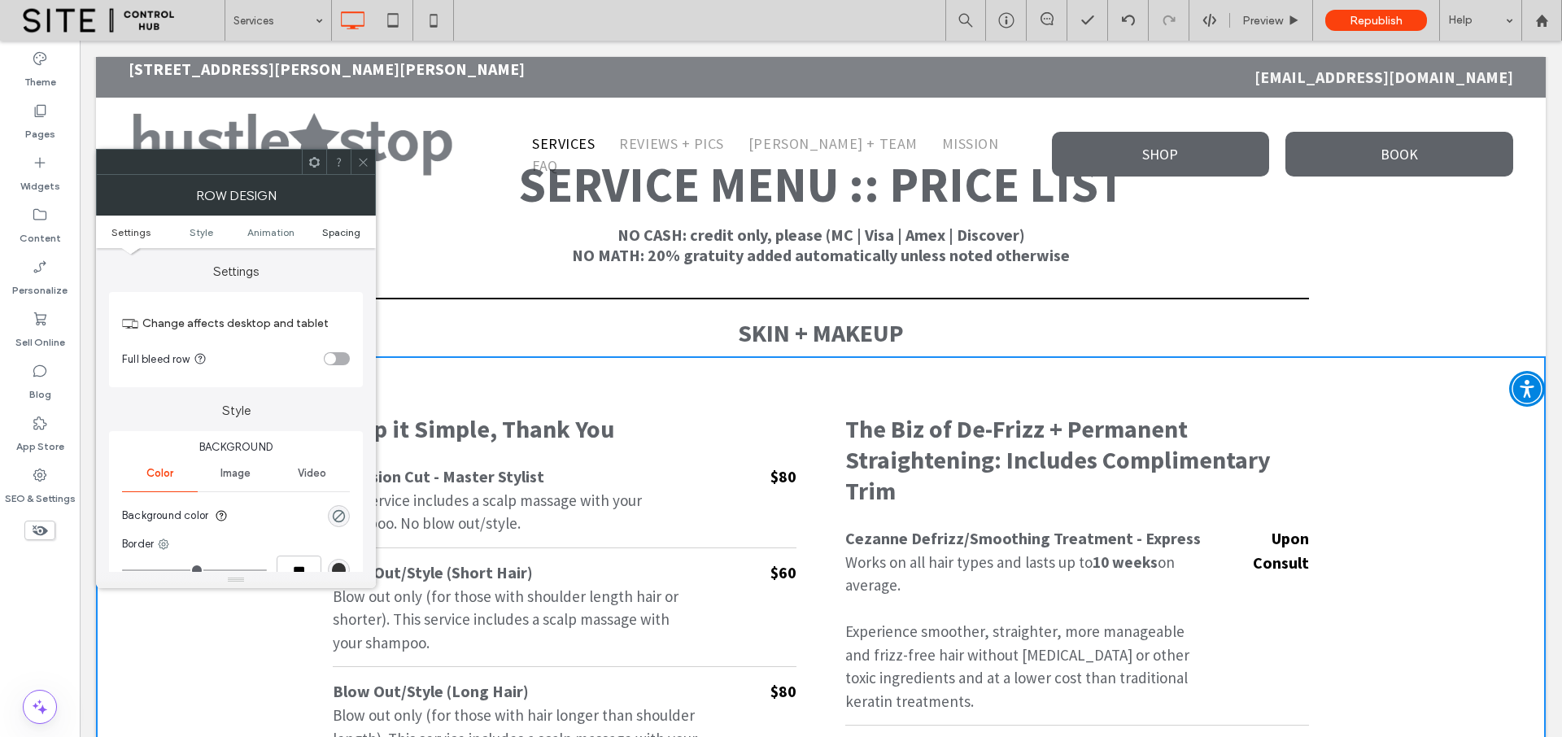
click at [335, 229] on span "Spacing" at bounding box center [341, 232] width 38 height 12
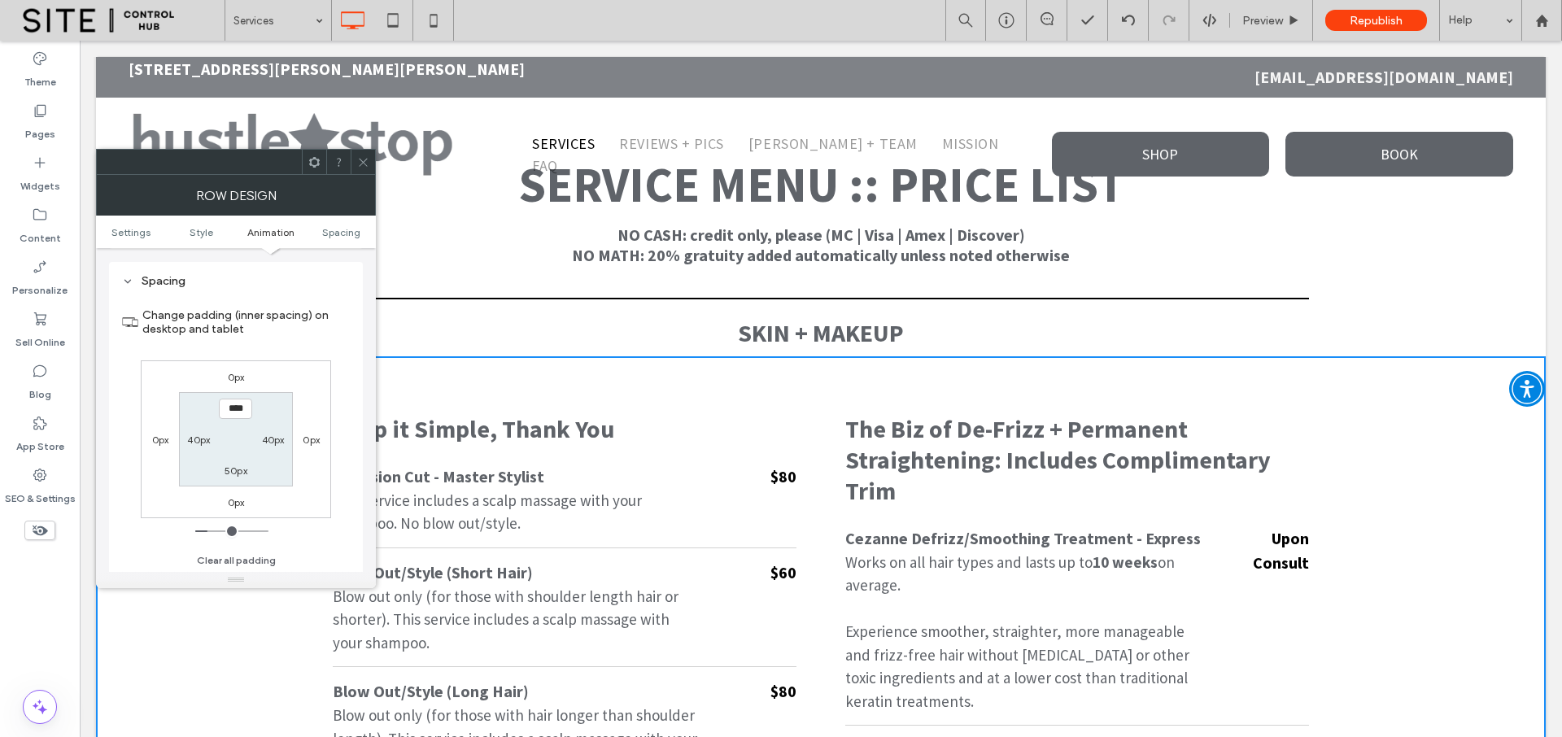
scroll to position [460, 0]
click at [364, 163] on use at bounding box center [363, 162] width 8 height 8
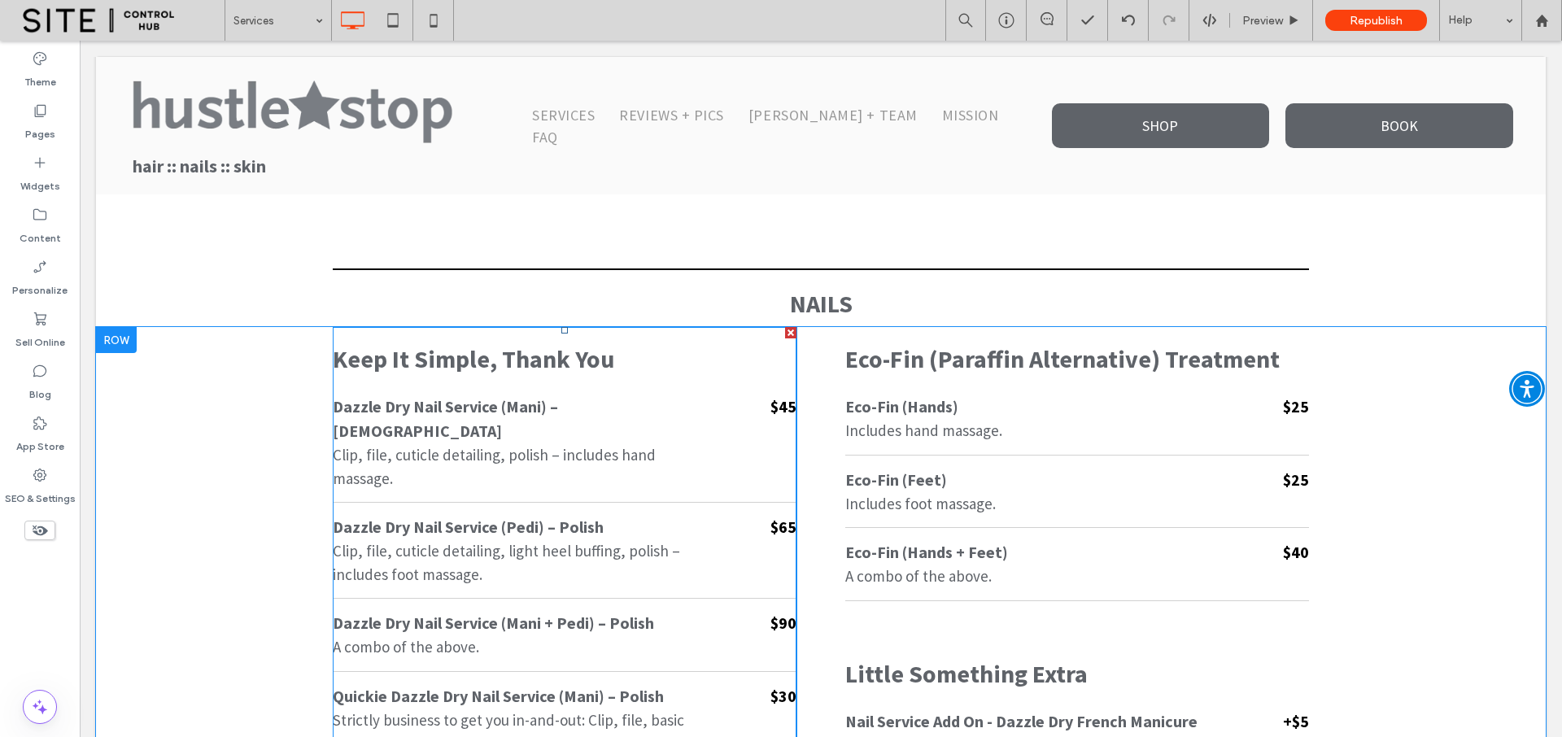
scroll to position [971, 0]
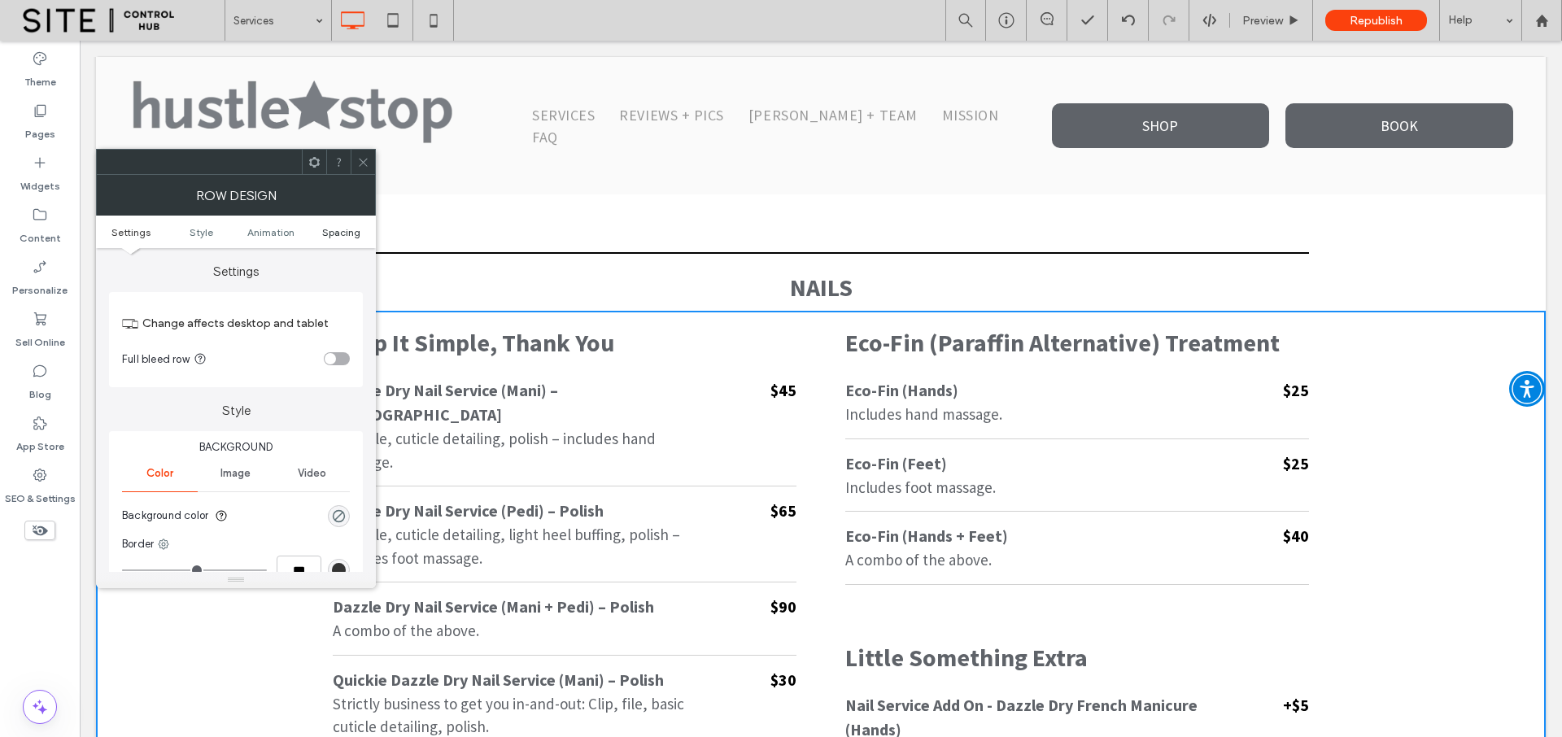
click at [333, 234] on span "Spacing" at bounding box center [341, 232] width 38 height 12
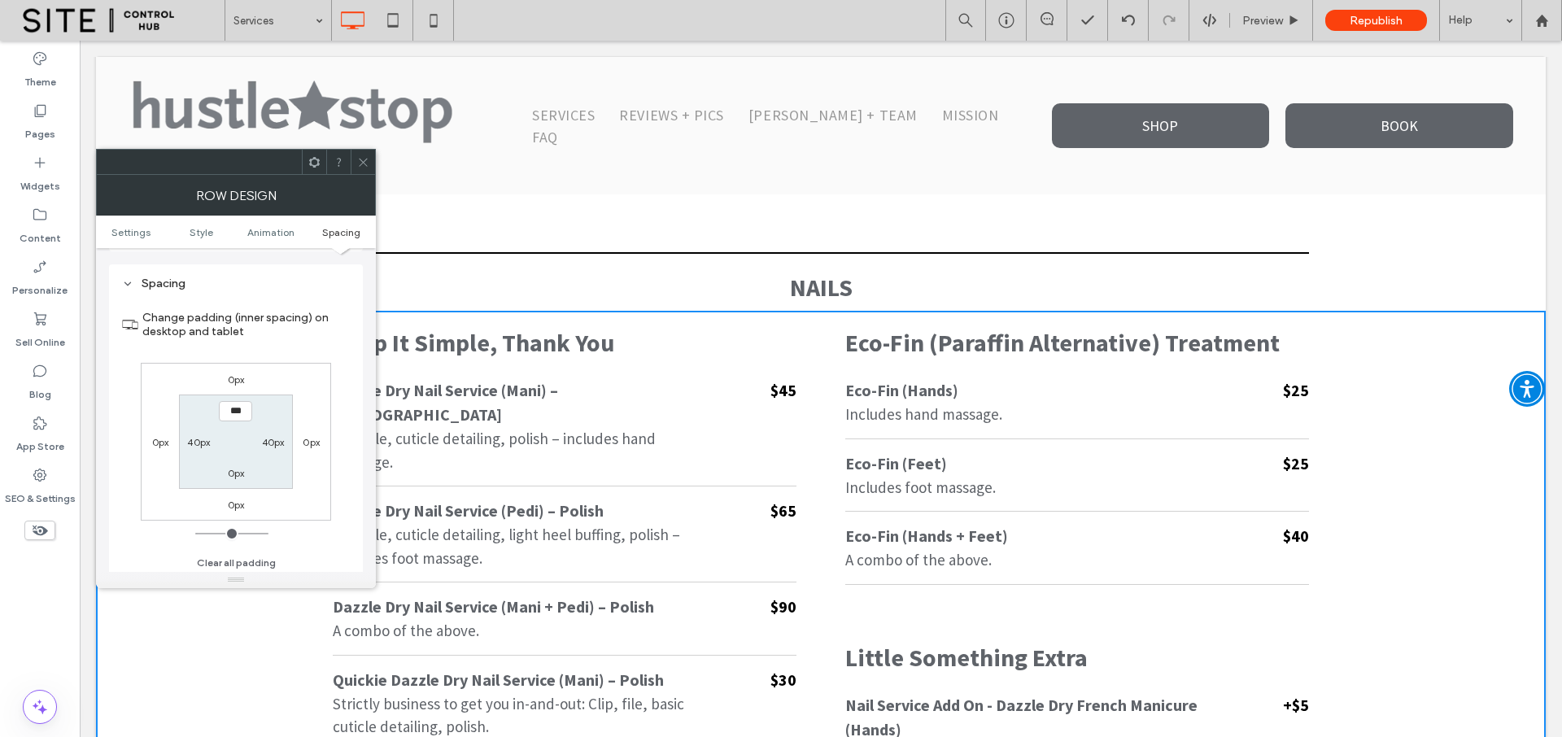
scroll to position [460, 0]
type input "****"
click at [237, 464] on label "0px" at bounding box center [236, 470] width 17 height 12
type input "*"
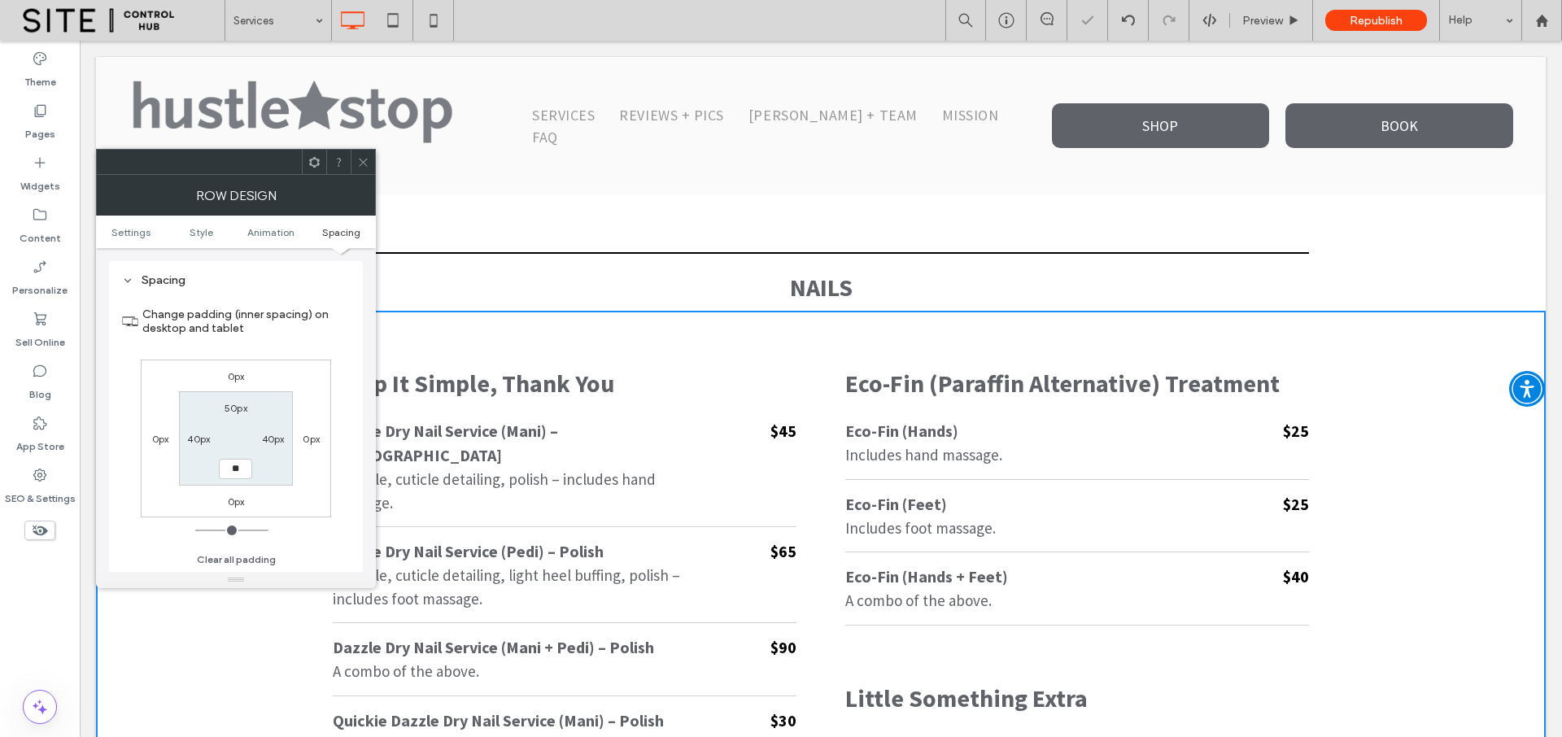
type input "**"
type input "****"
click at [237, 409] on label "50px" at bounding box center [235, 408] width 23 height 12
click at [364, 156] on icon at bounding box center [363, 162] width 12 height 12
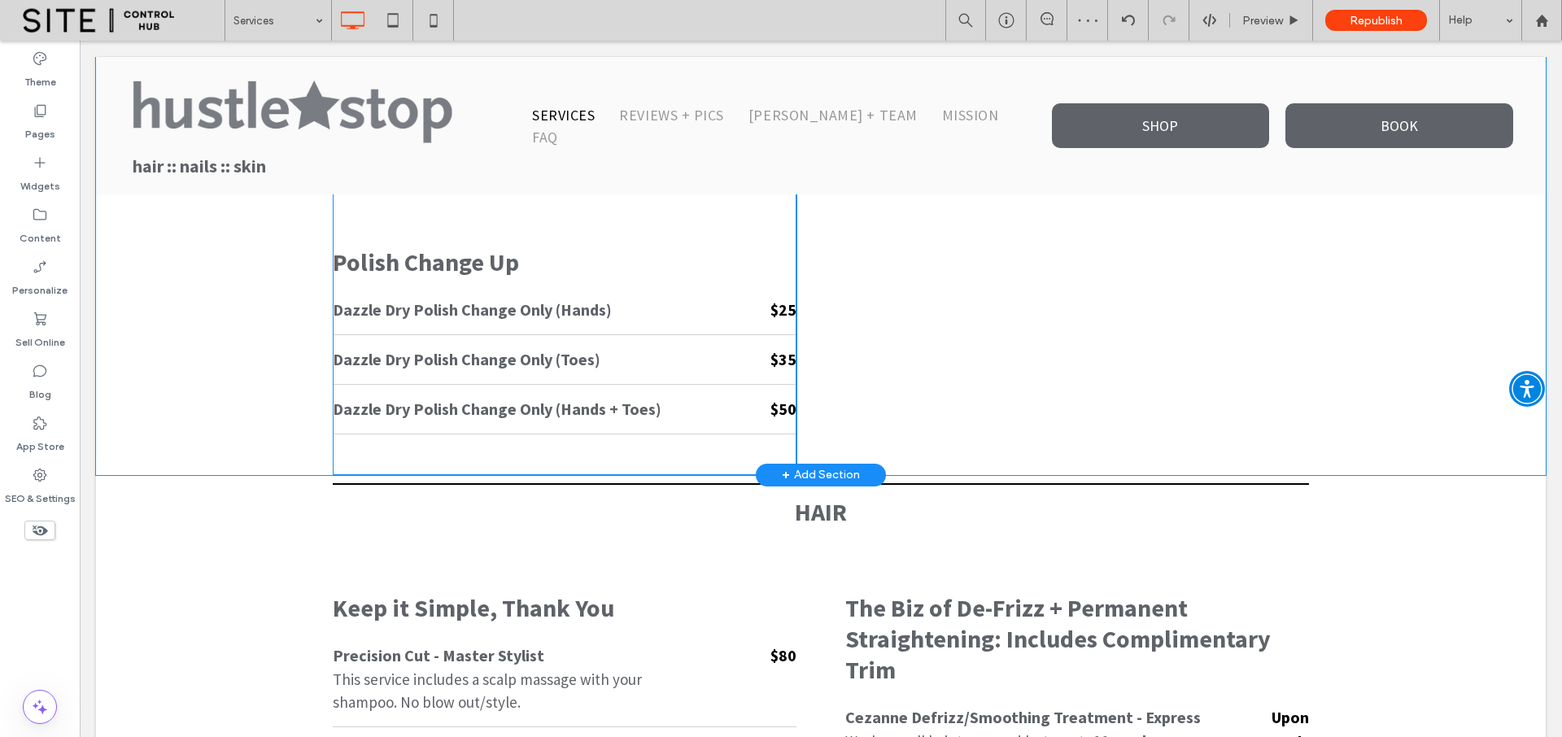
scroll to position [2085, 0]
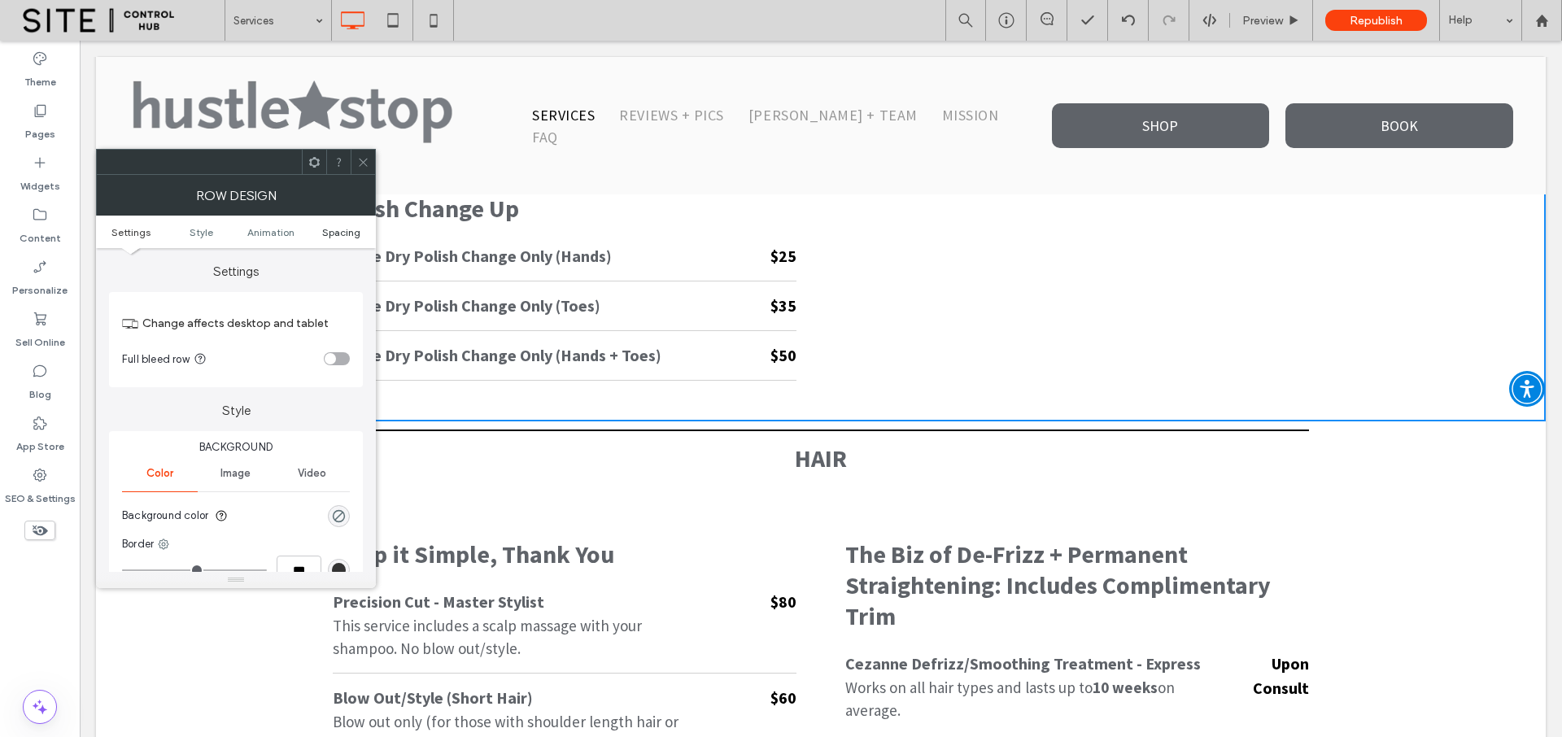
click at [355, 233] on span "Spacing" at bounding box center [341, 232] width 38 height 12
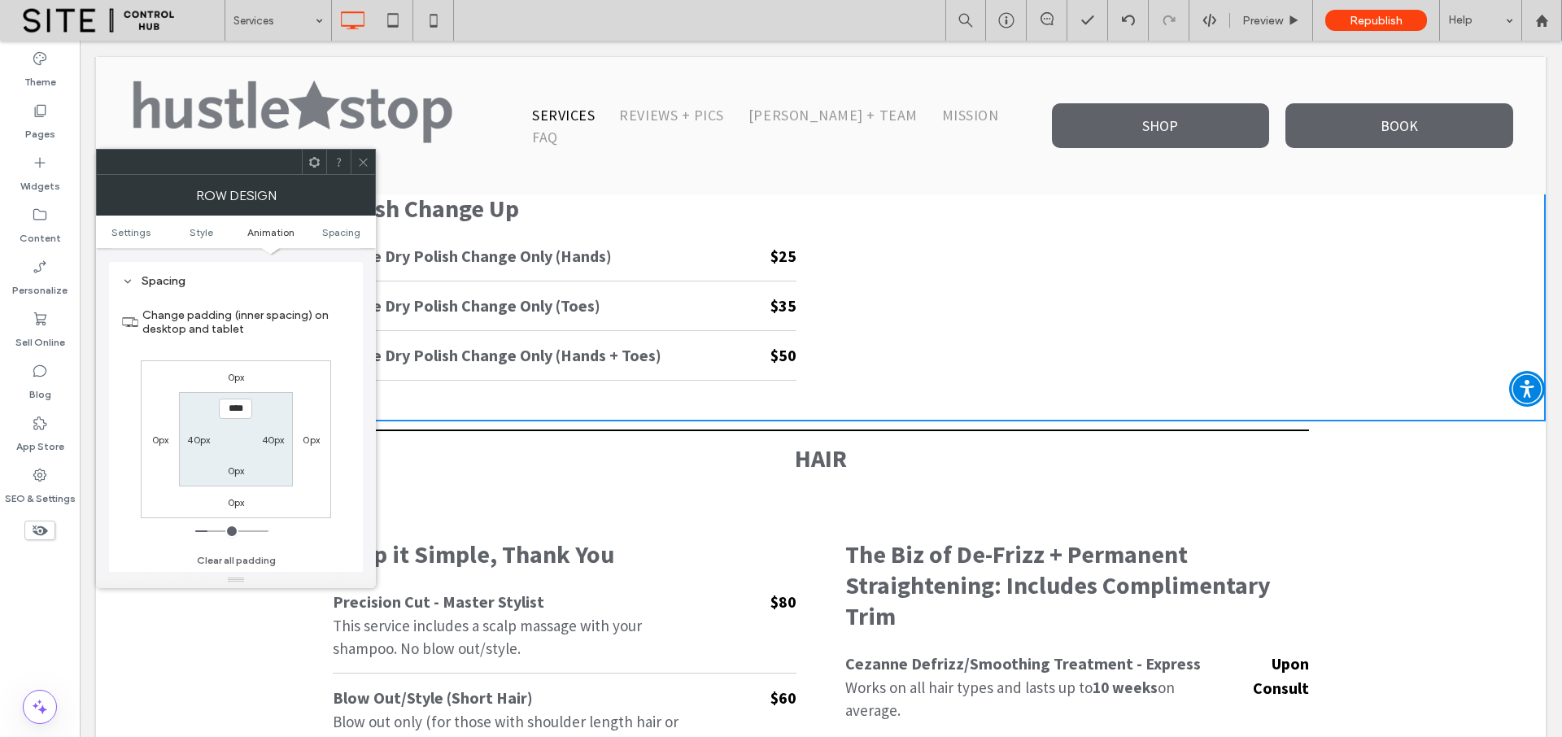
scroll to position [460, 0]
click at [236, 470] on label "0px" at bounding box center [236, 470] width 17 height 12
type input "*"
type input "**"
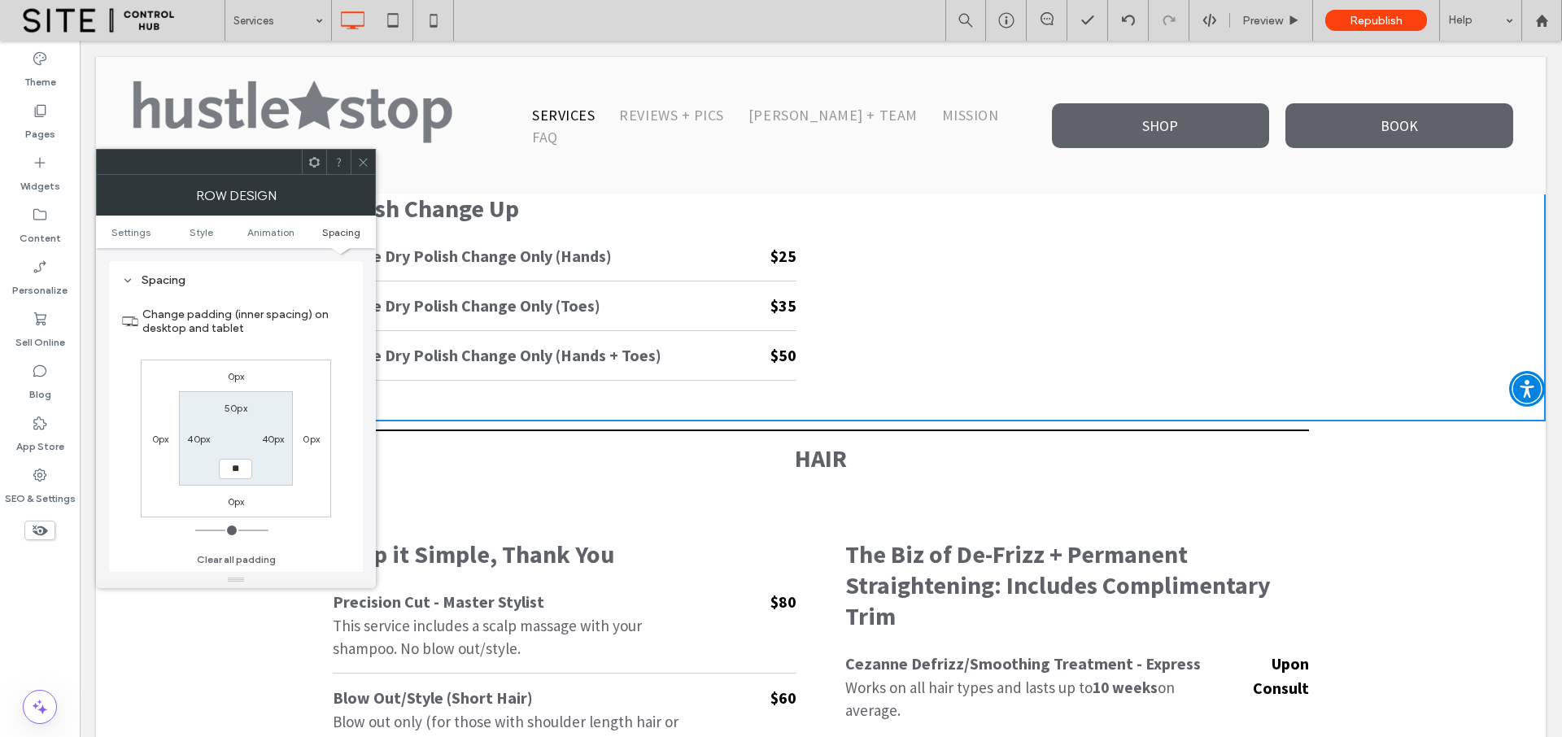
type input "****"
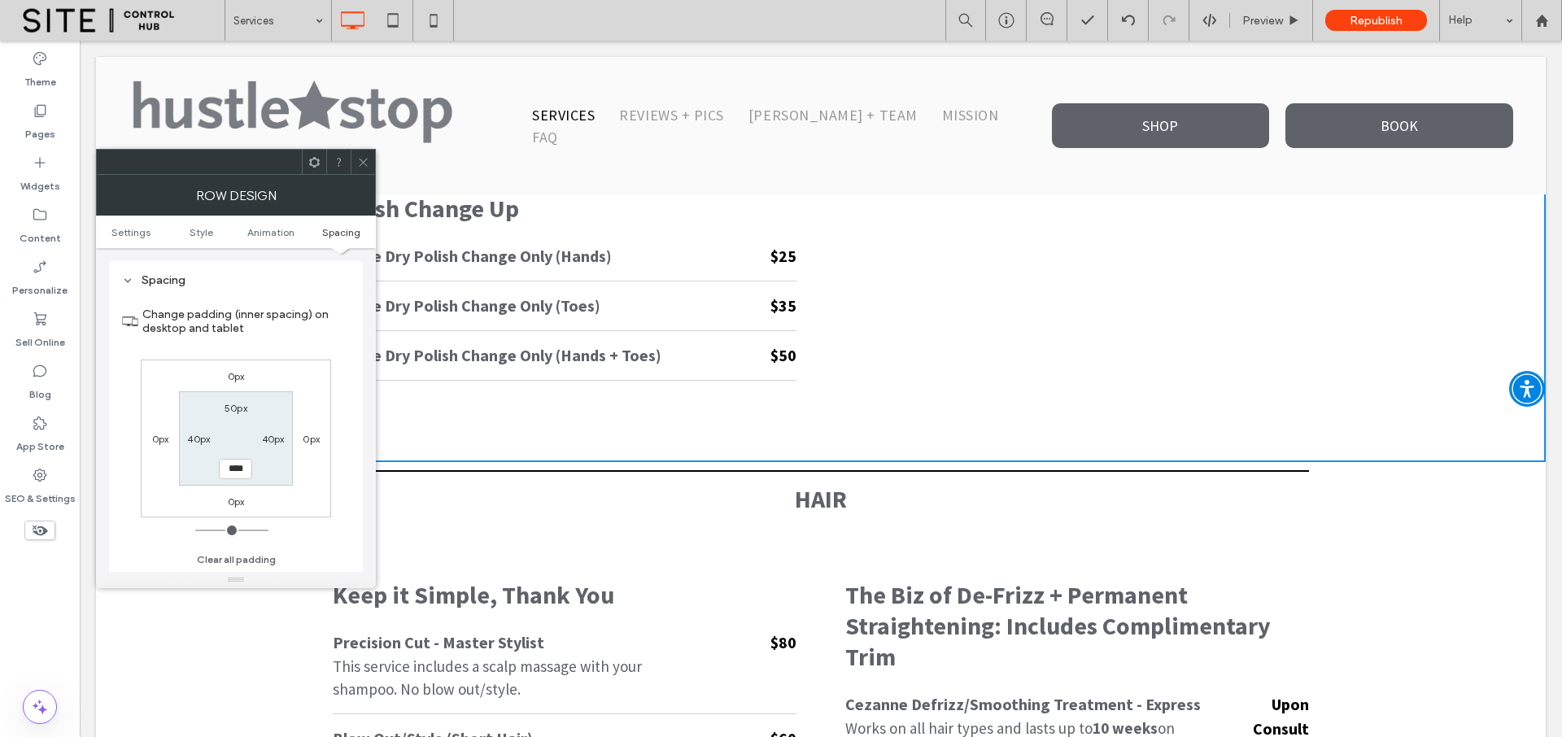
click at [237, 499] on label "0px" at bounding box center [236, 501] width 17 height 12
type input "*"
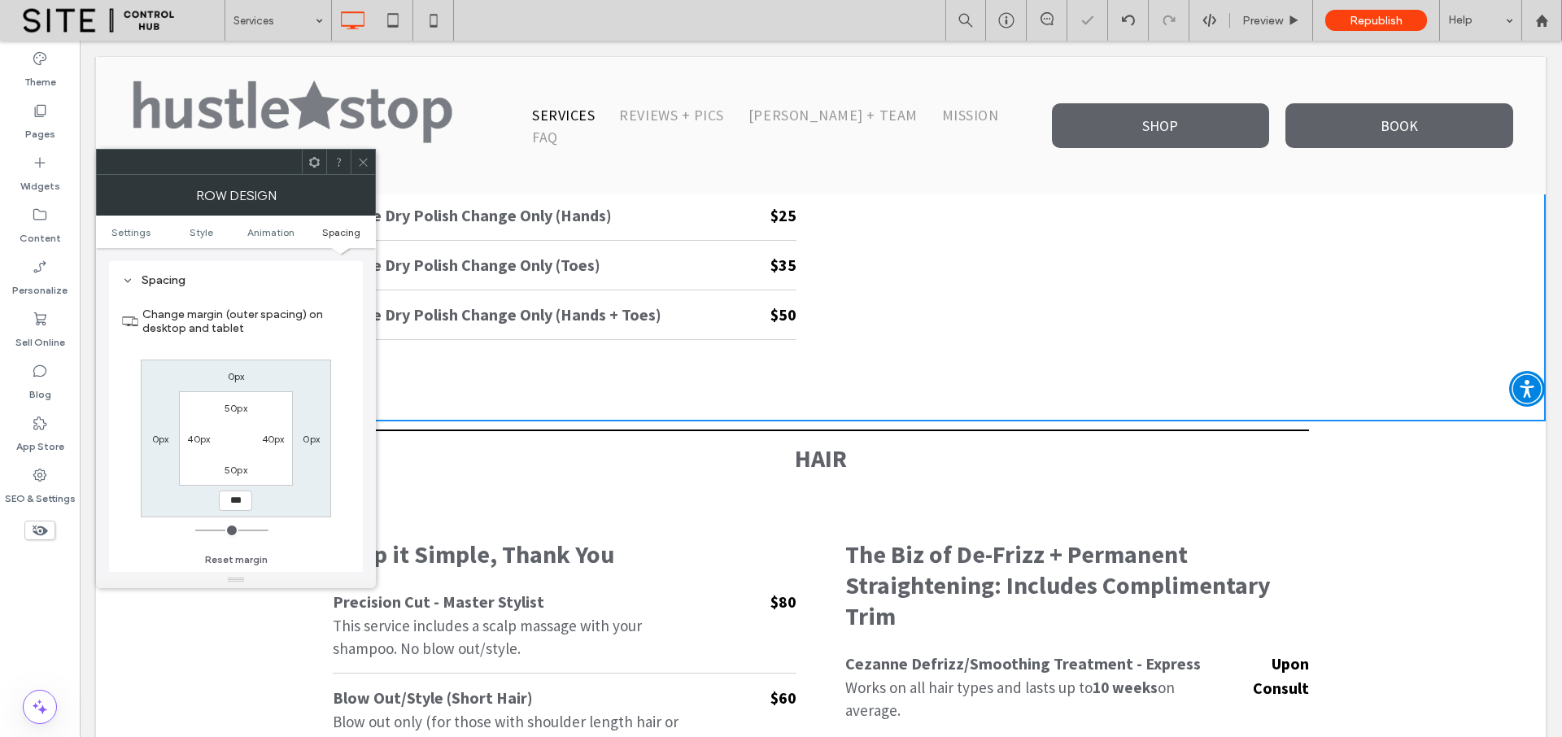
click at [362, 161] on use at bounding box center [363, 162] width 8 height 8
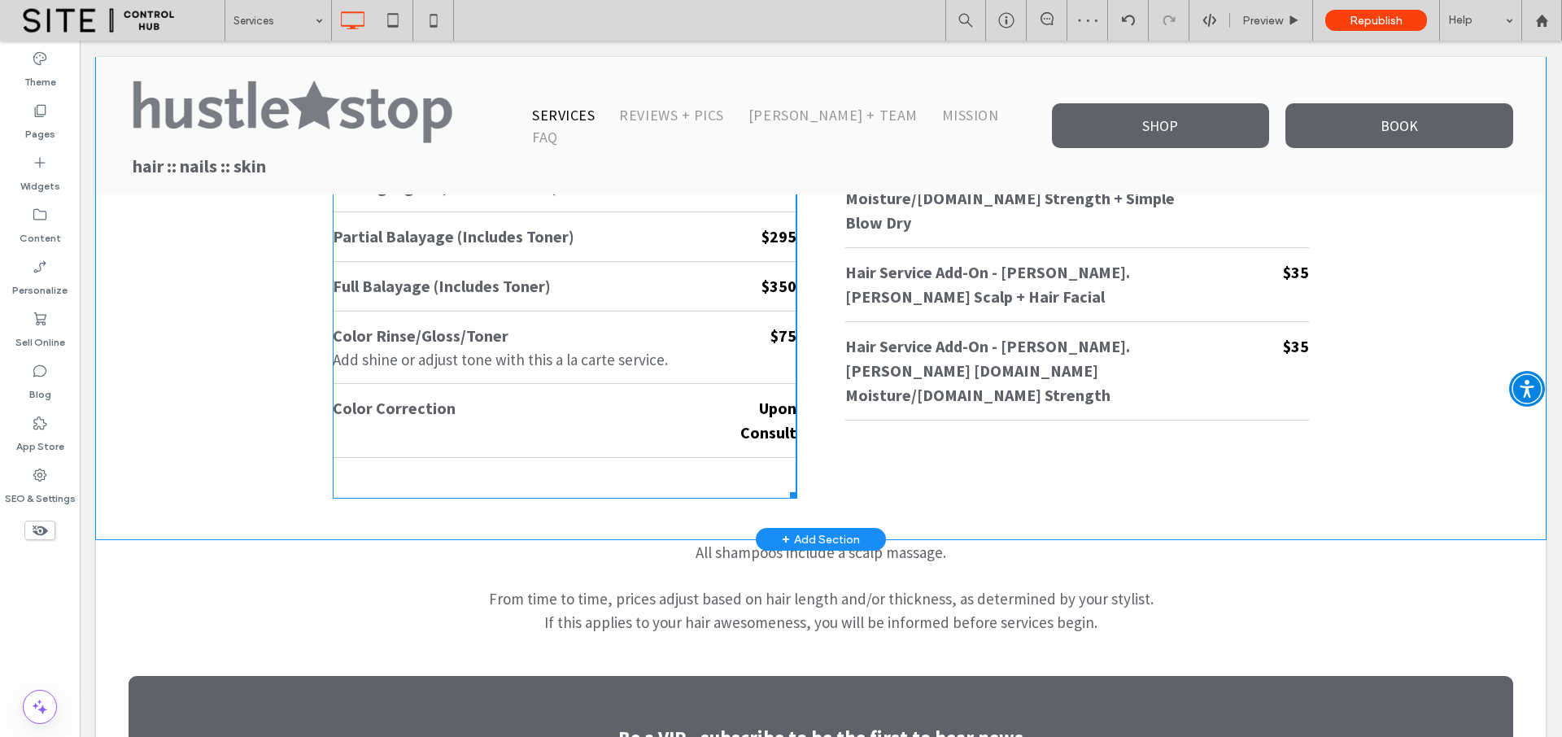
scroll to position [3506, 0]
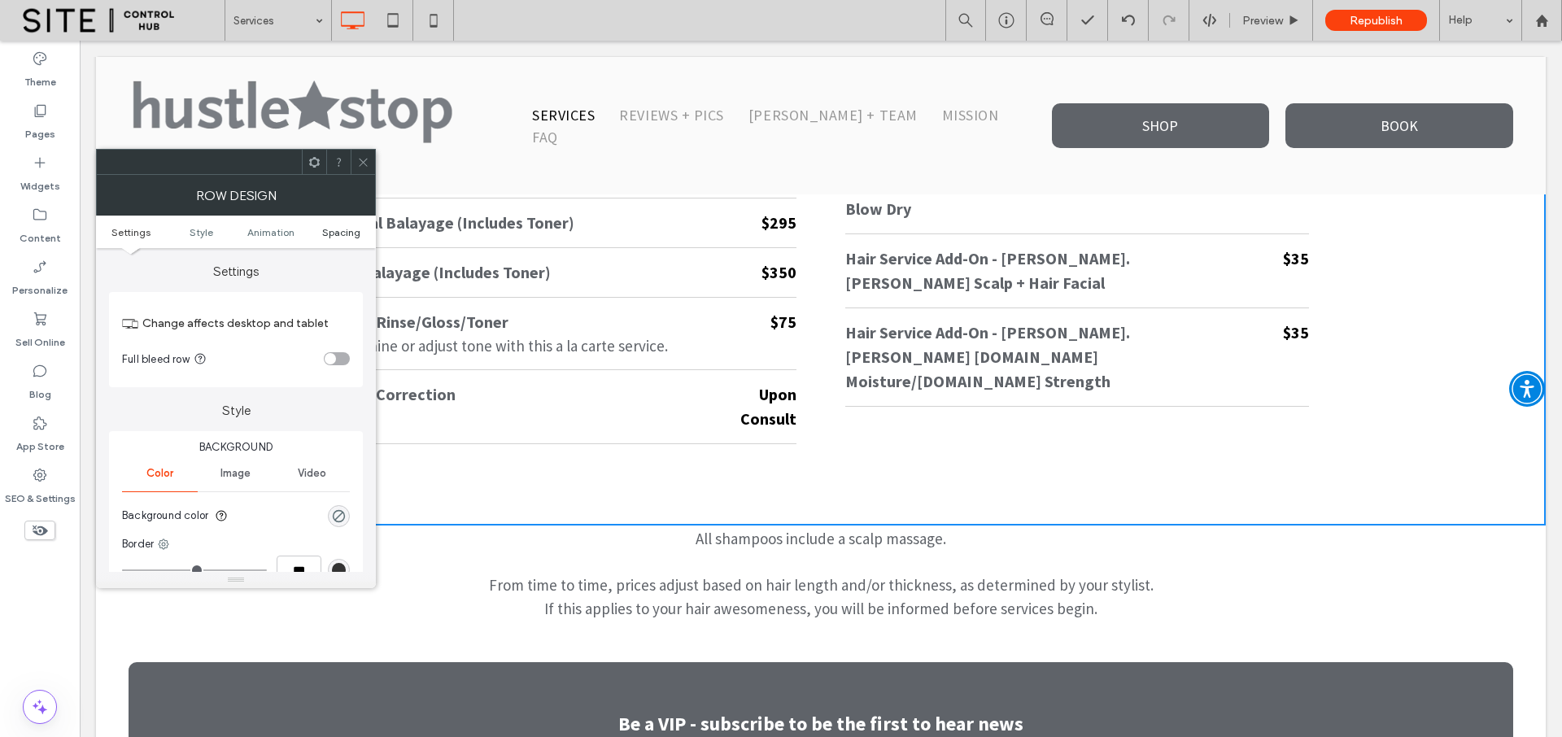
click at [351, 232] on span "Spacing" at bounding box center [341, 232] width 38 height 12
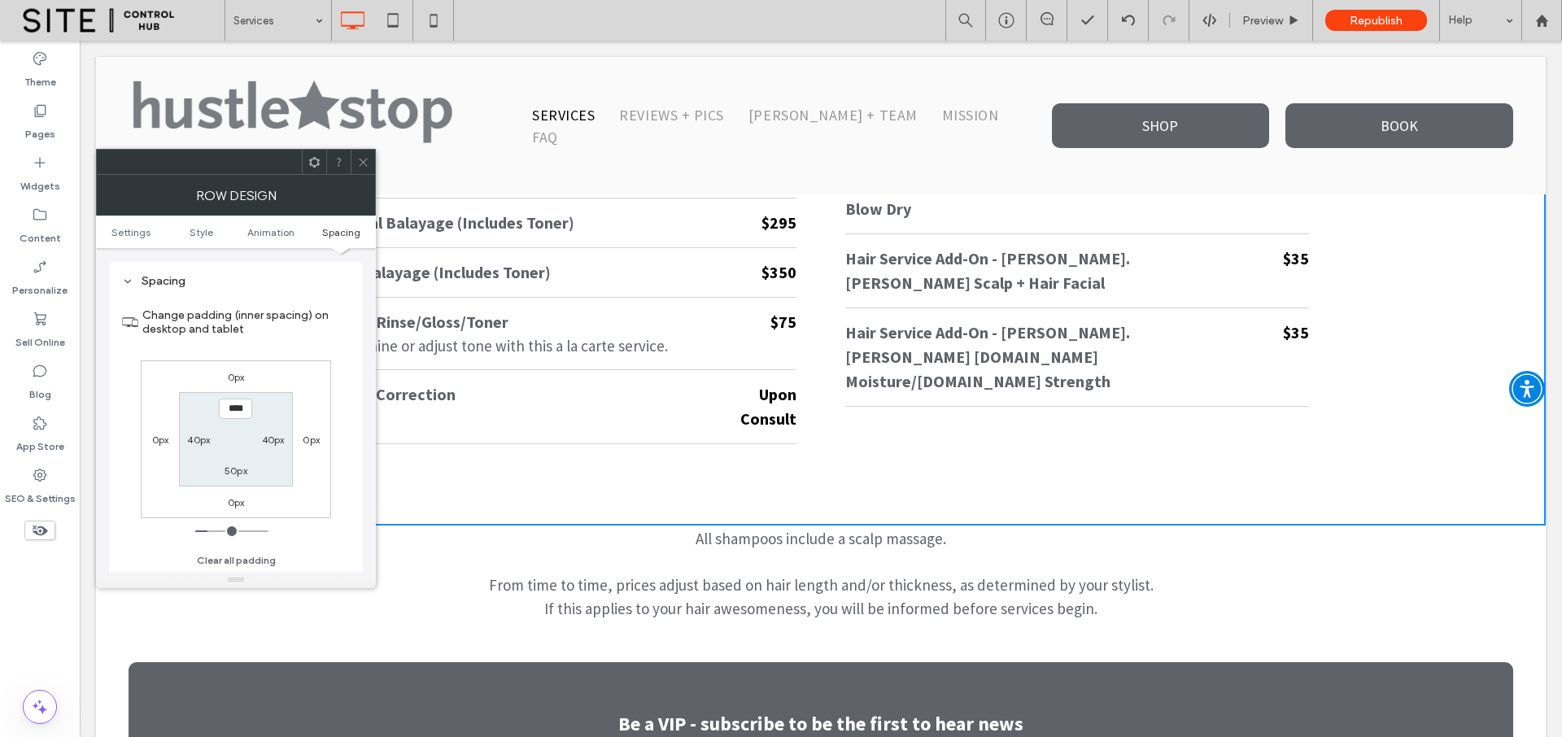
scroll to position [460, 0]
click at [235, 467] on label "50px" at bounding box center [235, 470] width 23 height 12
type input "*"
type input "***"
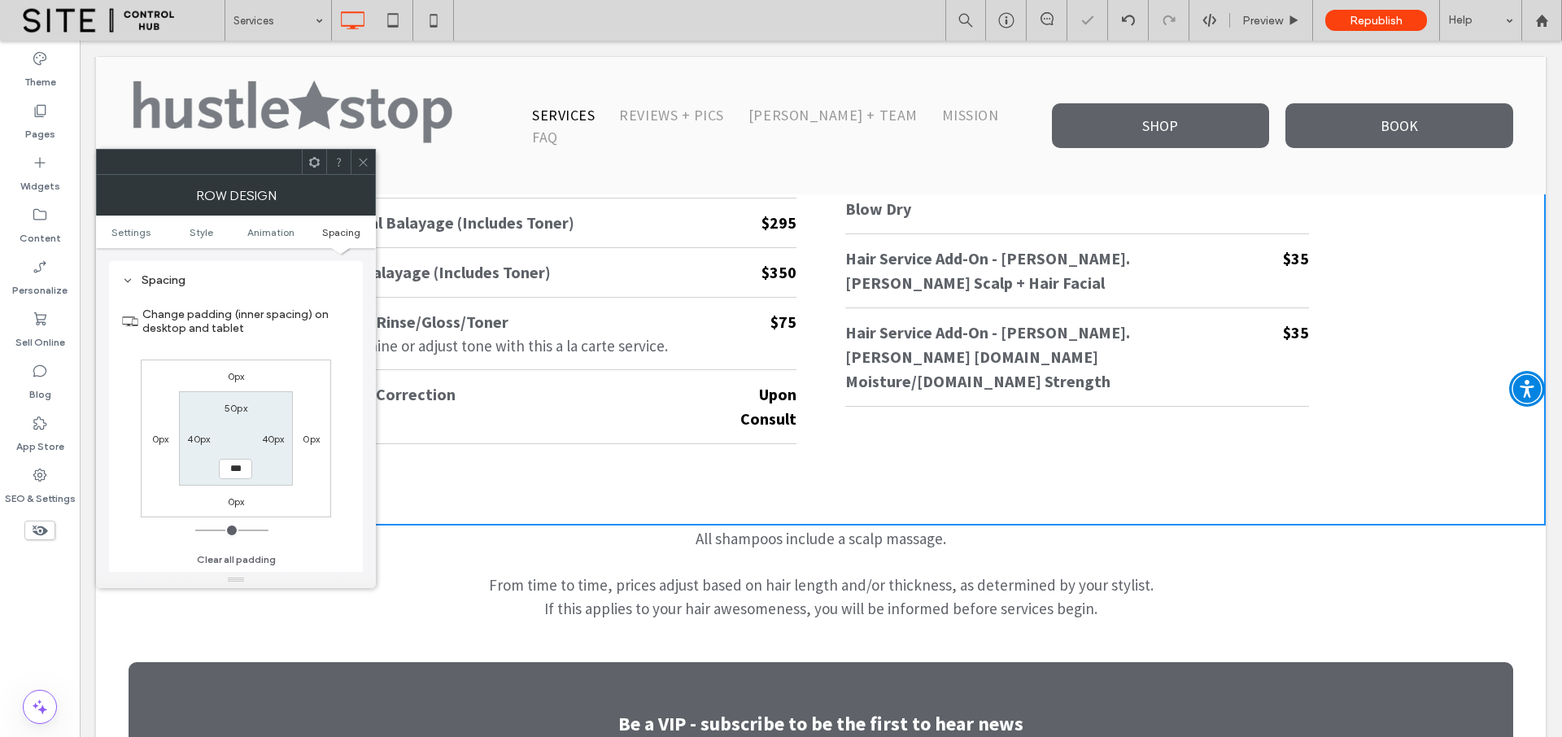
click at [233, 407] on label "50px" at bounding box center [235, 408] width 23 height 12
type input "**"
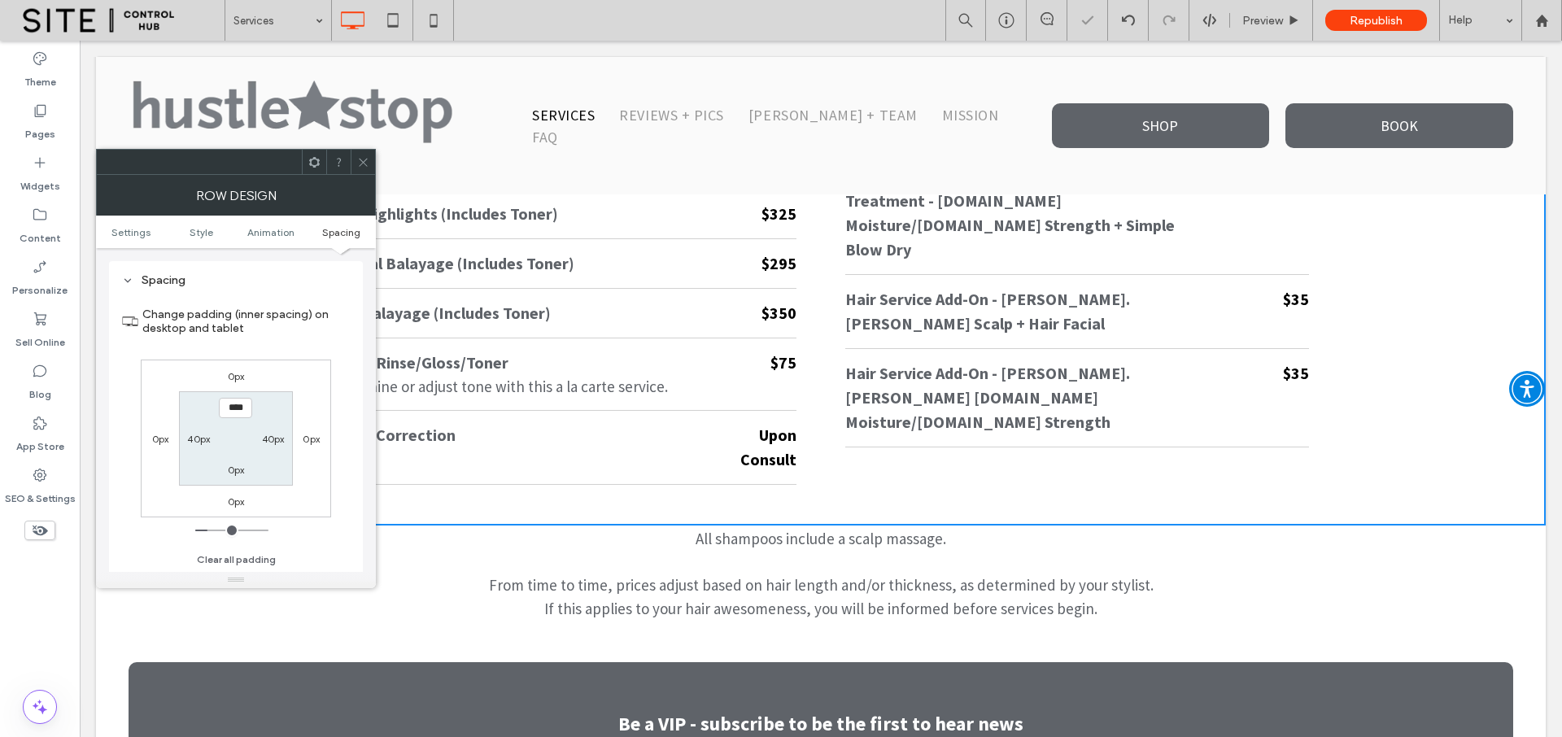
click at [362, 166] on icon at bounding box center [363, 162] width 12 height 12
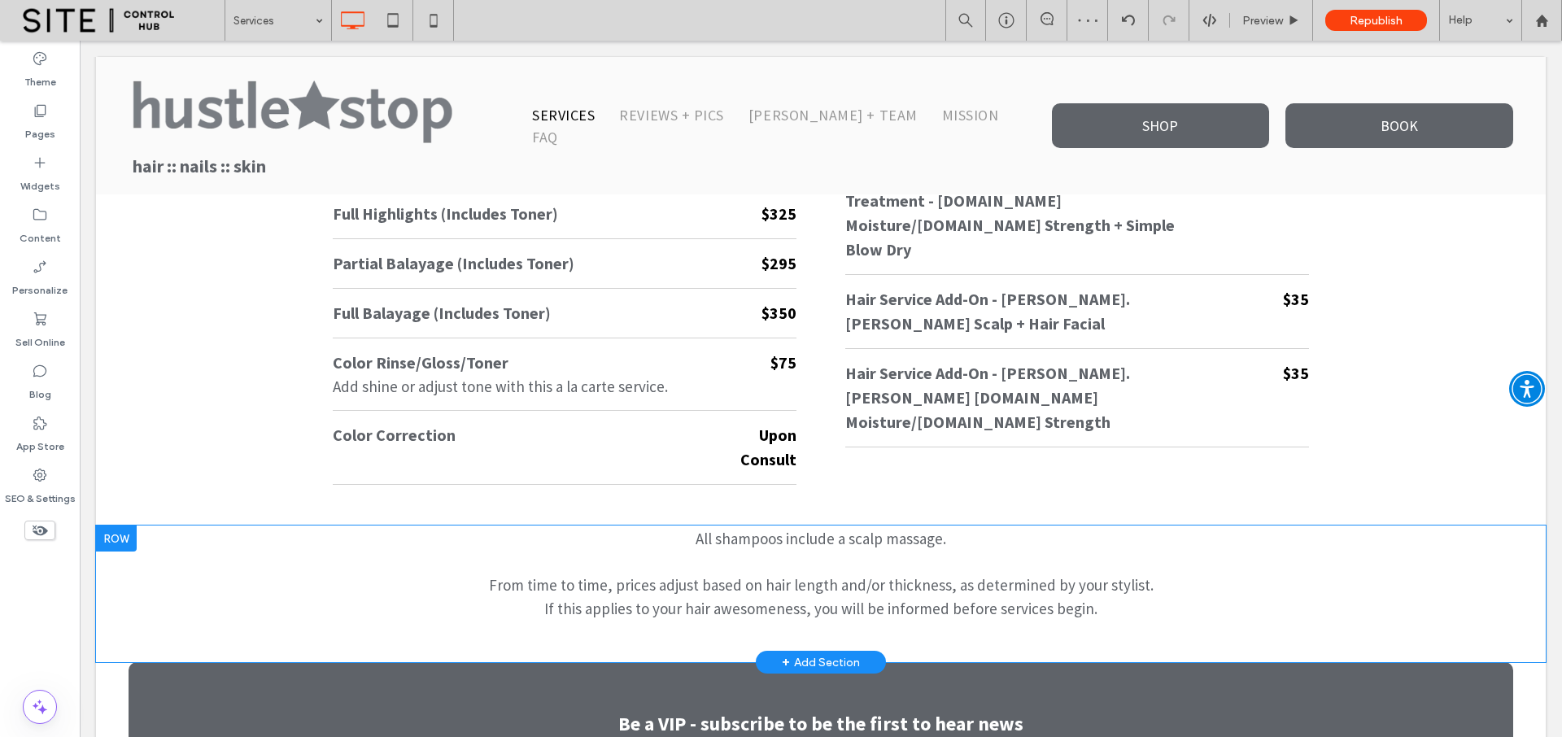
click at [282, 606] on div "All shampoos include a scalp massage. From time to time, prices adjust based on…" at bounding box center [820, 593] width 1449 height 137
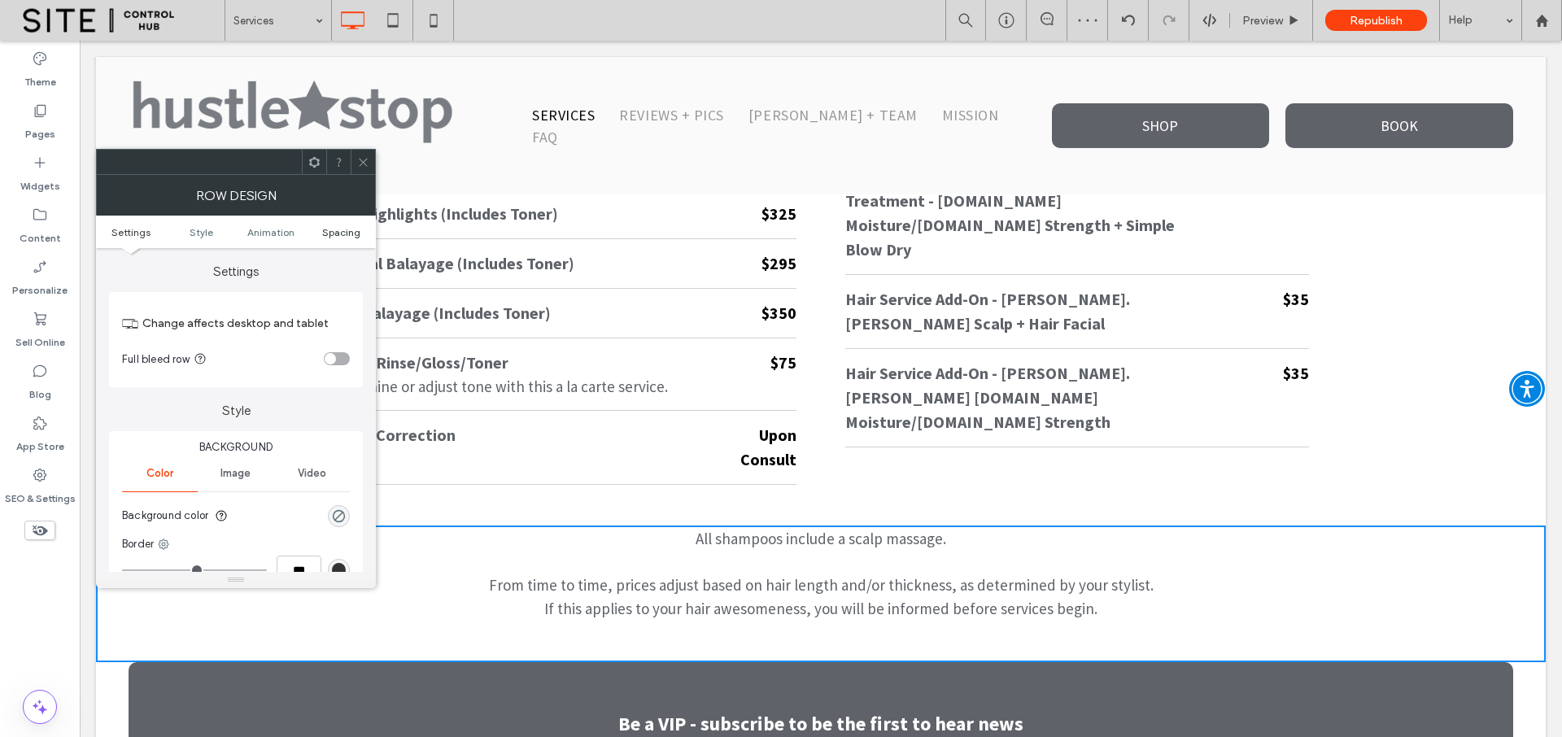
click at [351, 232] on span "Spacing" at bounding box center [341, 232] width 38 height 12
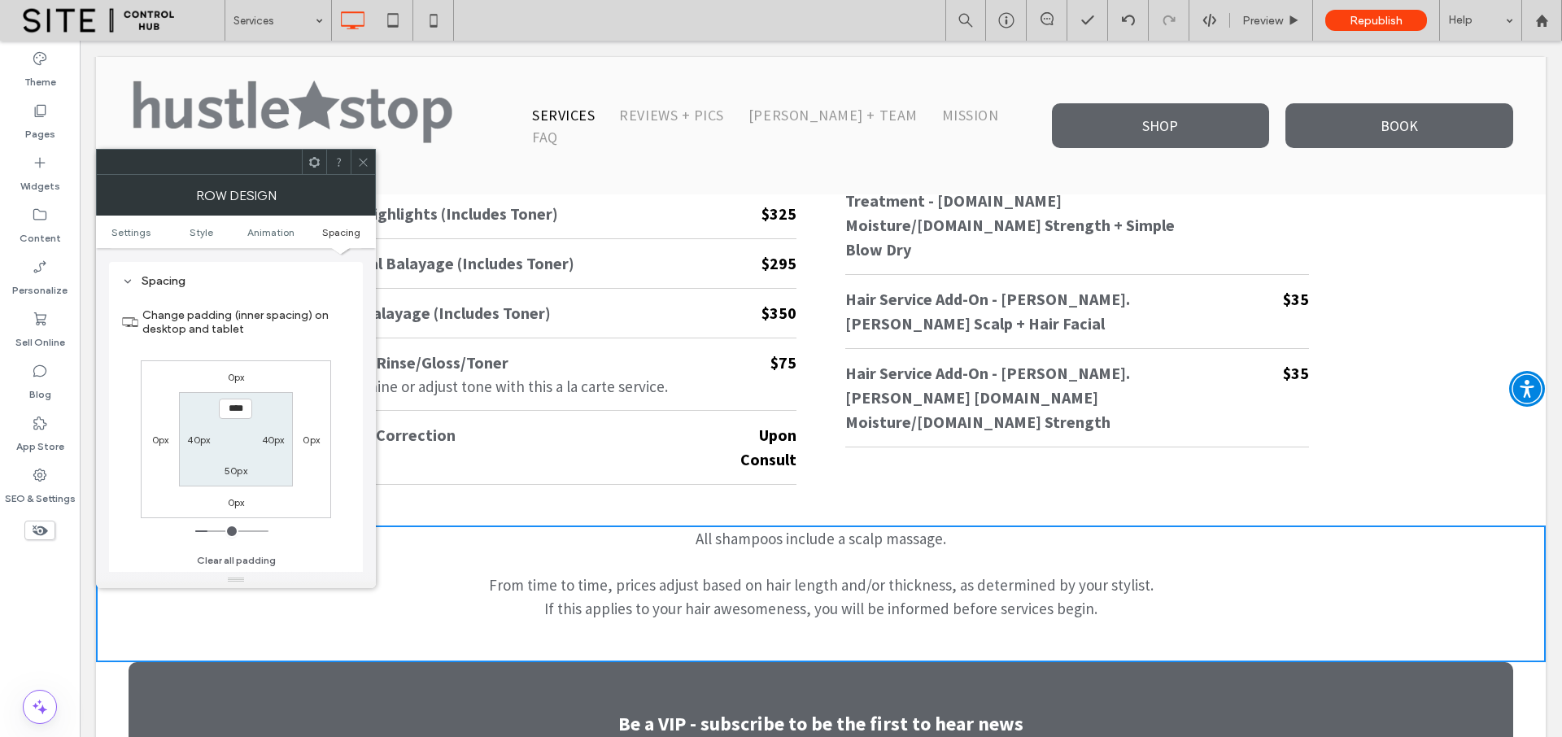
scroll to position [460, 0]
click at [366, 163] on icon at bounding box center [363, 162] width 12 height 12
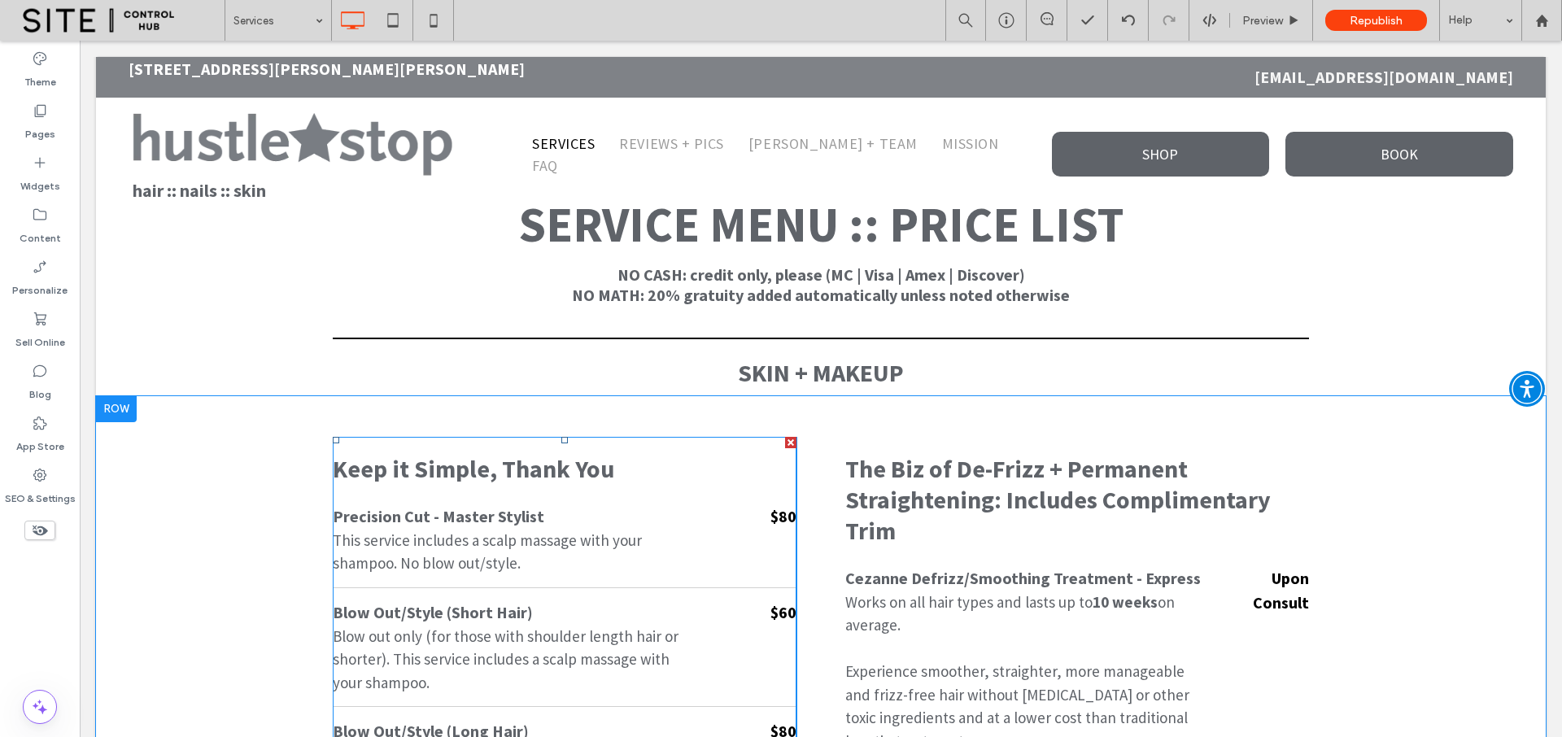
scroll to position [0, 0]
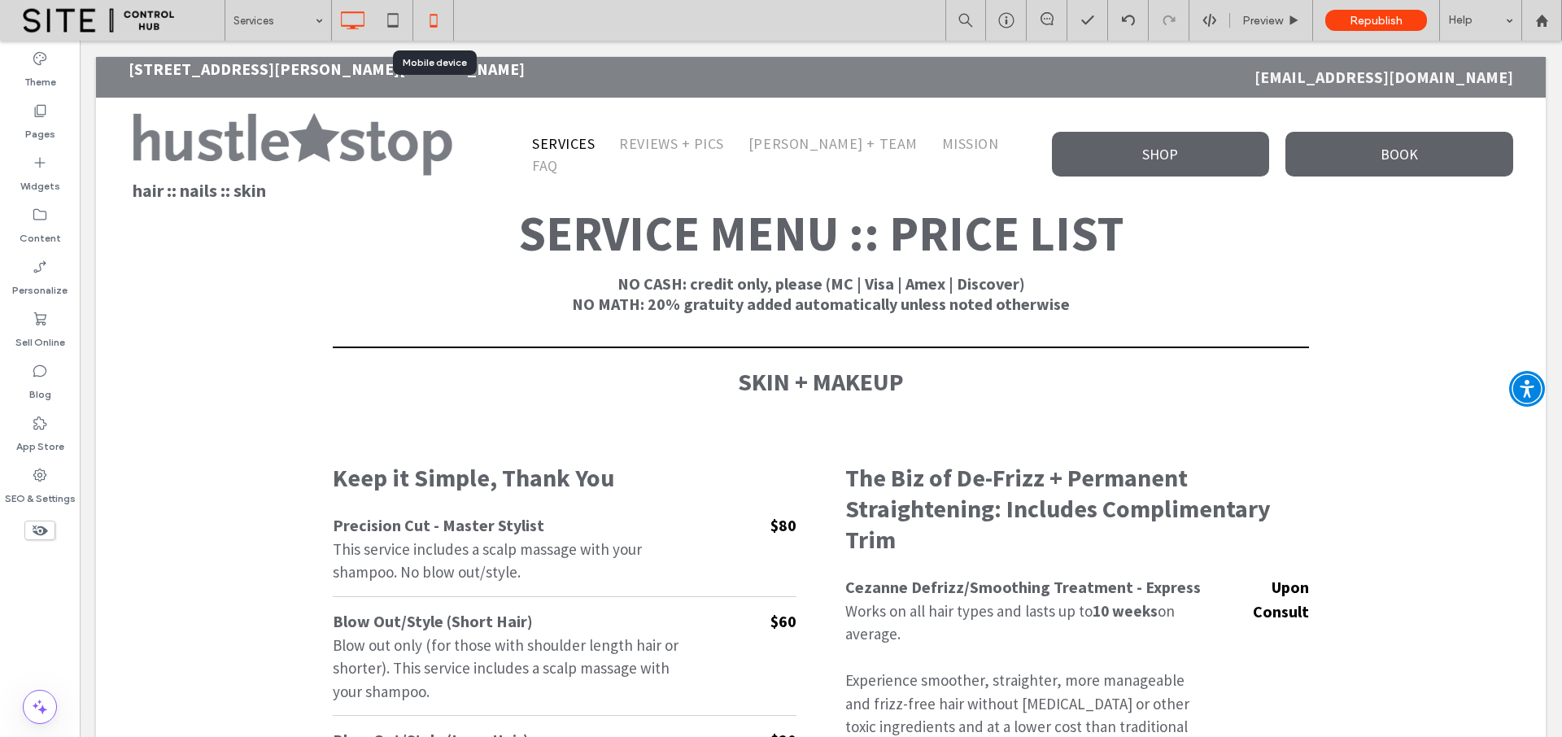
click at [434, 14] on use at bounding box center [432, 20] width 7 height 13
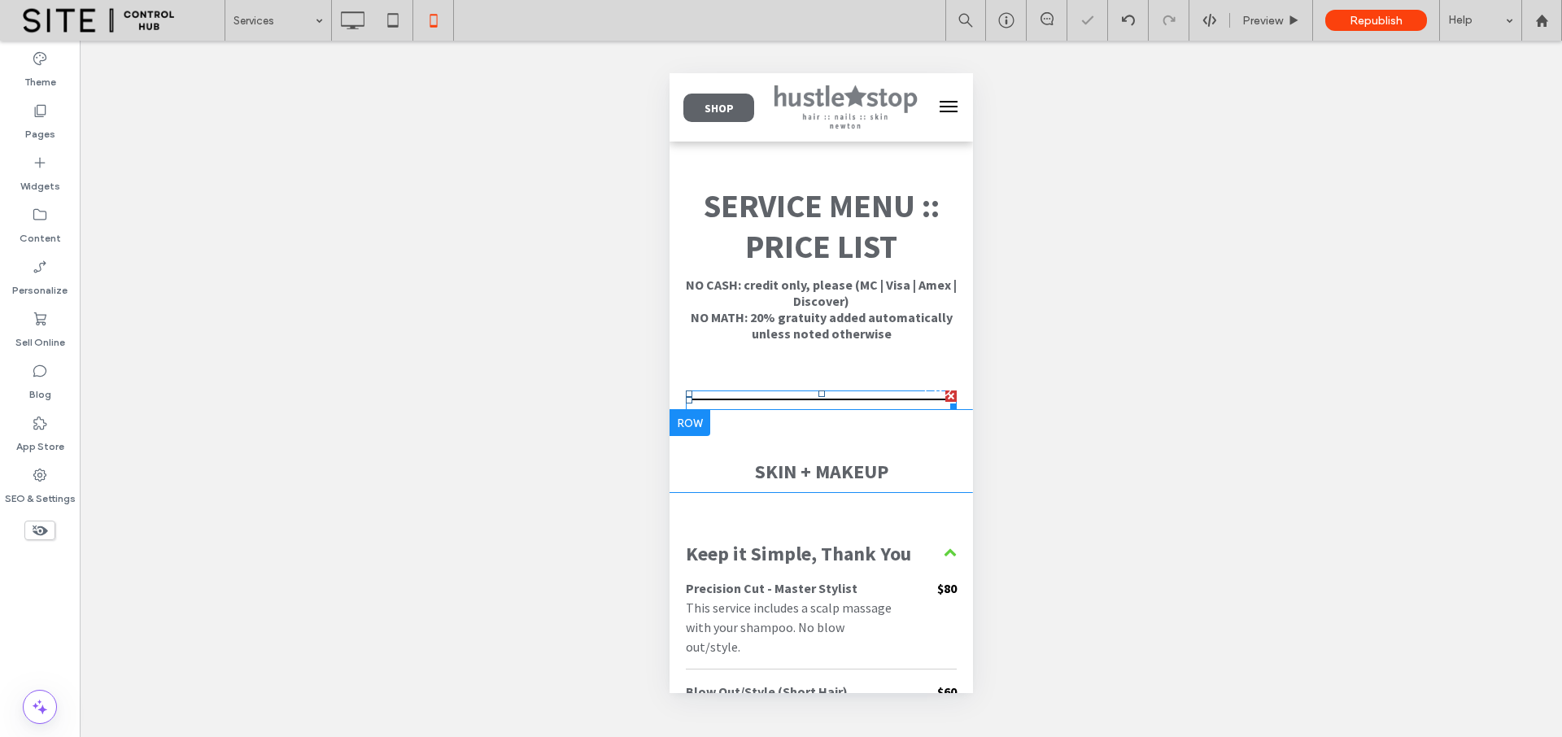
scroll to position [3, 0]
click at [791, 470] on span "SKIN + MAKEUP" at bounding box center [820, 470] width 133 height 25
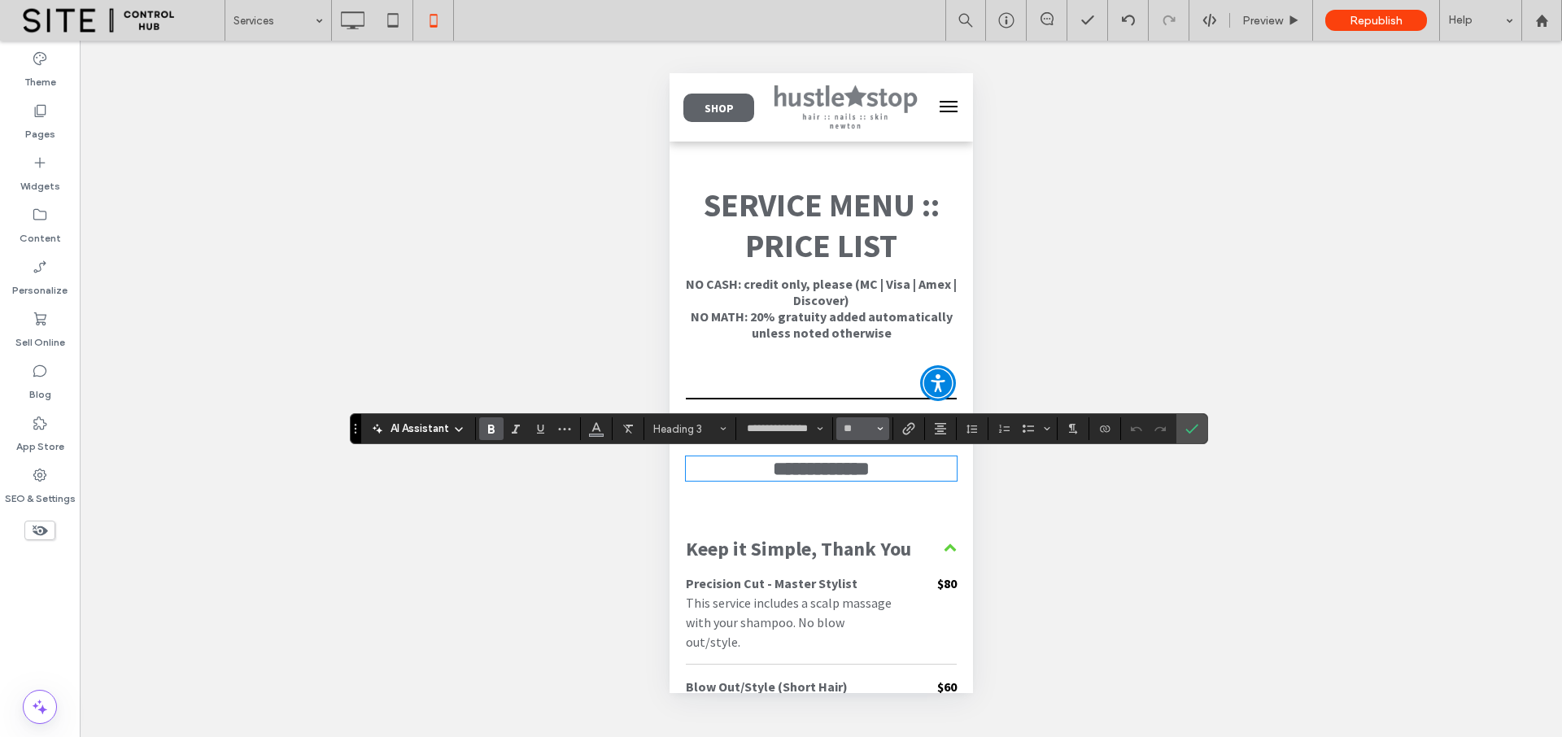
click at [863, 429] on input "**" at bounding box center [858, 428] width 32 height 13
drag, startPoint x: 861, startPoint y: 499, endPoint x: 192, endPoint y: 425, distance: 672.6
click at [861, 499] on label "32" at bounding box center [862, 506] width 52 height 23
type input "**"
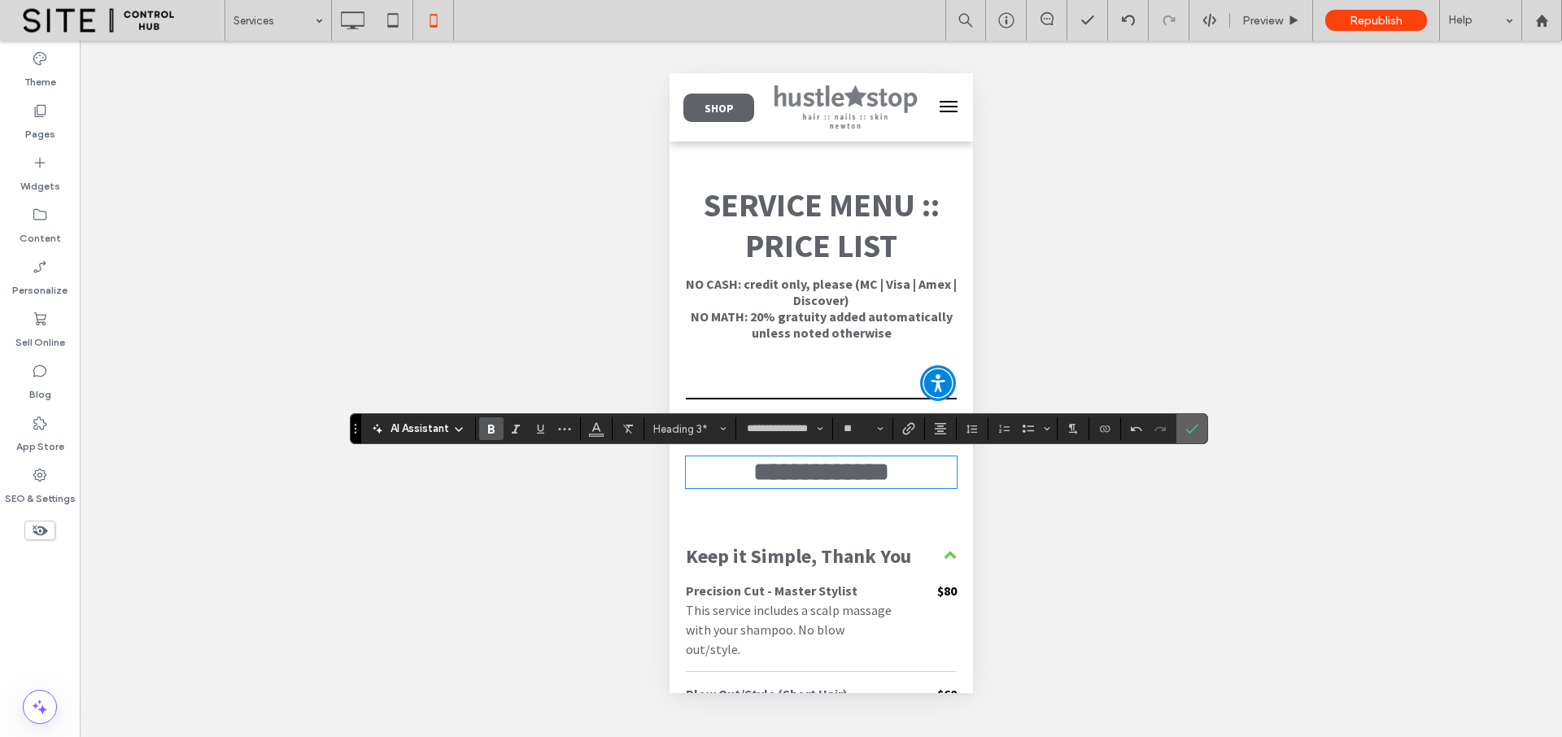
click at [1187, 426] on icon "Confirm" at bounding box center [1191, 428] width 13 height 13
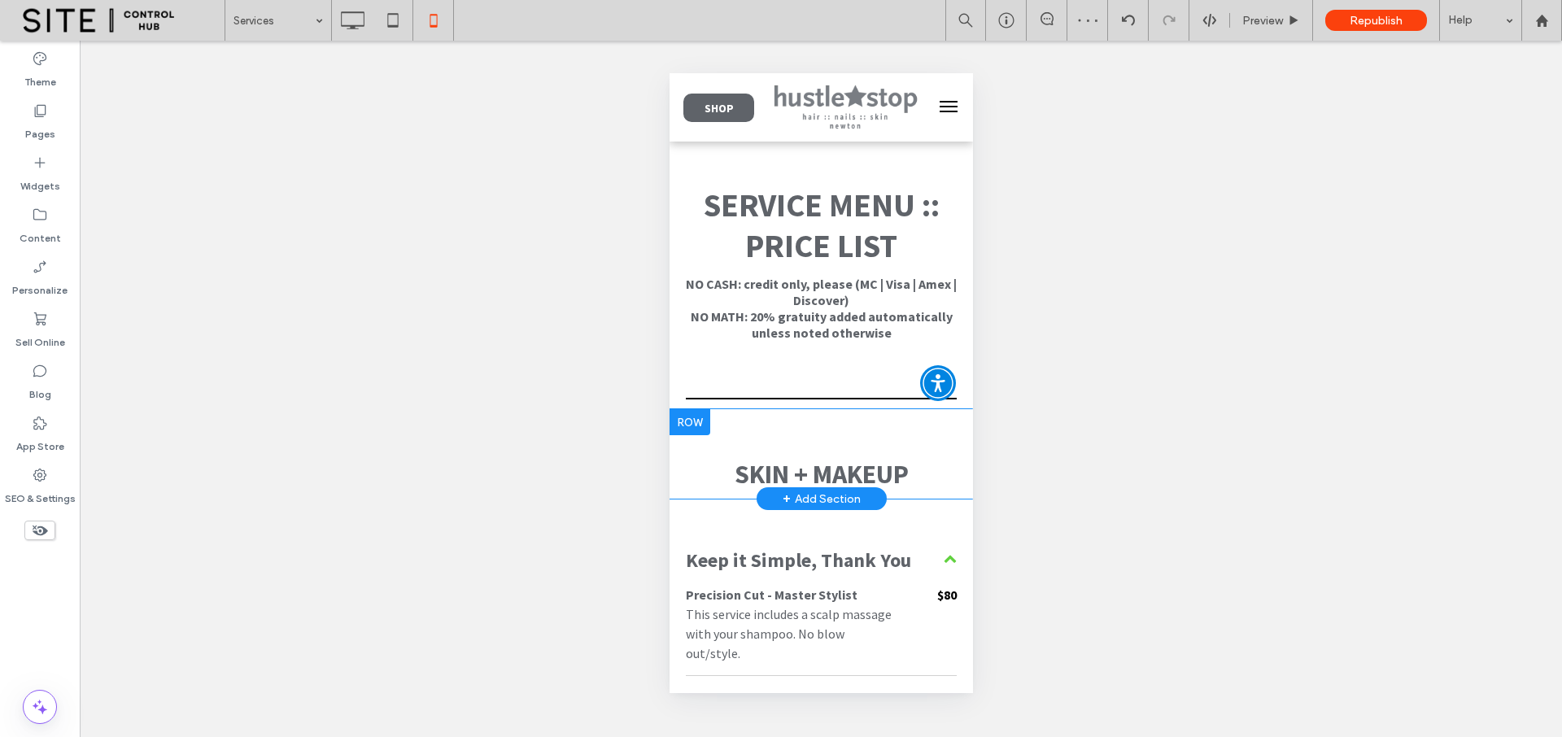
click at [826, 421] on div "SKIN + MAKEUP Click To Paste Row + Add Section" at bounding box center [820, 453] width 303 height 89
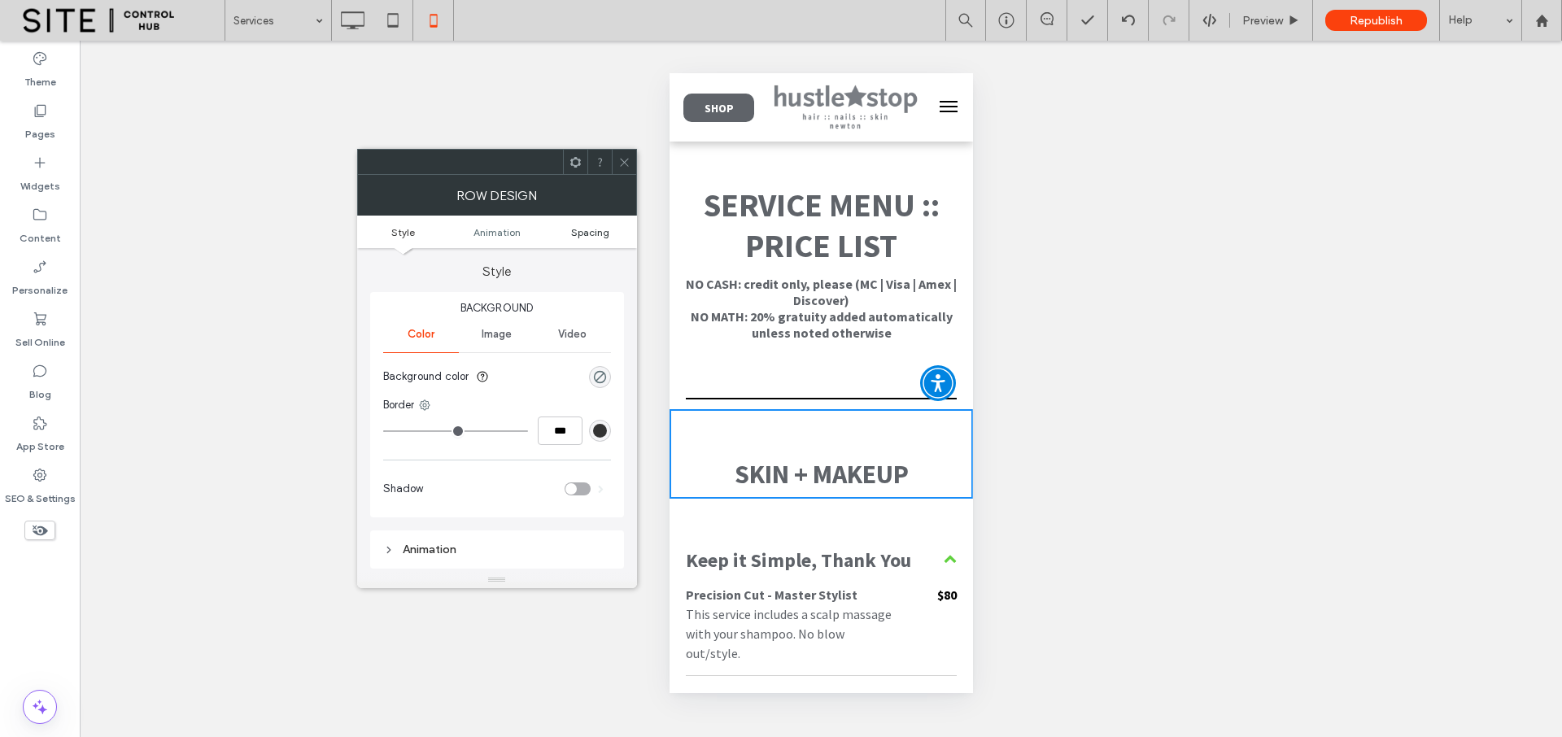
click at [583, 235] on span "Spacing" at bounding box center [590, 232] width 38 height 12
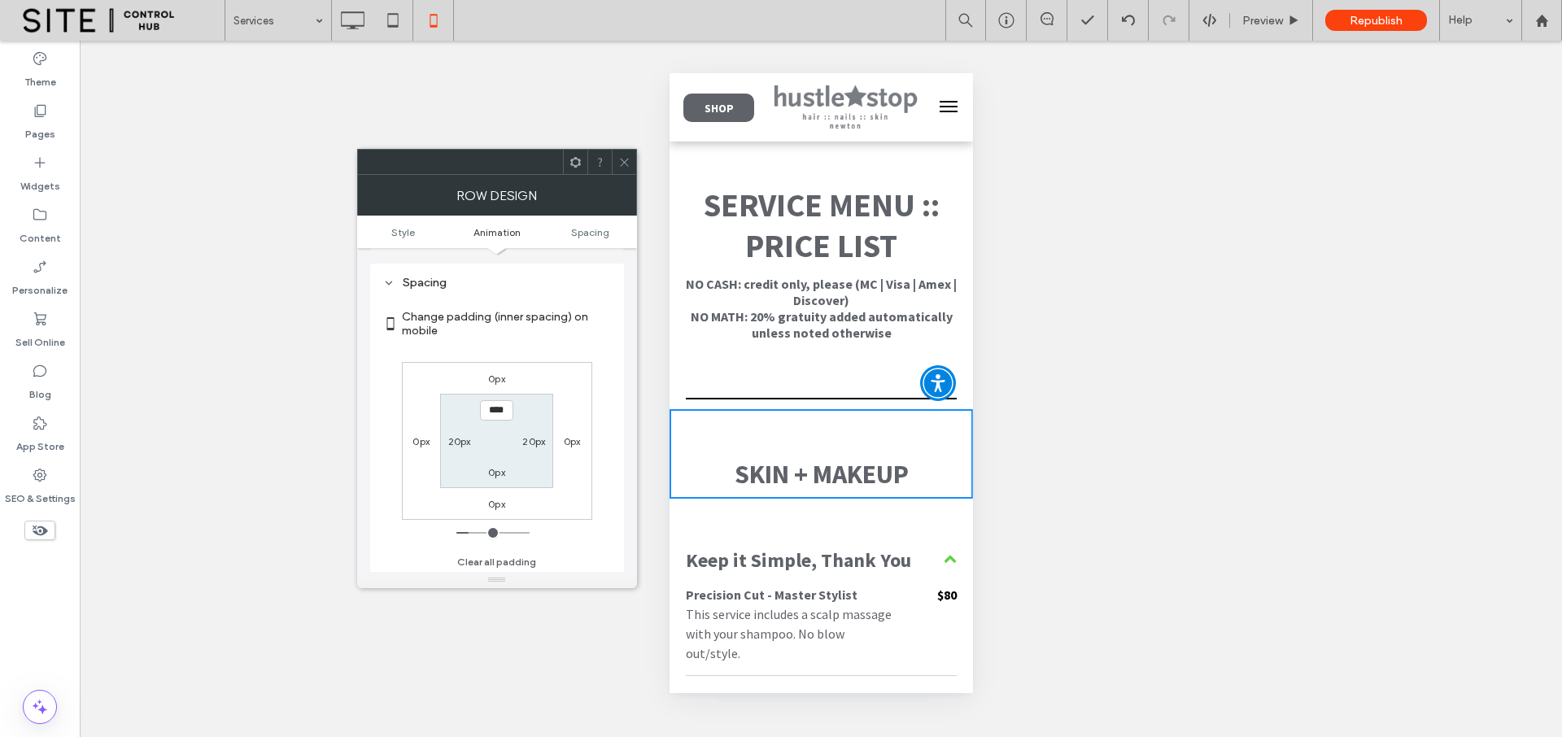
scroll to position [320, 0]
type input "***"
type input "*"
click at [491, 468] on label "0px" at bounding box center [496, 470] width 17 height 12
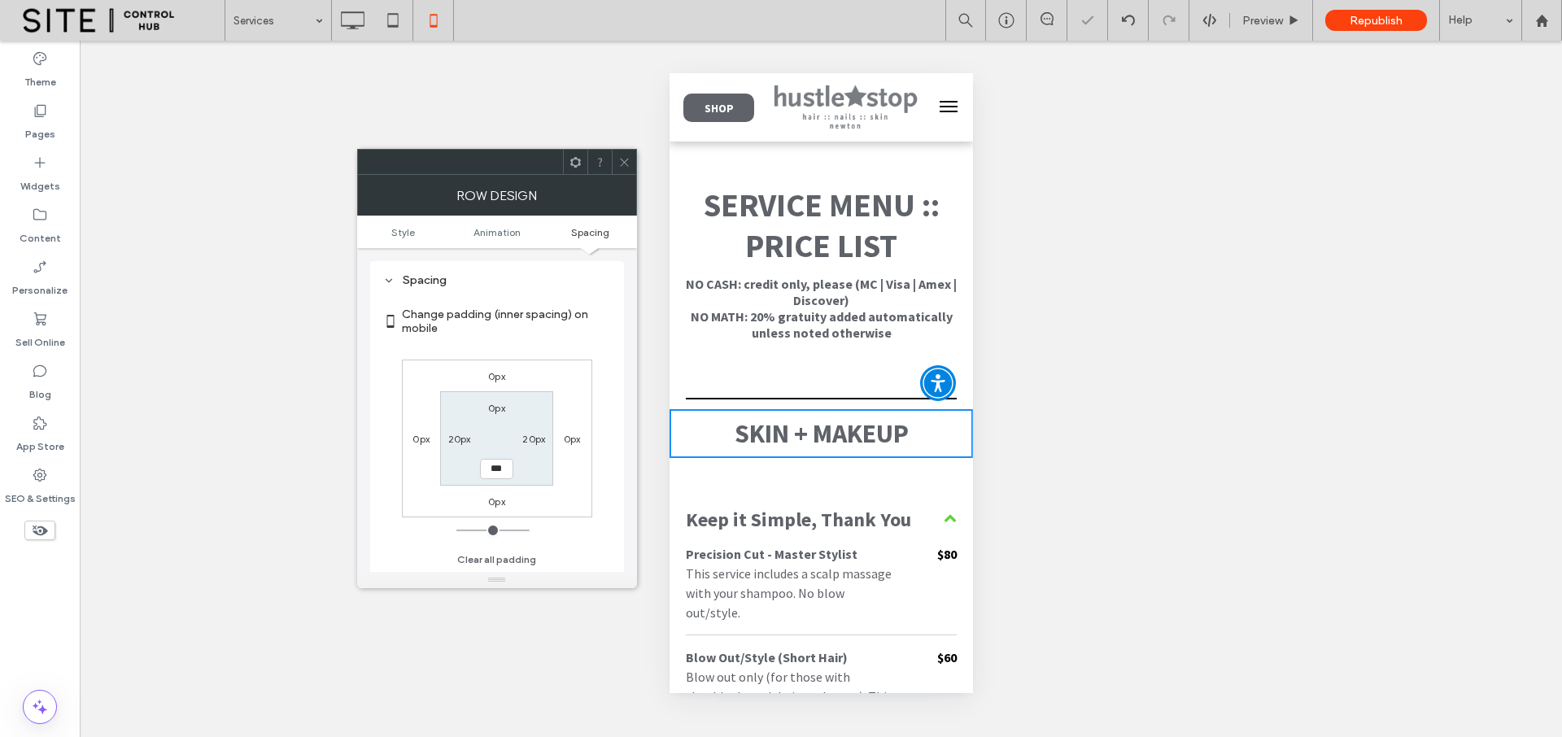
click at [619, 167] on icon at bounding box center [624, 162] width 12 height 12
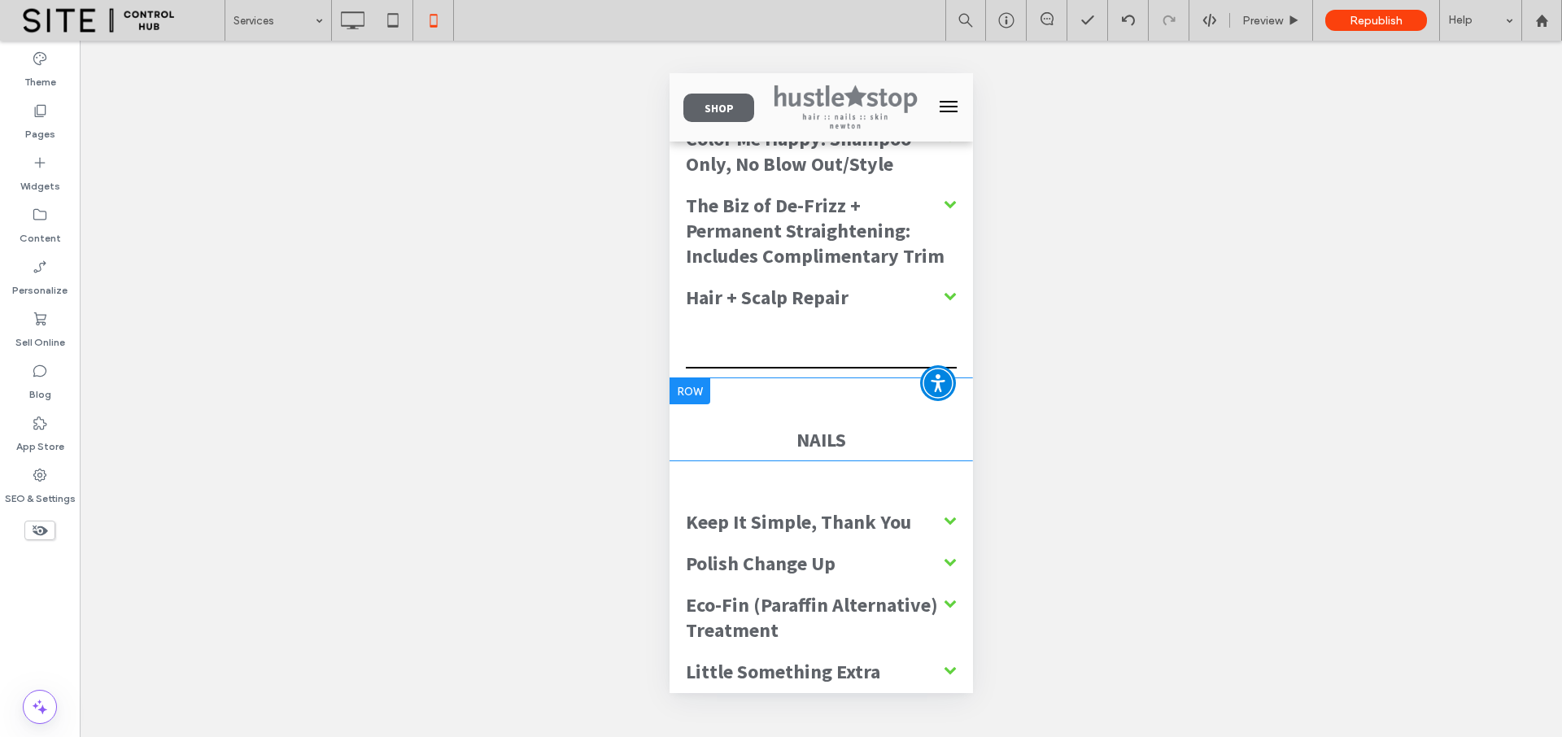
scroll to position [783, 0]
click at [728, 403] on div "NAILS Click To Paste Row + Add Section" at bounding box center [820, 418] width 303 height 82
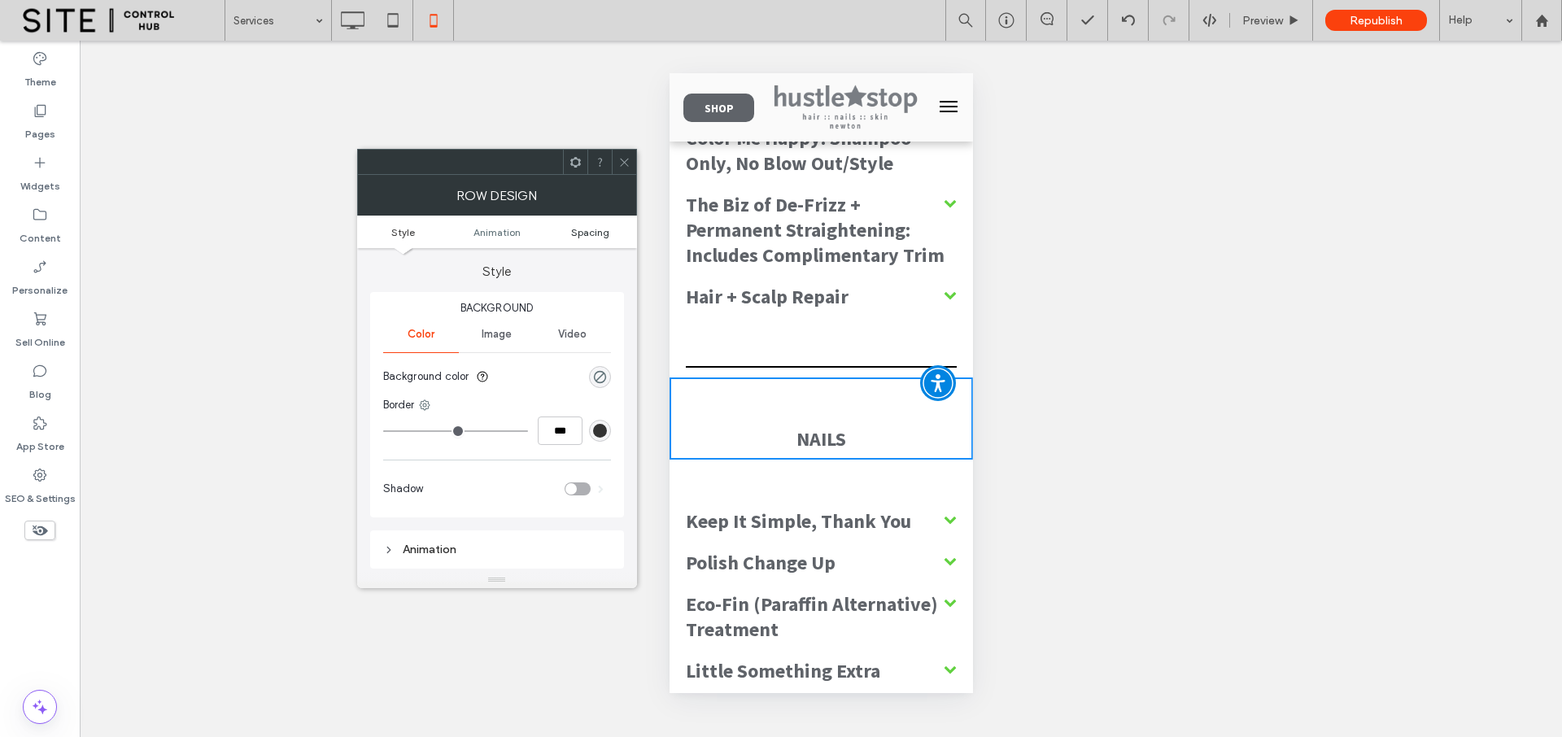
click at [598, 233] on span "Spacing" at bounding box center [590, 232] width 38 height 12
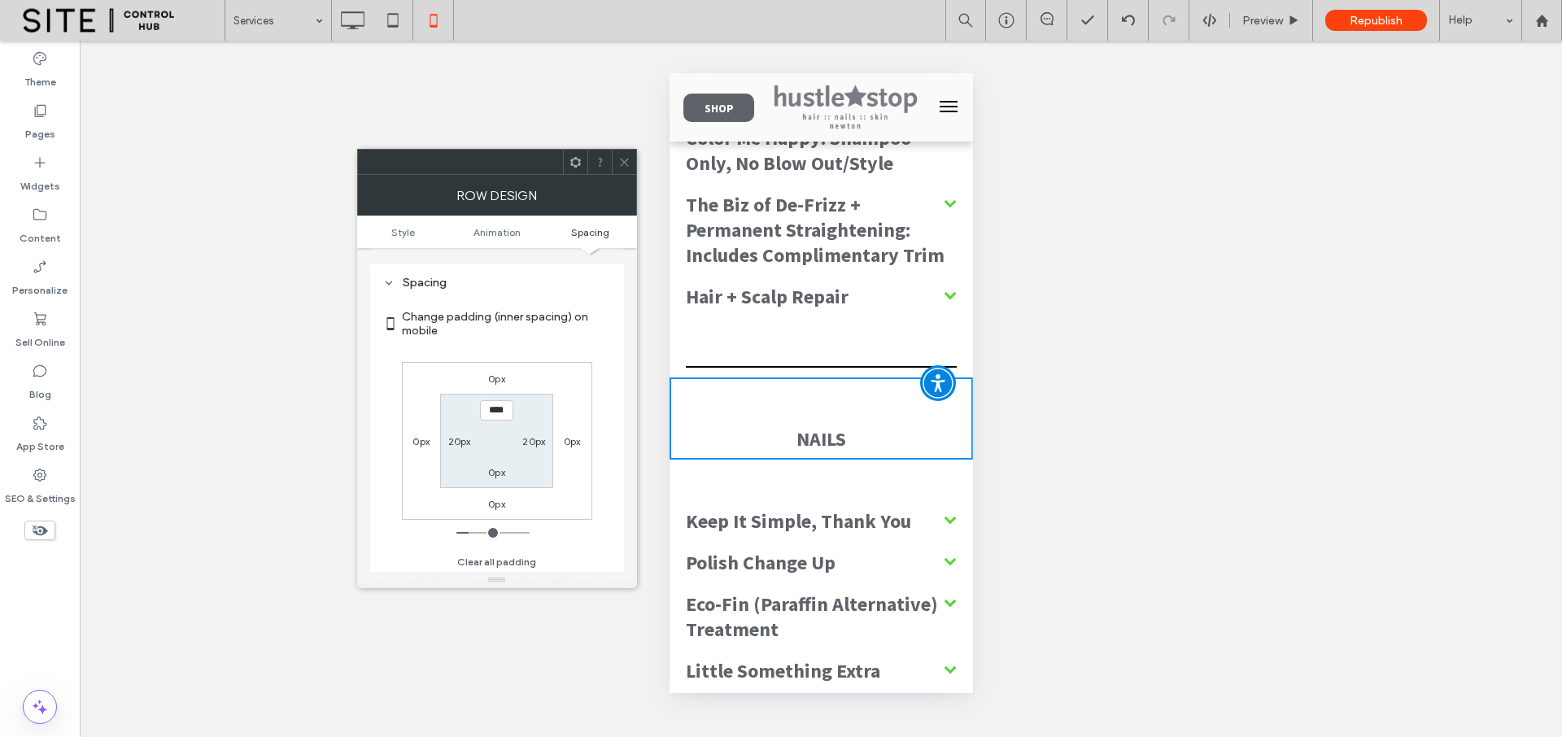
scroll to position [320, 0]
type input "***"
type input "*"
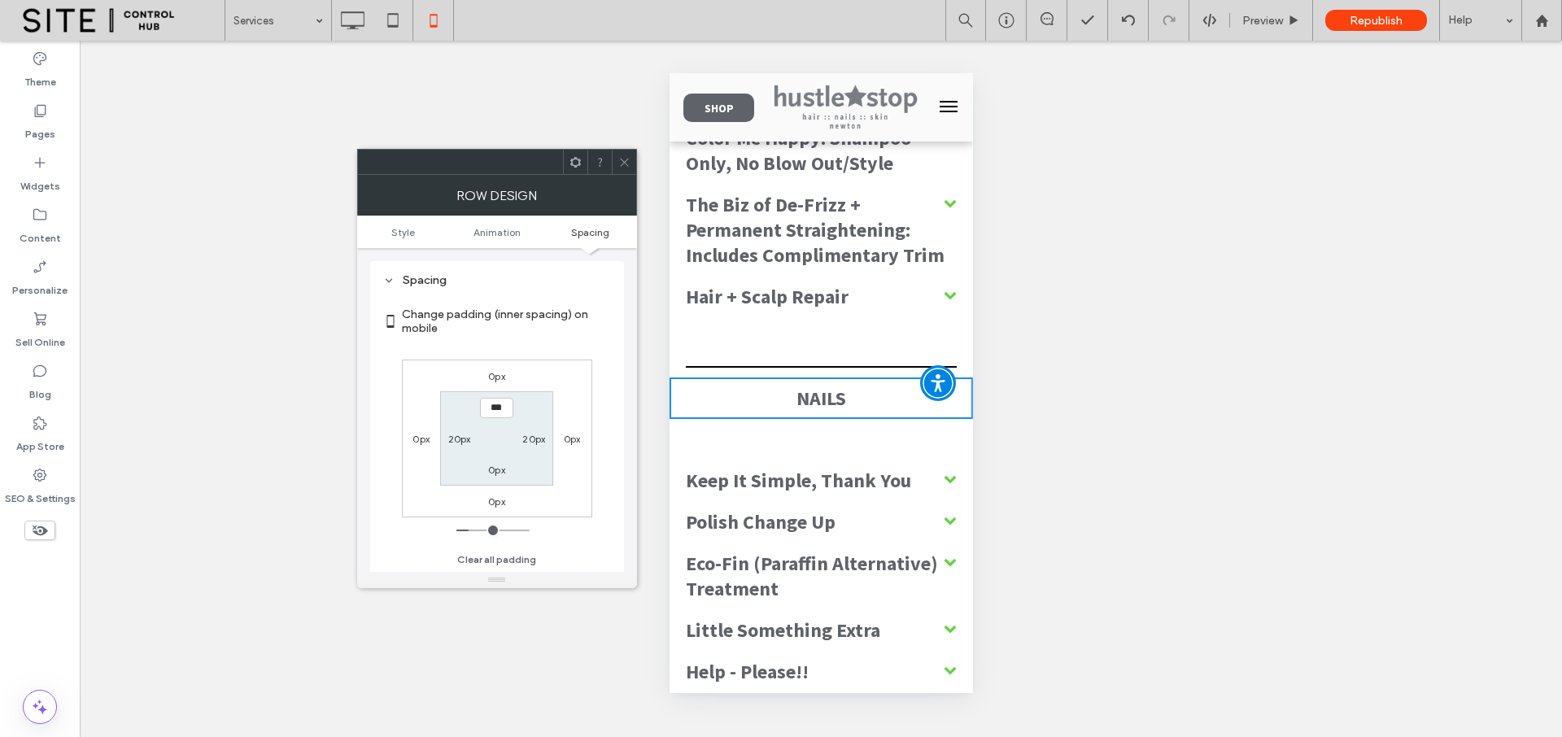
click at [495, 464] on label "0px" at bounding box center [496, 470] width 17 height 12
click at [618, 164] on icon at bounding box center [624, 162] width 12 height 12
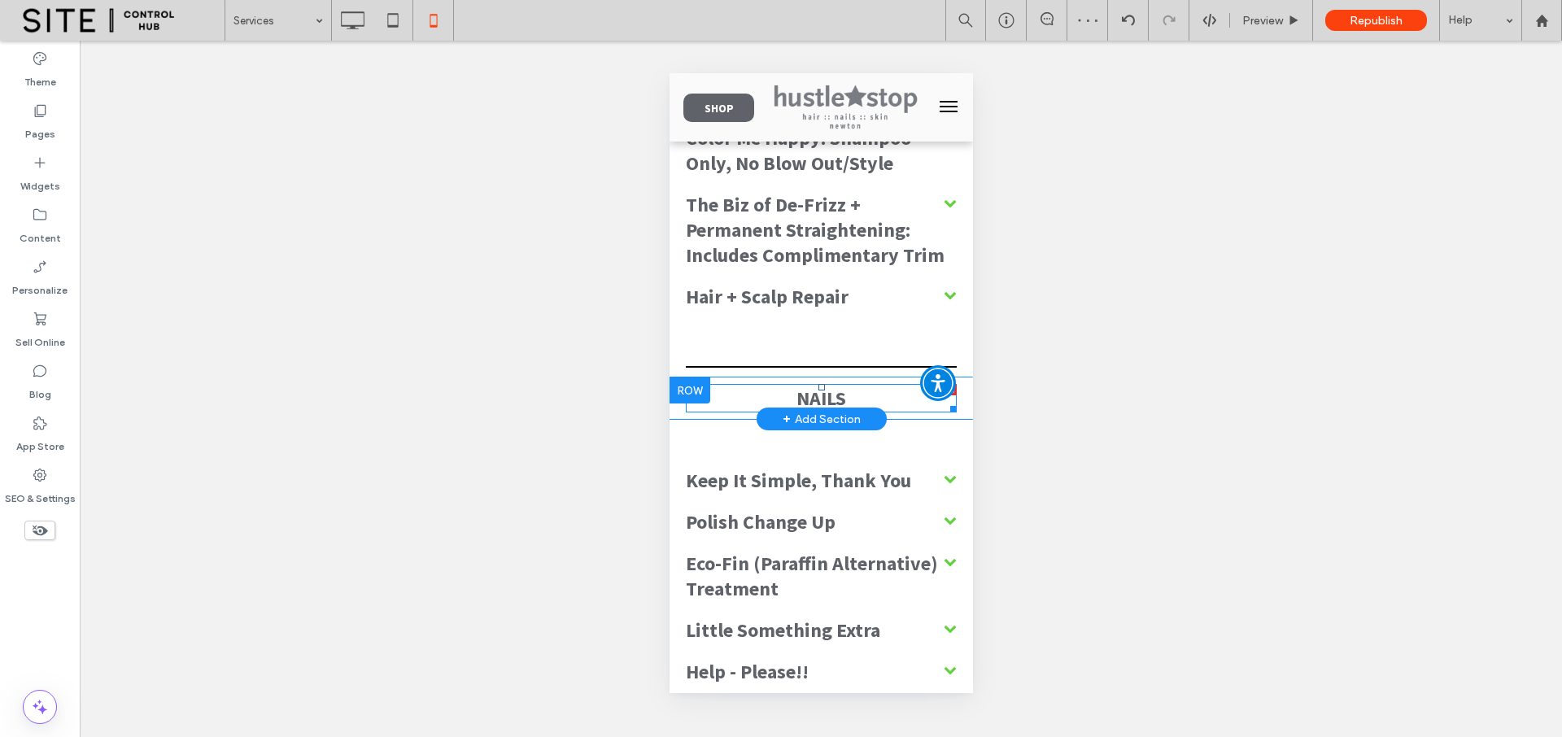
click at [795, 390] on span "NAILS" at bounding box center [820, 398] width 50 height 25
type input "**********"
type input "**"
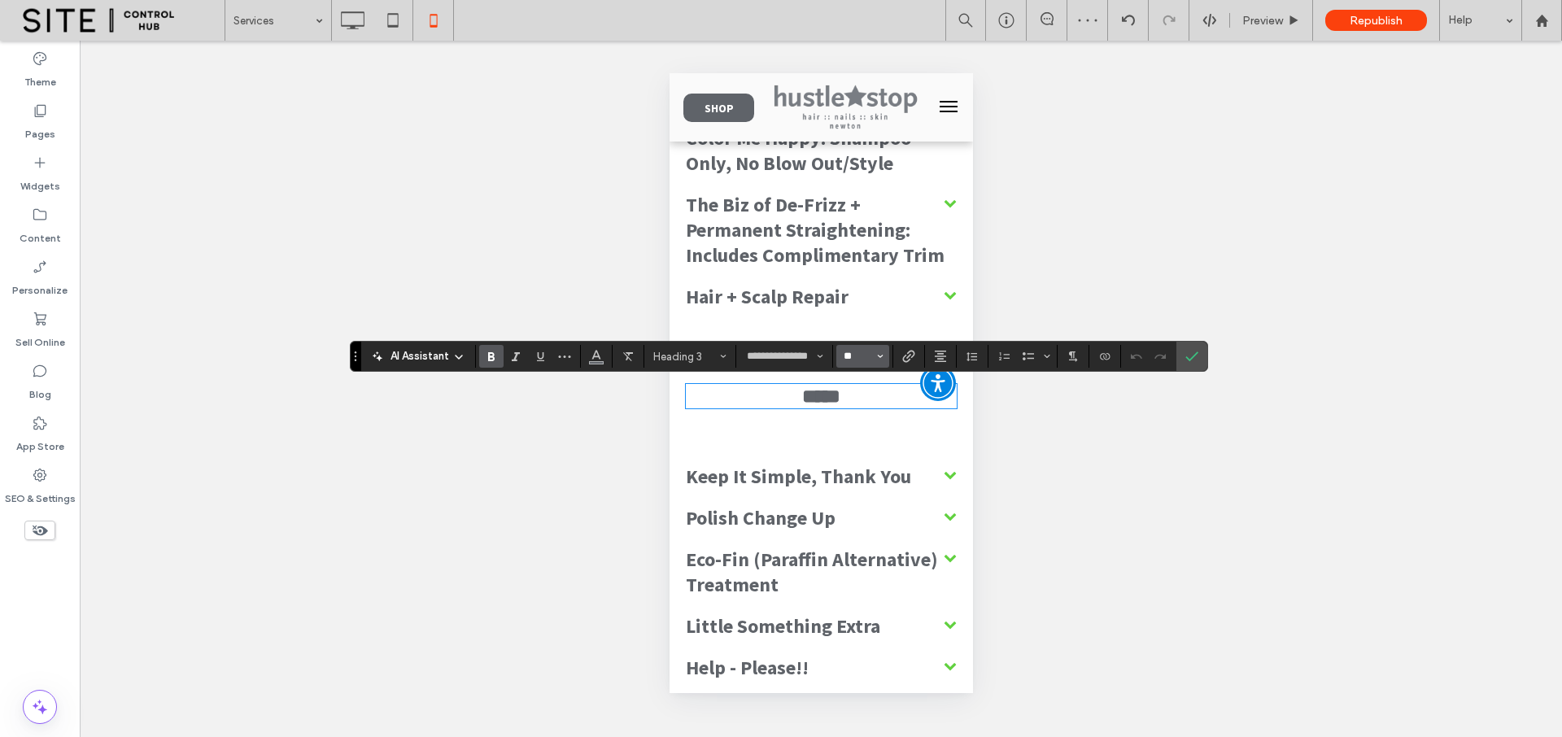
click at [854, 353] on input "**" at bounding box center [858, 356] width 32 height 13
drag, startPoint x: 867, startPoint y: 452, endPoint x: 299, endPoint y: 336, distance: 579.5
click at [867, 452] on label "32" at bounding box center [862, 446] width 52 height 23
type input "**"
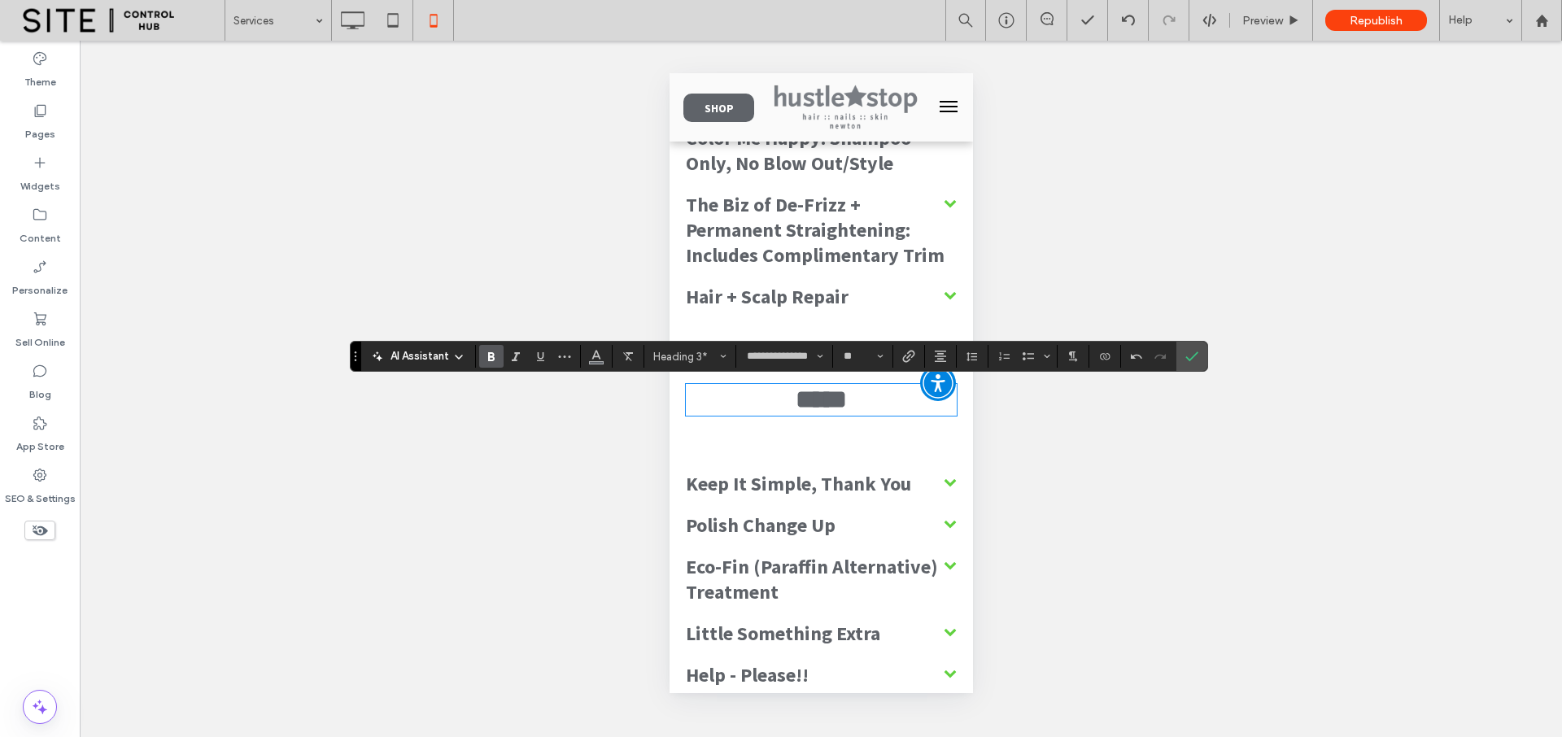
click at [1183, 358] on label "Confirm" at bounding box center [1191, 356] width 24 height 29
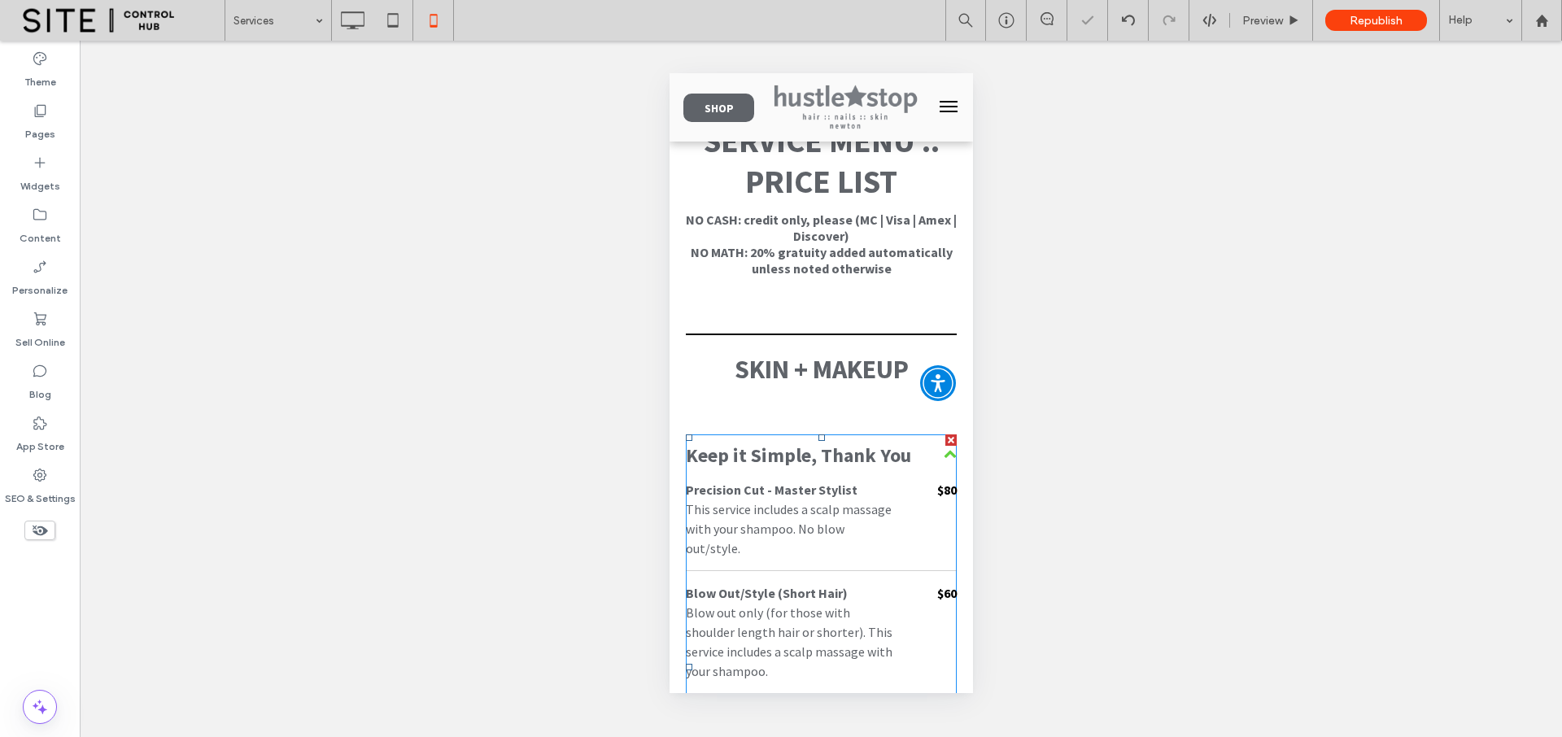
scroll to position [48, 0]
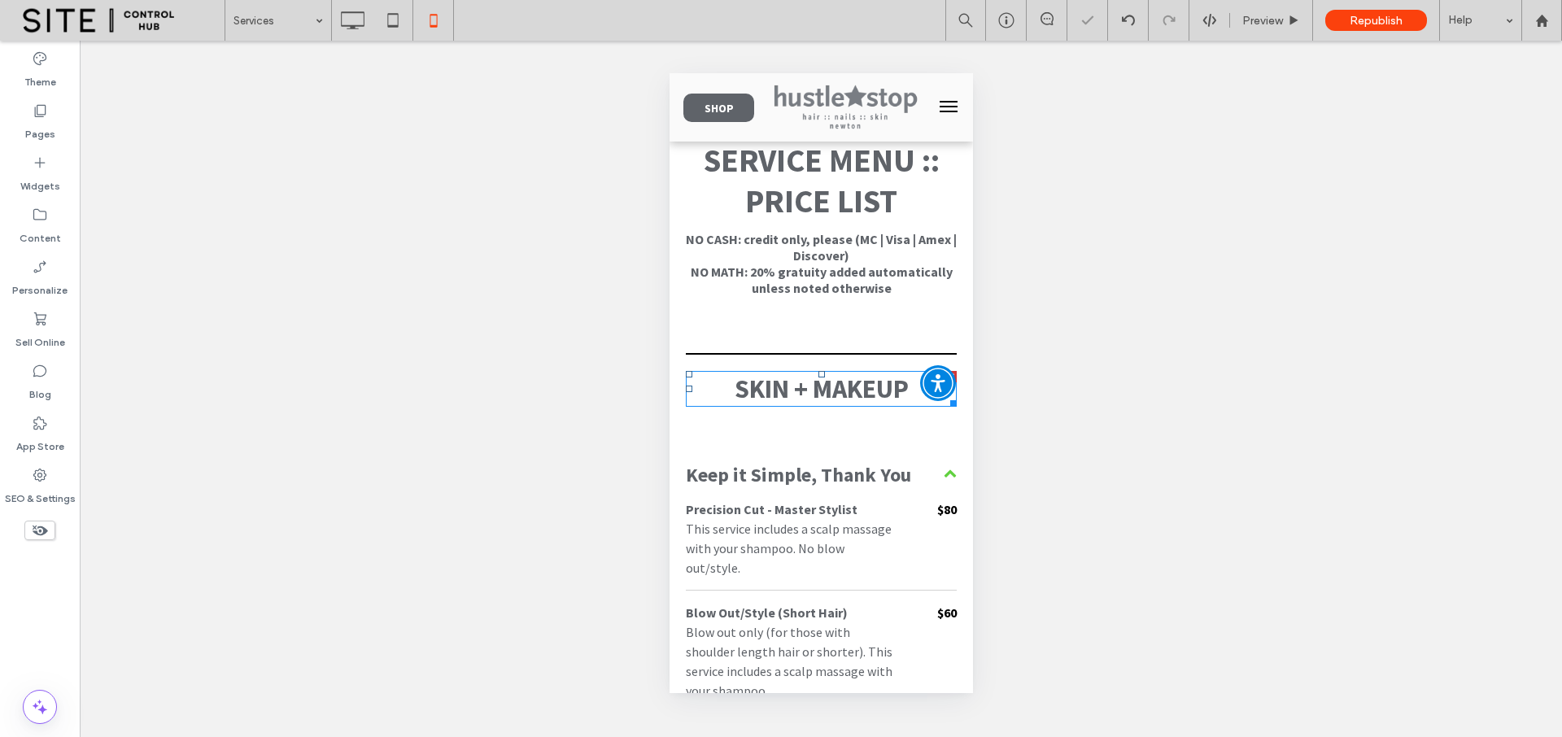
click at [838, 390] on span "SKIN + MAKEUP" at bounding box center [821, 389] width 174 height 33
type input "**********"
type input "**"
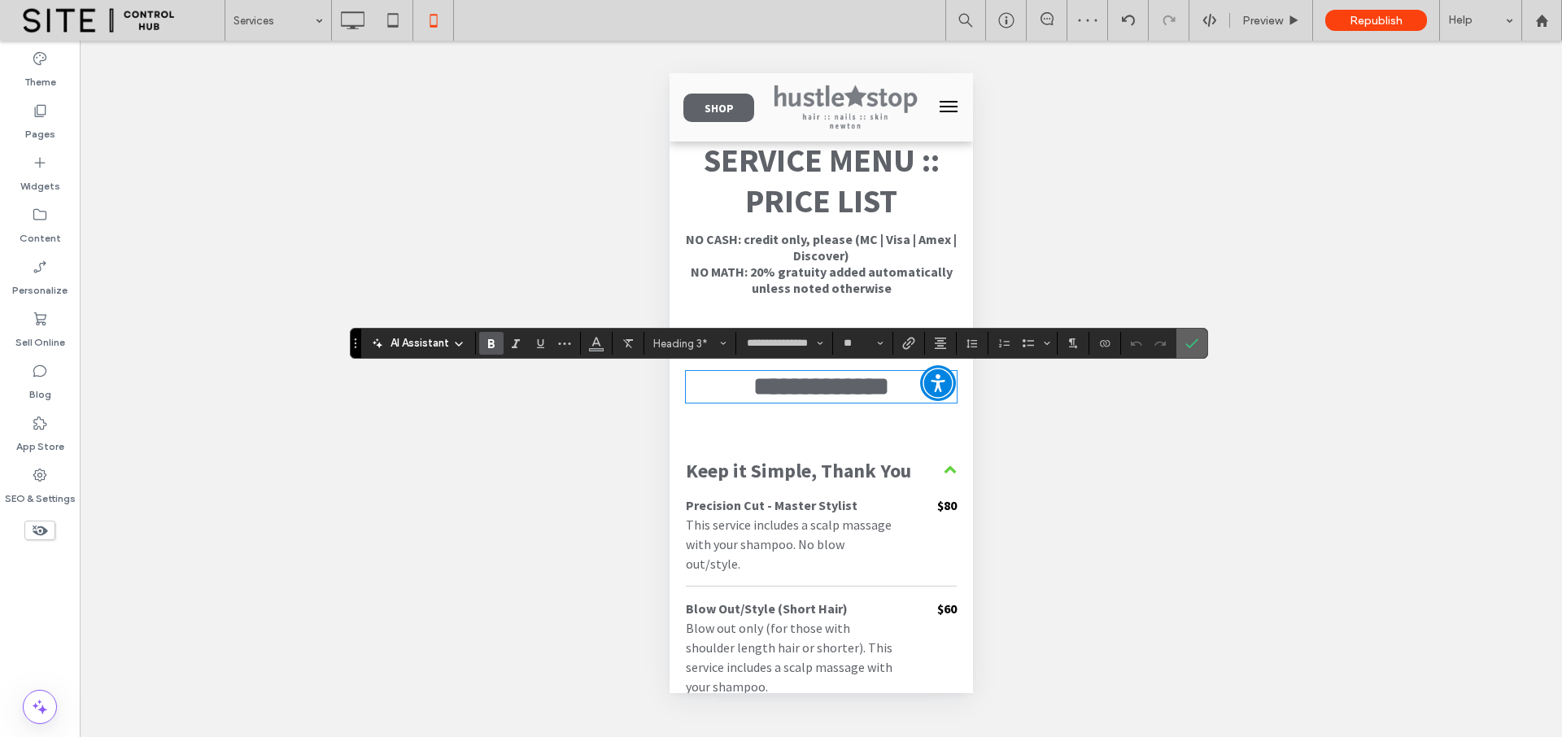
click at [1187, 344] on use "Confirm" at bounding box center [1191, 343] width 13 height 10
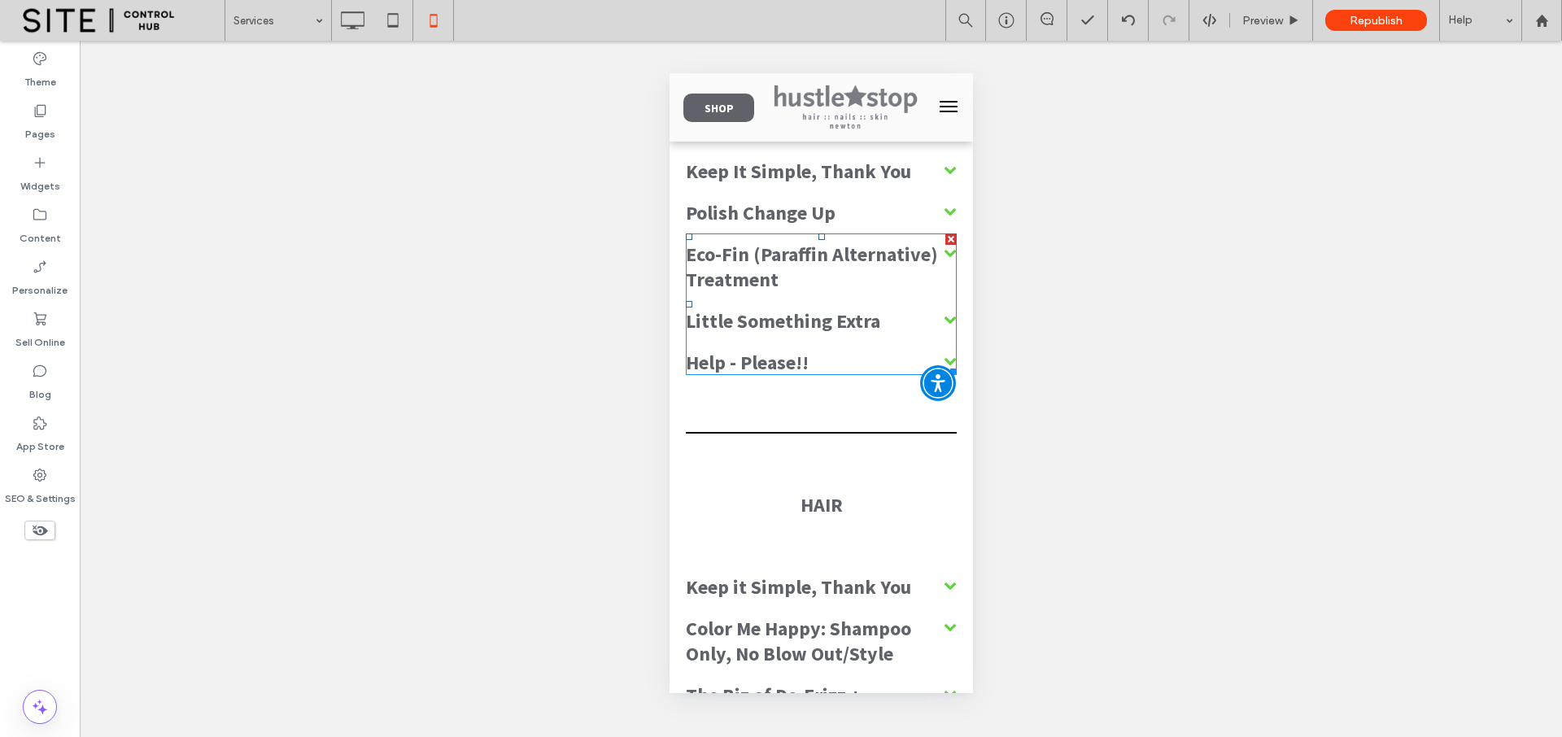
scroll to position [1103, 0]
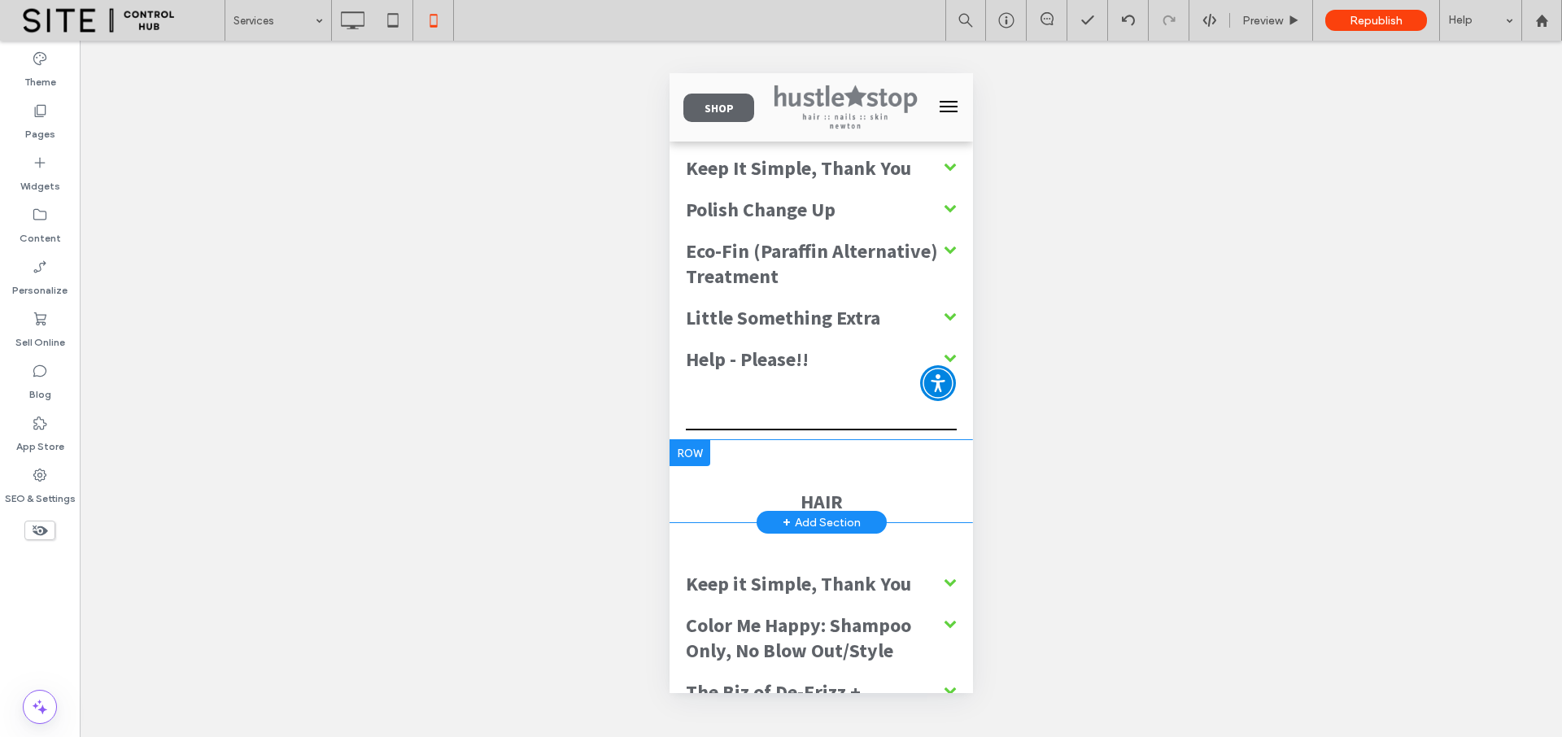
click at [811, 458] on div "HAIR Click To Paste Row + Add Section" at bounding box center [820, 481] width 303 height 82
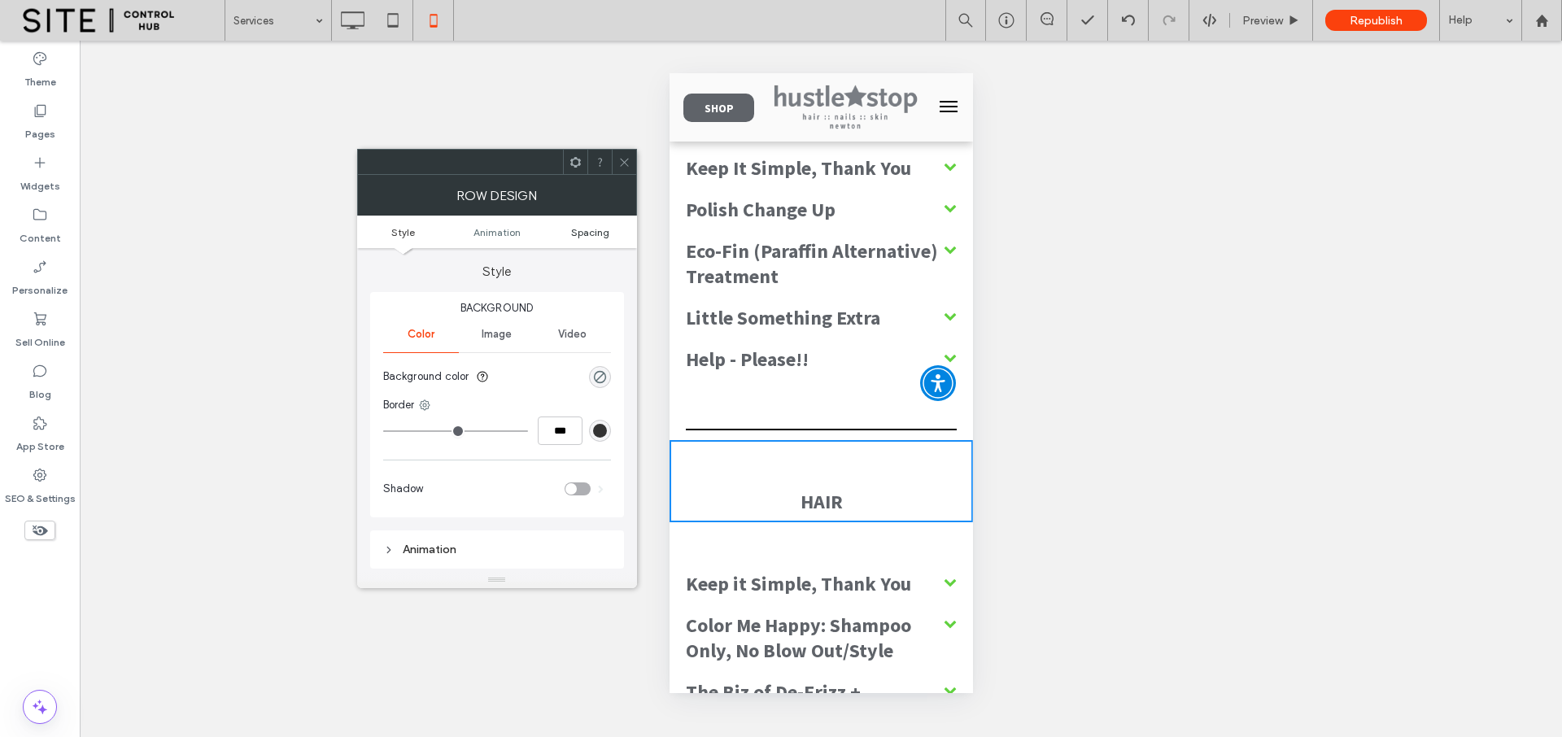
click at [598, 237] on span "Spacing" at bounding box center [590, 232] width 38 height 12
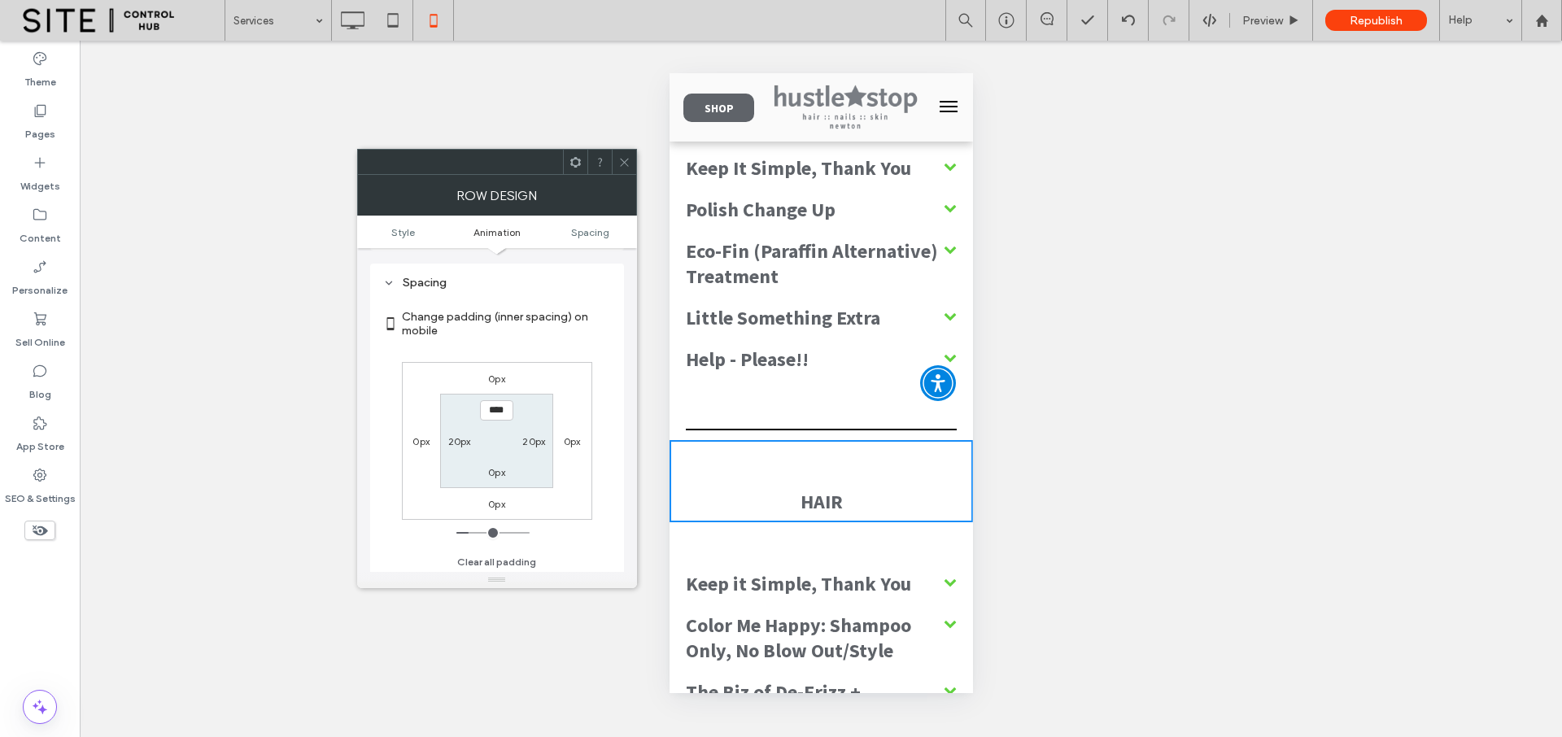
scroll to position [320, 0]
type input "***"
type input "*"
click at [490, 464] on label "0px" at bounding box center [496, 470] width 17 height 12
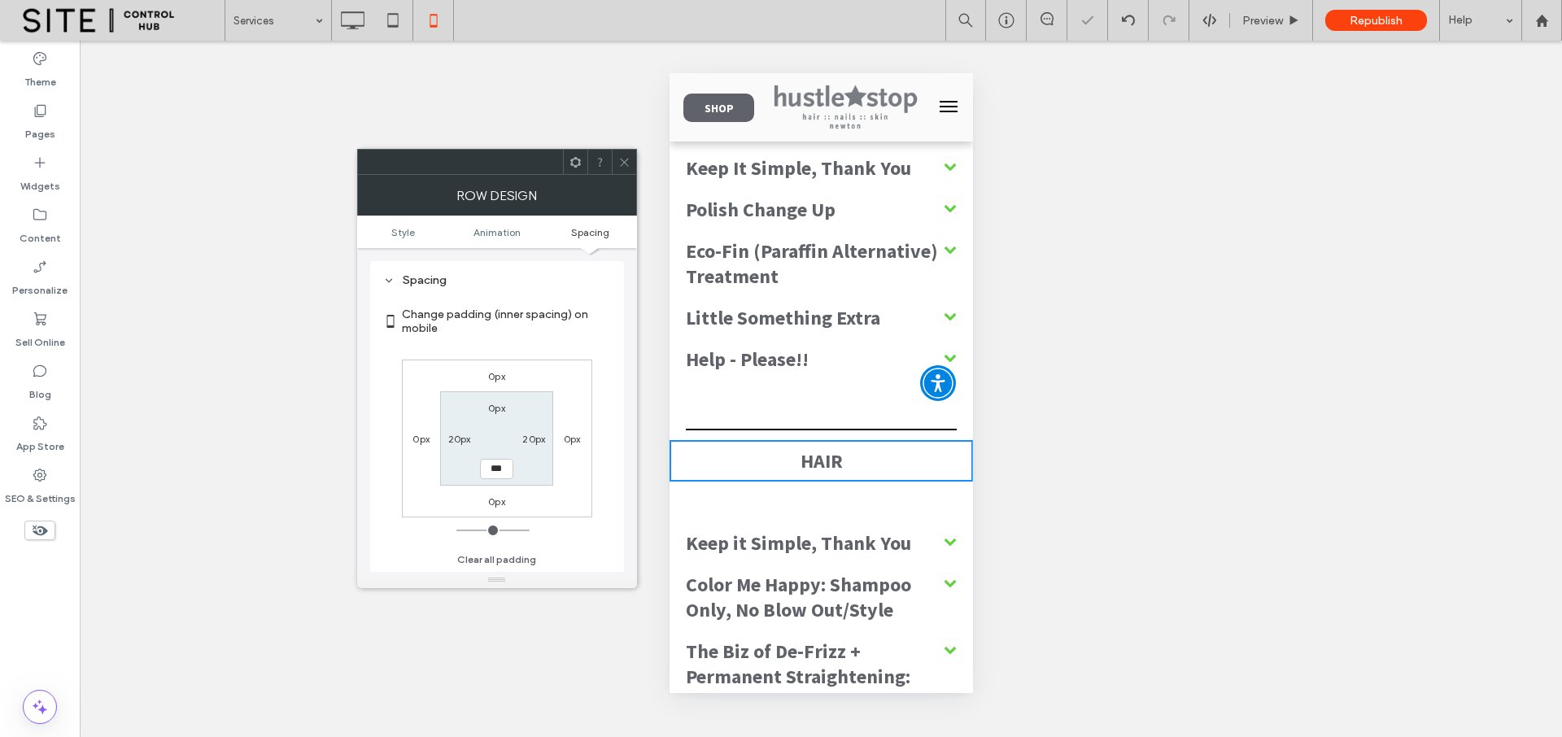
click at [499, 404] on label "0px" at bounding box center [496, 408] width 17 height 12
click at [620, 156] on icon at bounding box center [624, 162] width 12 height 12
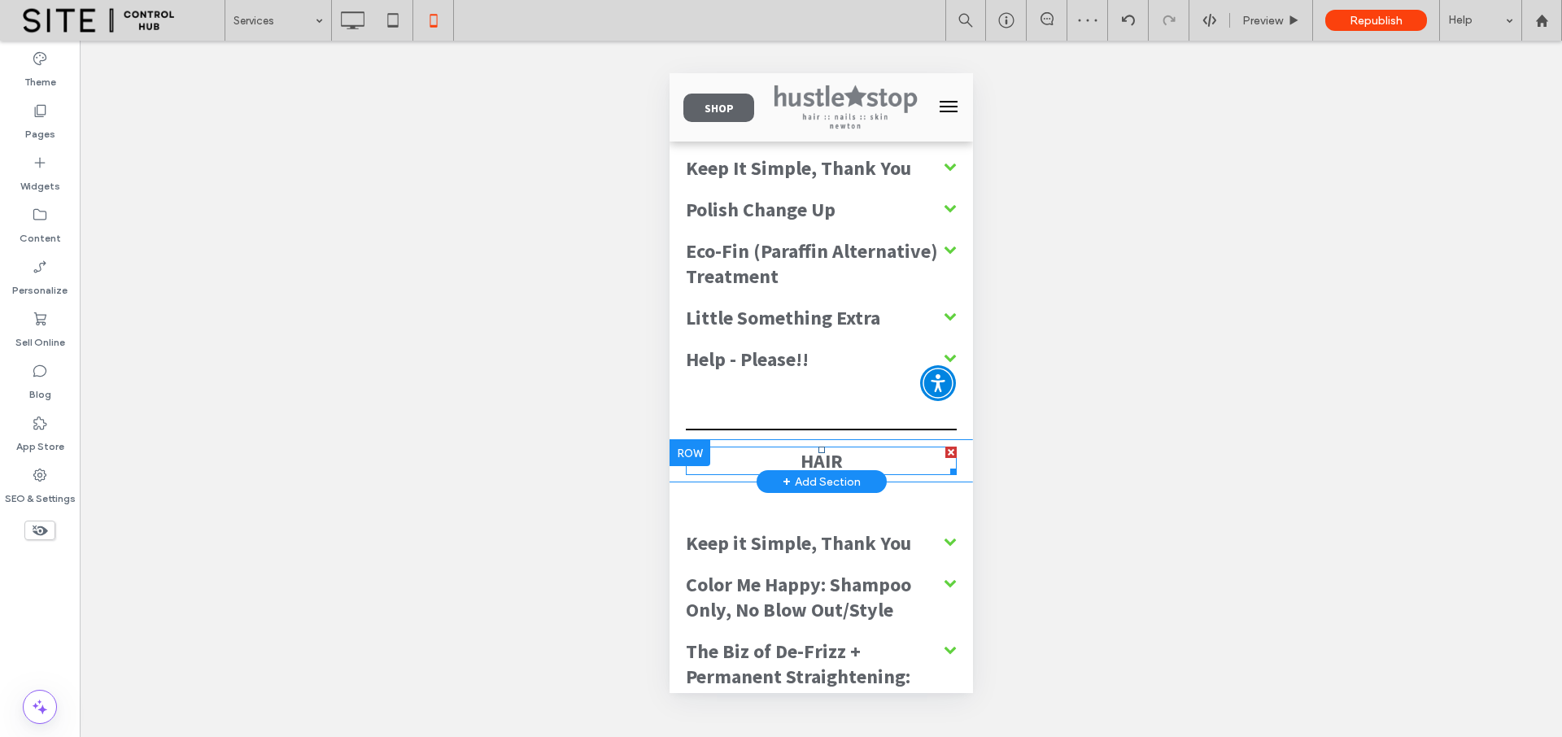
click at [800, 460] on span "HAIR" at bounding box center [821, 460] width 42 height 25
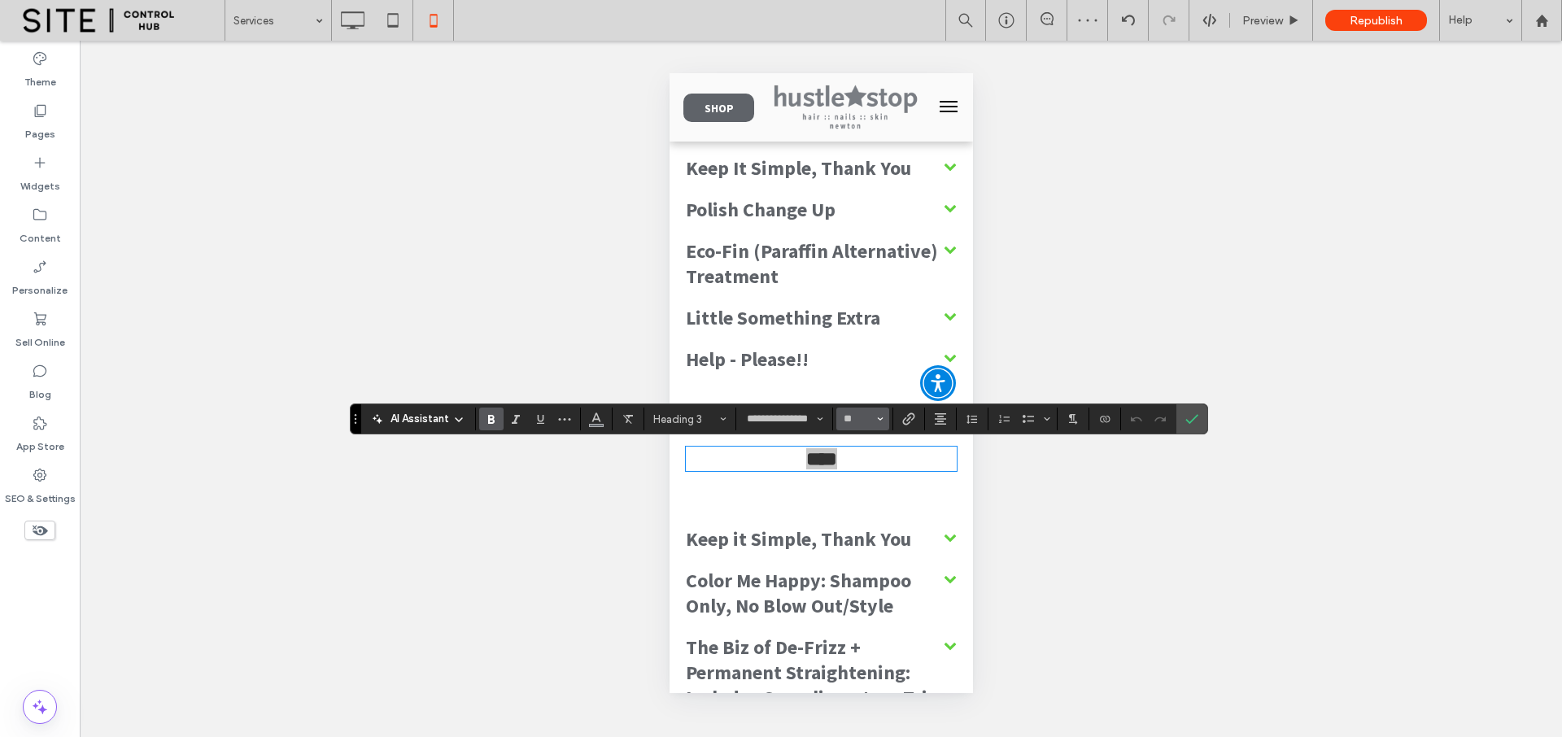
click at [850, 419] on input "**" at bounding box center [858, 418] width 32 height 13
click at [856, 575] on label "32" at bounding box center [862, 573] width 52 height 23
type input "**"
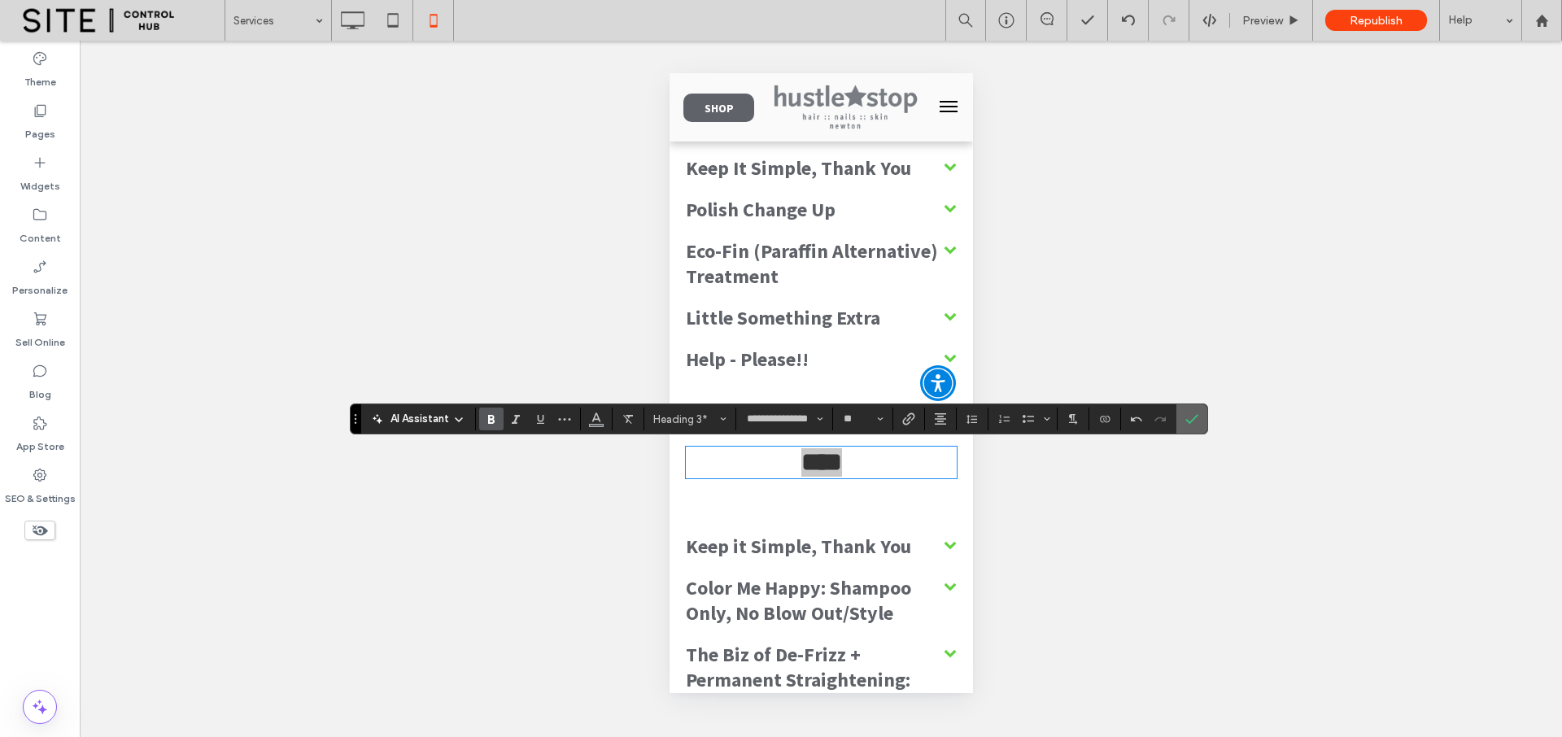
click at [1188, 422] on use "Confirm" at bounding box center [1191, 419] width 13 height 10
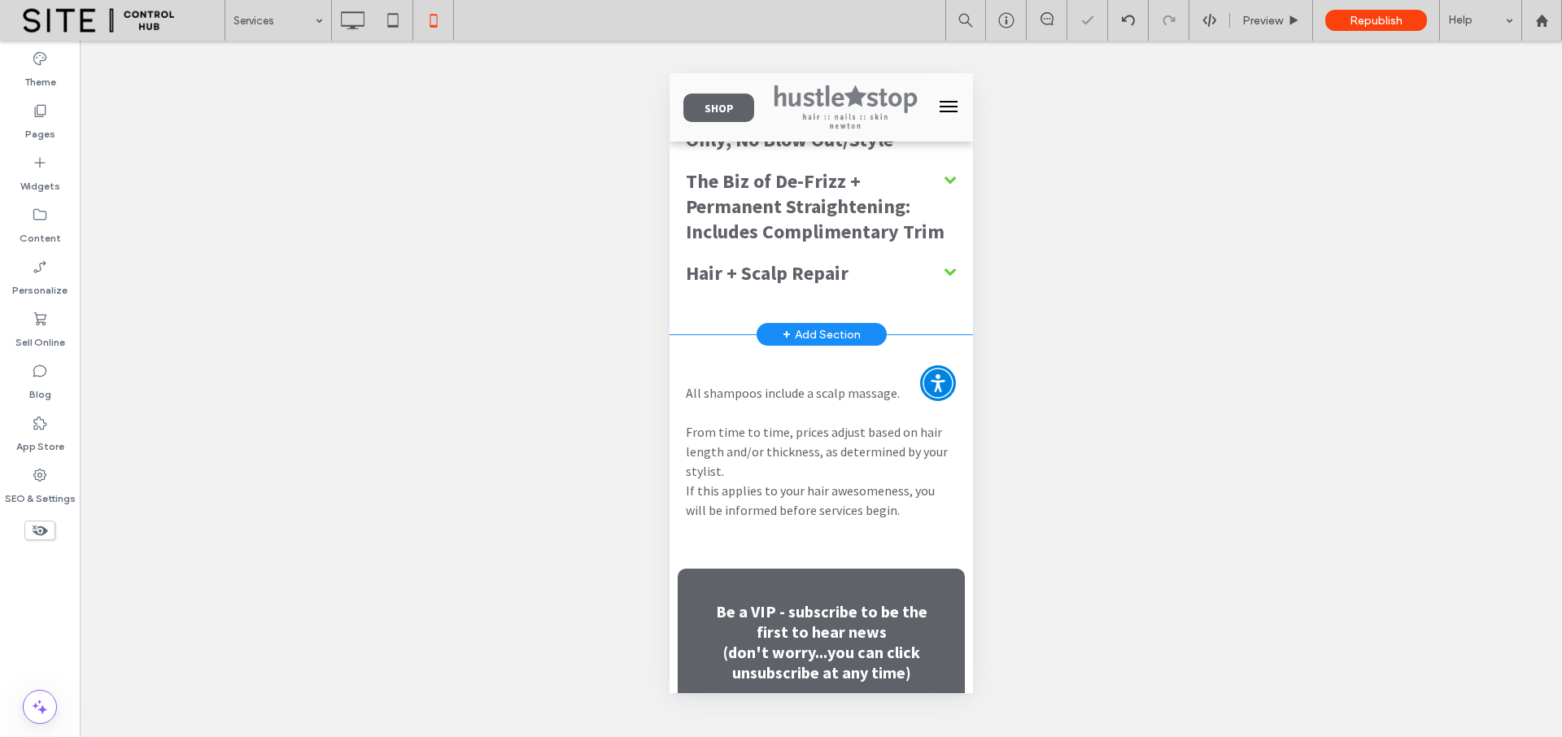
scroll to position [1593, 0]
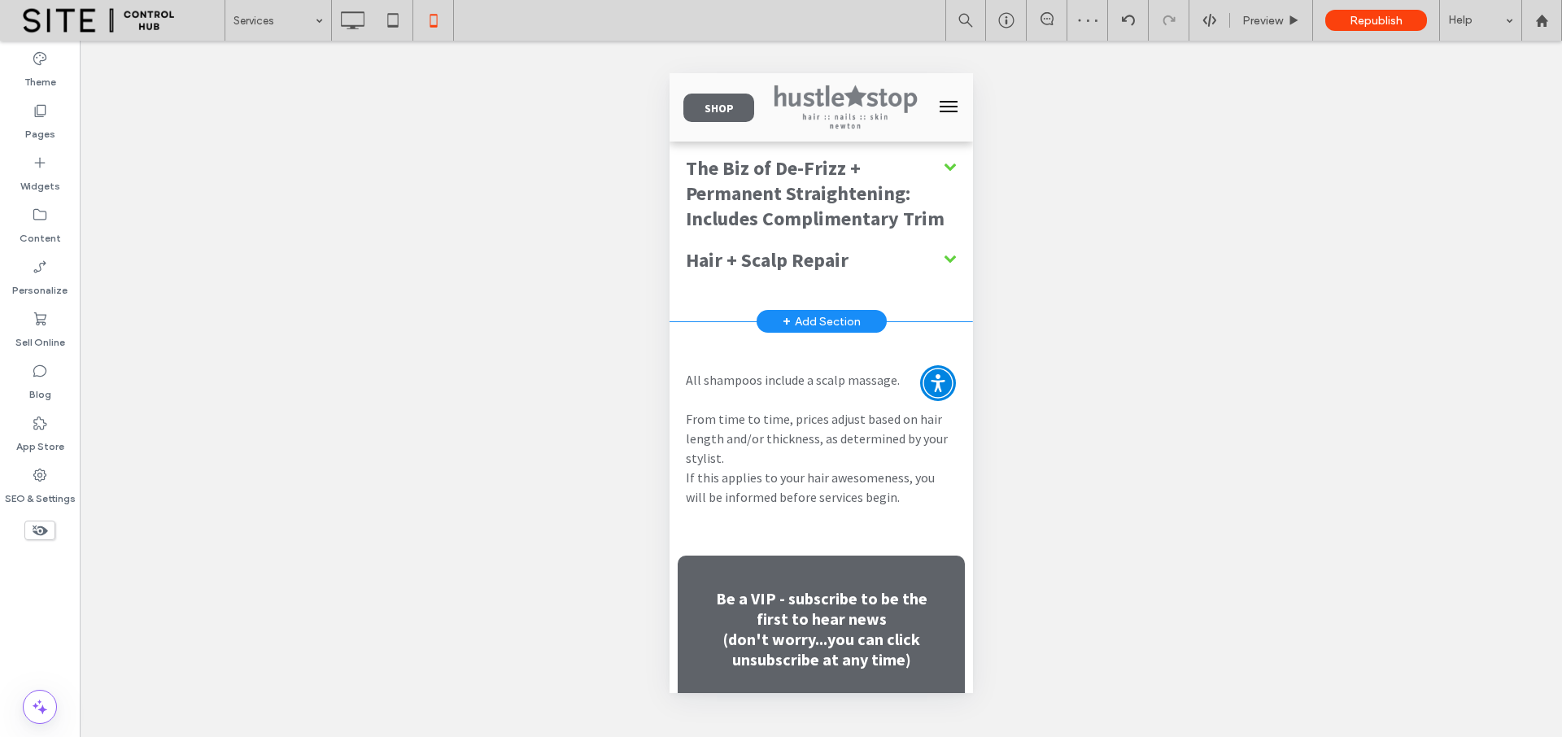
click at [698, 309] on div "Services Keep it Simple, Thank You Precision Cut - Master Stylist This service …" at bounding box center [820, 159] width 303 height 323
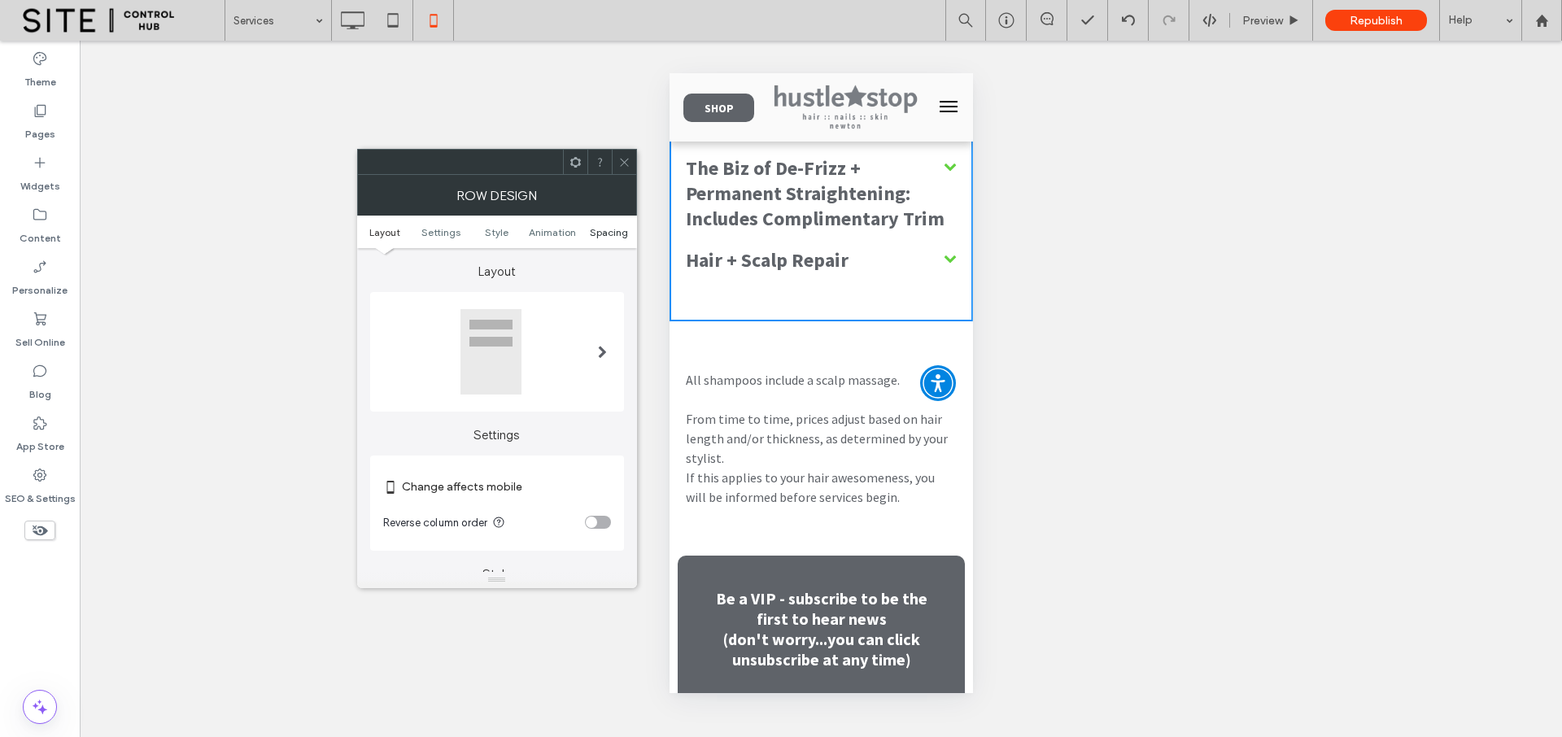
click at [624, 230] on span "Spacing" at bounding box center [609, 232] width 38 height 12
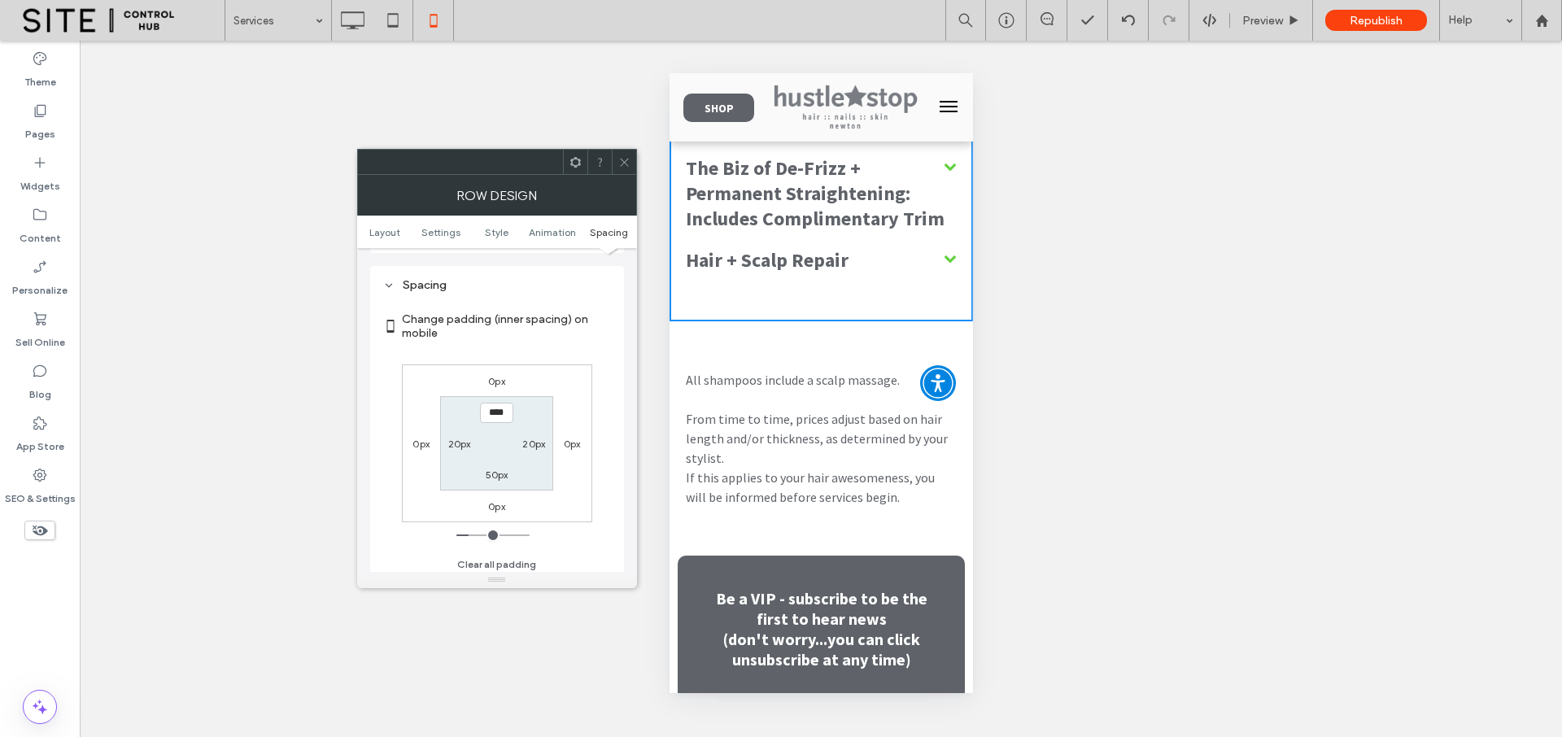
scroll to position [623, 0]
click at [499, 468] on label "50px" at bounding box center [497, 470] width 23 height 12
type input "*"
type input "***"
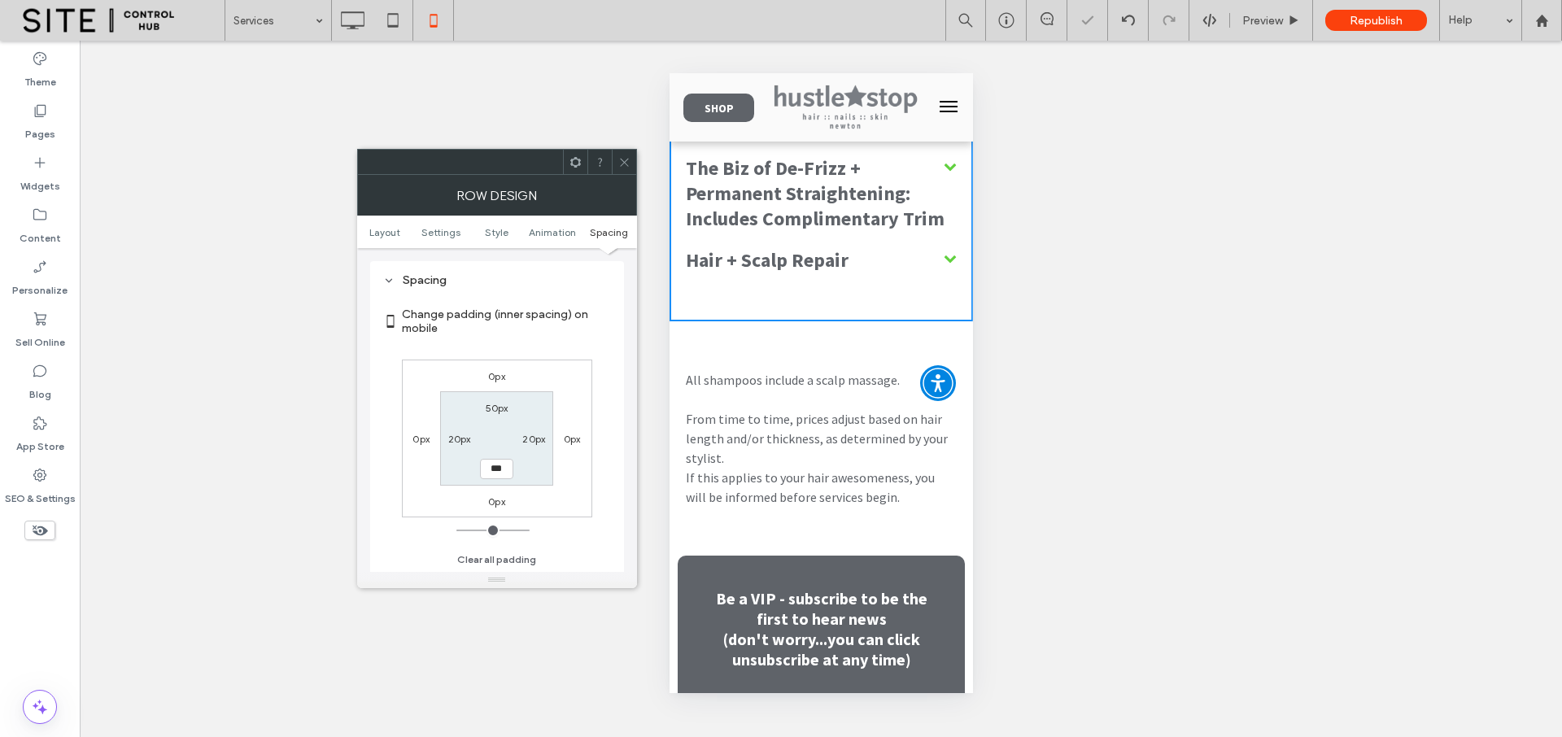
click at [495, 496] on label "0px" at bounding box center [496, 501] width 17 height 12
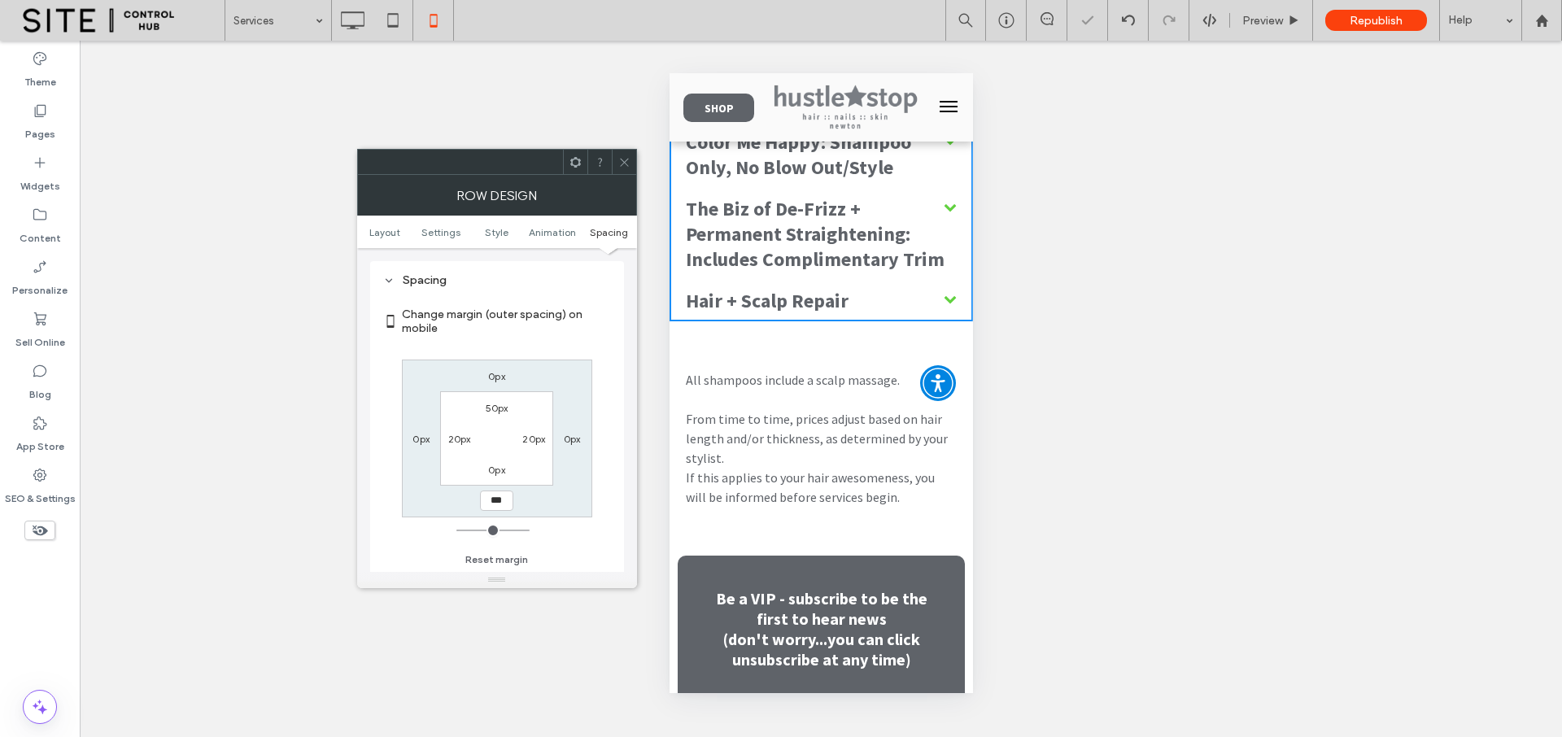
click at [628, 156] on icon at bounding box center [624, 162] width 12 height 12
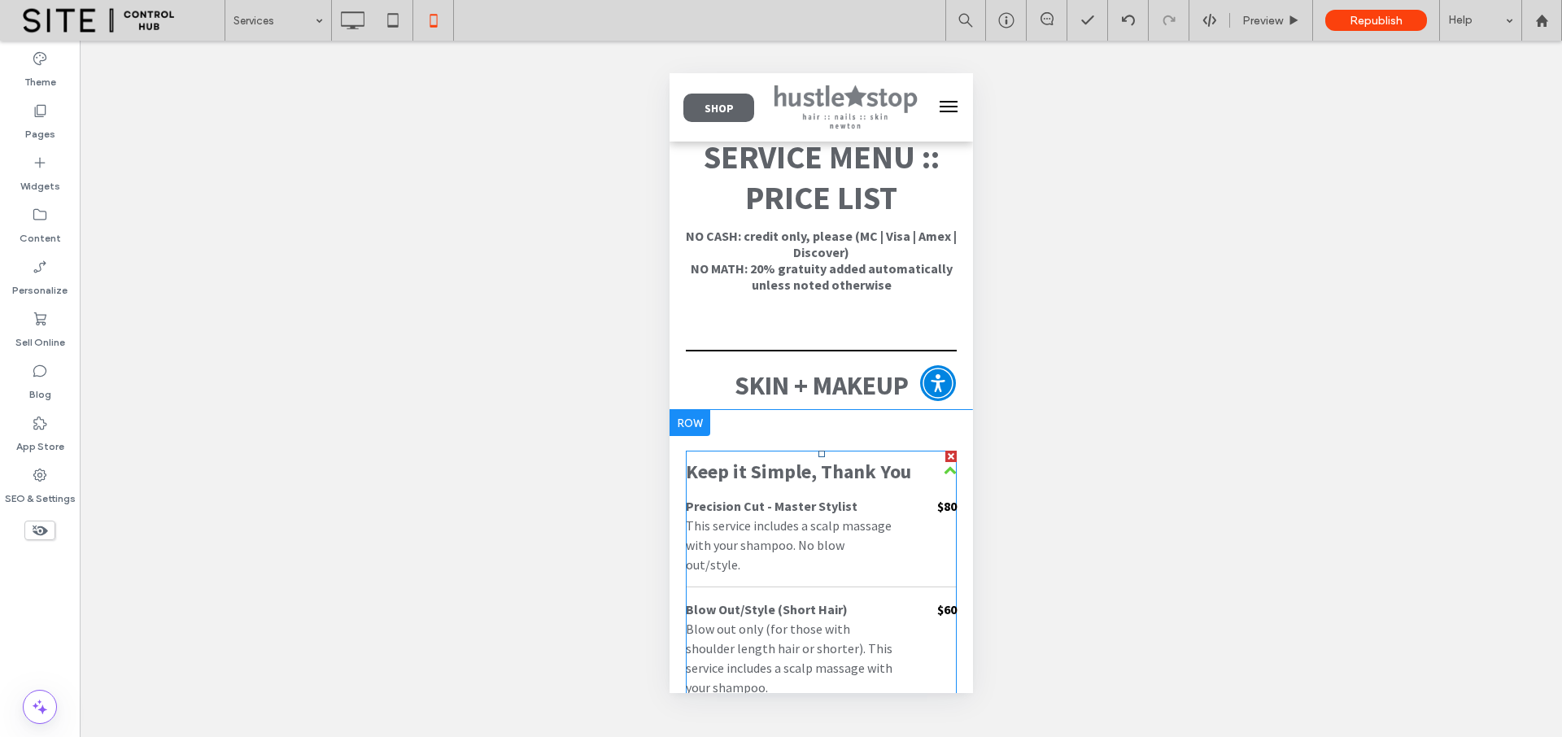
scroll to position [0, 0]
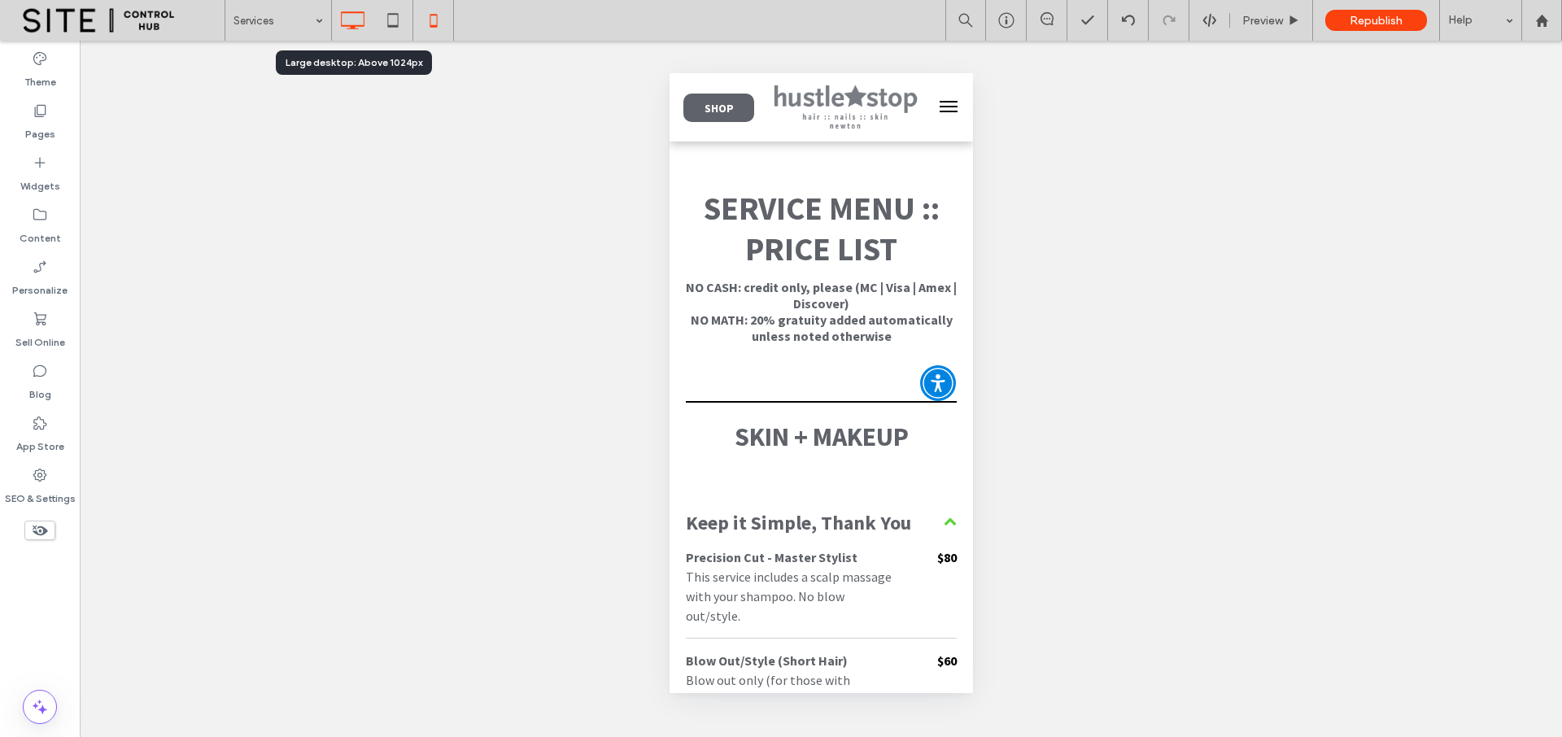
click at [358, 25] on use at bounding box center [354, 20] width 24 height 18
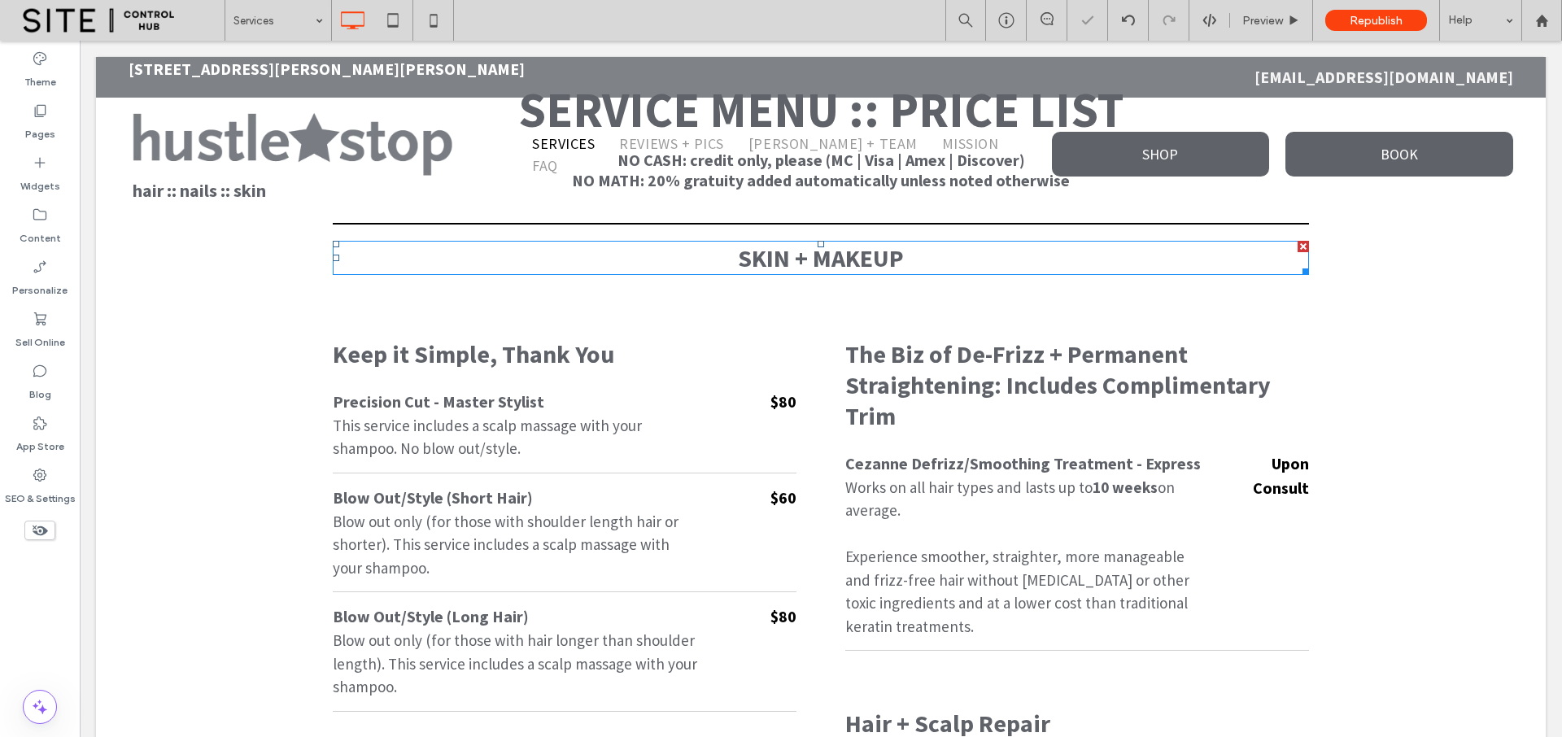
scroll to position [203, 0]
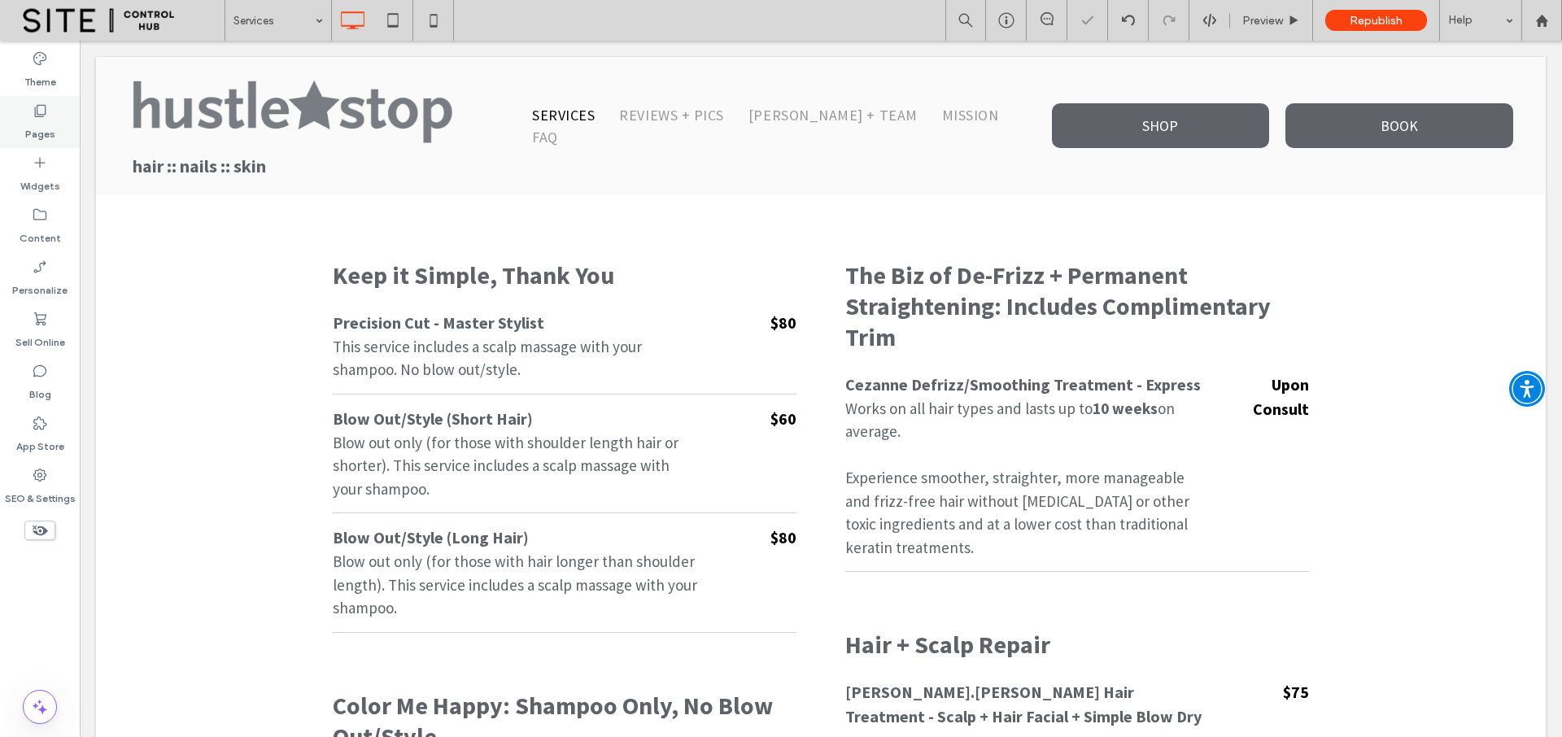
click at [45, 117] on icon at bounding box center [40, 110] width 16 height 16
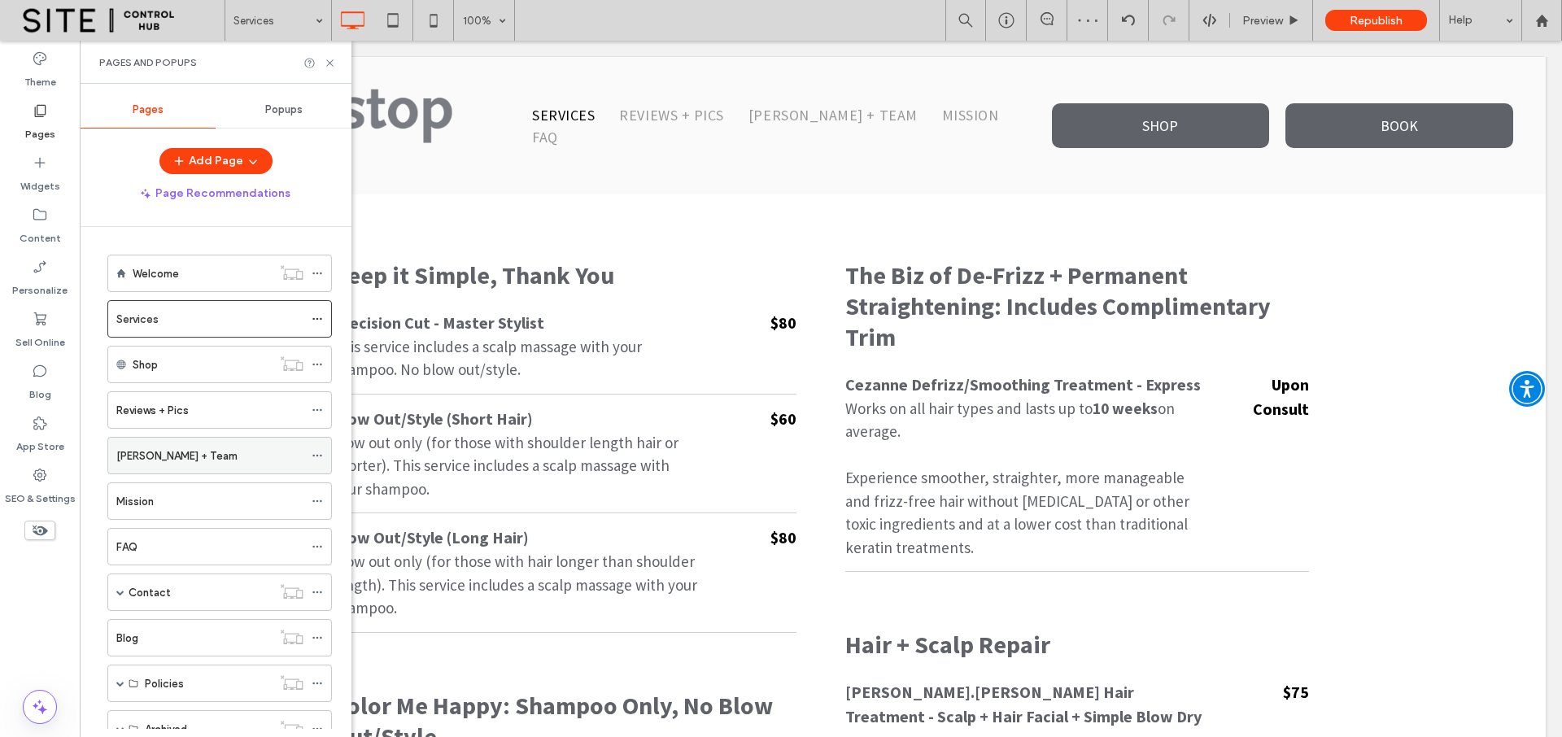
click at [168, 455] on label "[PERSON_NAME] + Team" at bounding box center [176, 456] width 121 height 28
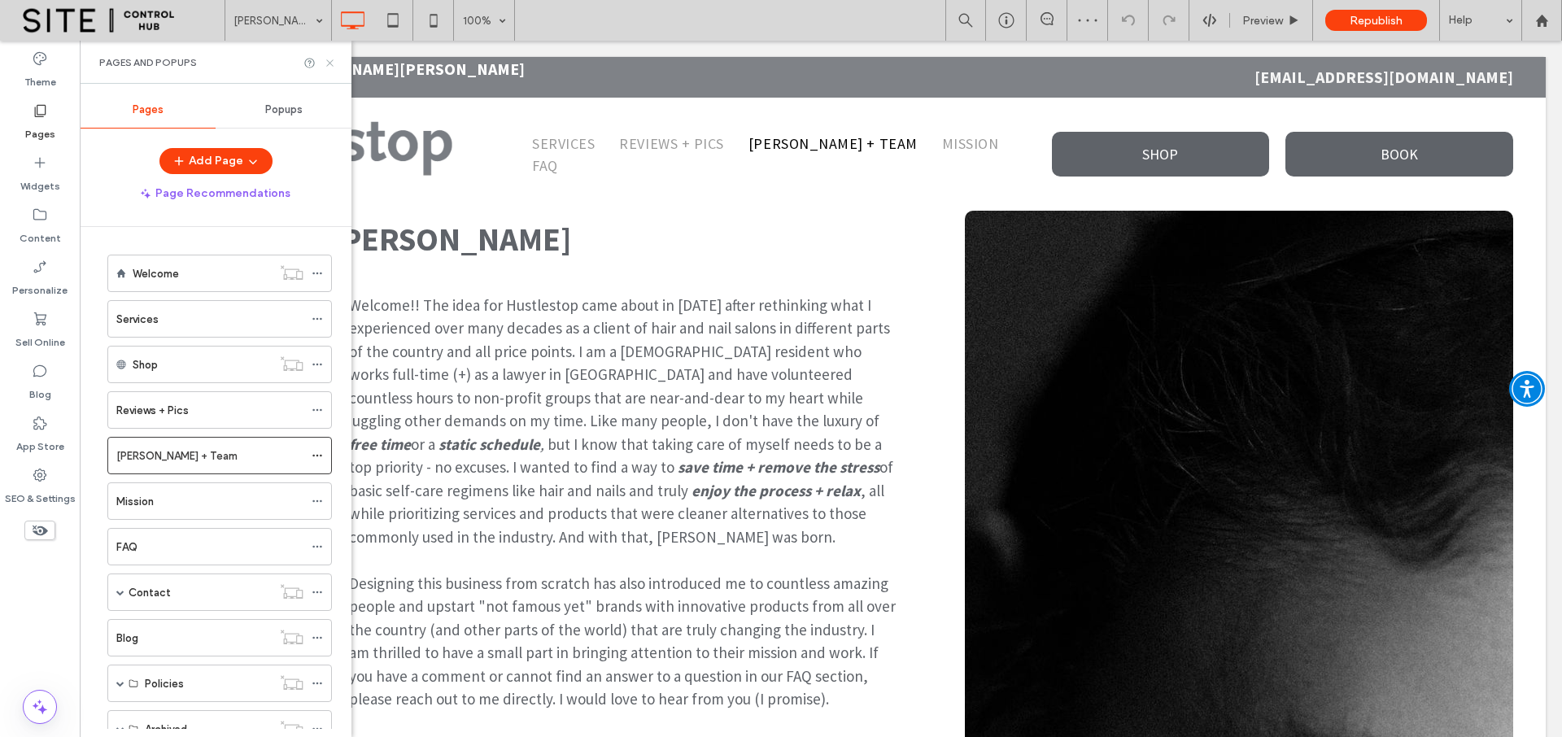
drag, startPoint x: 330, startPoint y: 62, endPoint x: 891, endPoint y: 346, distance: 628.6
click at [330, 62] on icon at bounding box center [330, 63] width 12 height 12
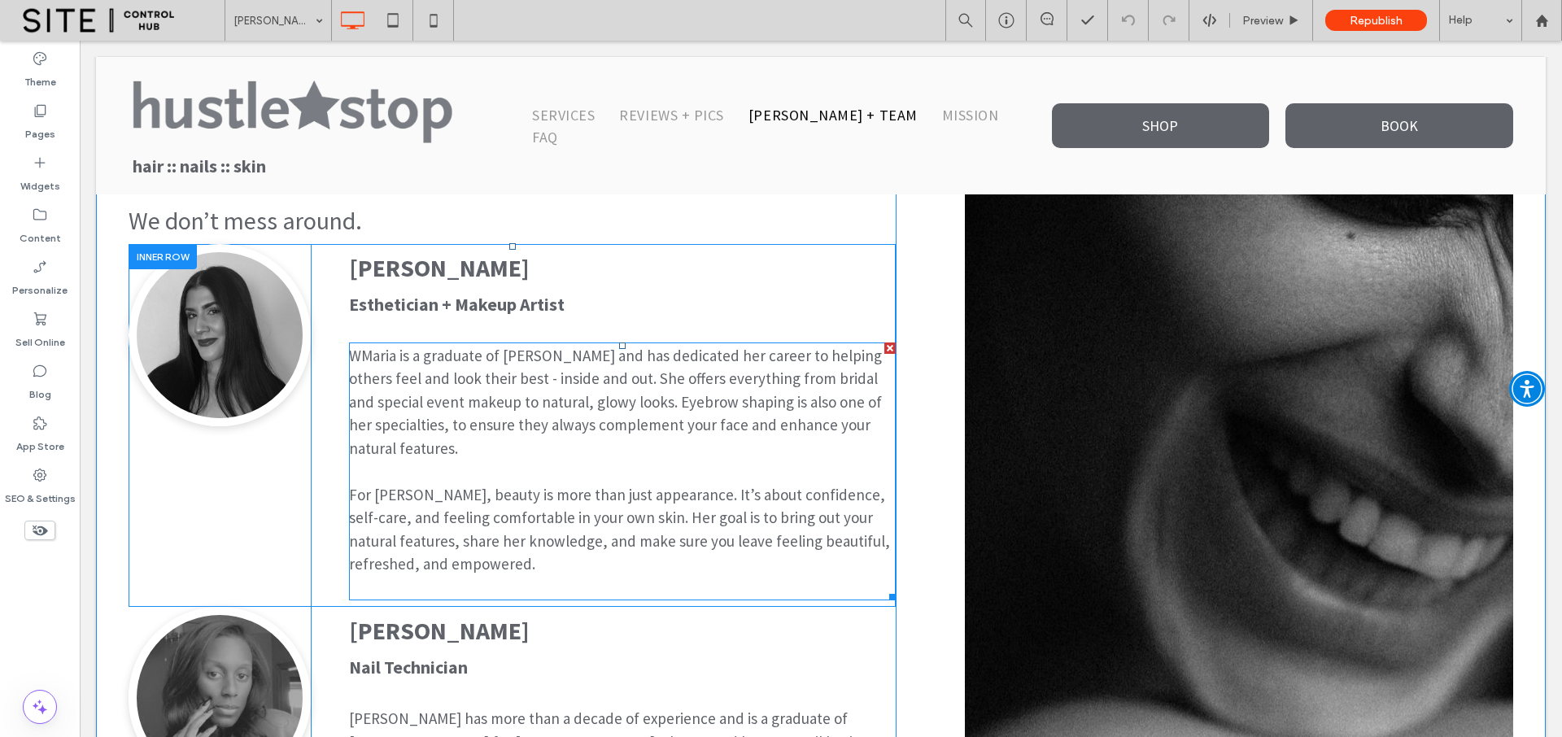
scroll to position [752, 0]
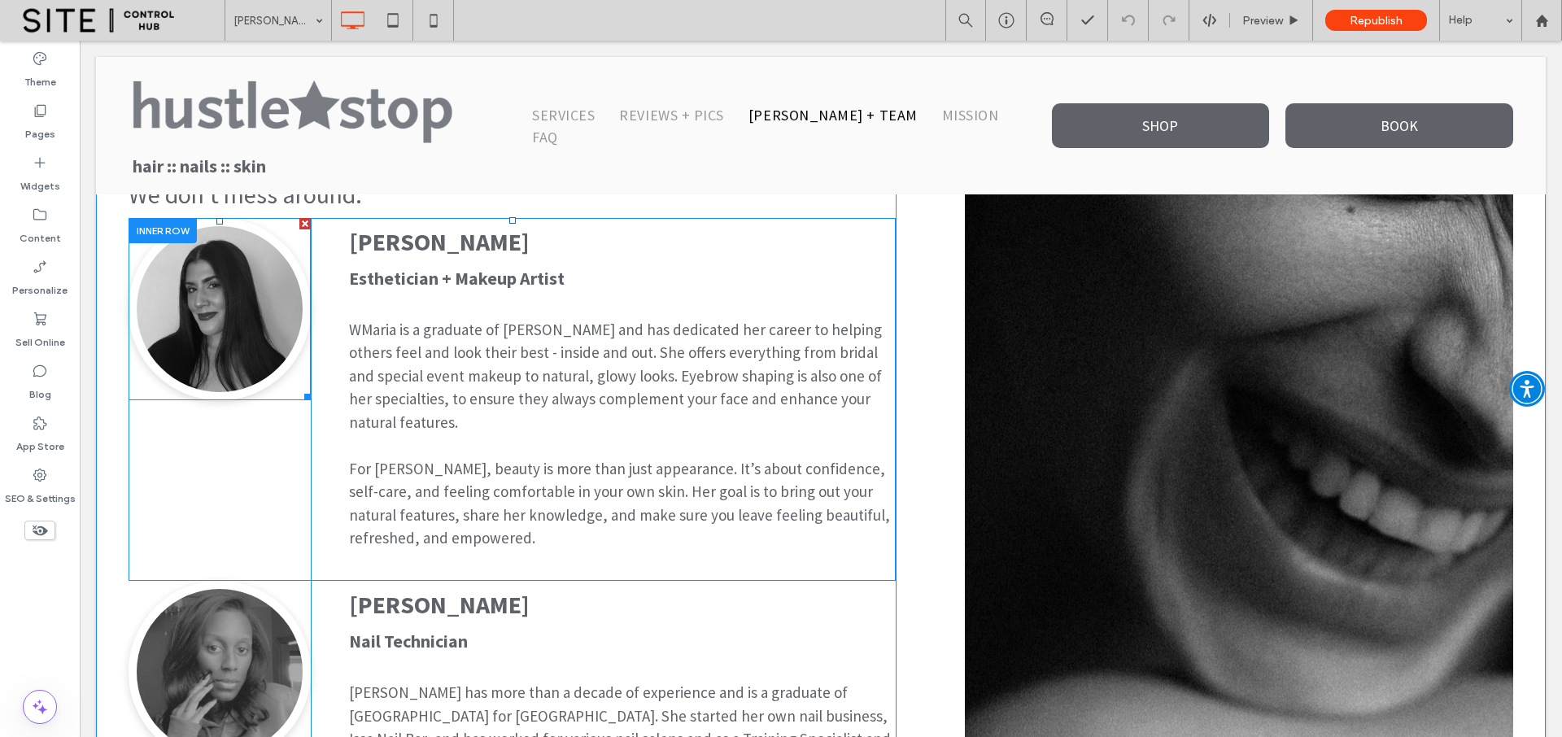
click at [237, 328] on img at bounding box center [220, 309] width 182 height 182
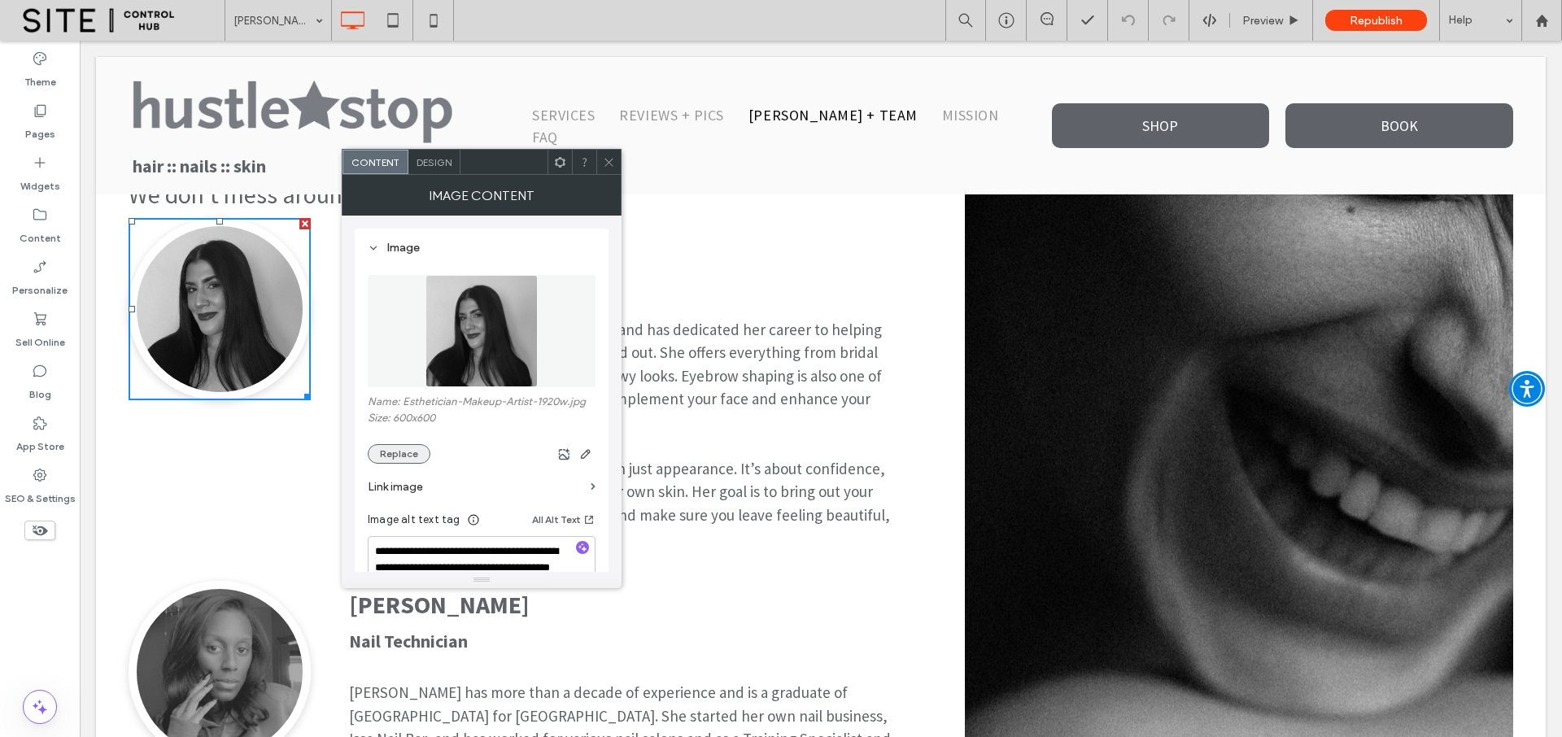
click at [384, 460] on button "Replace" at bounding box center [399, 454] width 63 height 20
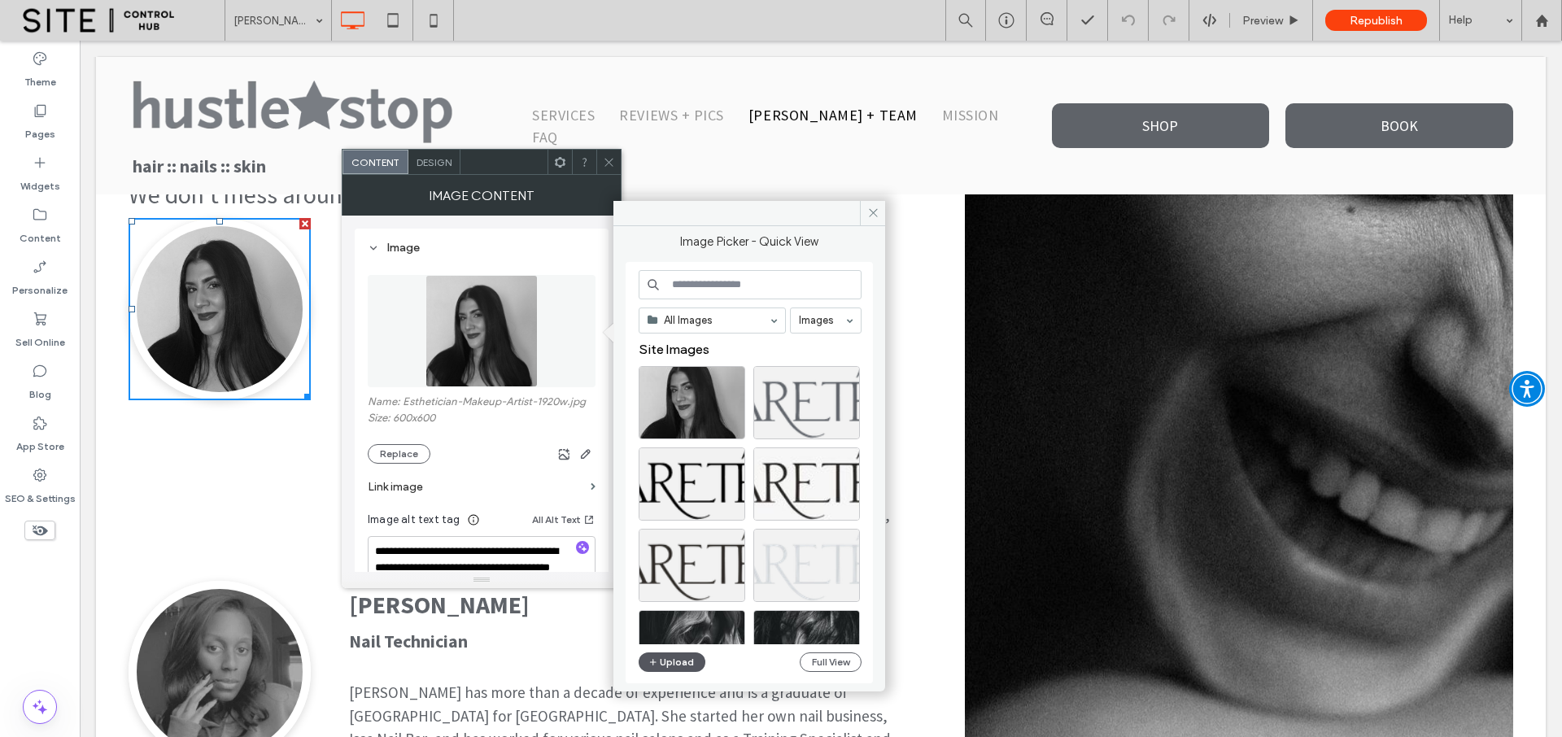
click at [661, 657] on button "Upload" at bounding box center [671, 662] width 67 height 20
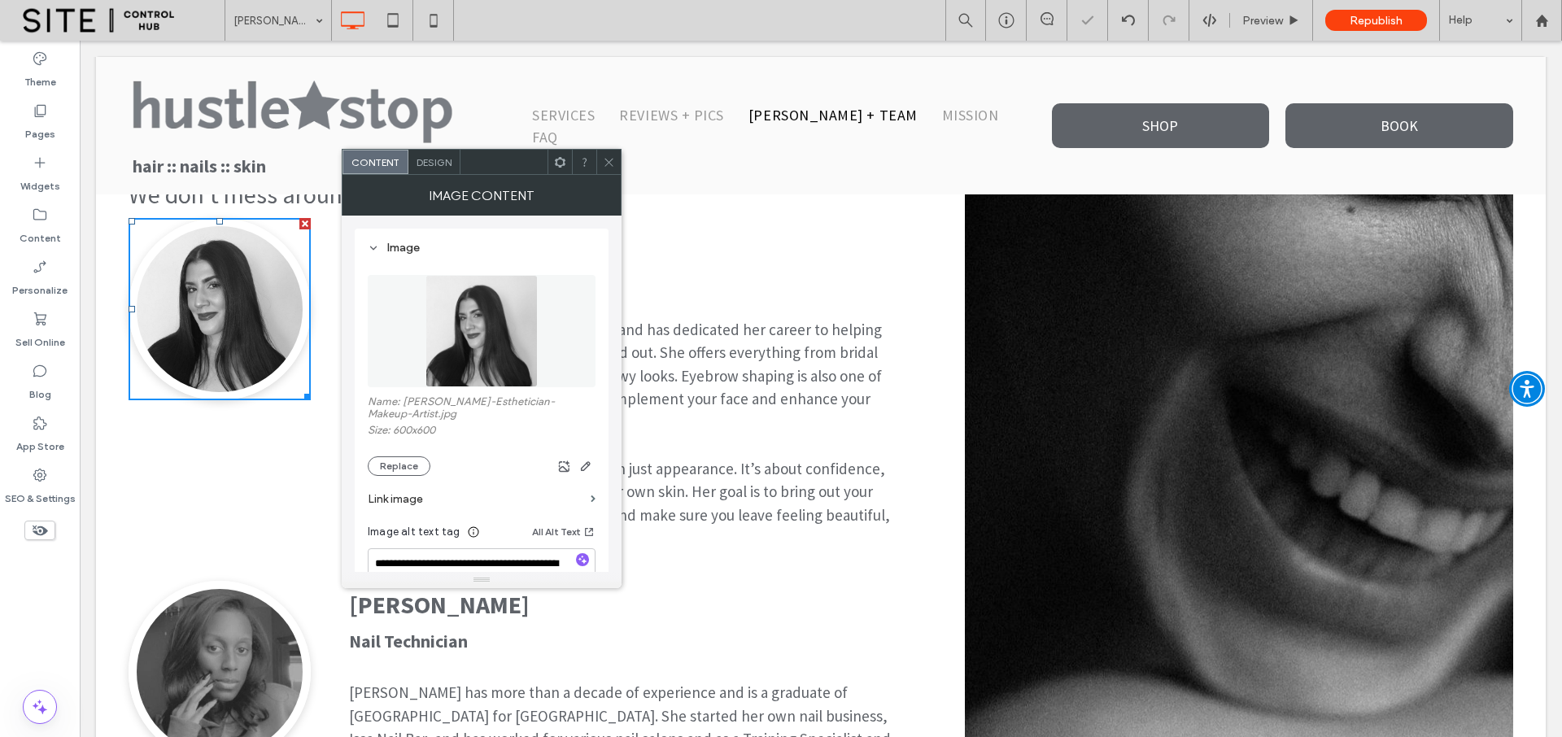
click at [610, 160] on use at bounding box center [608, 162] width 8 height 8
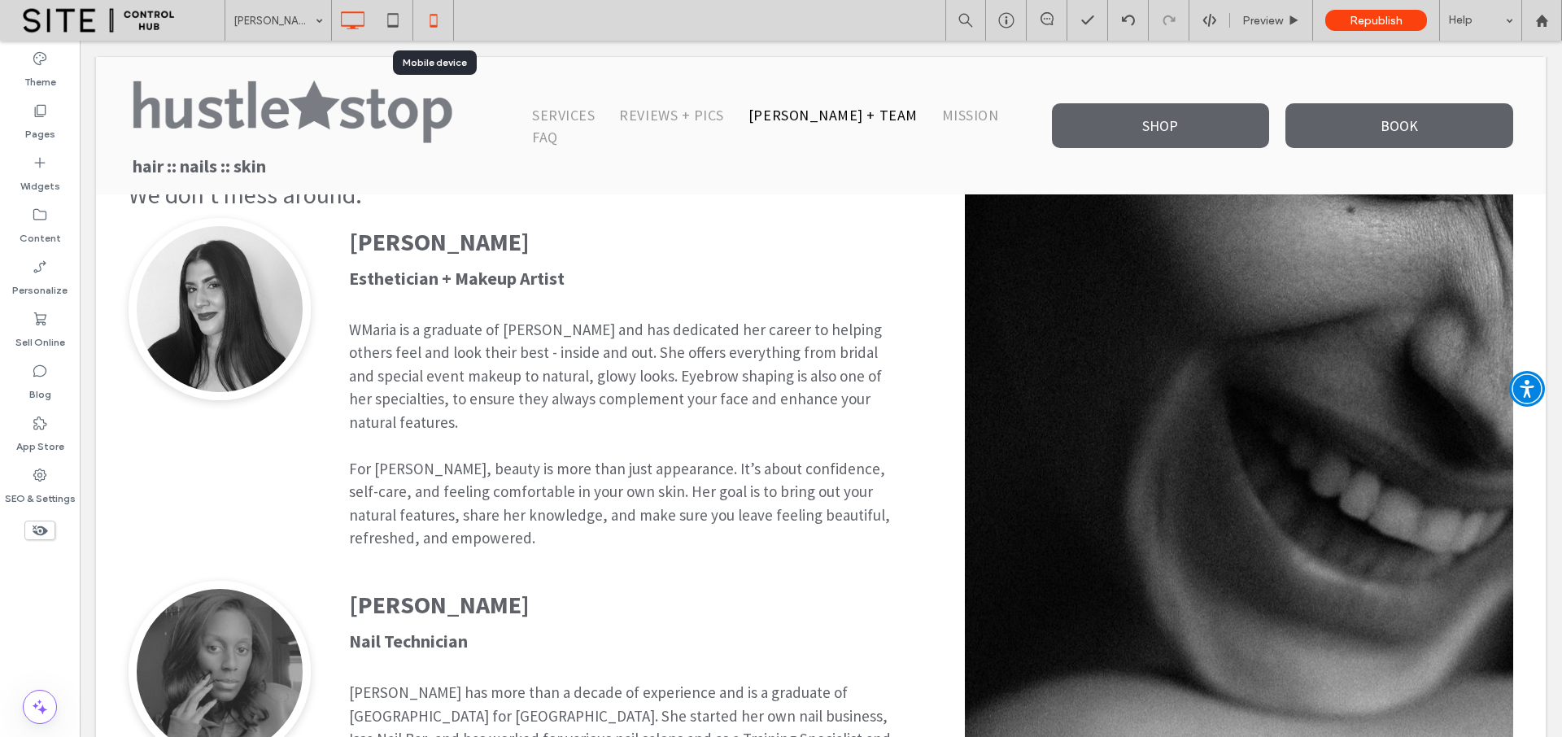
click at [435, 31] on icon at bounding box center [433, 20] width 33 height 33
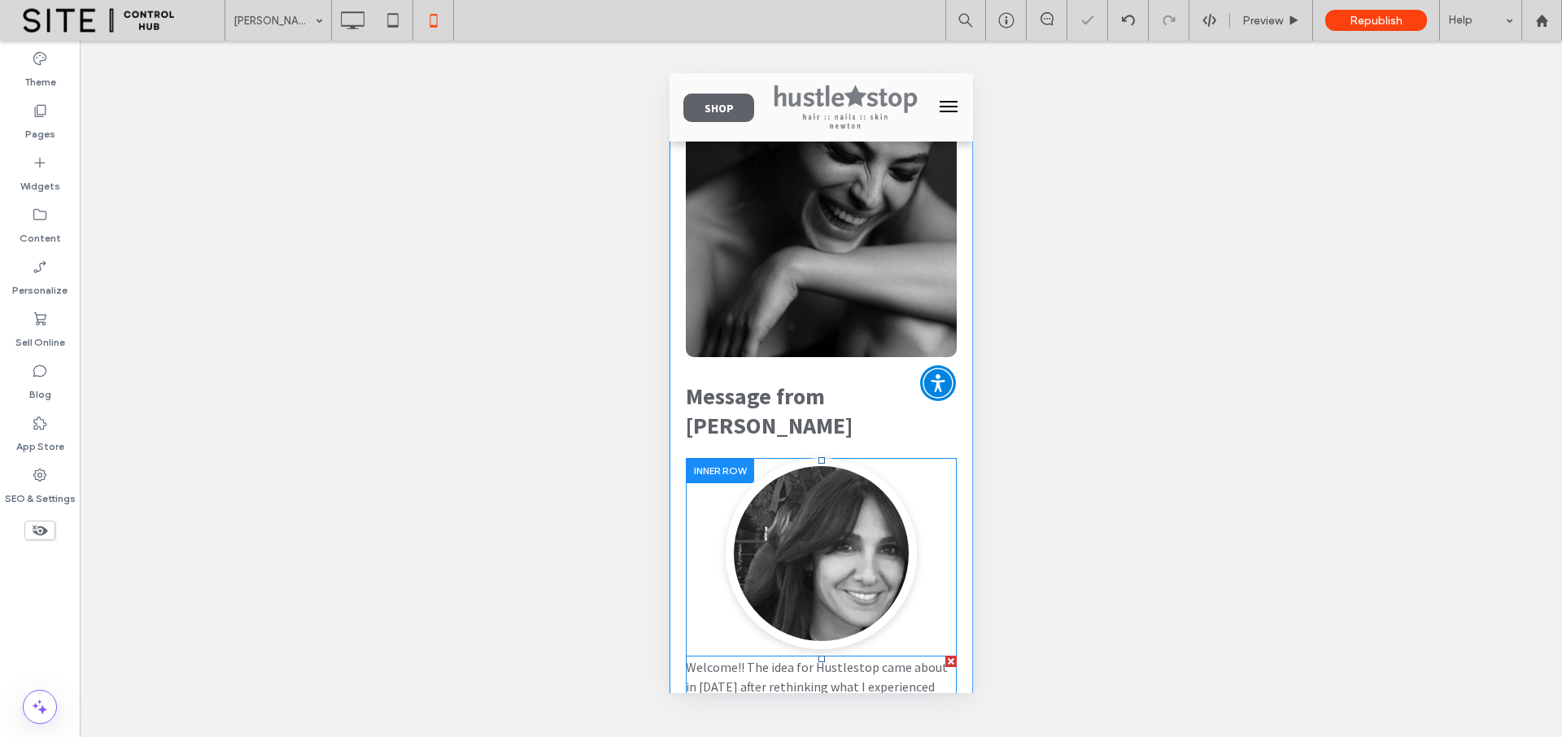
scroll to position [74, 0]
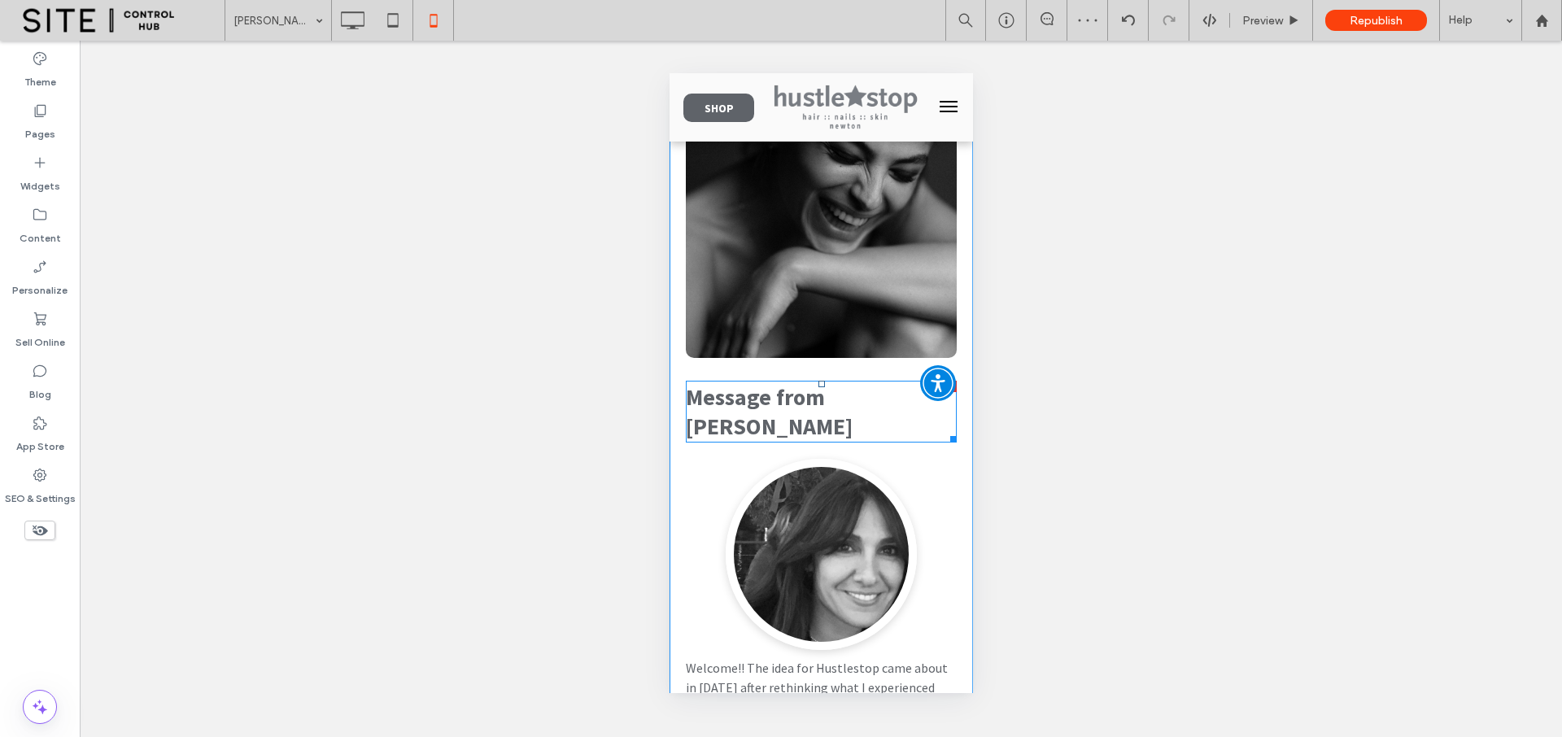
click at [821, 401] on span "Message from [PERSON_NAME]" at bounding box center [768, 411] width 167 height 59
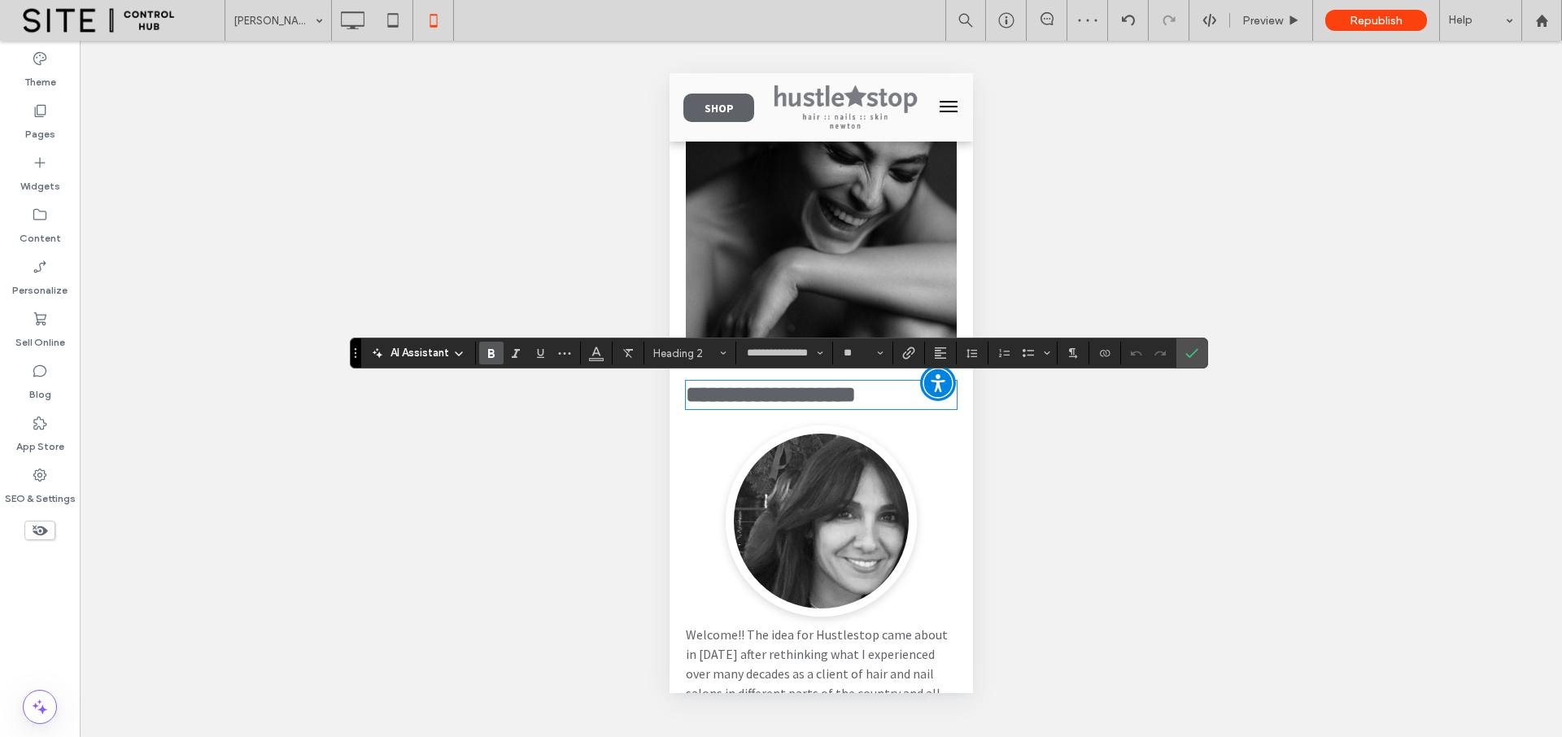
click at [952, 357] on section at bounding box center [941, 353] width 32 height 23
click at [948, 355] on button "Alignment" at bounding box center [940, 353] width 24 height 23
click at [956, 397] on icon "ui.textEditor.alignment.center" at bounding box center [952, 403] width 13 height 13
click at [1185, 356] on icon "Confirm" at bounding box center [1191, 352] width 13 height 13
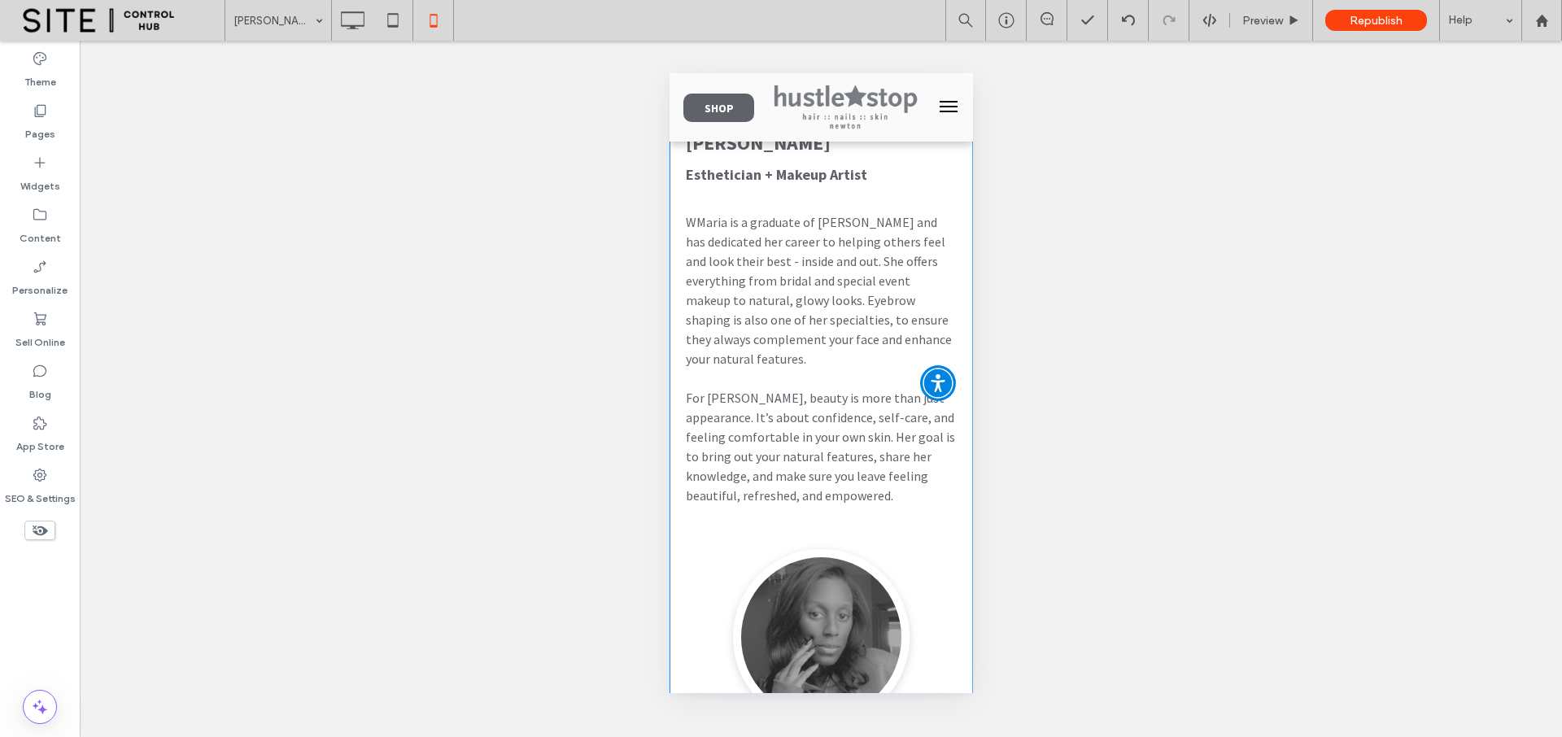
scroll to position [952, 0]
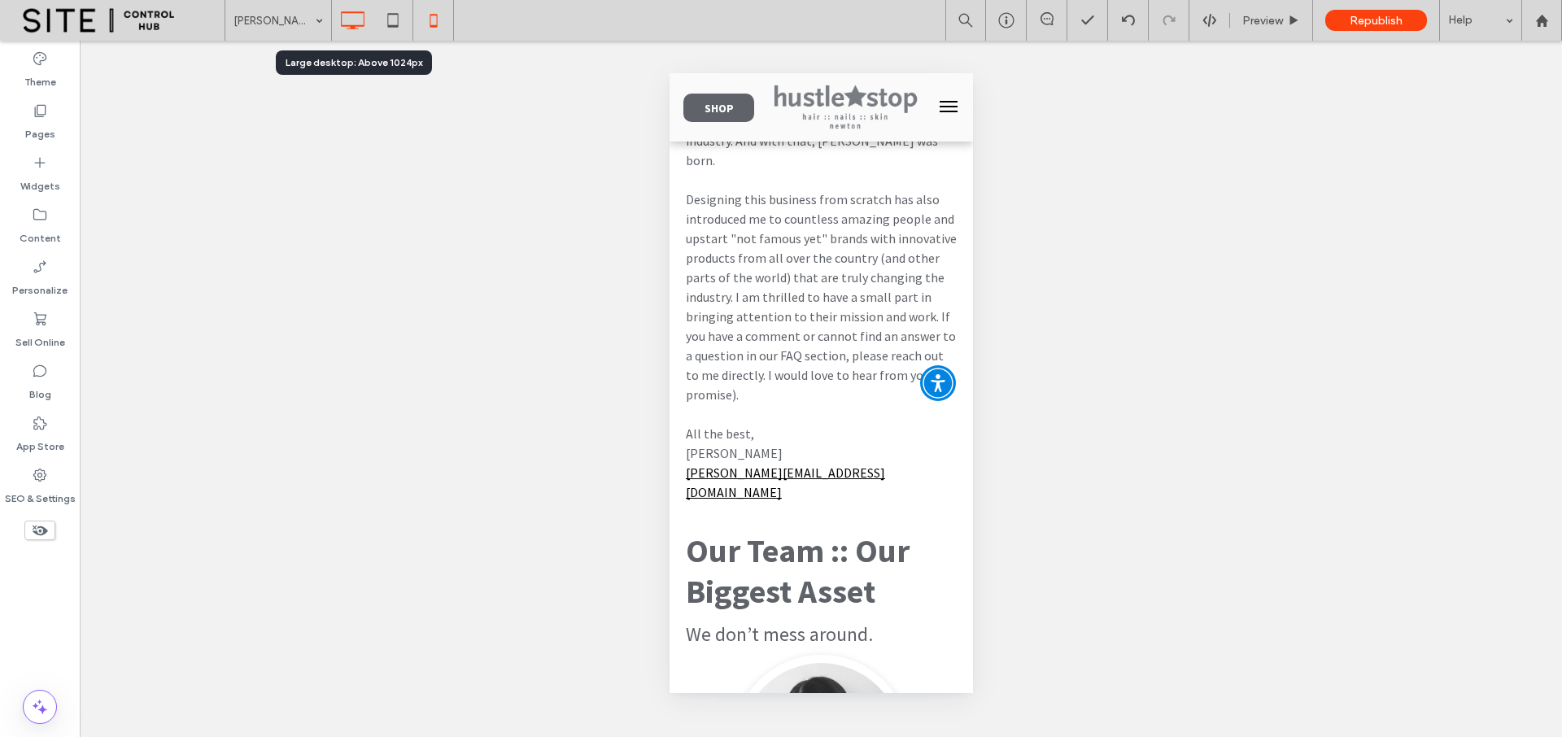
click at [344, 20] on icon at bounding box center [352, 20] width 33 height 33
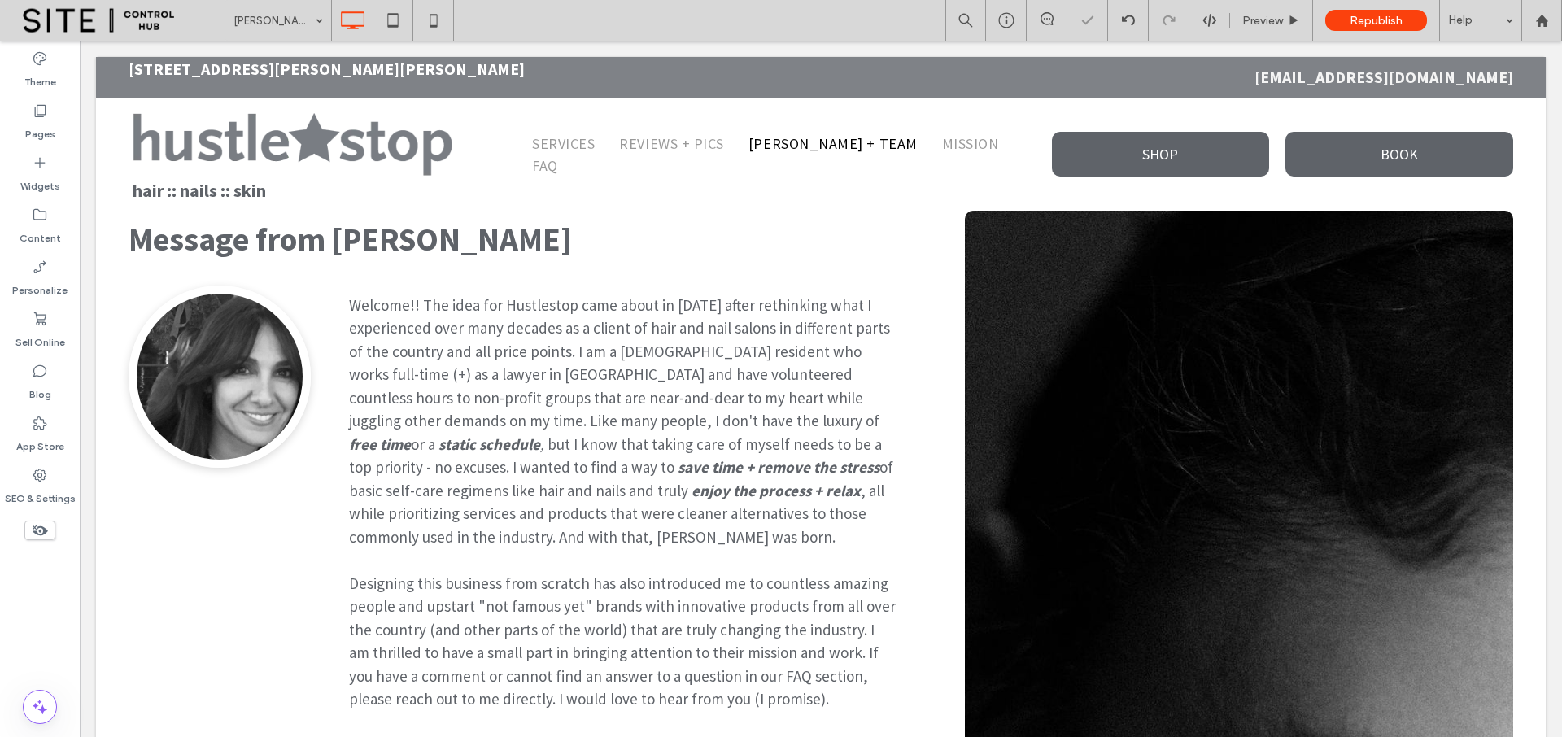
scroll to position [0, 0]
click at [1529, 15] on div at bounding box center [1541, 21] width 39 height 14
